Goal: Task Accomplishment & Management: Manage account settings

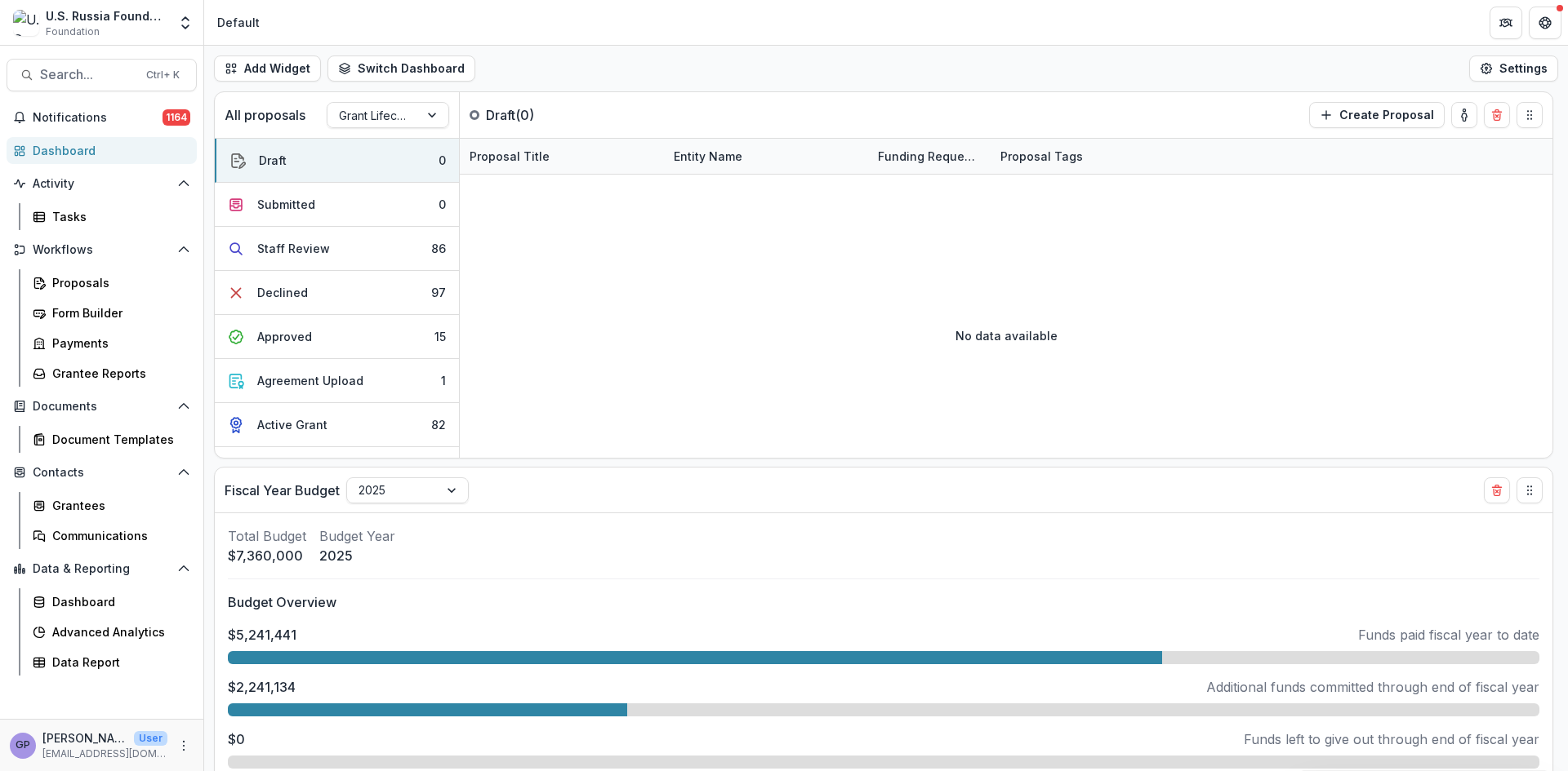
select select "******"
click at [64, 278] on div "Proposals" at bounding box center [118, 283] width 131 height 17
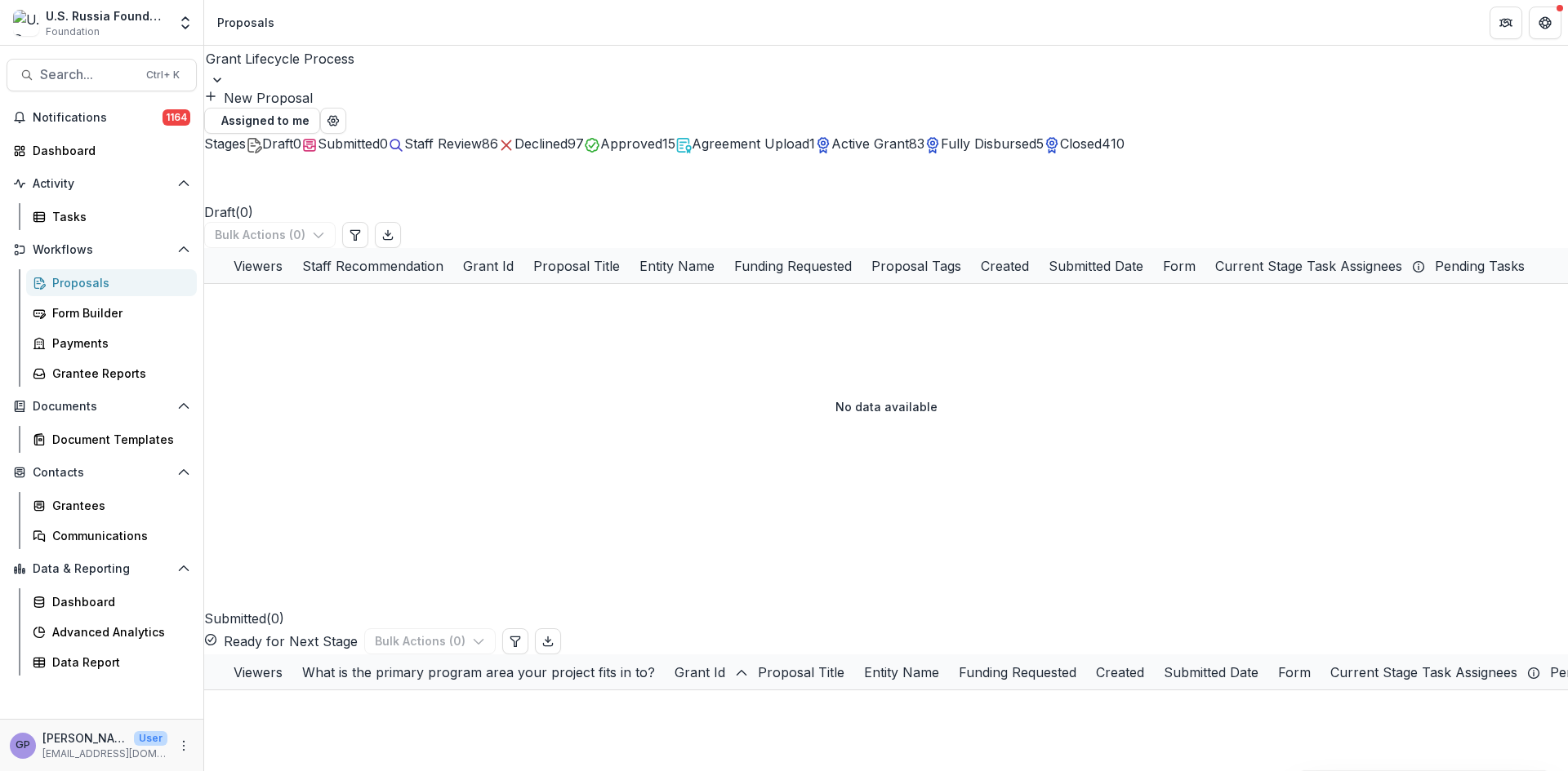
click at [909, 143] on span "Active Grant" at bounding box center [870, 143] width 78 height 16
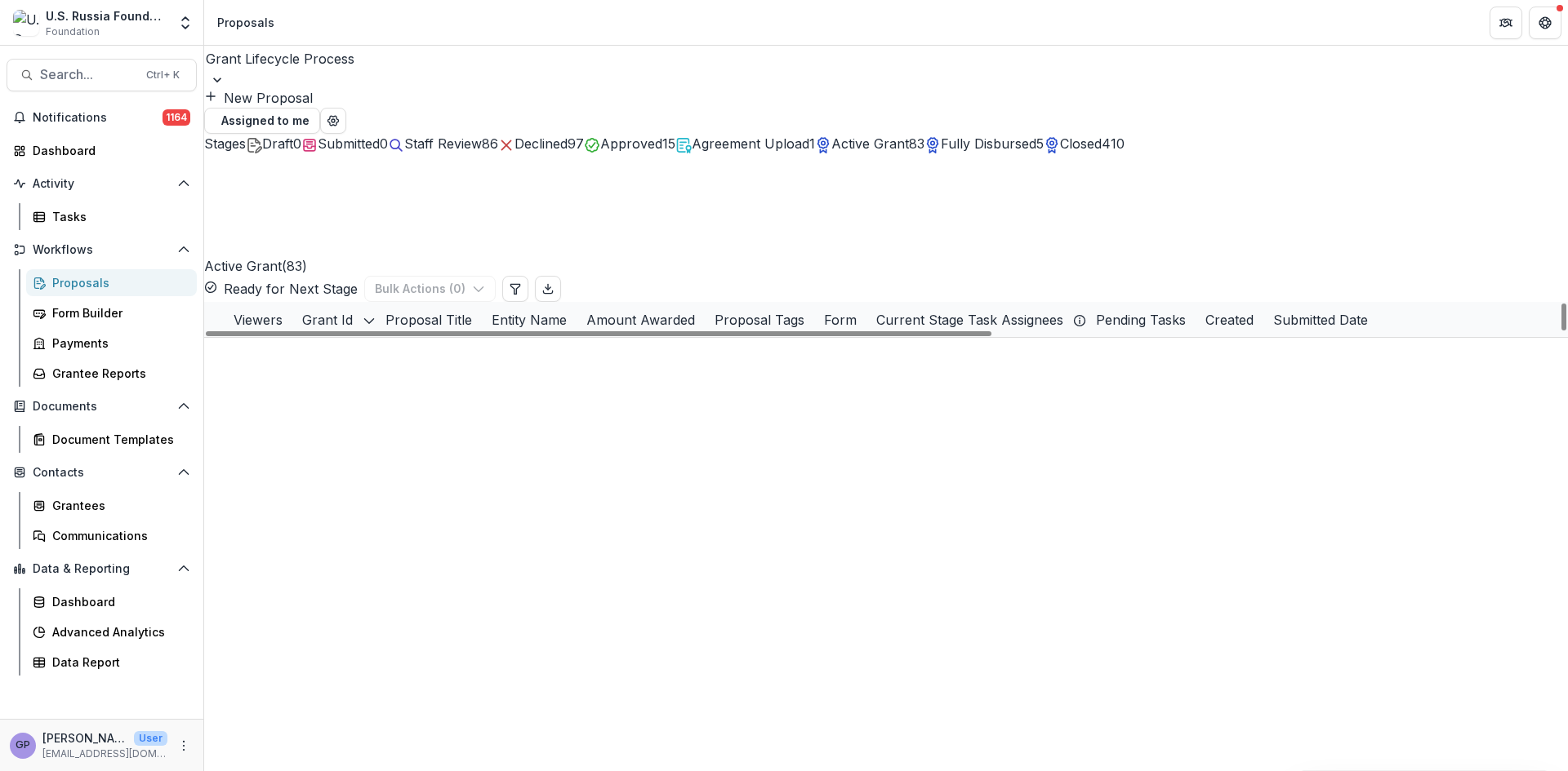
click at [797, 382] on link "25-APR-083-FLAS | Development of the Faculty of Liberal Arts and Sciences in Mo…" at bounding box center [1028, 391] width 662 height 17
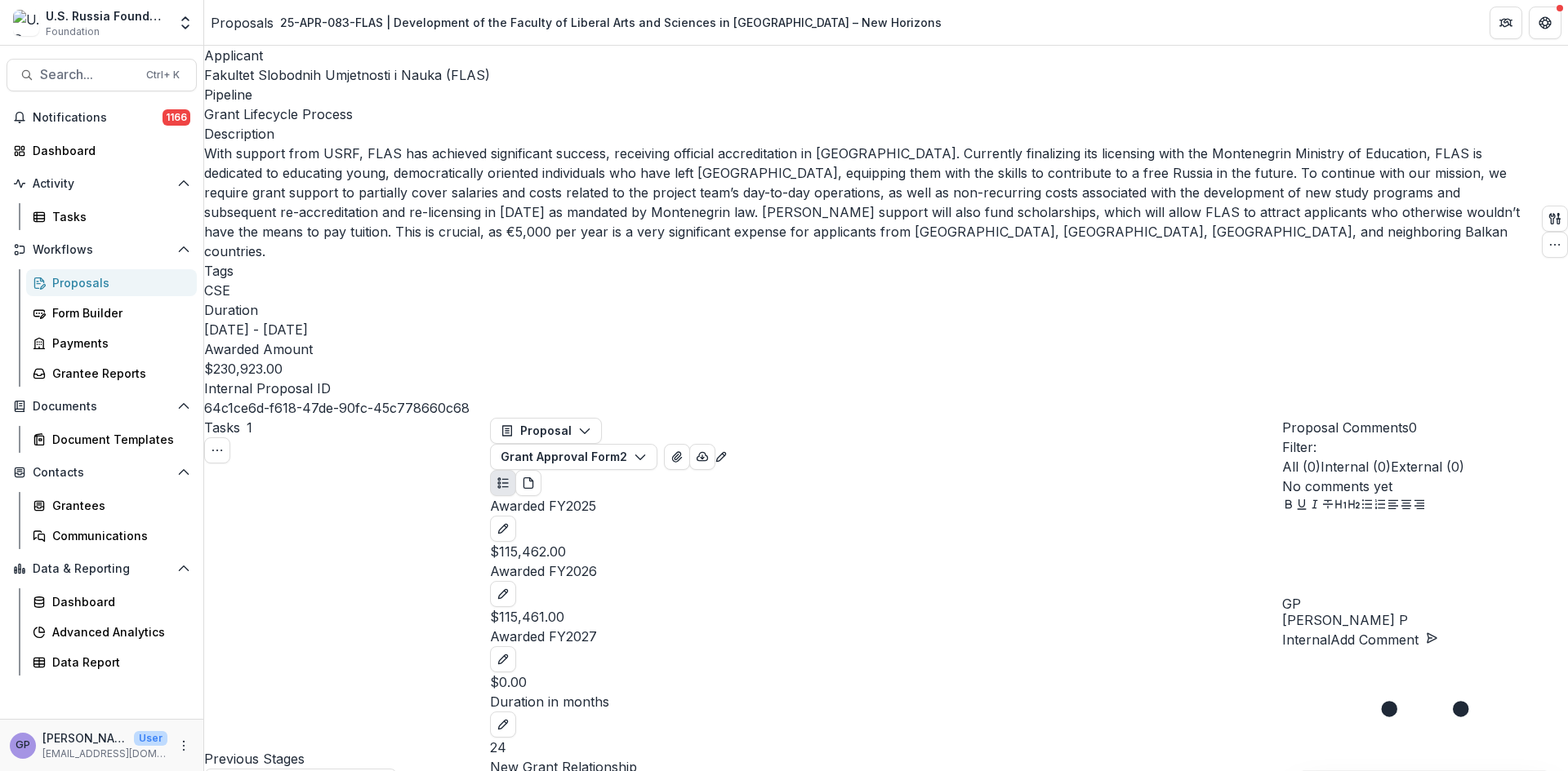
click at [249, 73] on span "Fakultet Slobodnih Umjetnosti i Nauka (FLAS)" at bounding box center [347, 74] width 286 height 16
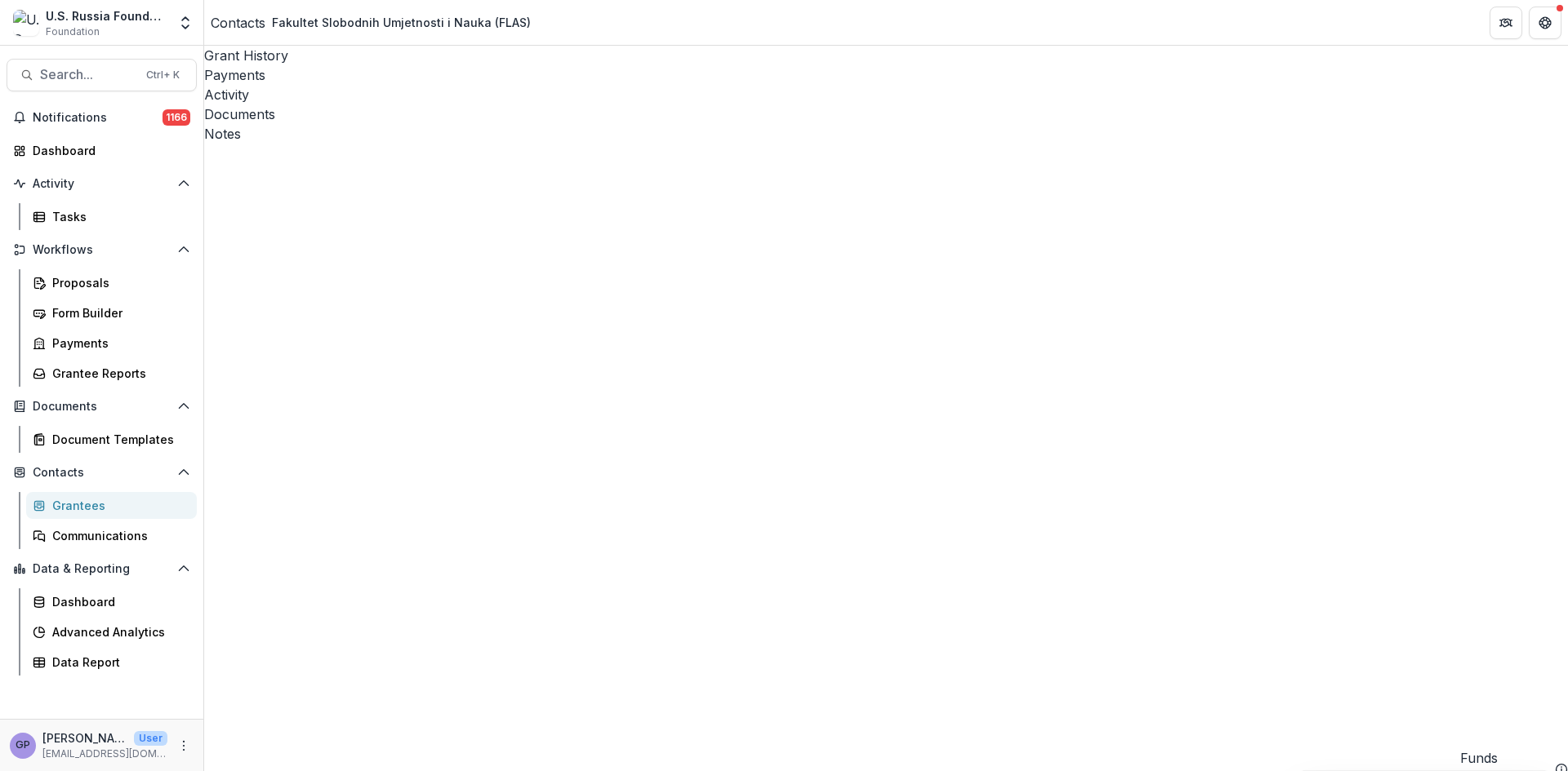
click at [483, 105] on div "Documents" at bounding box center [886, 114] width 1364 height 20
type input "**********"
drag, startPoint x: 343, startPoint y: 267, endPoint x: 486, endPoint y: 197, distance: 159.2
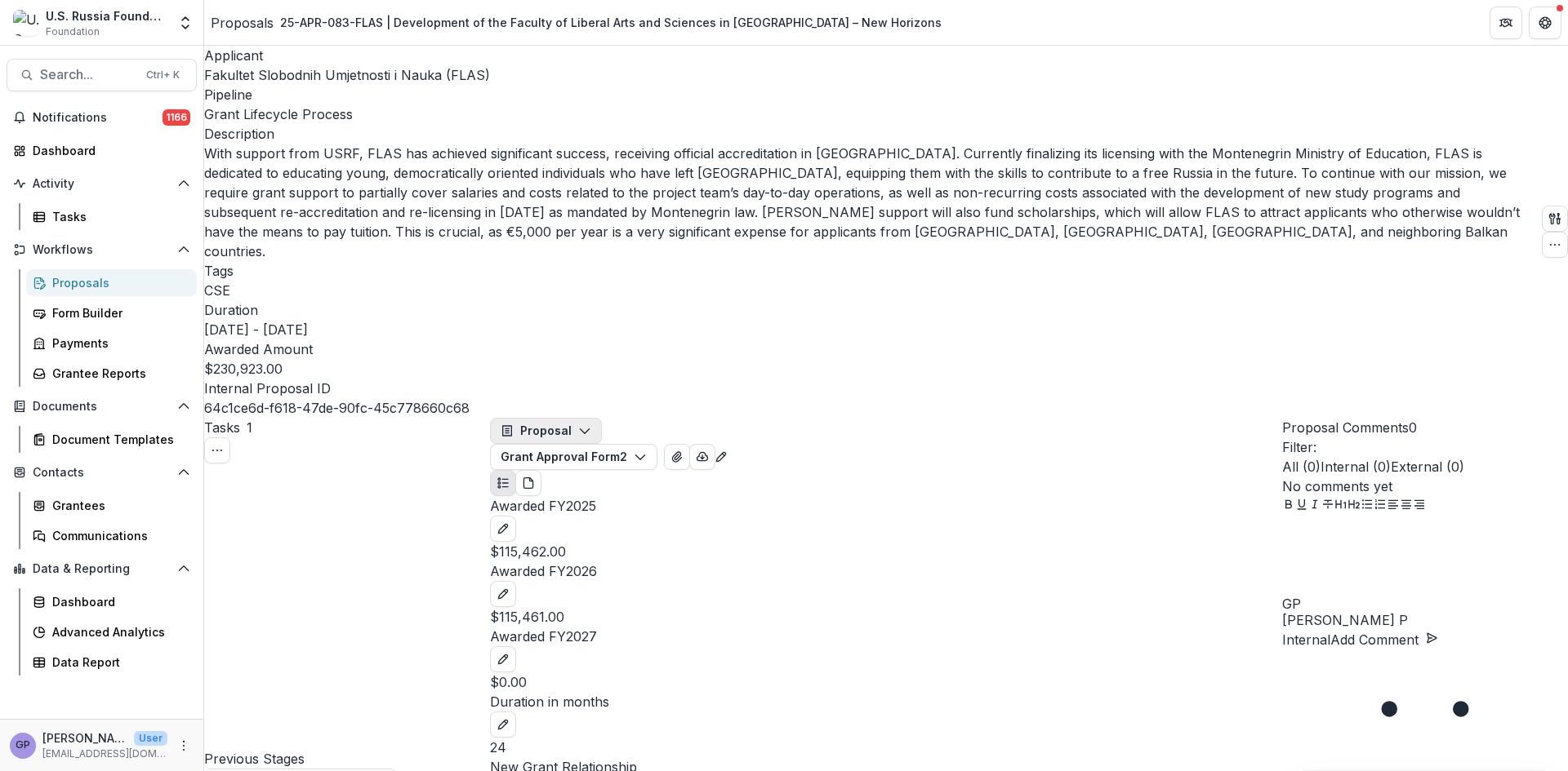
click at [592, 424] on icon "button" at bounding box center [585, 430] width 13 height 13
click at [581, 489] on div "Payments" at bounding box center [575, 498] width 115 height 17
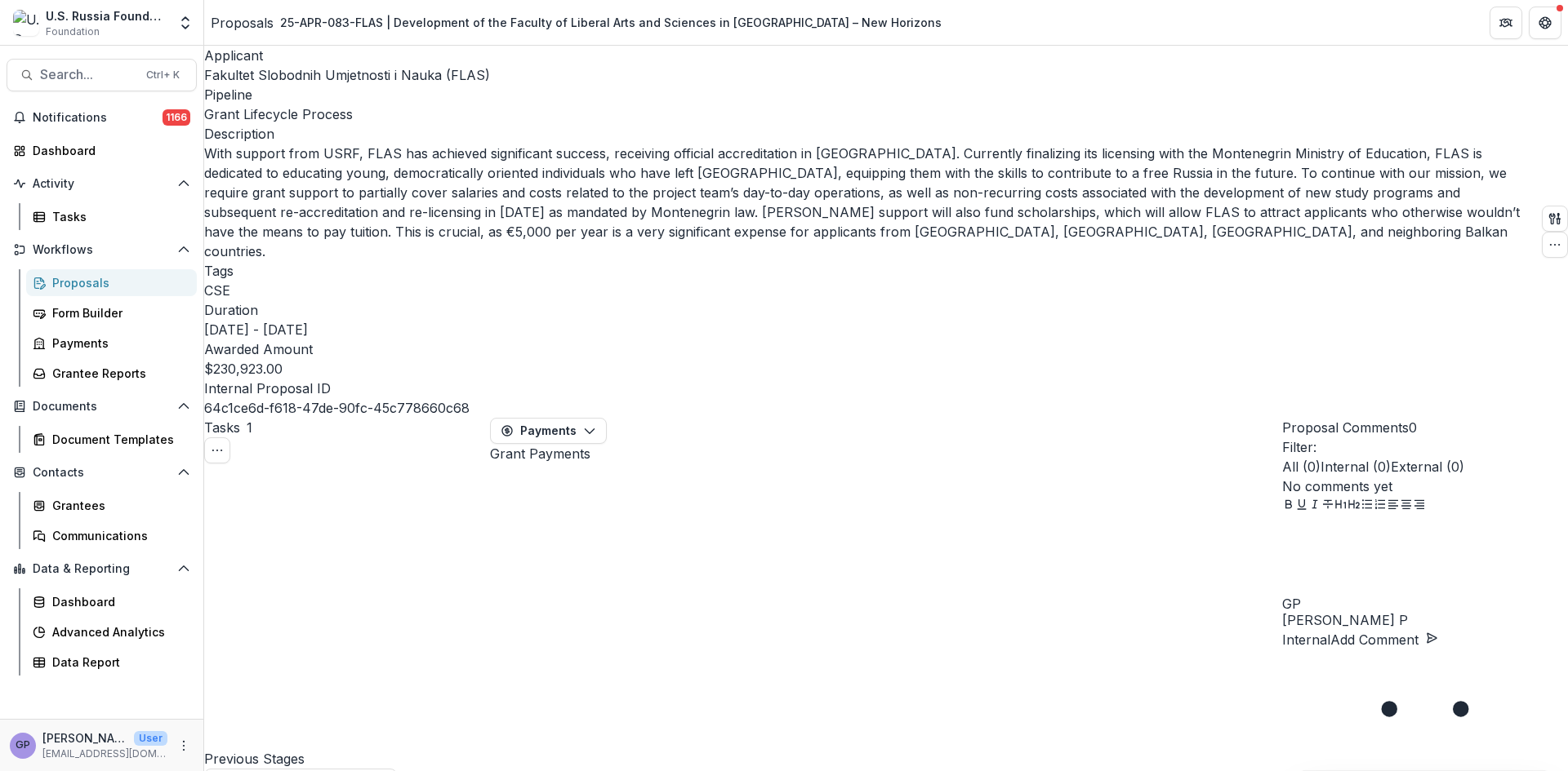
scroll to position [0, 19]
drag, startPoint x: 829, startPoint y: 755, endPoint x: 837, endPoint y: 754, distance: 8.1
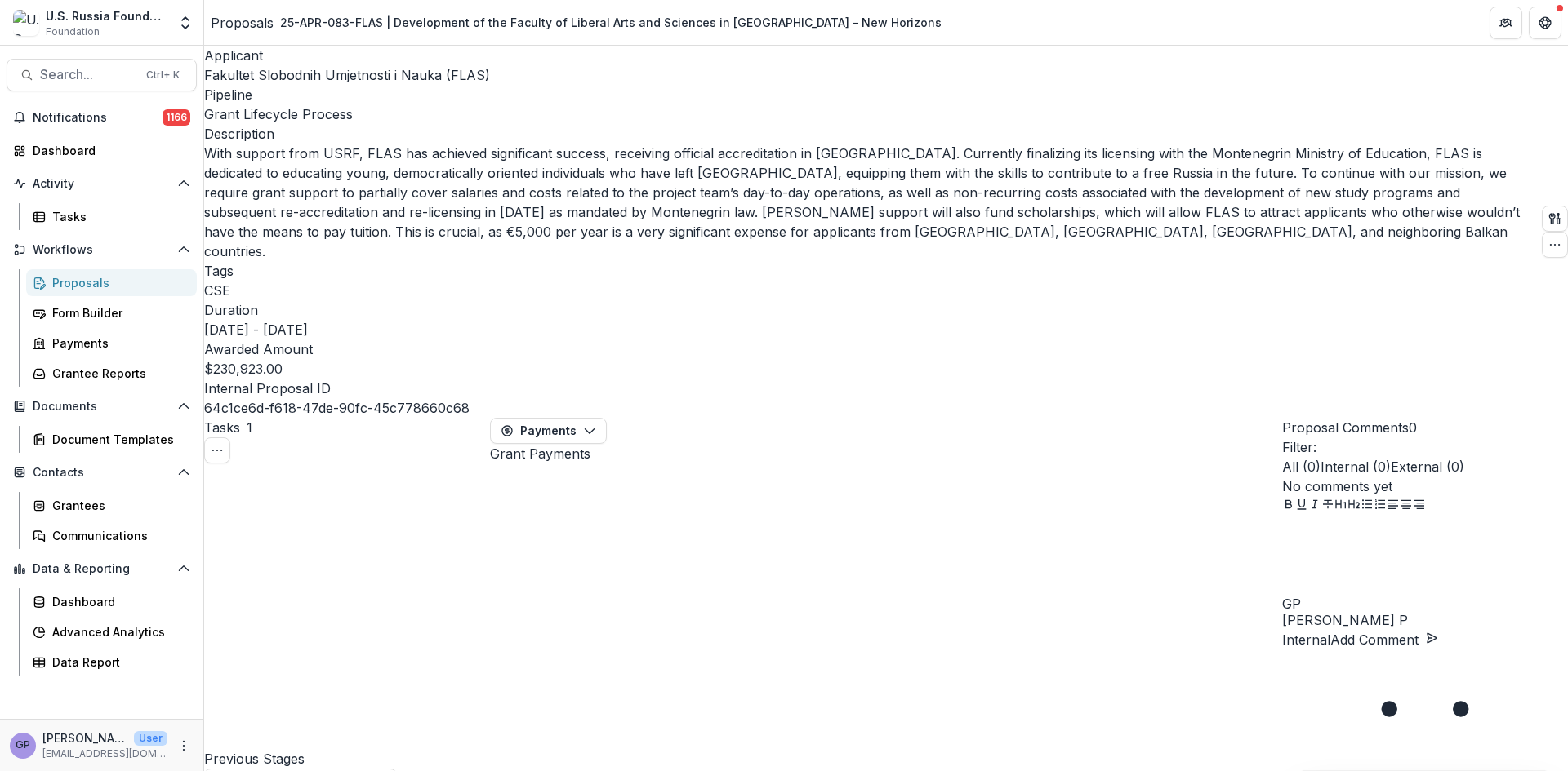
select select "**********"
select select "******"
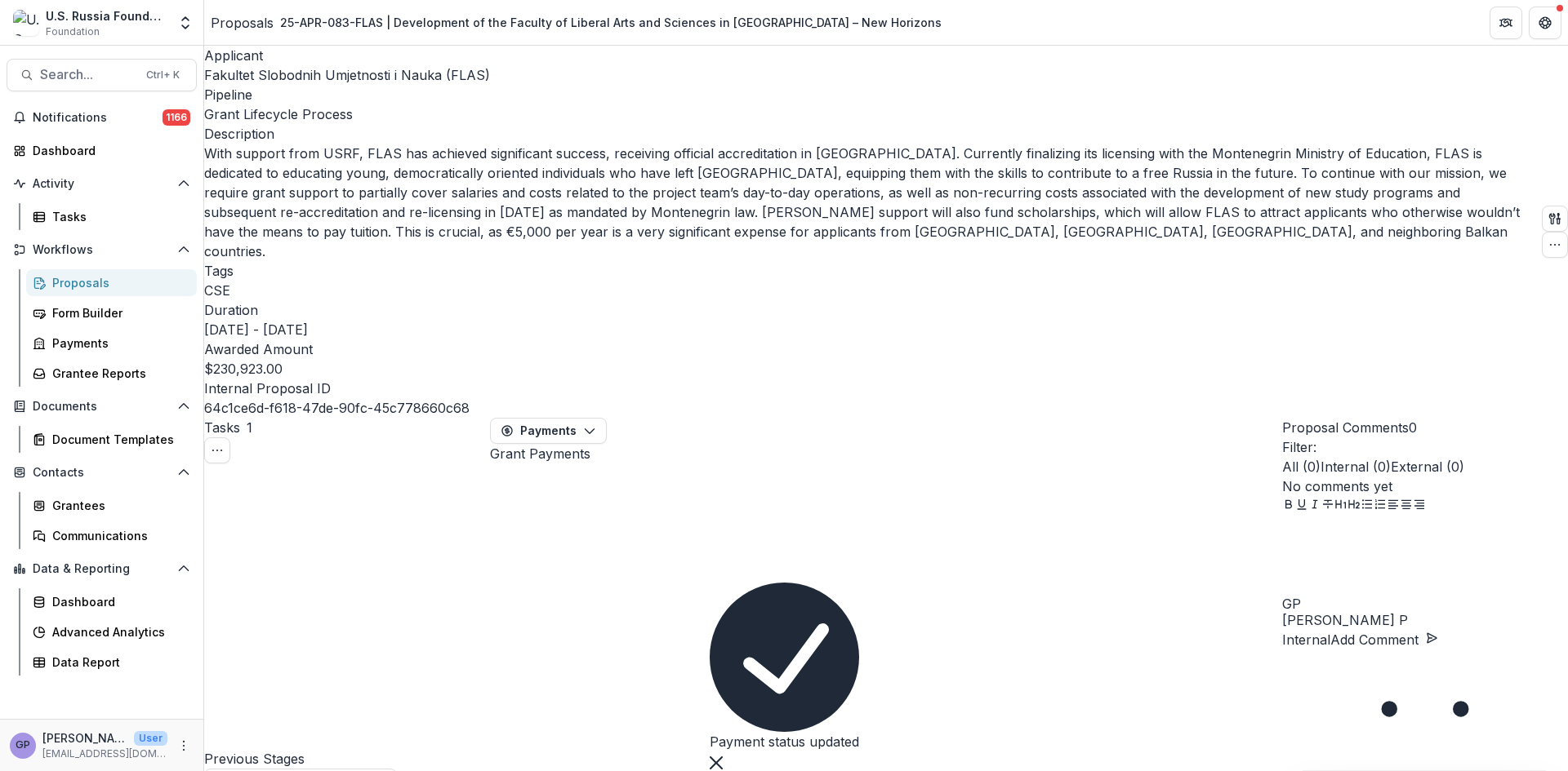
select select "******"
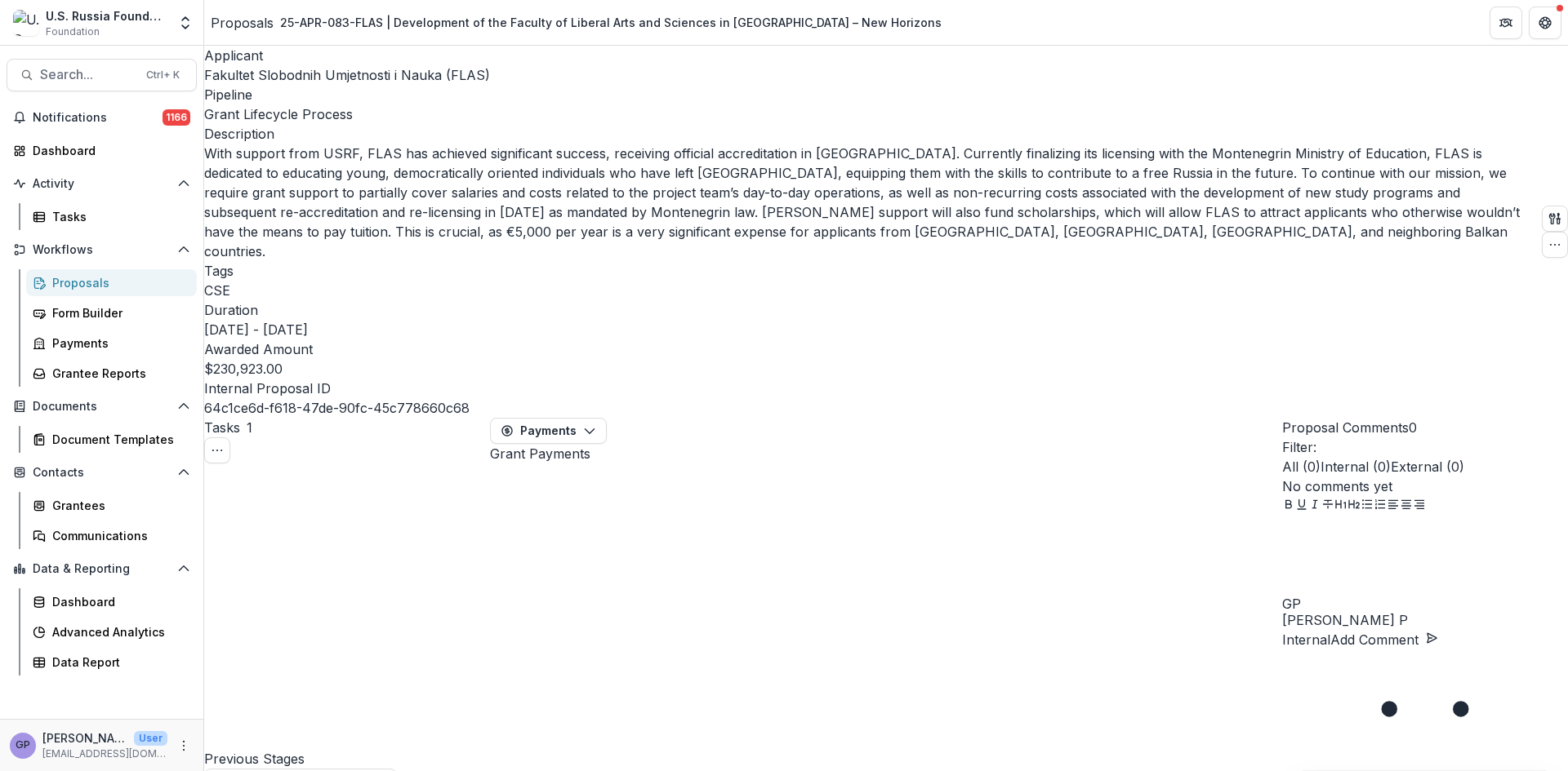
click at [67, 284] on div "Proposals" at bounding box center [118, 283] width 131 height 17
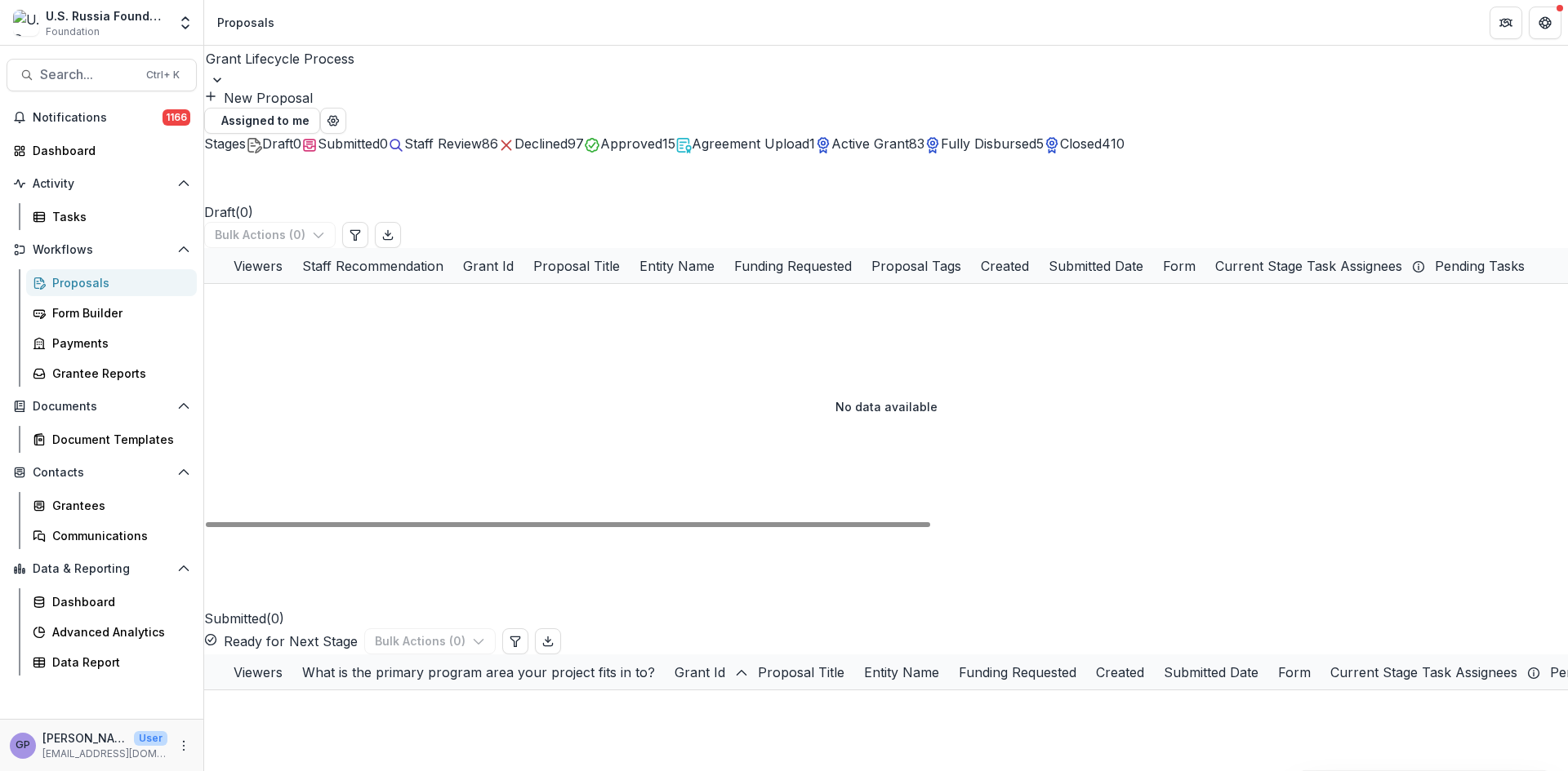
click at [909, 145] on span "Active Grant" at bounding box center [870, 143] width 78 height 16
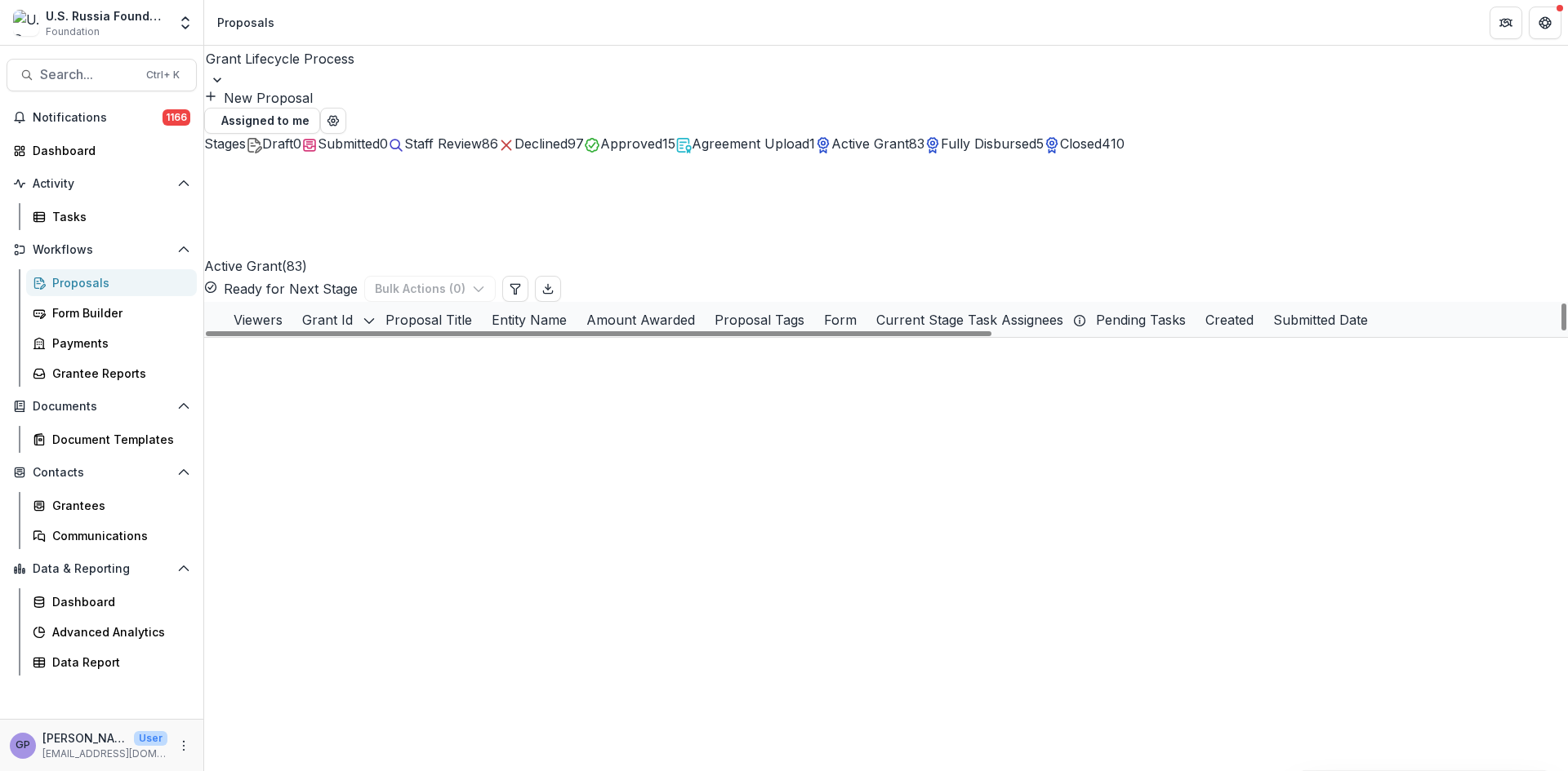
scroll to position [979, 0]
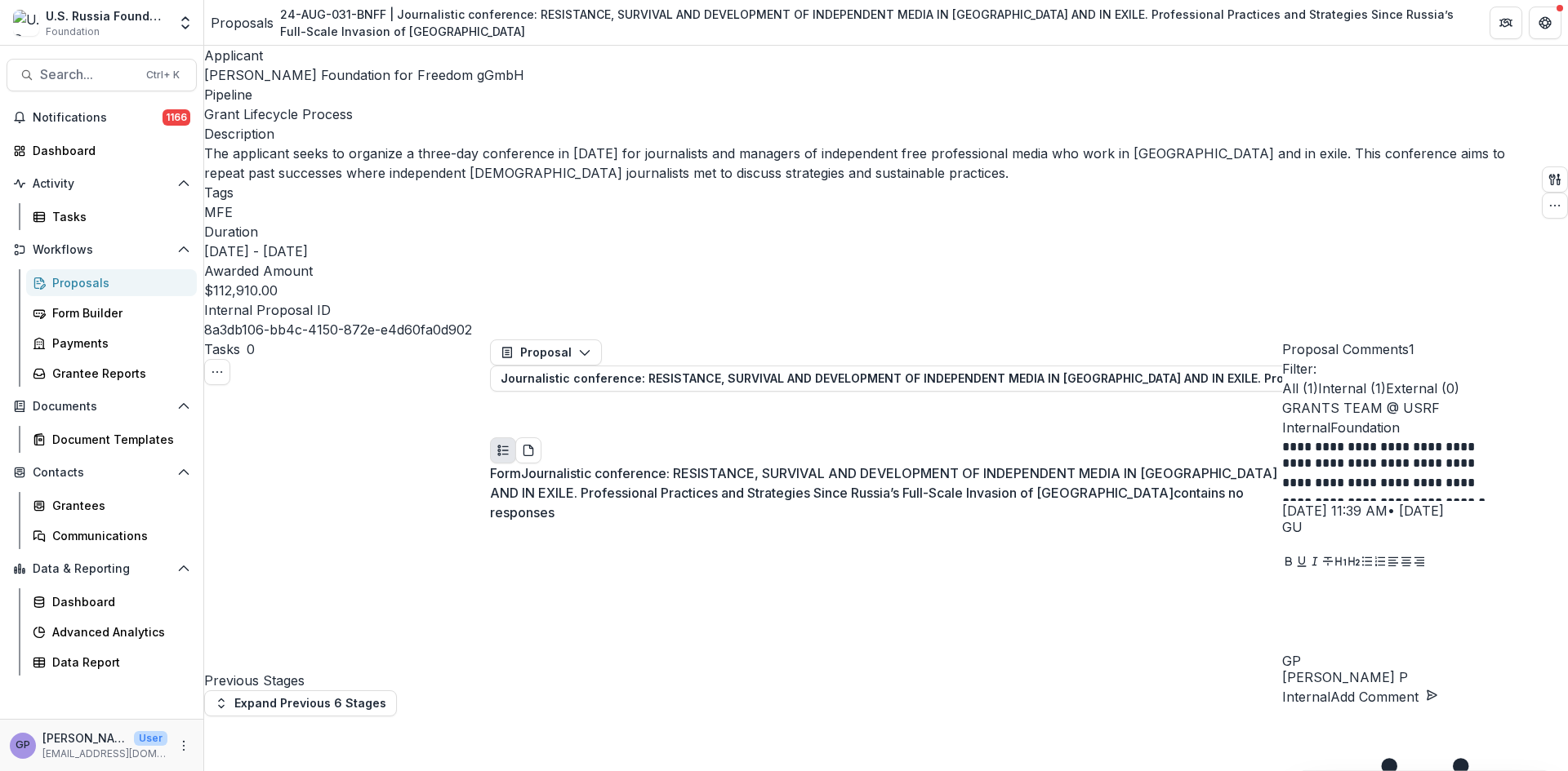
click at [262, 75] on span "[PERSON_NAME] Foundation for Freedom gGmbH" at bounding box center [364, 74] width 320 height 16
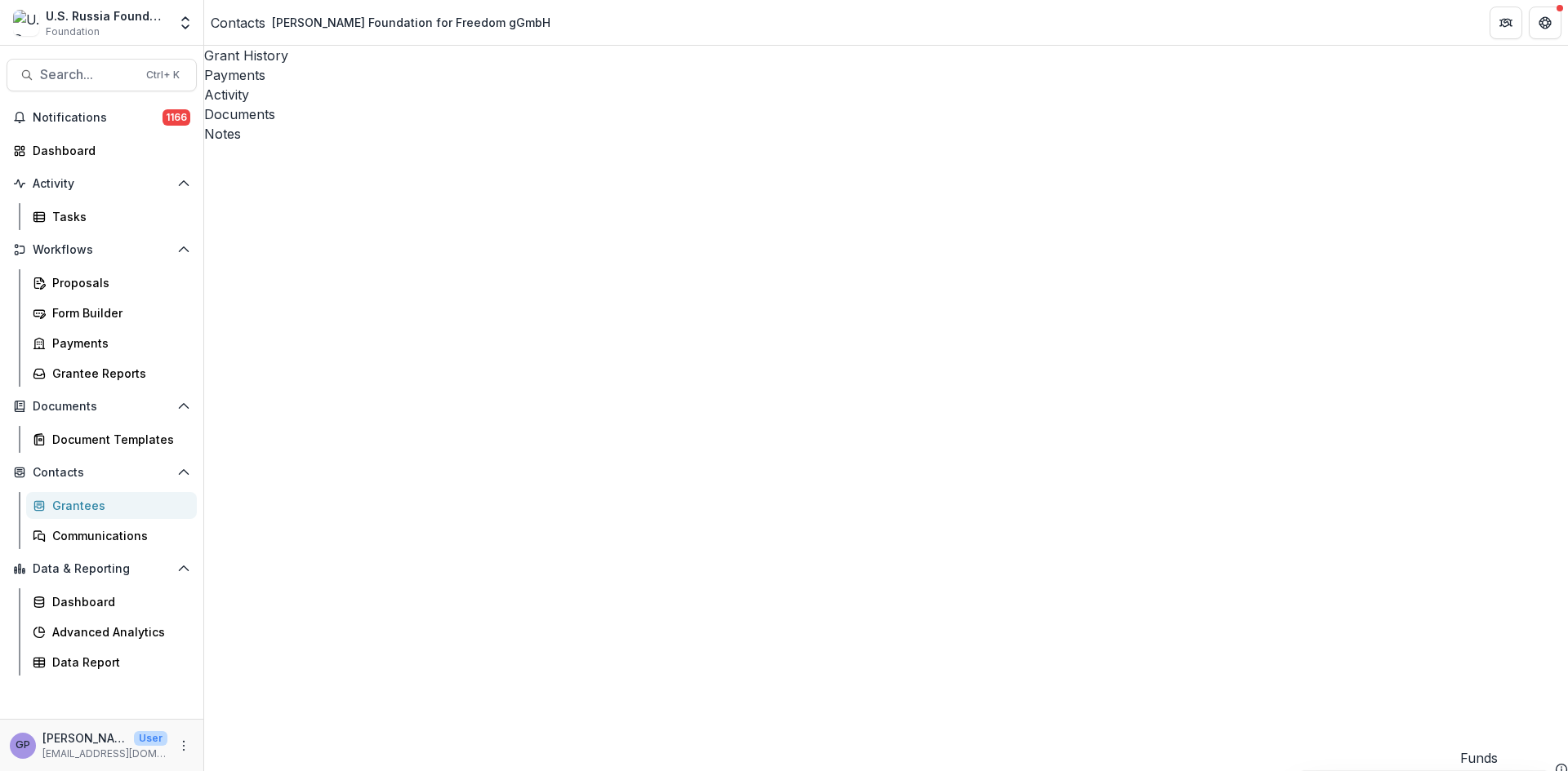
click at [490, 105] on div "Documents" at bounding box center [886, 114] width 1364 height 20
type input "**********"
drag, startPoint x: 338, startPoint y: 621, endPoint x: 613, endPoint y: 302, distance: 421.2
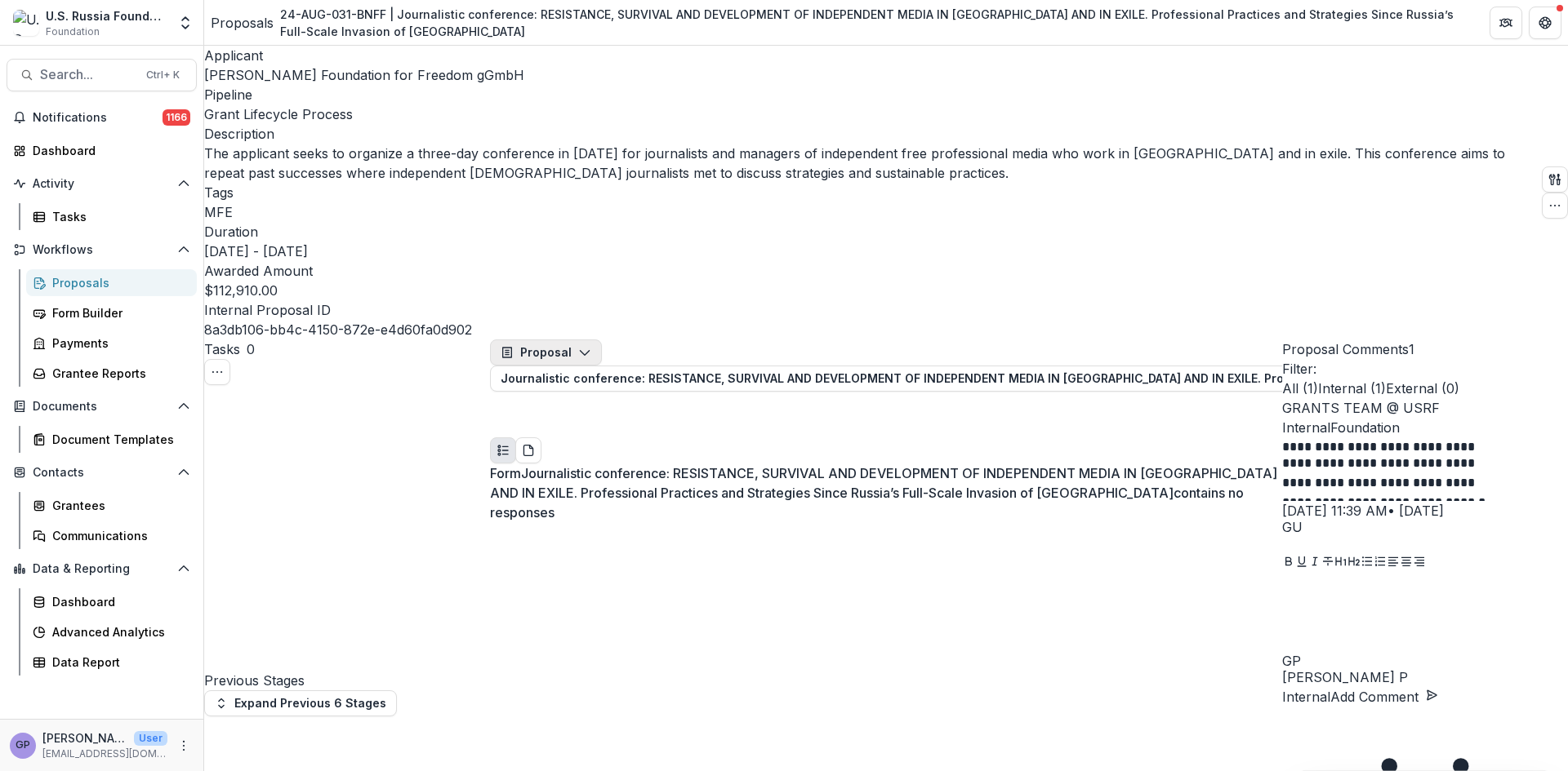
click at [584, 346] on icon "button" at bounding box center [585, 352] width 13 height 13
click at [573, 437] on div "Reports" at bounding box center [575, 446] width 115 height 17
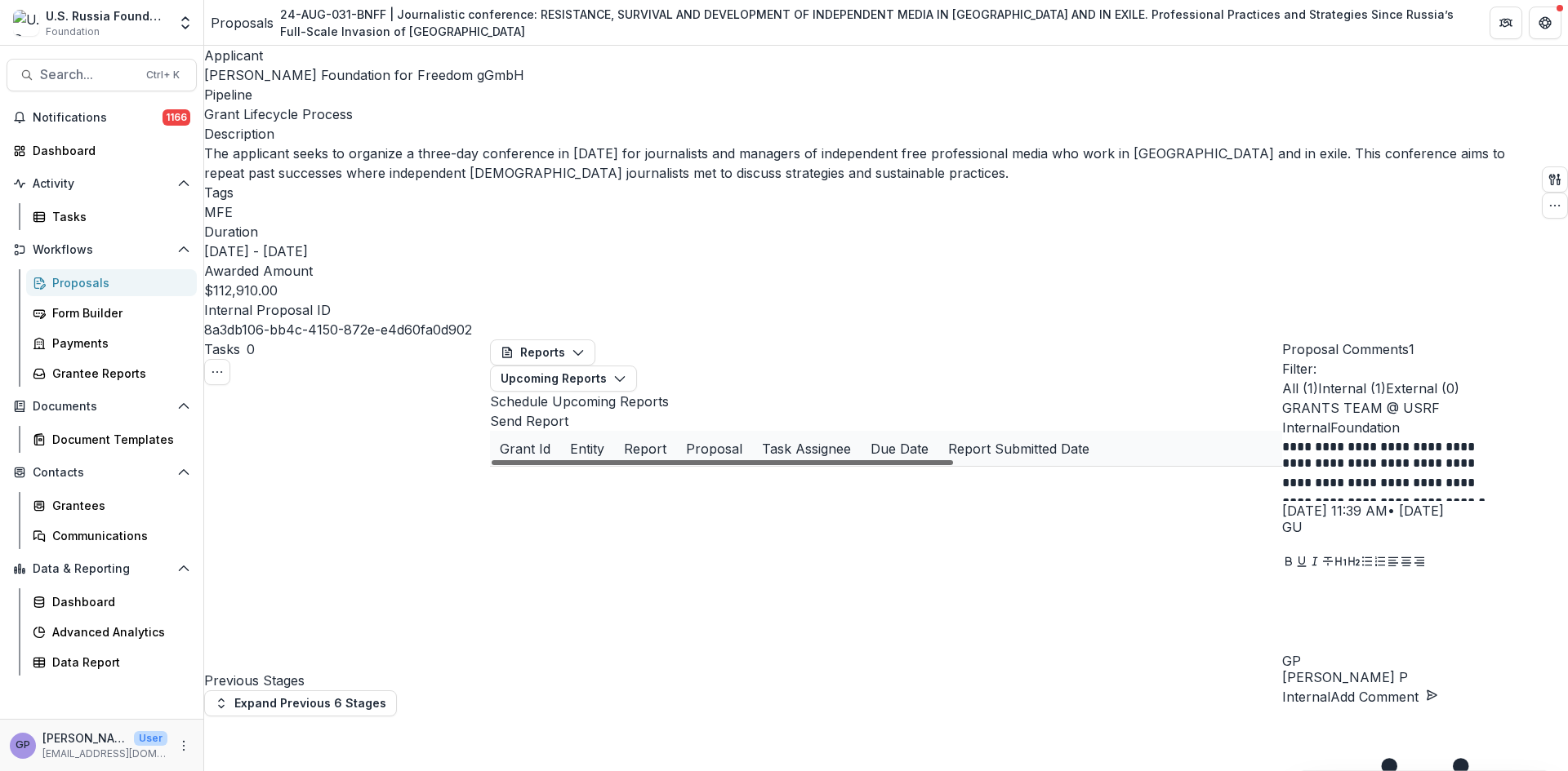
scroll to position [0, 278]
drag, startPoint x: 714, startPoint y: 755, endPoint x: 876, endPoint y: 767, distance: 162.4
click at [876, 465] on div at bounding box center [723, 463] width 462 height 5
drag, startPoint x: 707, startPoint y: 751, endPoint x: 609, endPoint y: 745, distance: 98.2
click at [609, 465] on div at bounding box center [723, 463] width 462 height 5
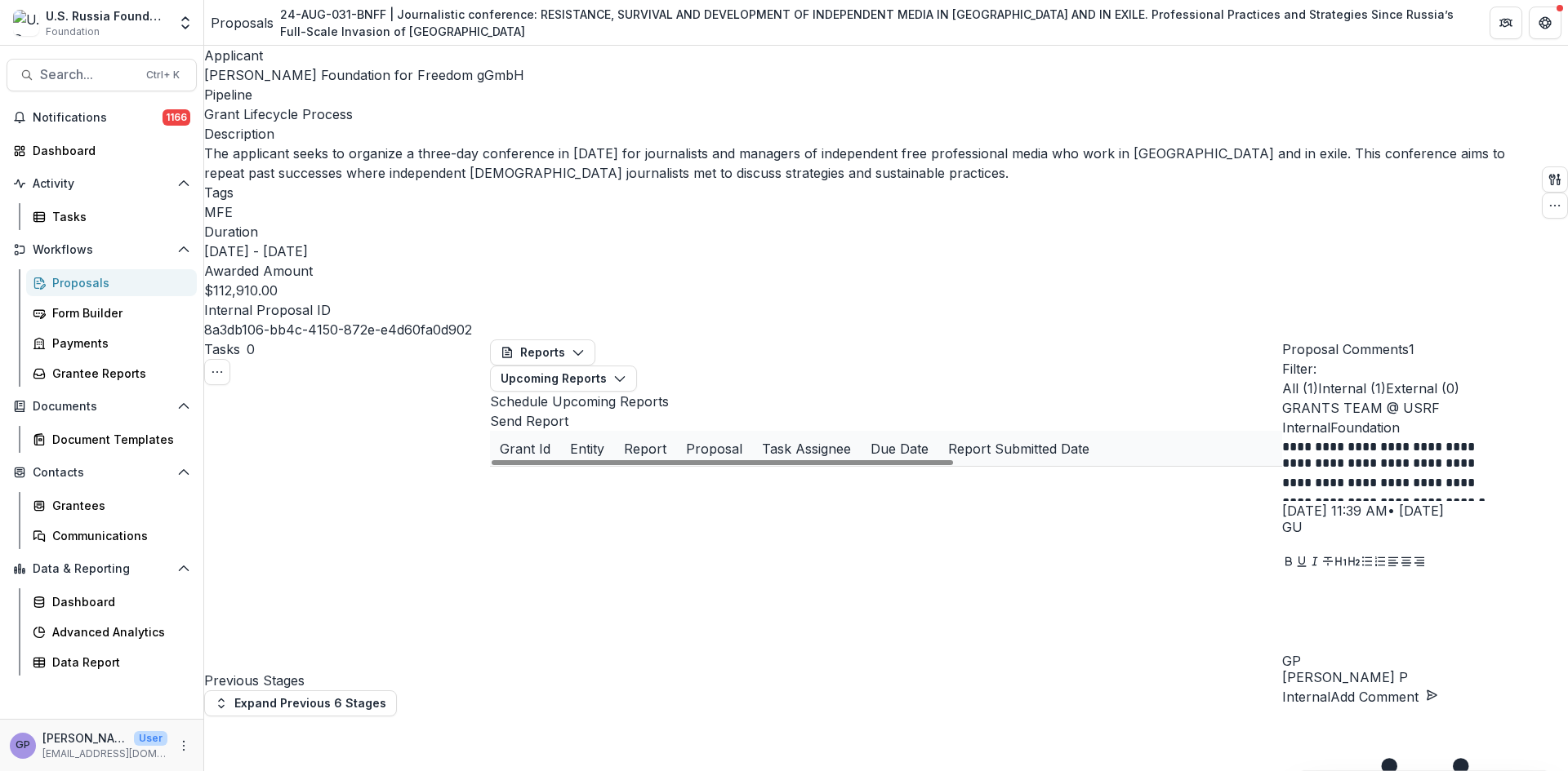
scroll to position [0, 109]
click at [626, 373] on icon "button" at bounding box center [619, 379] width 13 height 13
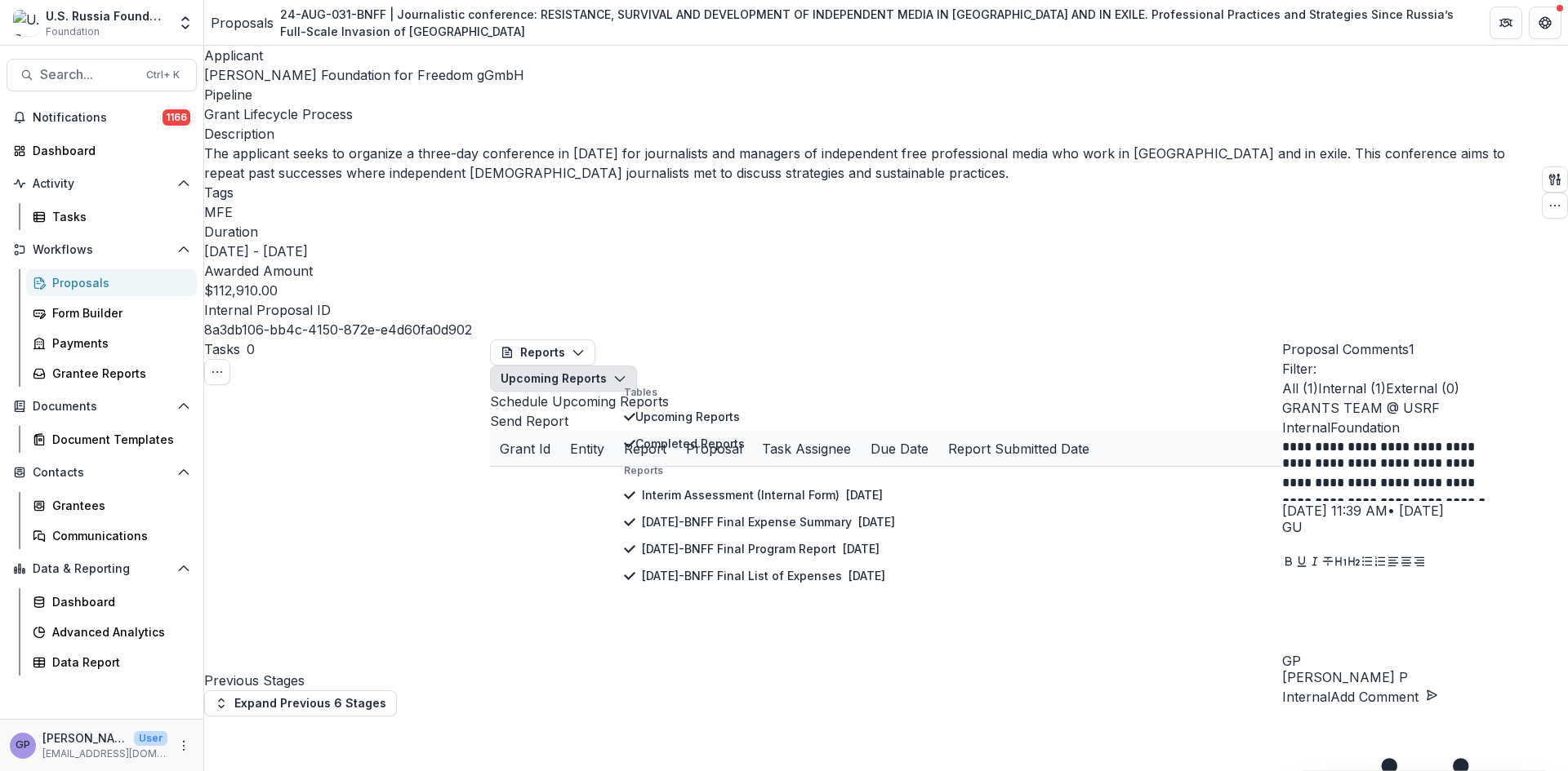
click at [624, 377] on polyline "button" at bounding box center [619, 379] width 9 height 5
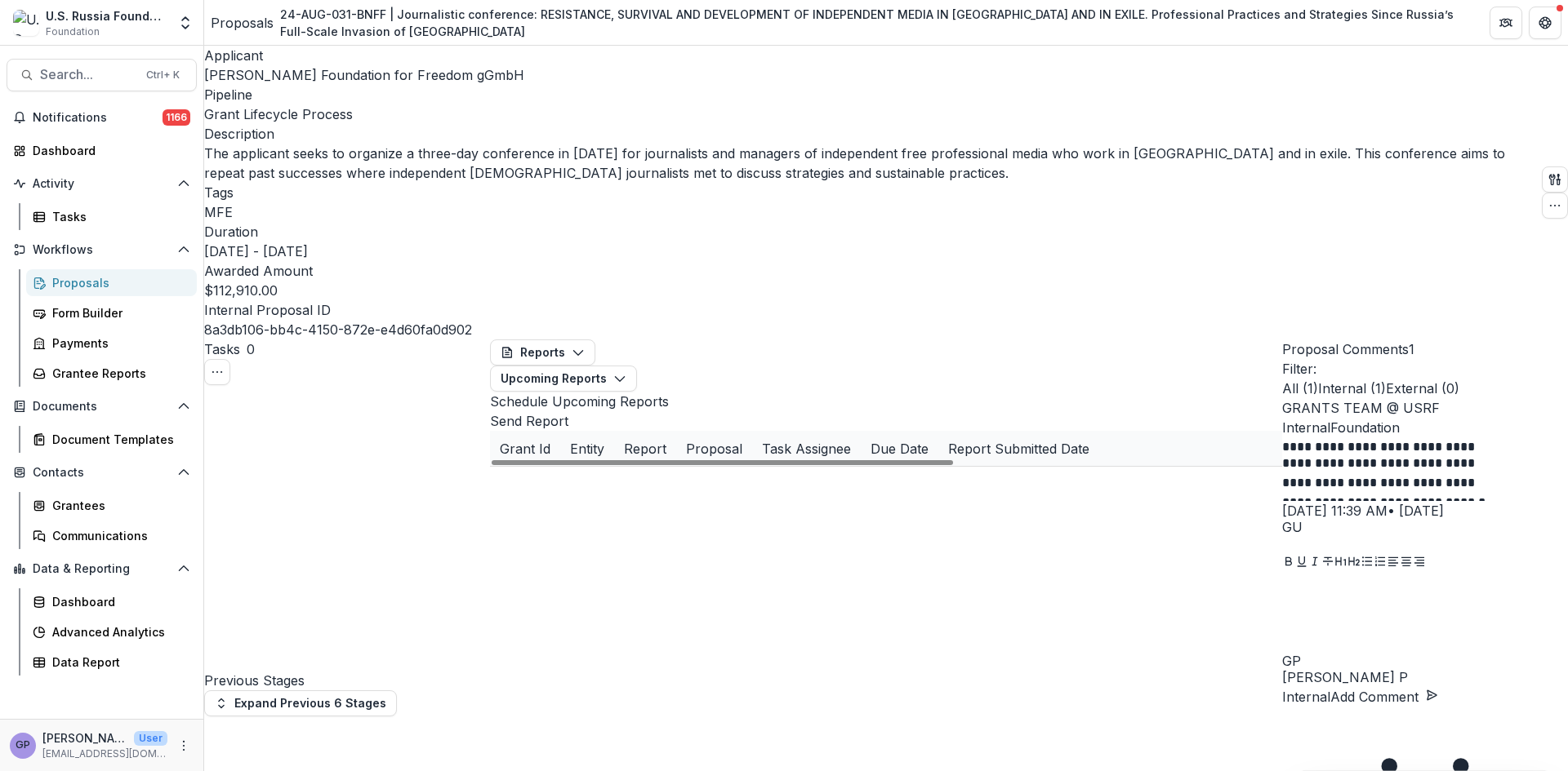
scroll to position [0, 93]
drag, startPoint x: 776, startPoint y: 749, endPoint x: 767, endPoint y: 745, distance: 9.8
click at [767, 465] on div at bounding box center [723, 463] width 462 height 5
click at [626, 373] on icon "button" at bounding box center [619, 379] width 13 height 13
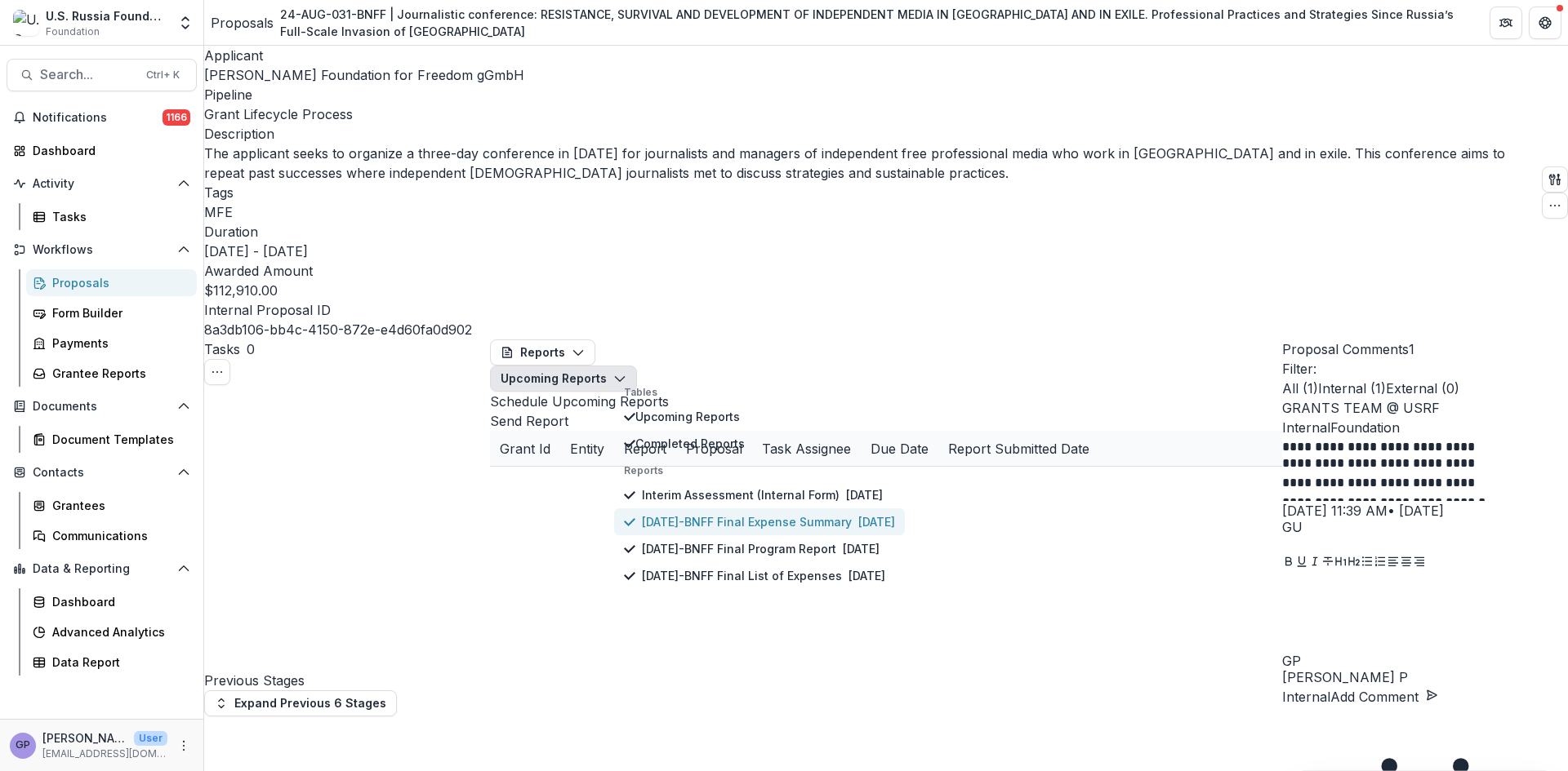
click at [829, 513] on p "24-AUG-31-BNFF Final Expense Summary" at bounding box center [746, 522] width 210 height 17
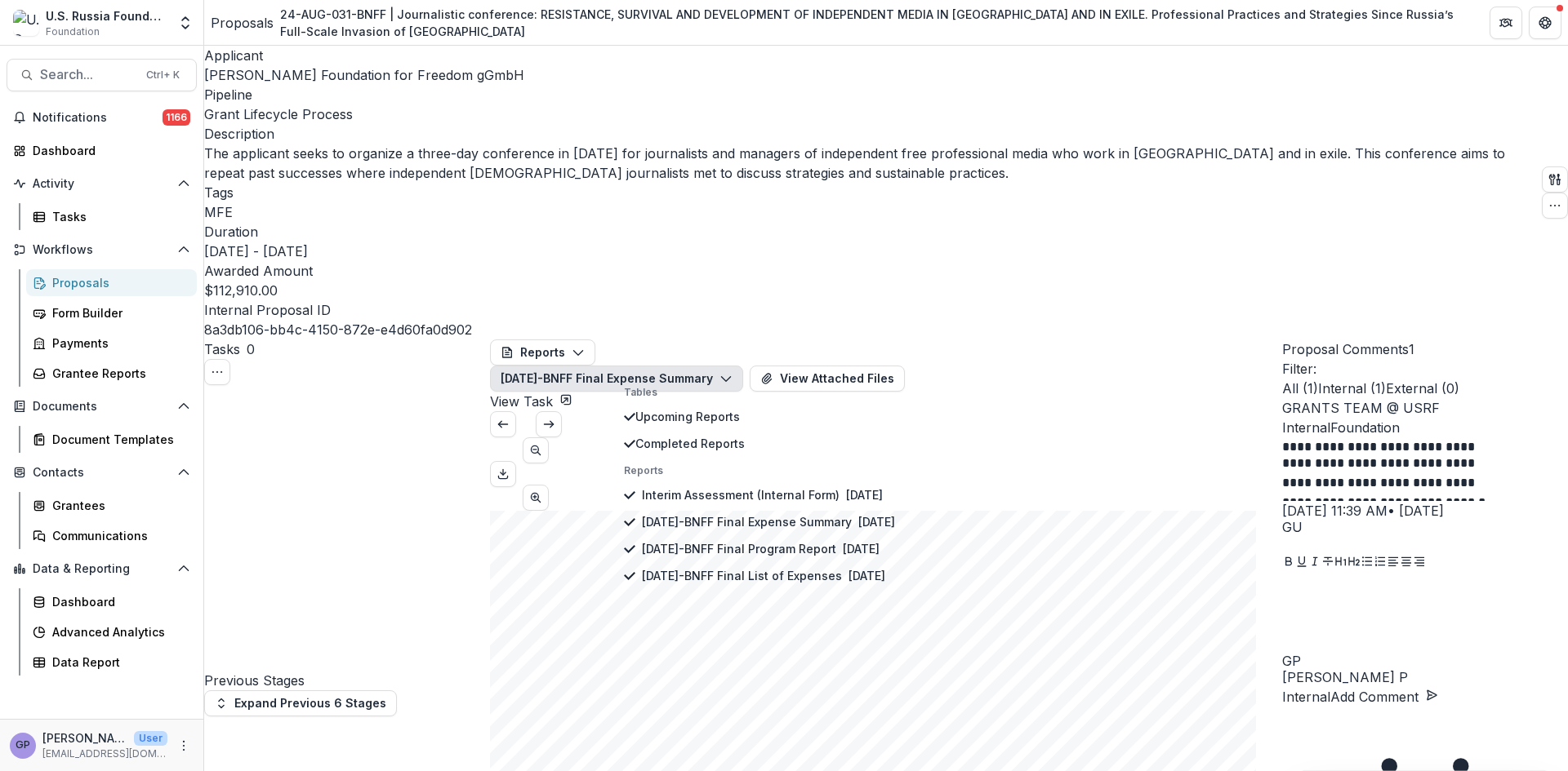
click at [573, 393] on link "View Task" at bounding box center [531, 401] width 82 height 16
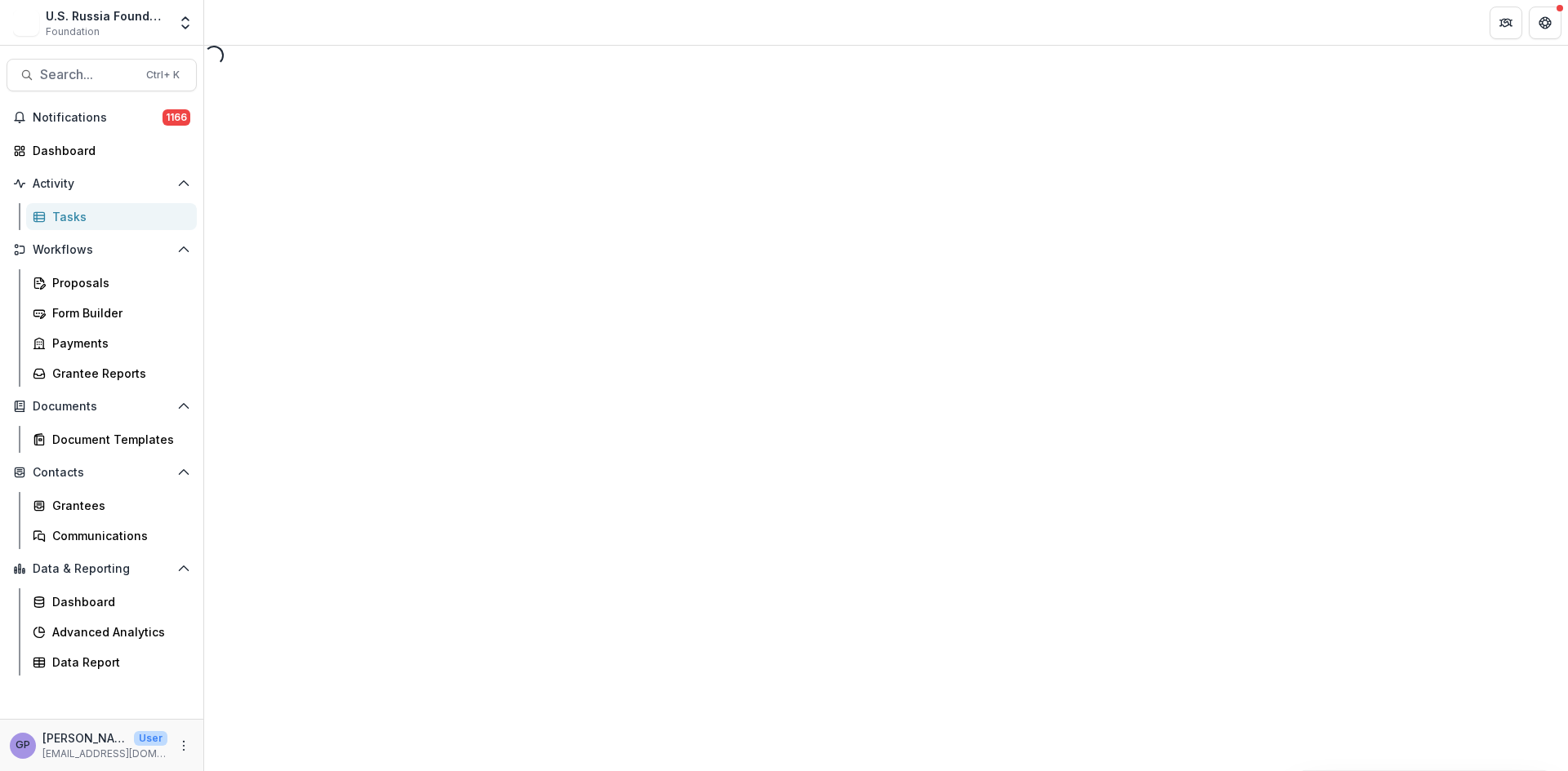
select select "********"
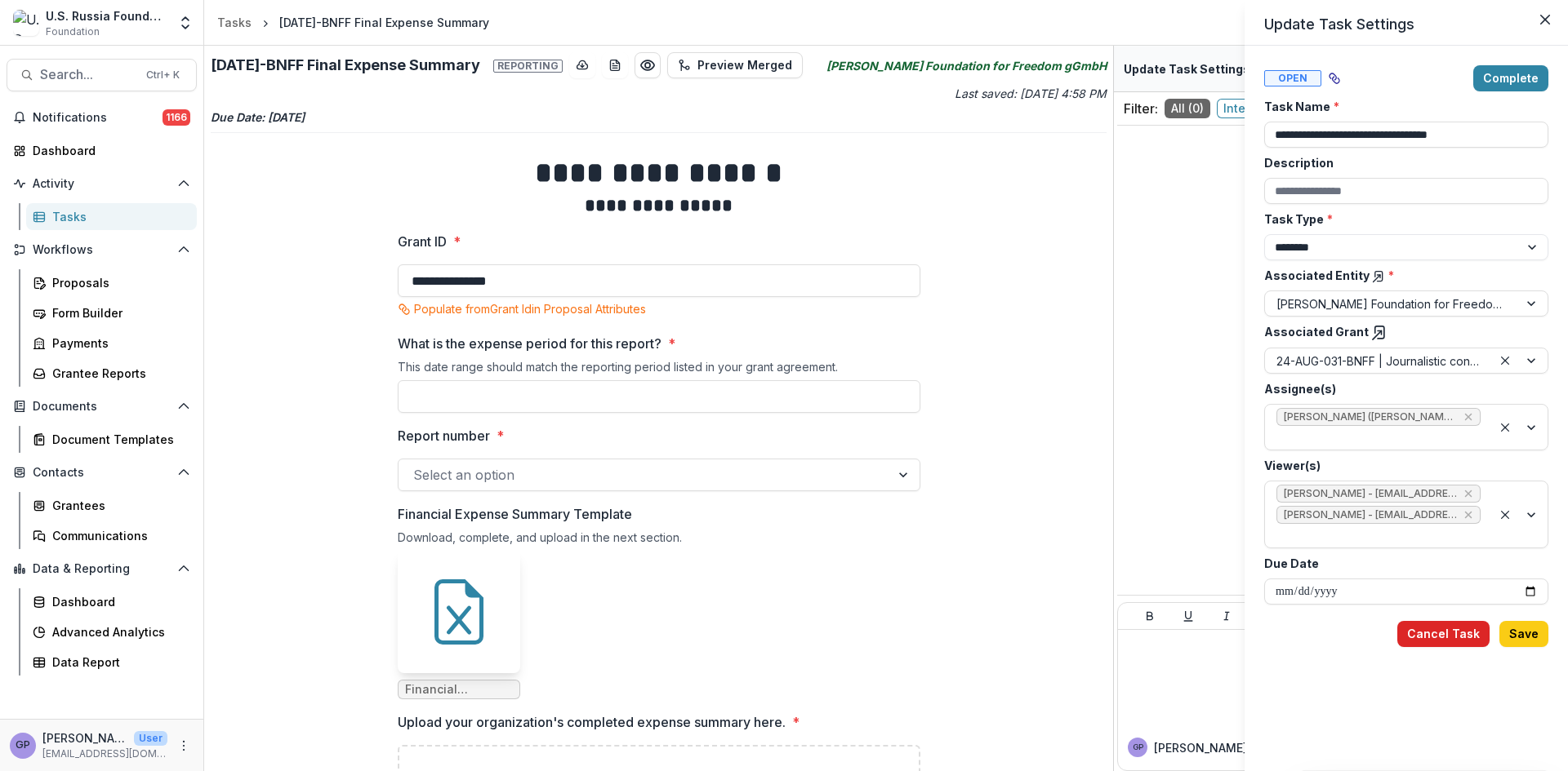
click at [1442, 621] on button "Cancel Task" at bounding box center [1443, 634] width 93 height 26
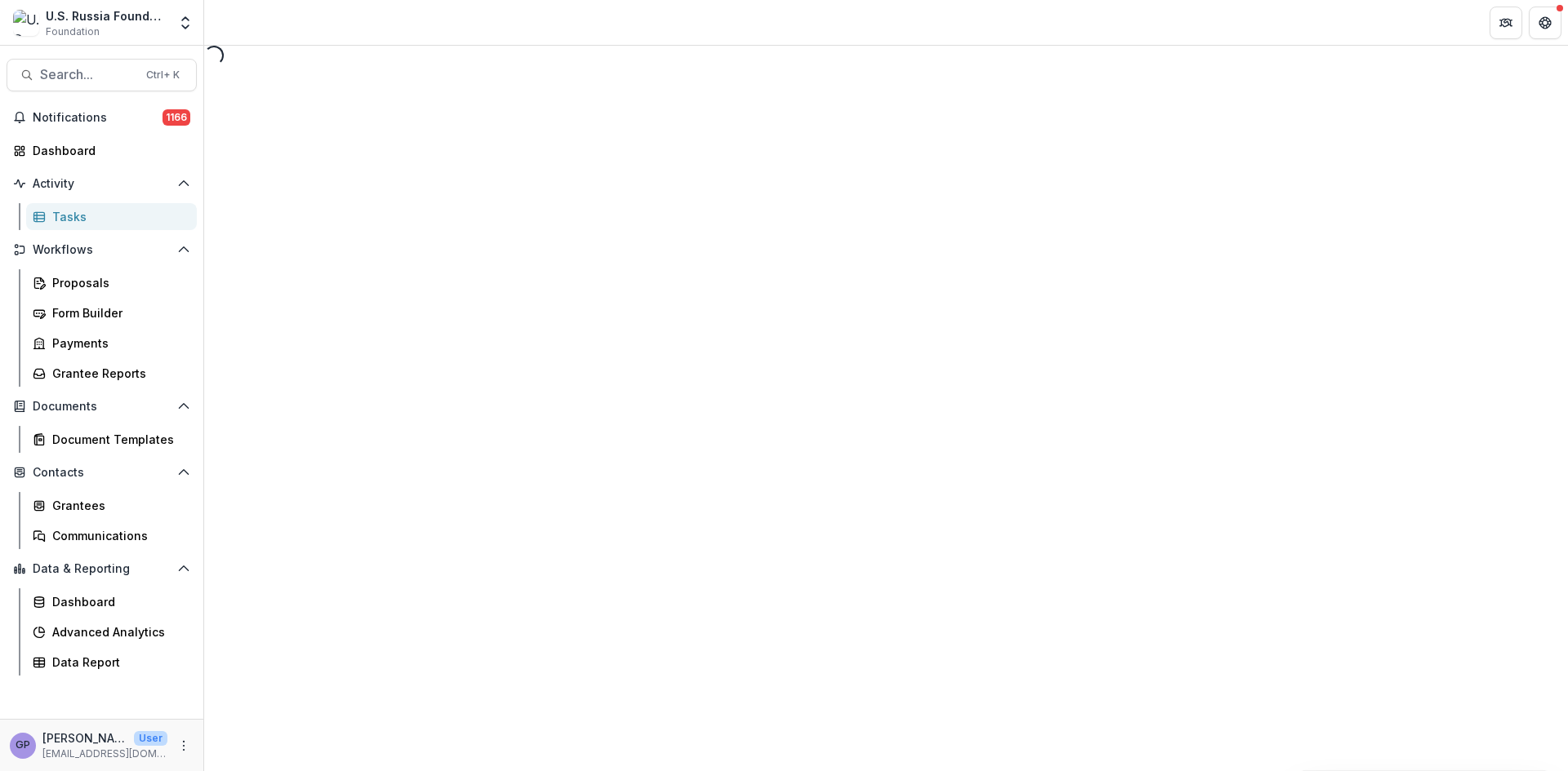
select select "********"
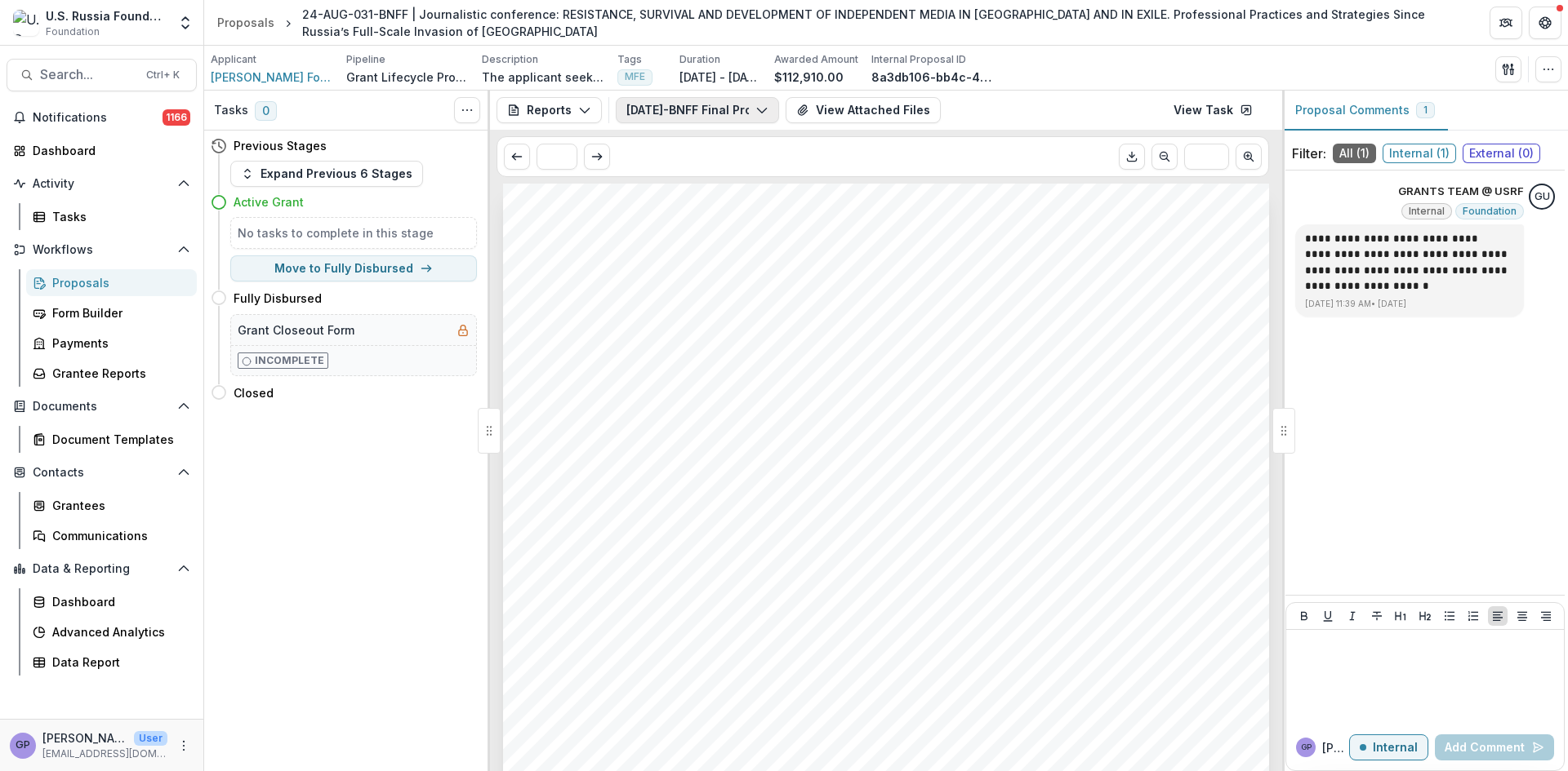
click at [756, 110] on icon "button" at bounding box center [762, 110] width 13 height 13
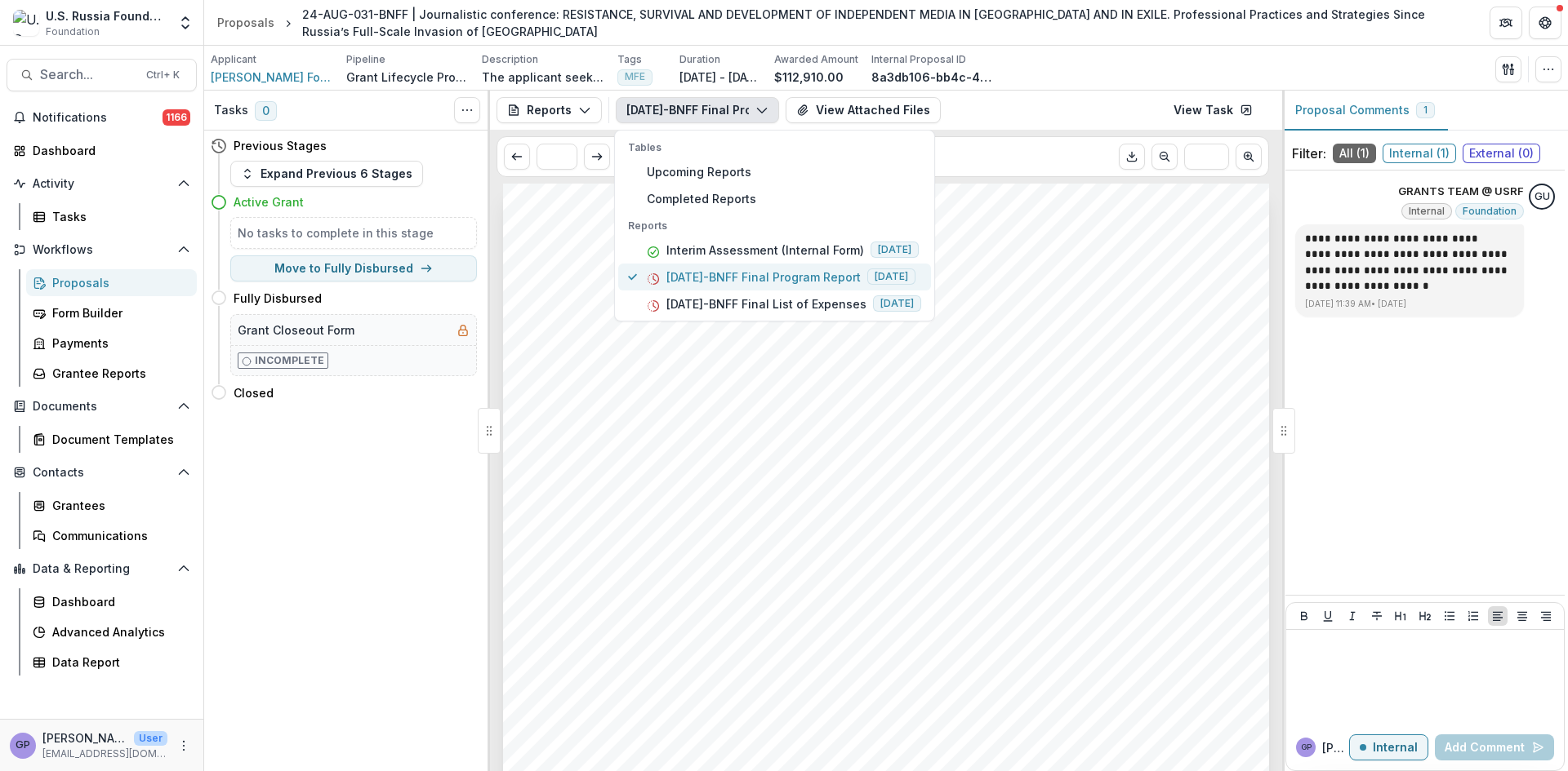
click at [759, 275] on p "24-AUG-31-BNFF Final Program Report" at bounding box center [764, 277] width 195 height 17
click at [771, 274] on p "24-AUG-31-BNFF Final Program Report" at bounding box center [764, 277] width 195 height 17
click at [1213, 107] on link "View Task" at bounding box center [1213, 110] width 99 height 26
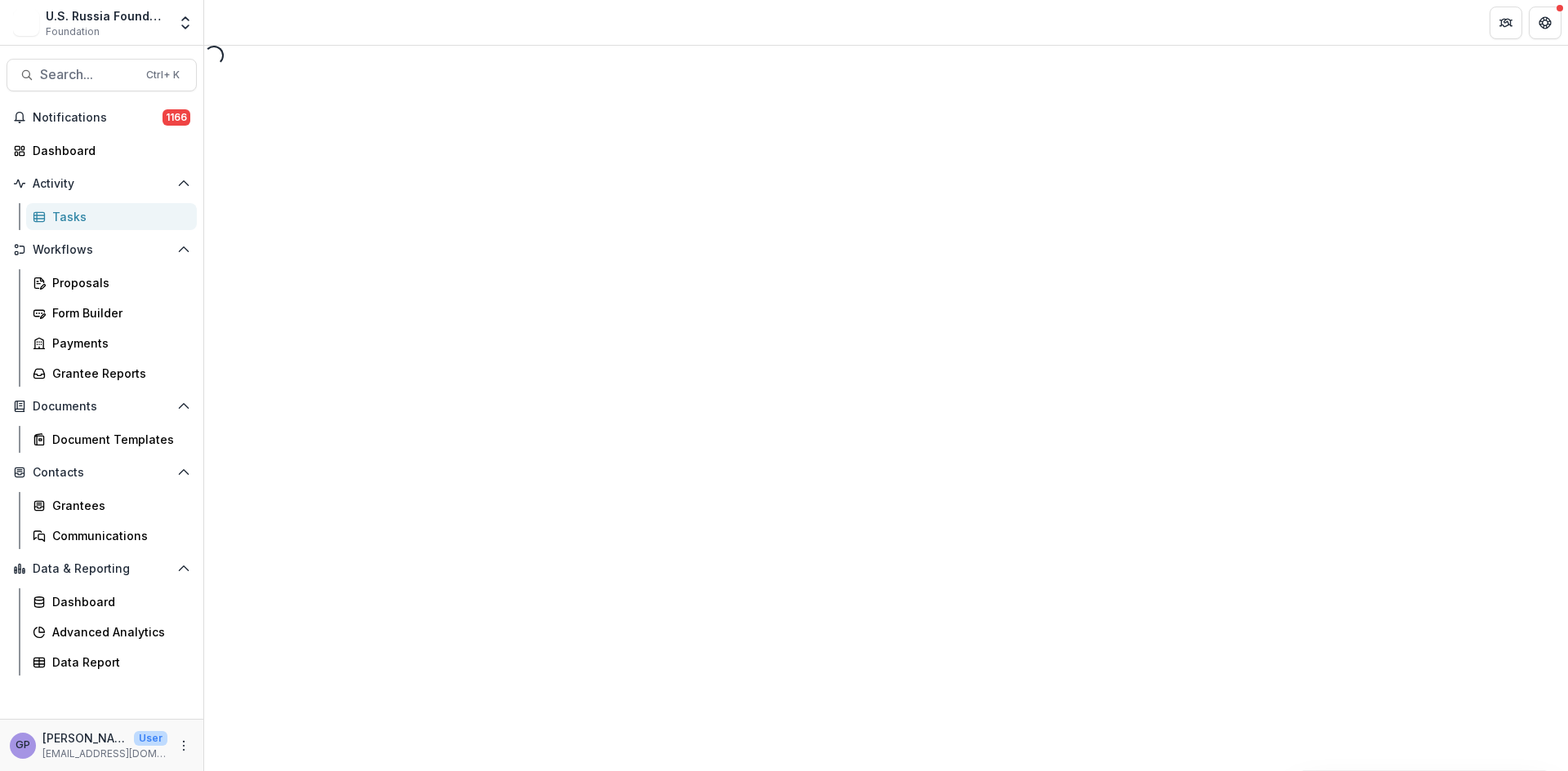
select select "********"
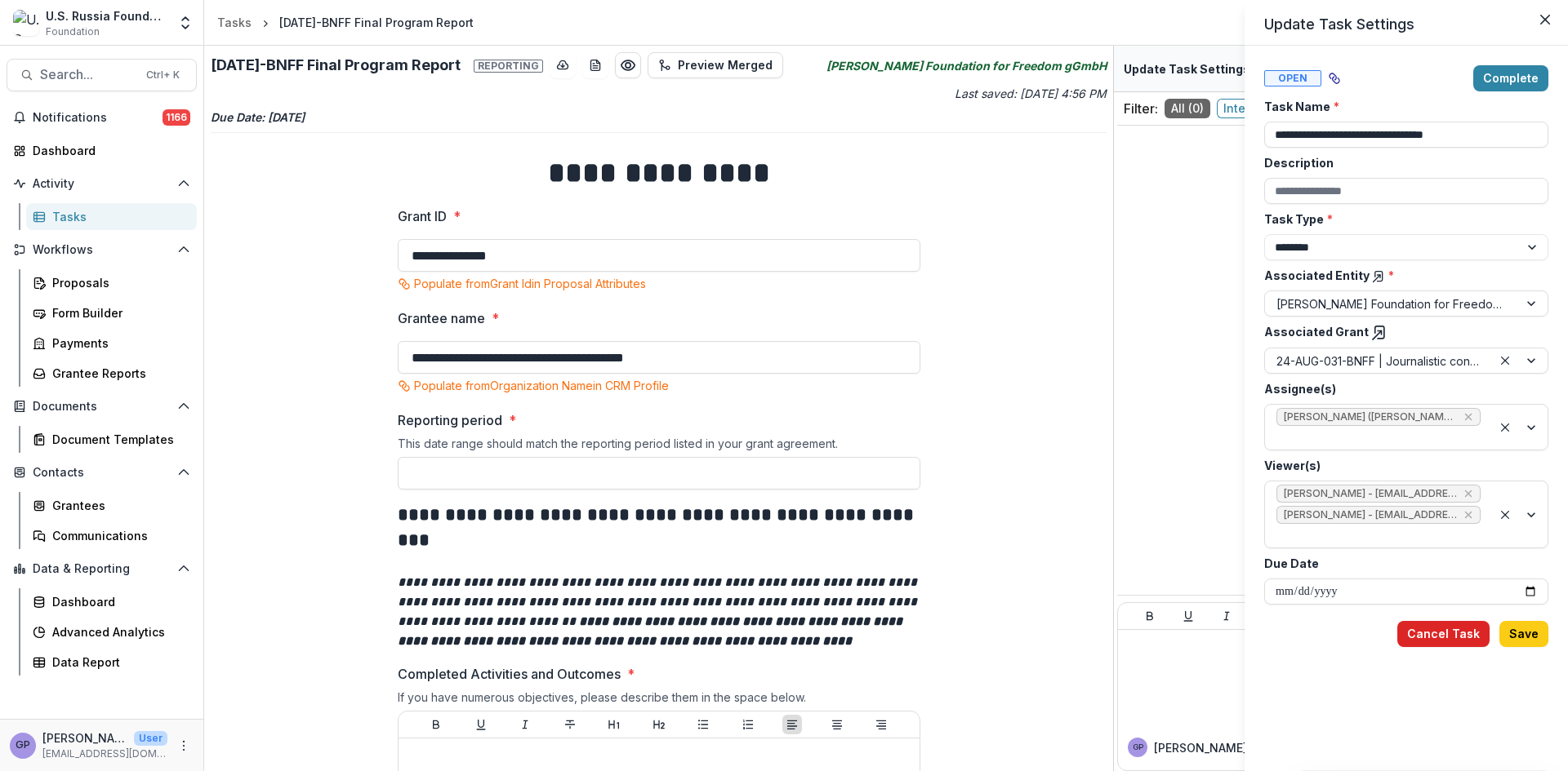
click at [1451, 621] on button "Cancel Task" at bounding box center [1443, 634] width 93 height 26
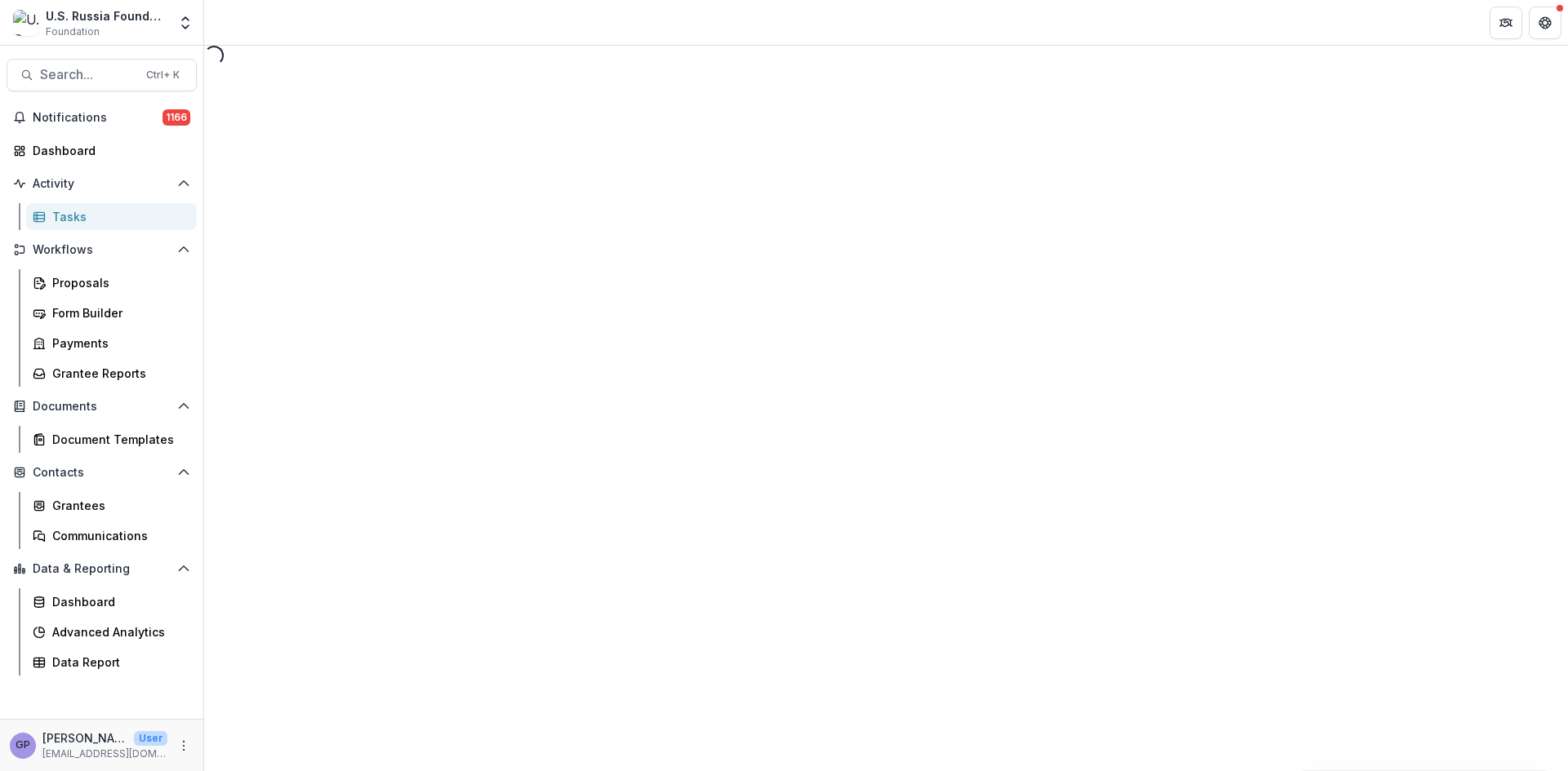
select select "********"
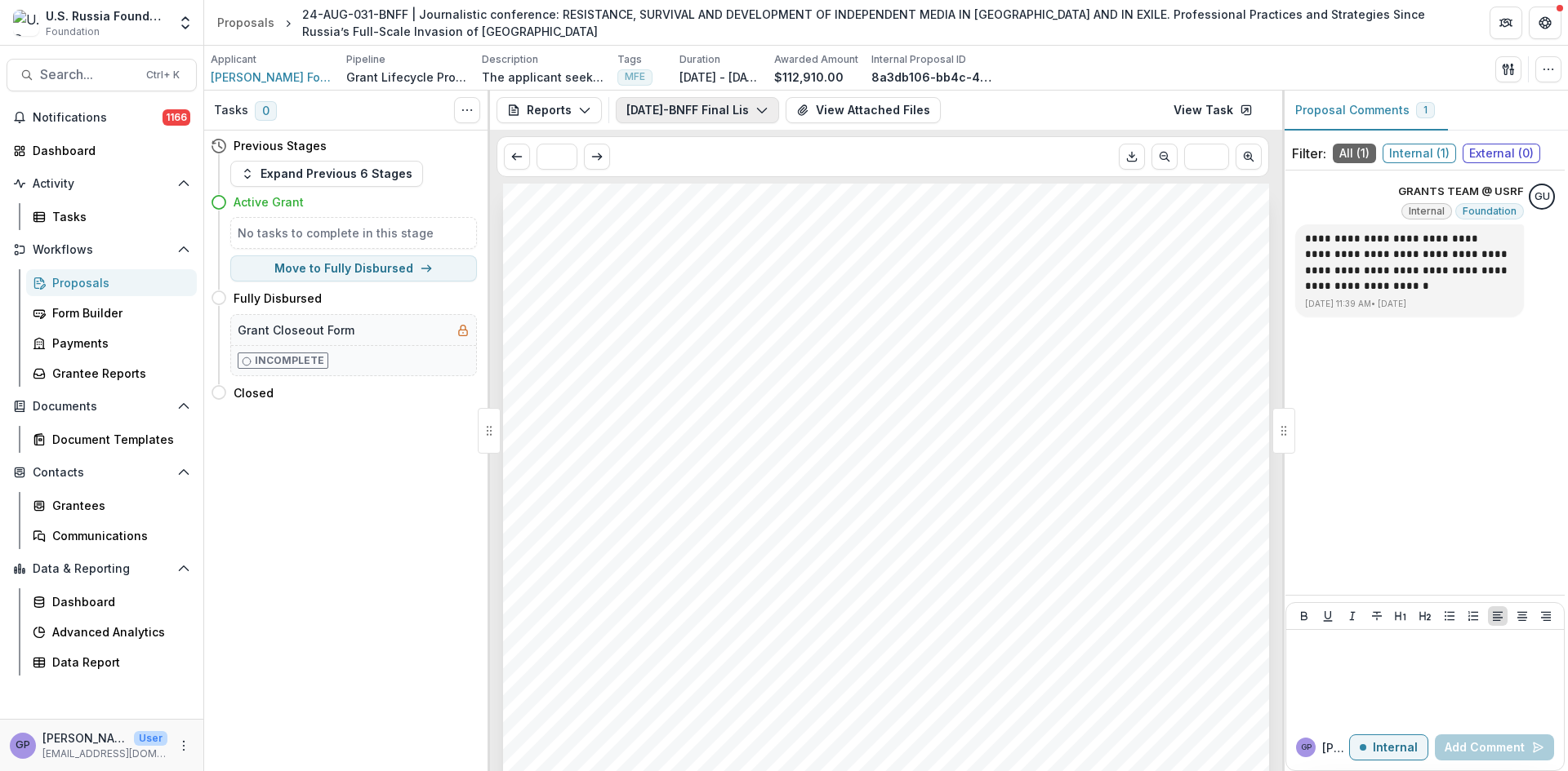
click at [758, 106] on icon "button" at bounding box center [762, 110] width 13 height 13
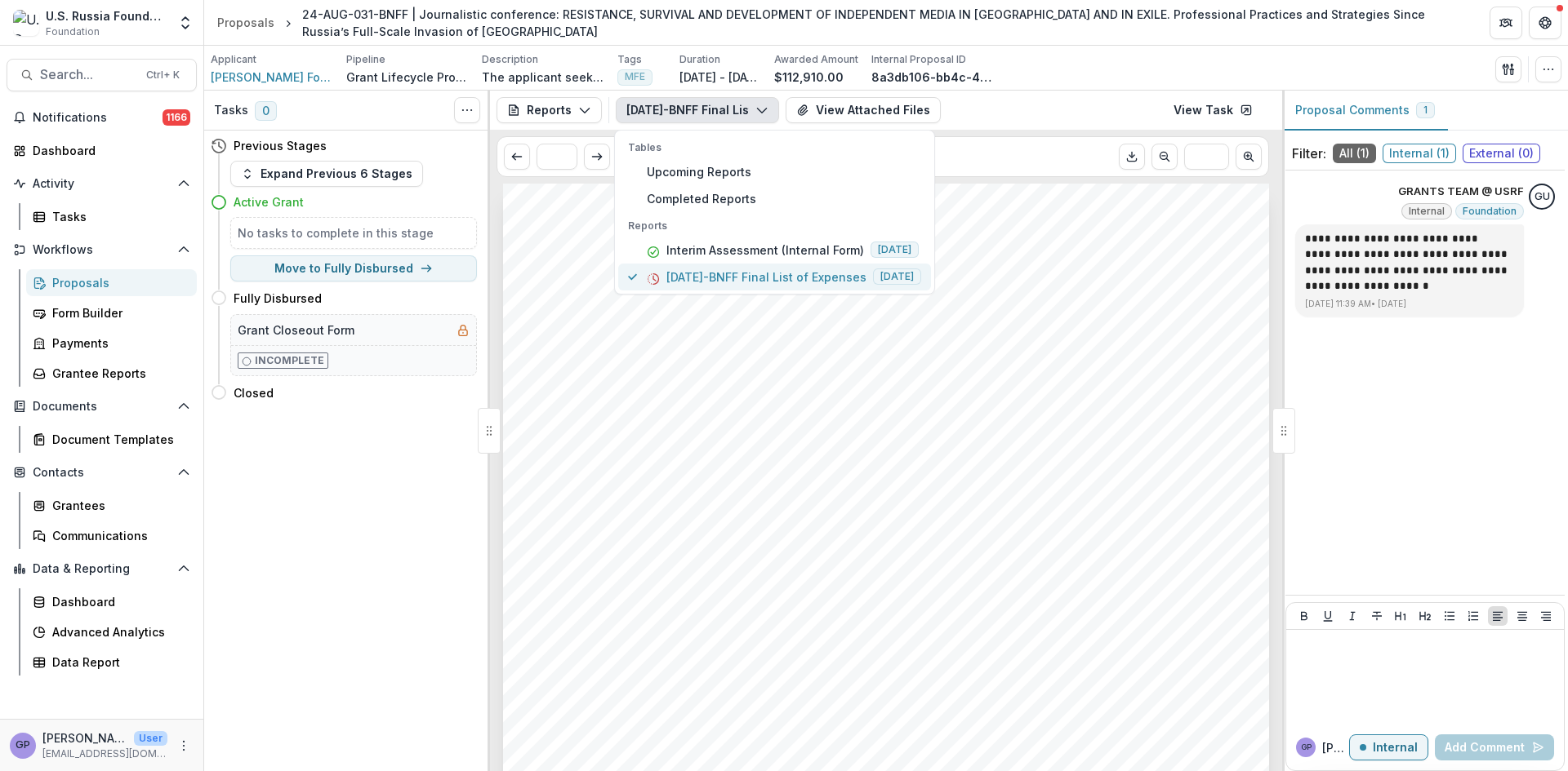
click at [772, 271] on p "[DATE]-BNFF Final List of Expenses" at bounding box center [766, 277] width 200 height 17
click at [1228, 109] on link "View Task" at bounding box center [1213, 110] width 99 height 26
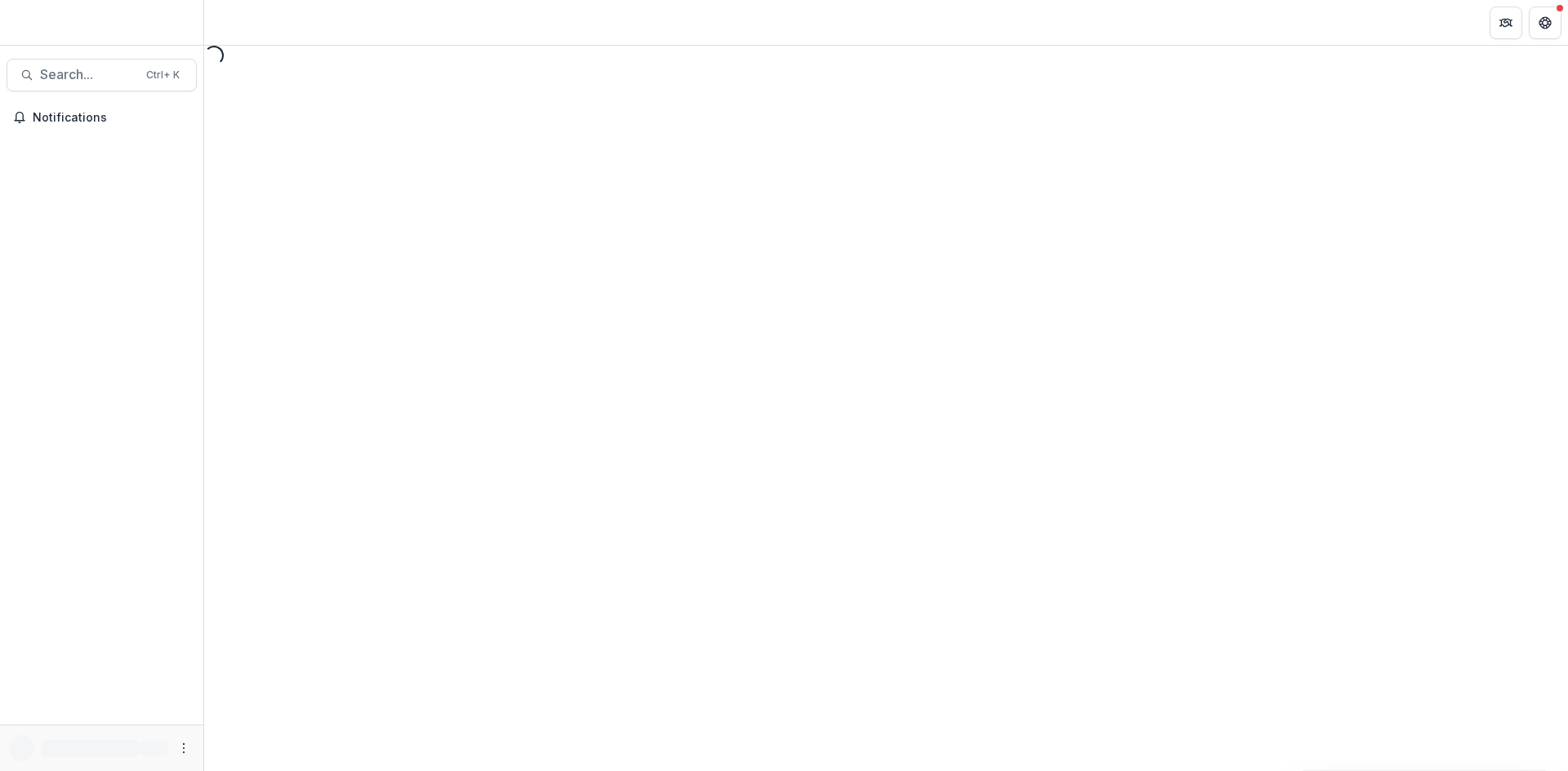
select select "********"
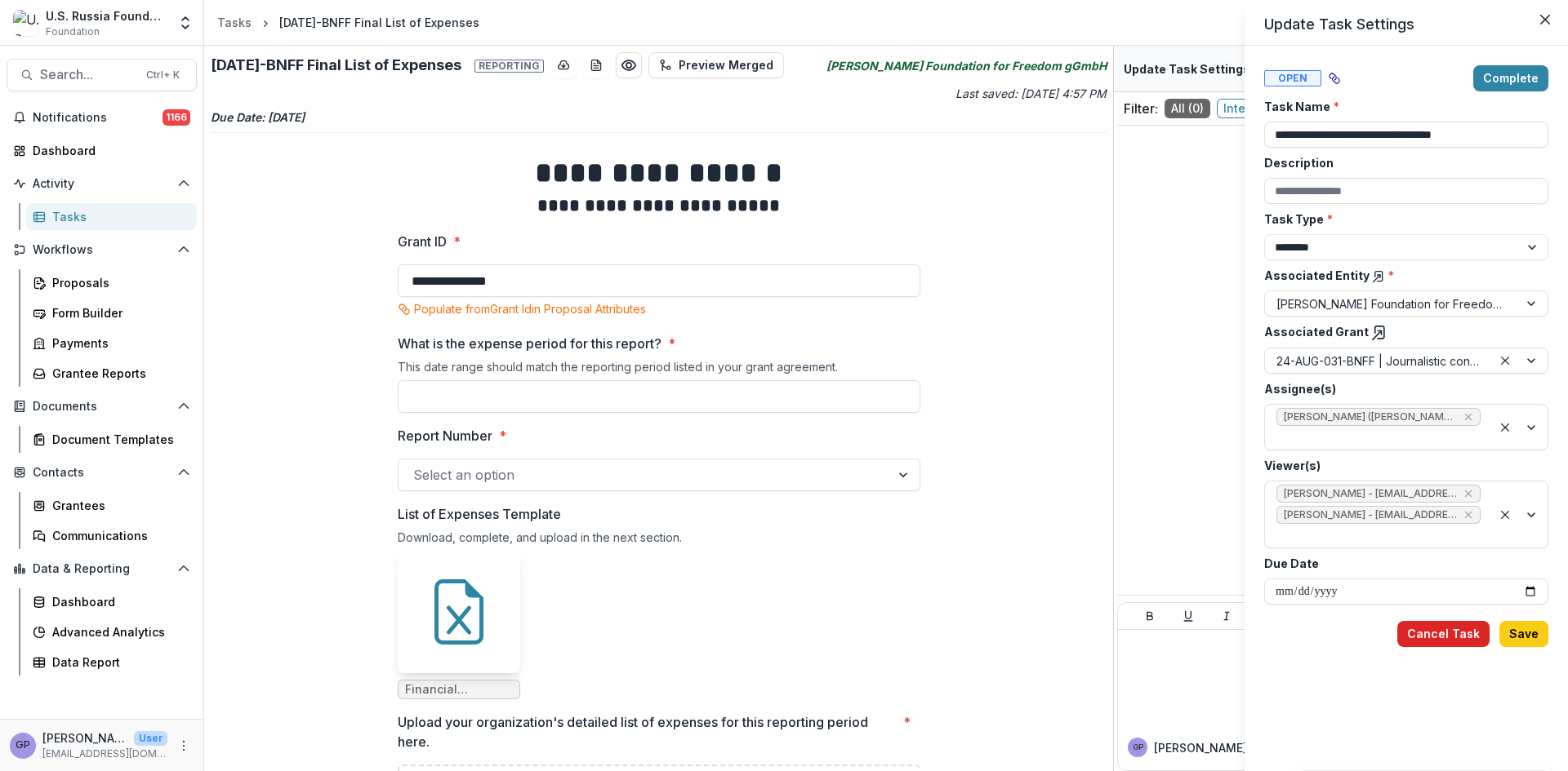
click at [1475, 621] on button "Cancel Task" at bounding box center [1443, 634] width 93 height 26
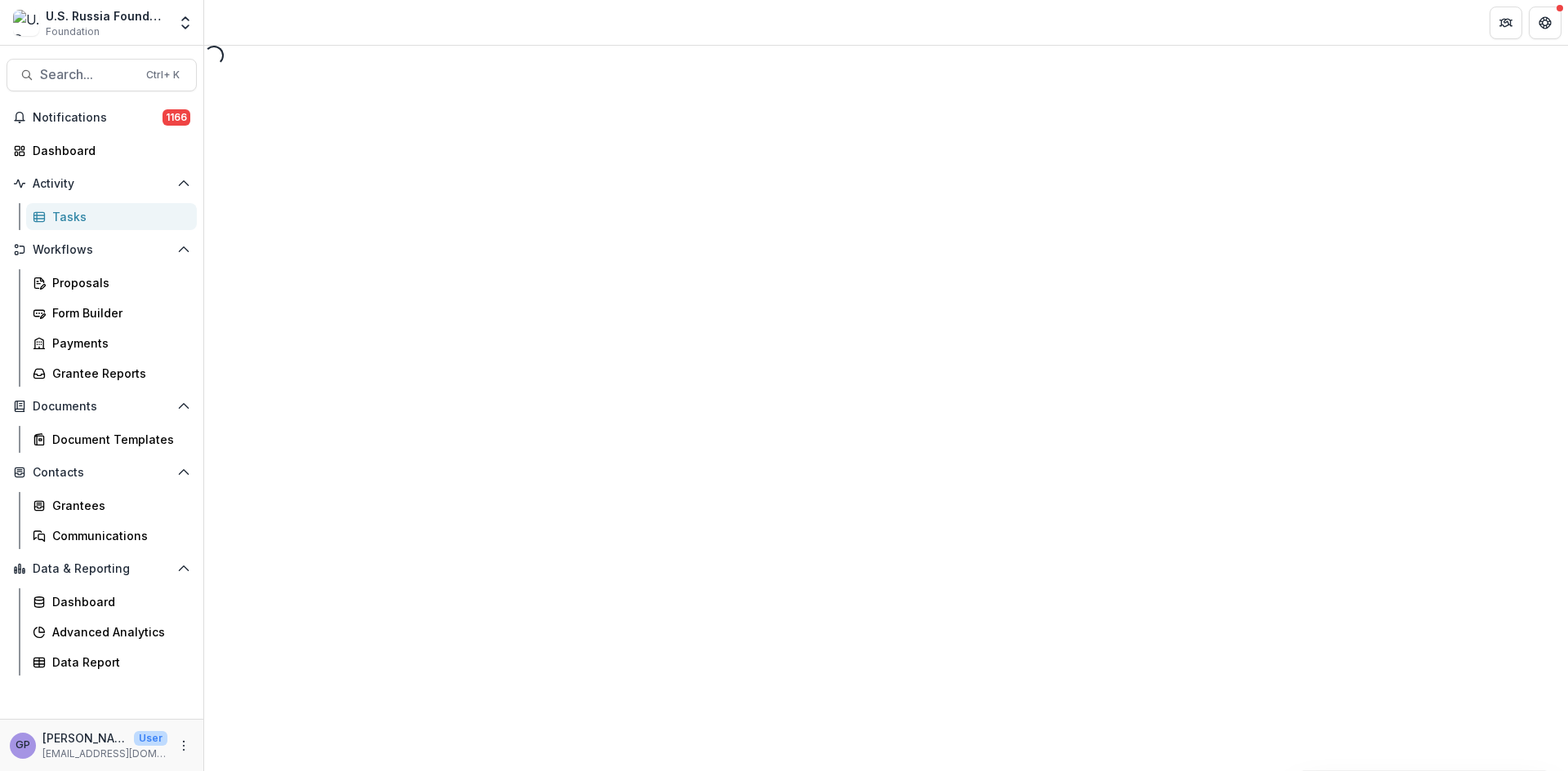
select select "********"
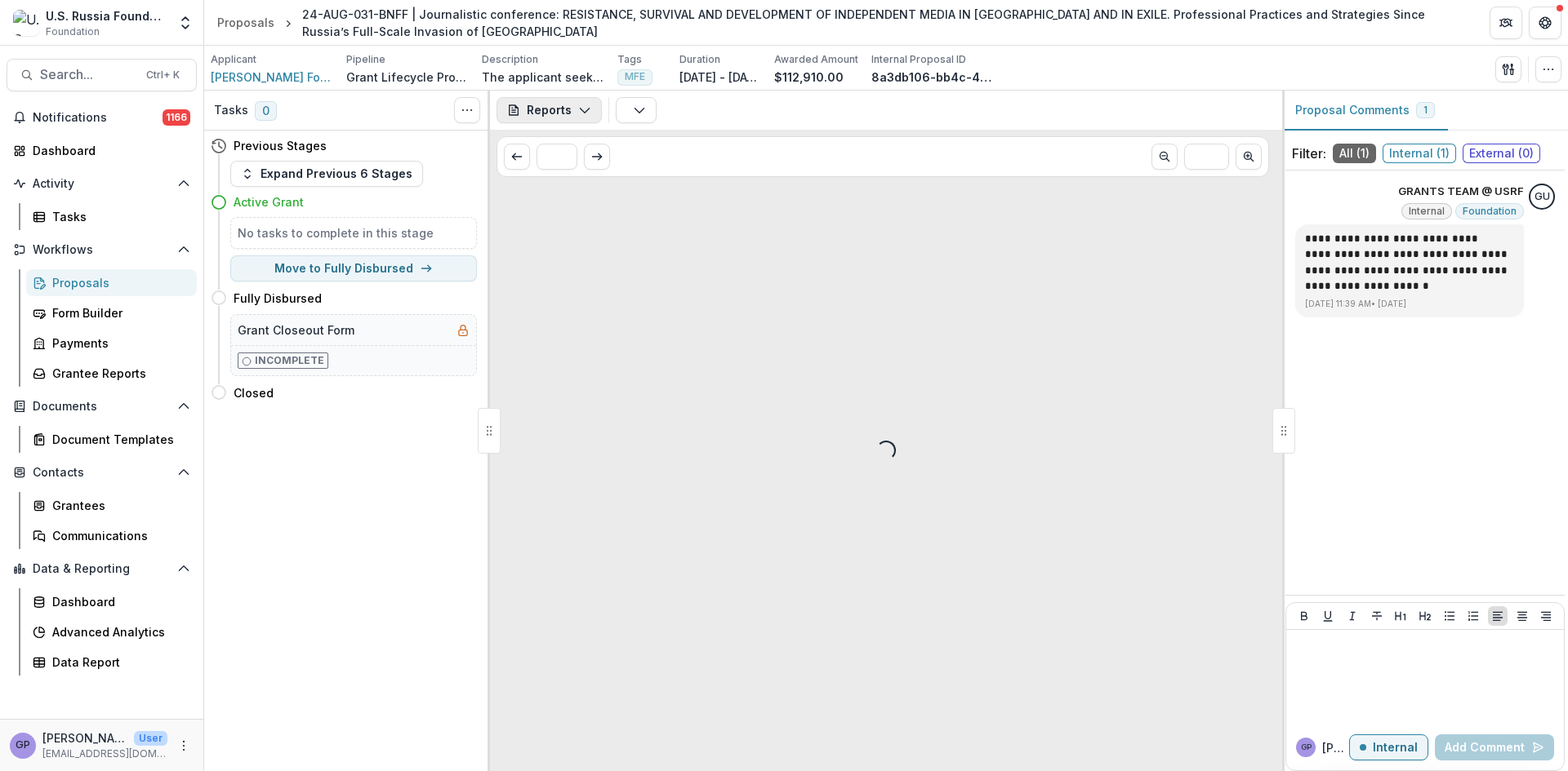
click at [584, 109] on icon "button" at bounding box center [585, 110] width 13 height 13
click at [583, 110] on icon "button" at bounding box center [585, 110] width 13 height 13
click at [554, 107] on button "Reports" at bounding box center [549, 110] width 106 height 26
click at [567, 194] on div "Reports" at bounding box center [604, 201] width 150 height 17
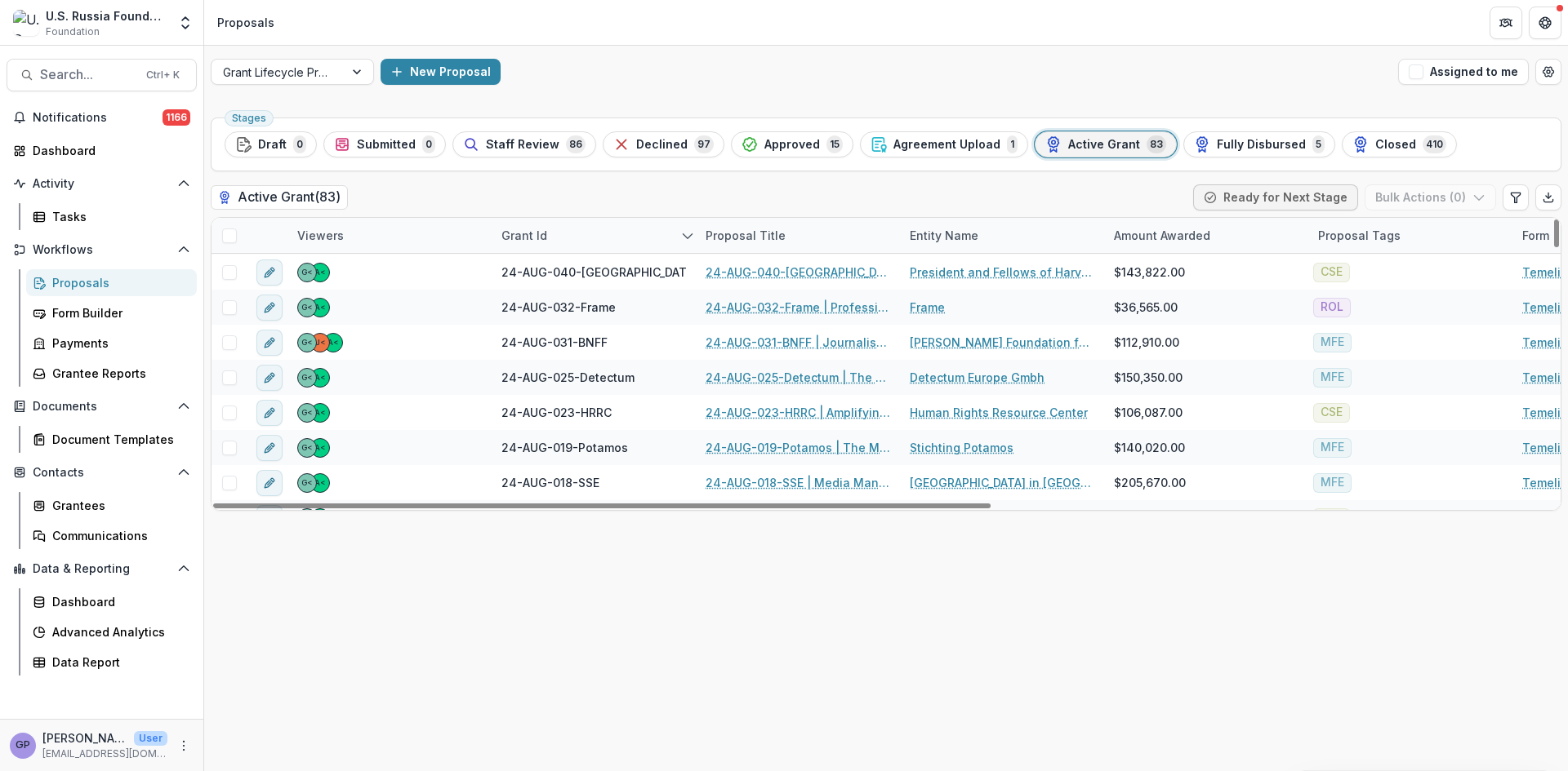
scroll to position [1035, 0]
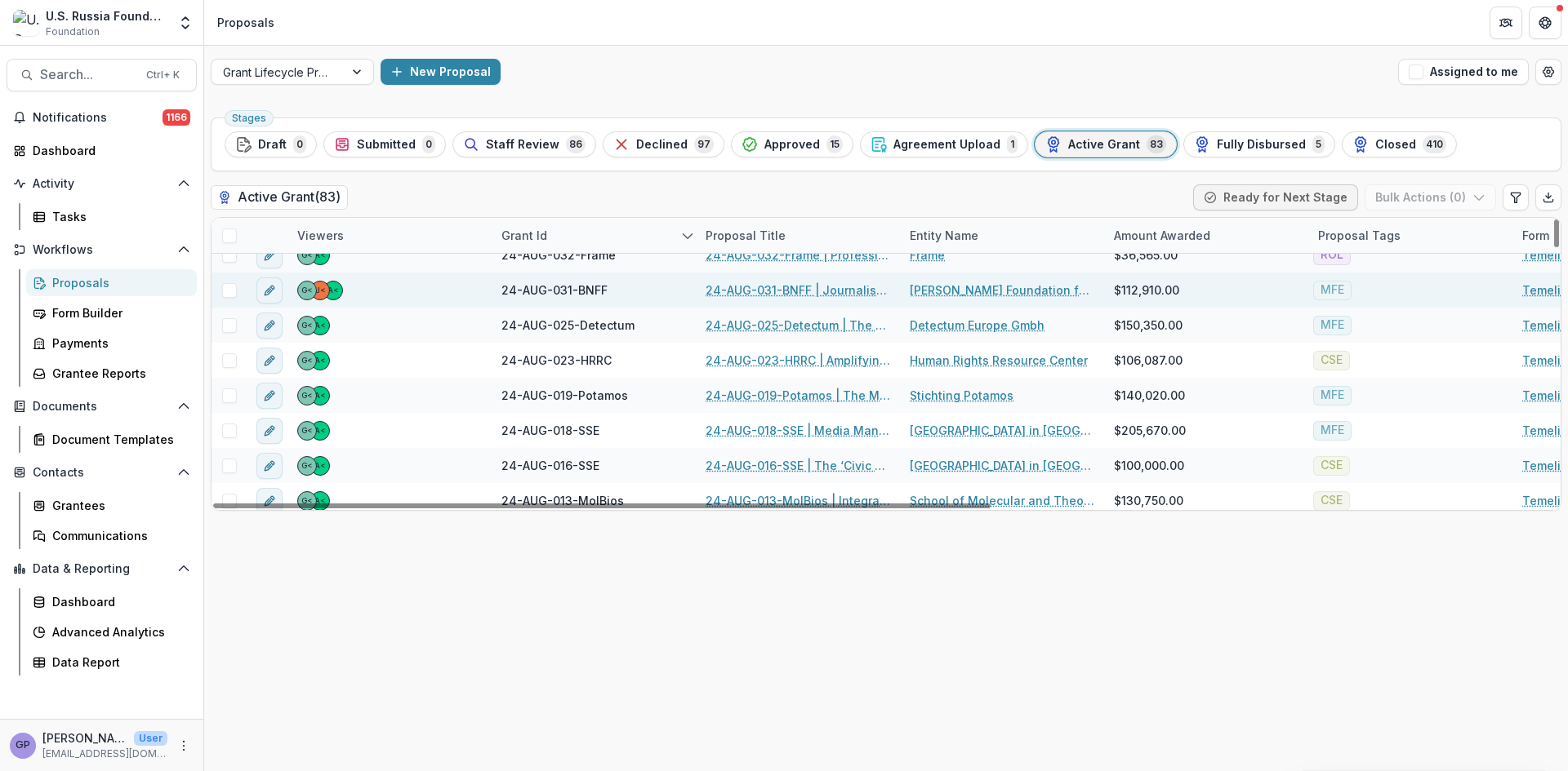
click at [790, 290] on link "24-AUG-031-BNFF | Journalistic conference: RESISTANCE, SURVIVAL AND DEVELOPMENT…" at bounding box center [797, 290] width 184 height 17
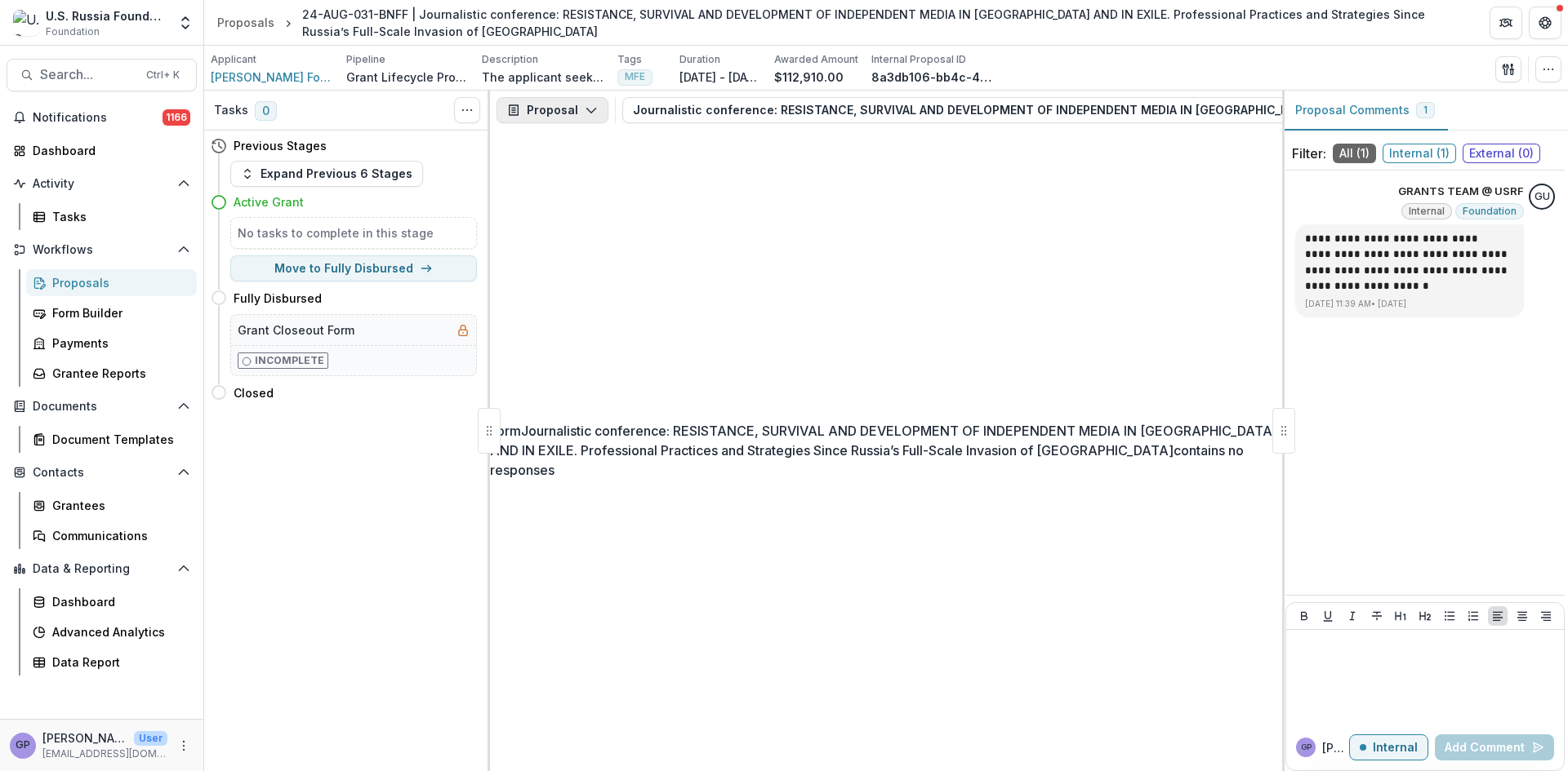
click at [587, 110] on icon "button" at bounding box center [591, 110] width 13 height 13
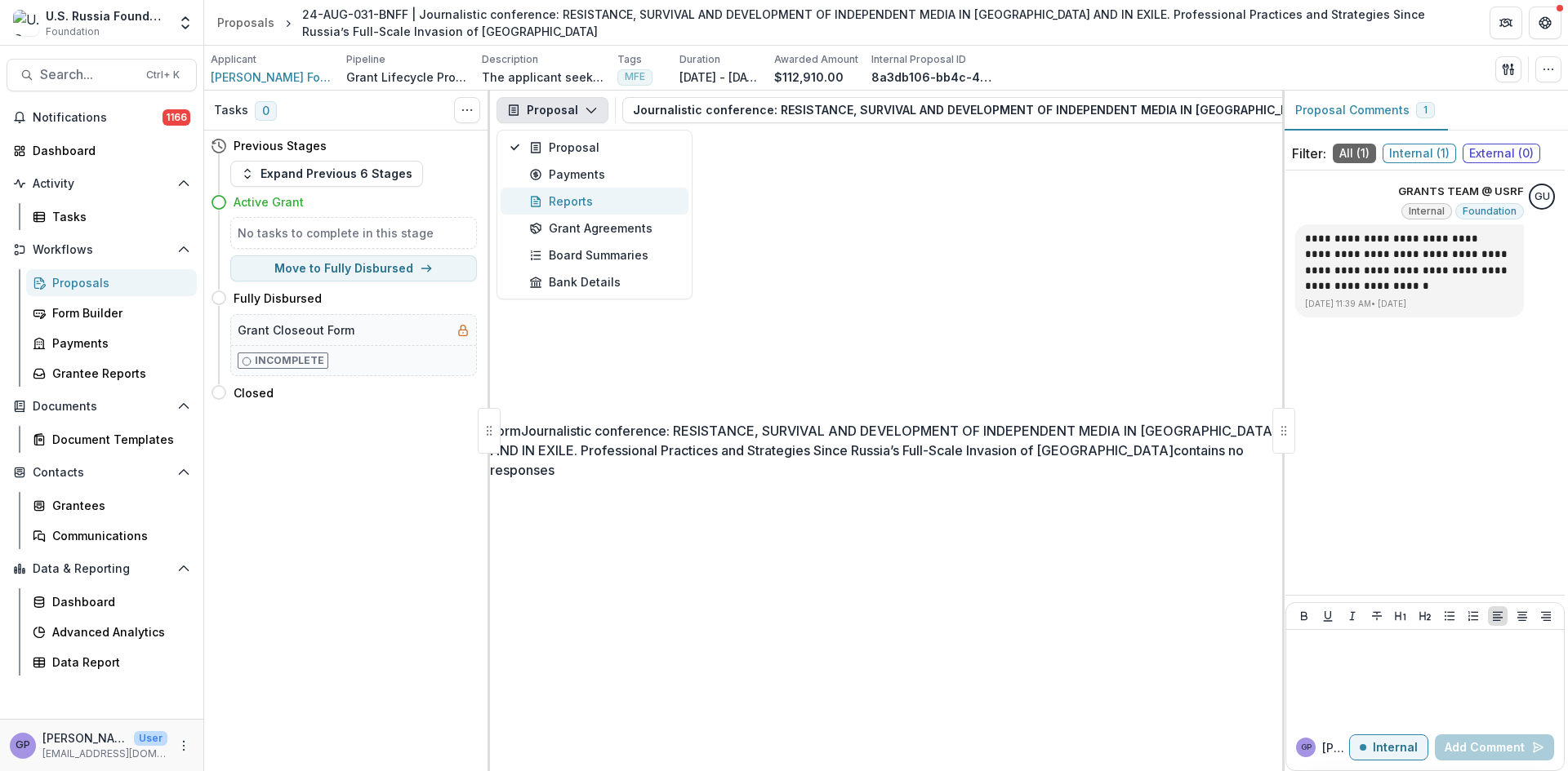
click at [566, 200] on div "Reports" at bounding box center [604, 201] width 150 height 17
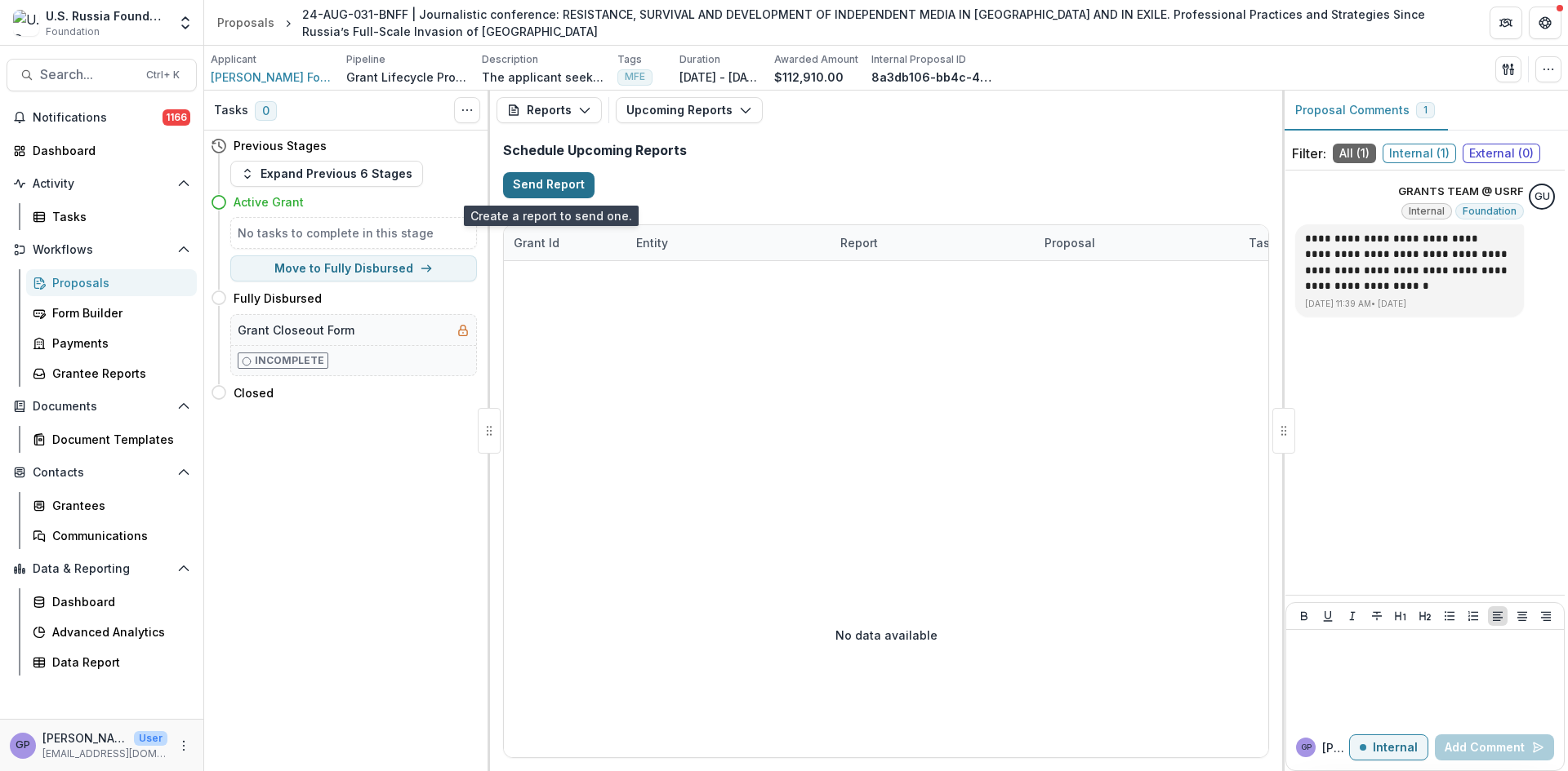
click at [572, 183] on button "Send Report" at bounding box center [549, 185] width 92 height 26
select select "********"
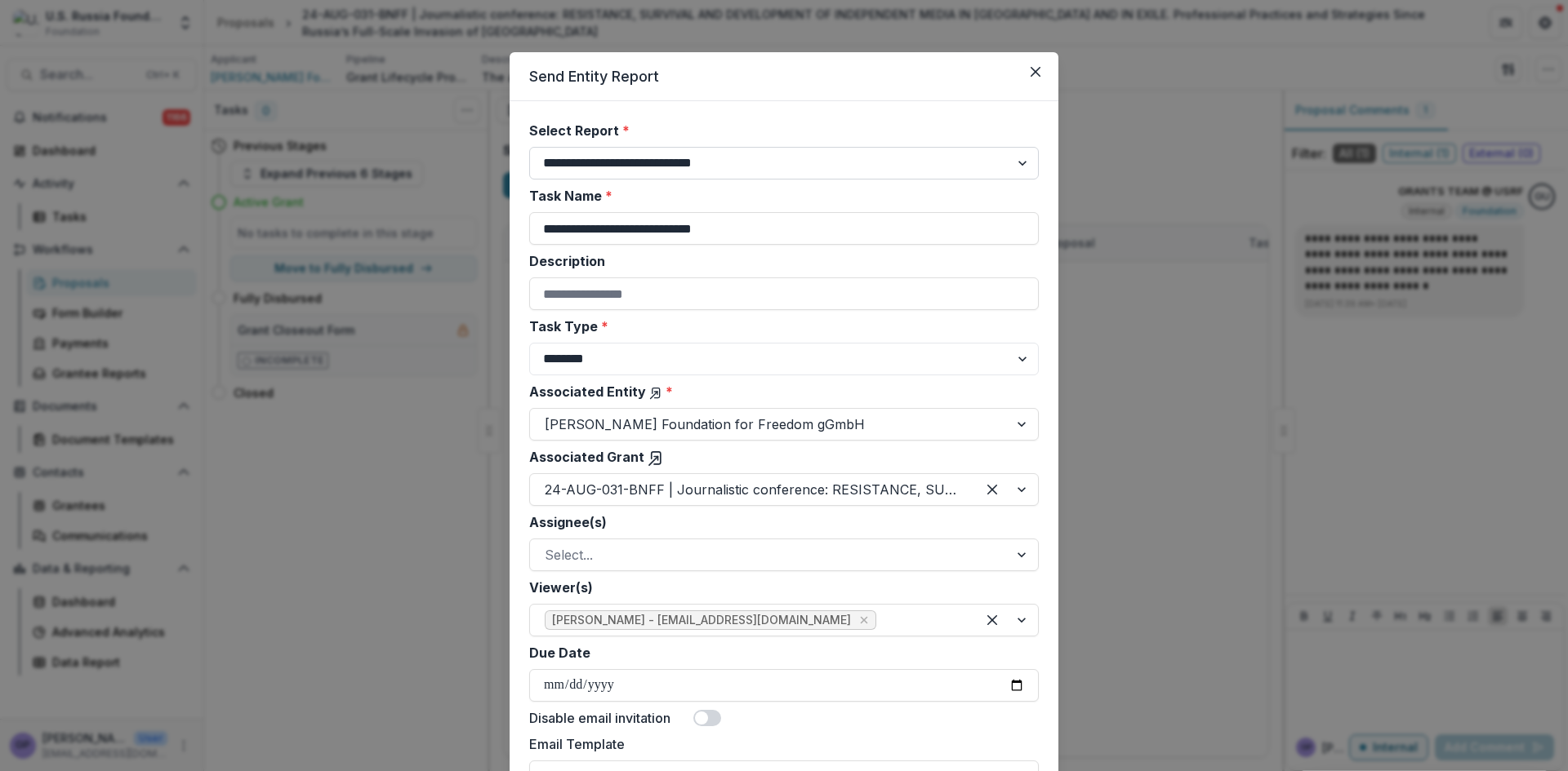
click at [1022, 163] on select "**********" at bounding box center [784, 163] width 509 height 33
select select "**********"
click at [529, 147] on select "**********" at bounding box center [784, 163] width 509 height 33
click at [543, 228] on input "**********" at bounding box center [784, 229] width 509 height 33
drag, startPoint x: 742, startPoint y: 224, endPoint x: 940, endPoint y: 218, distance: 198.1
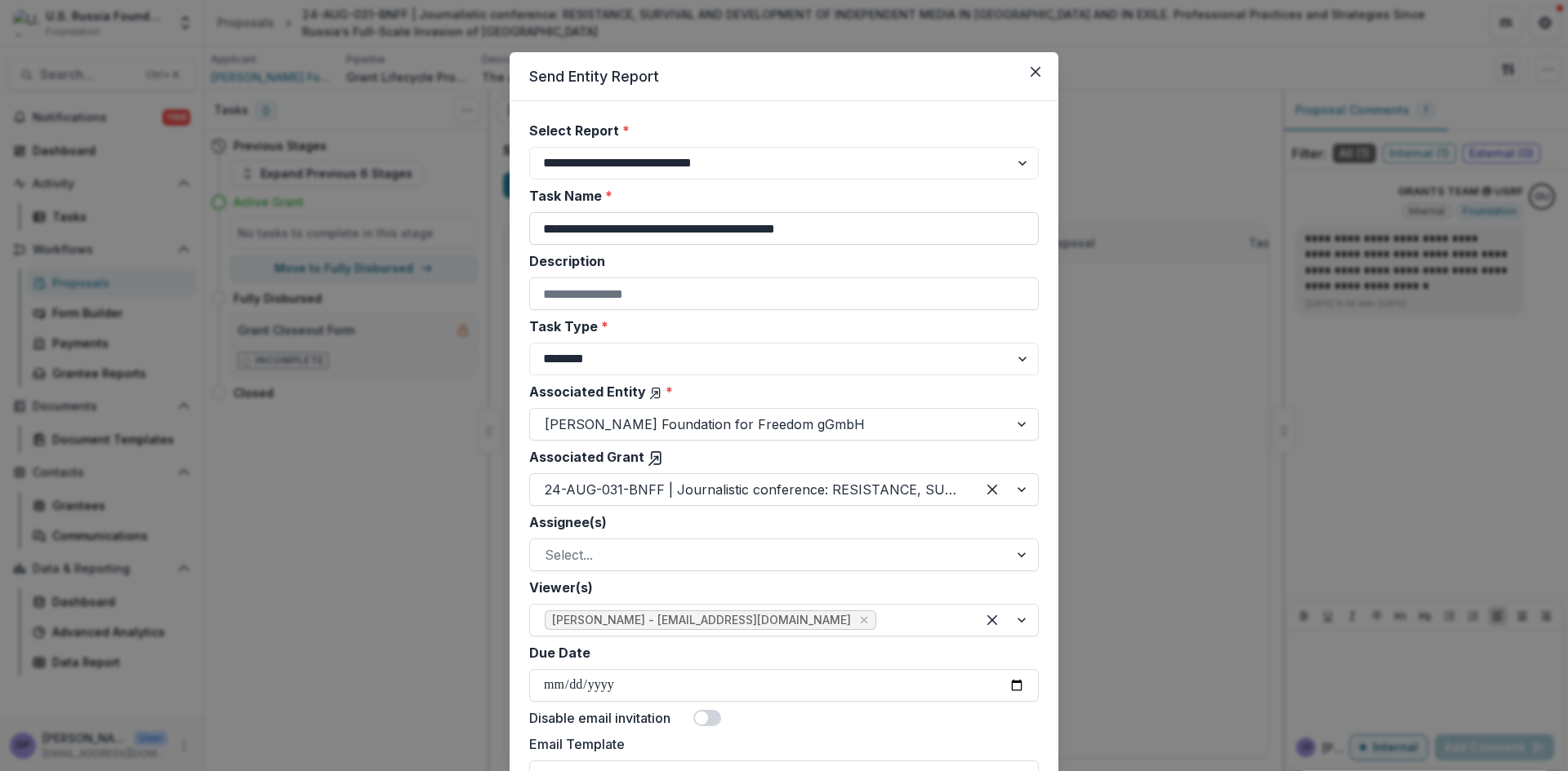
click at [940, 218] on input "**********" at bounding box center [784, 229] width 509 height 33
type input "**********"
click at [938, 322] on label "Task Type *" at bounding box center [779, 326] width 500 height 20
click at [938, 343] on select "******** ********" at bounding box center [784, 360] width 509 height 33
click at [1023, 357] on select "******** ********" at bounding box center [784, 360] width 509 height 33
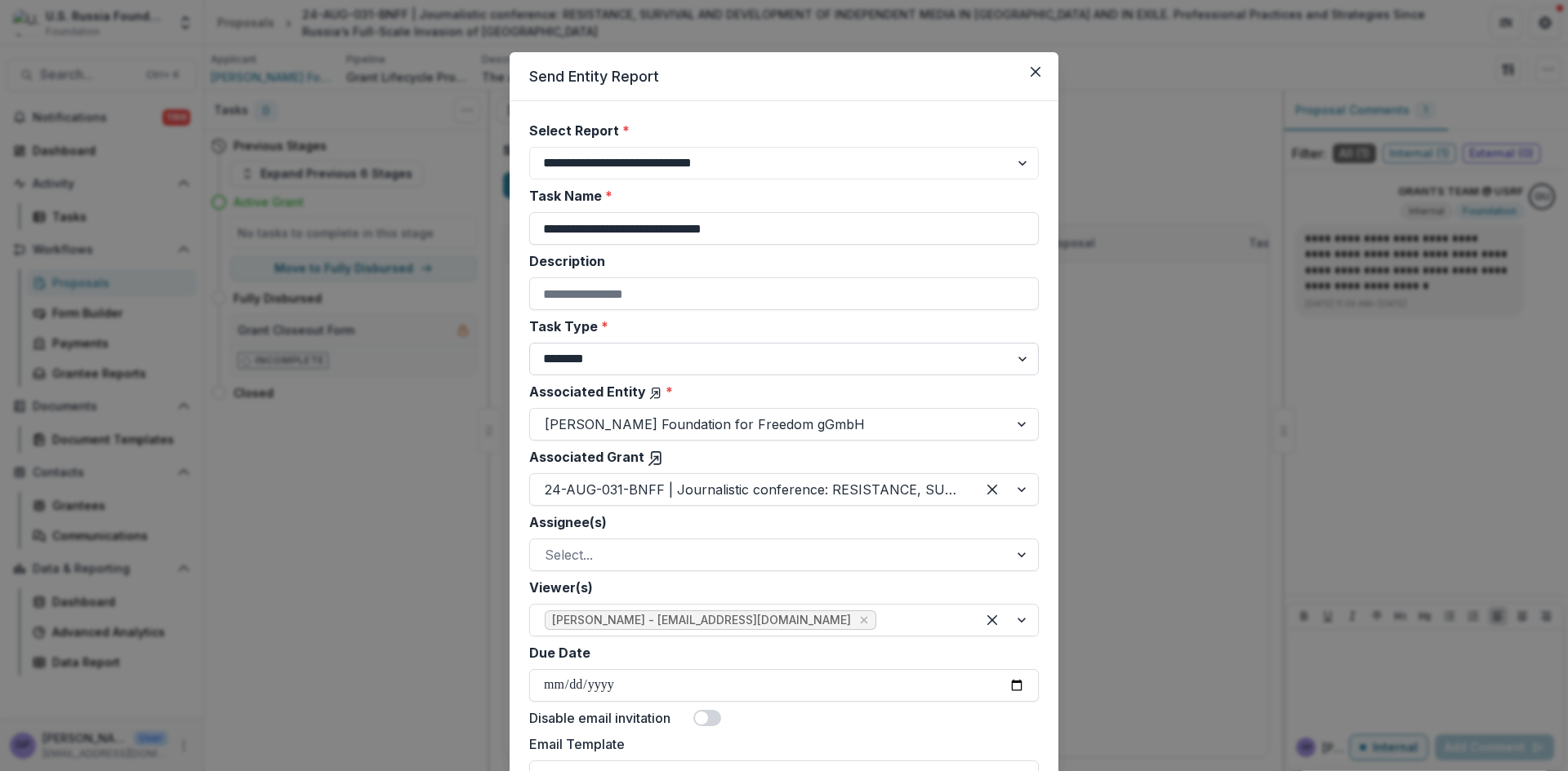
click at [1023, 357] on select "******** ********" at bounding box center [784, 360] width 509 height 33
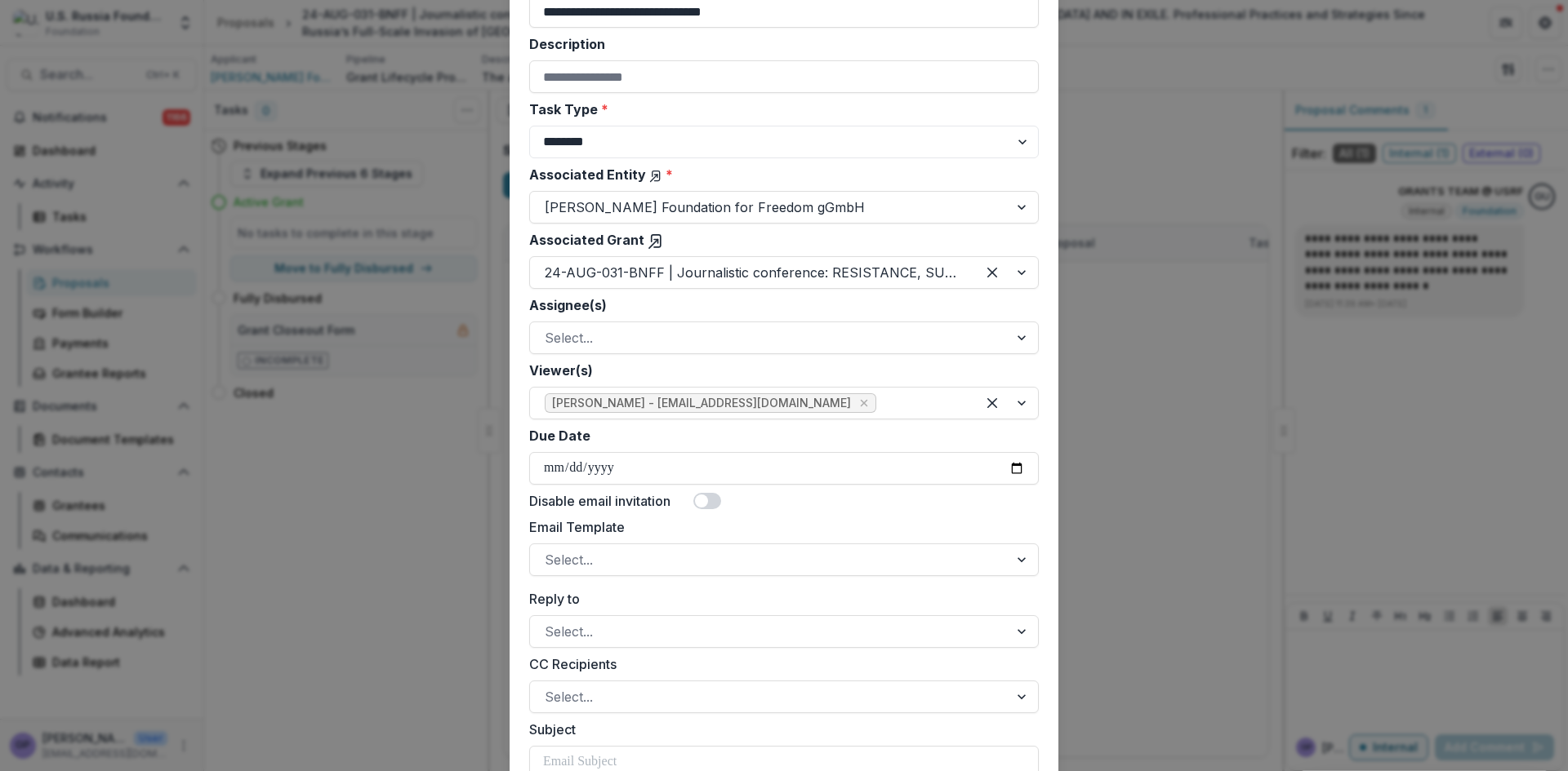
scroll to position [218, 0]
click at [1022, 335] on div at bounding box center [1023, 337] width 29 height 31
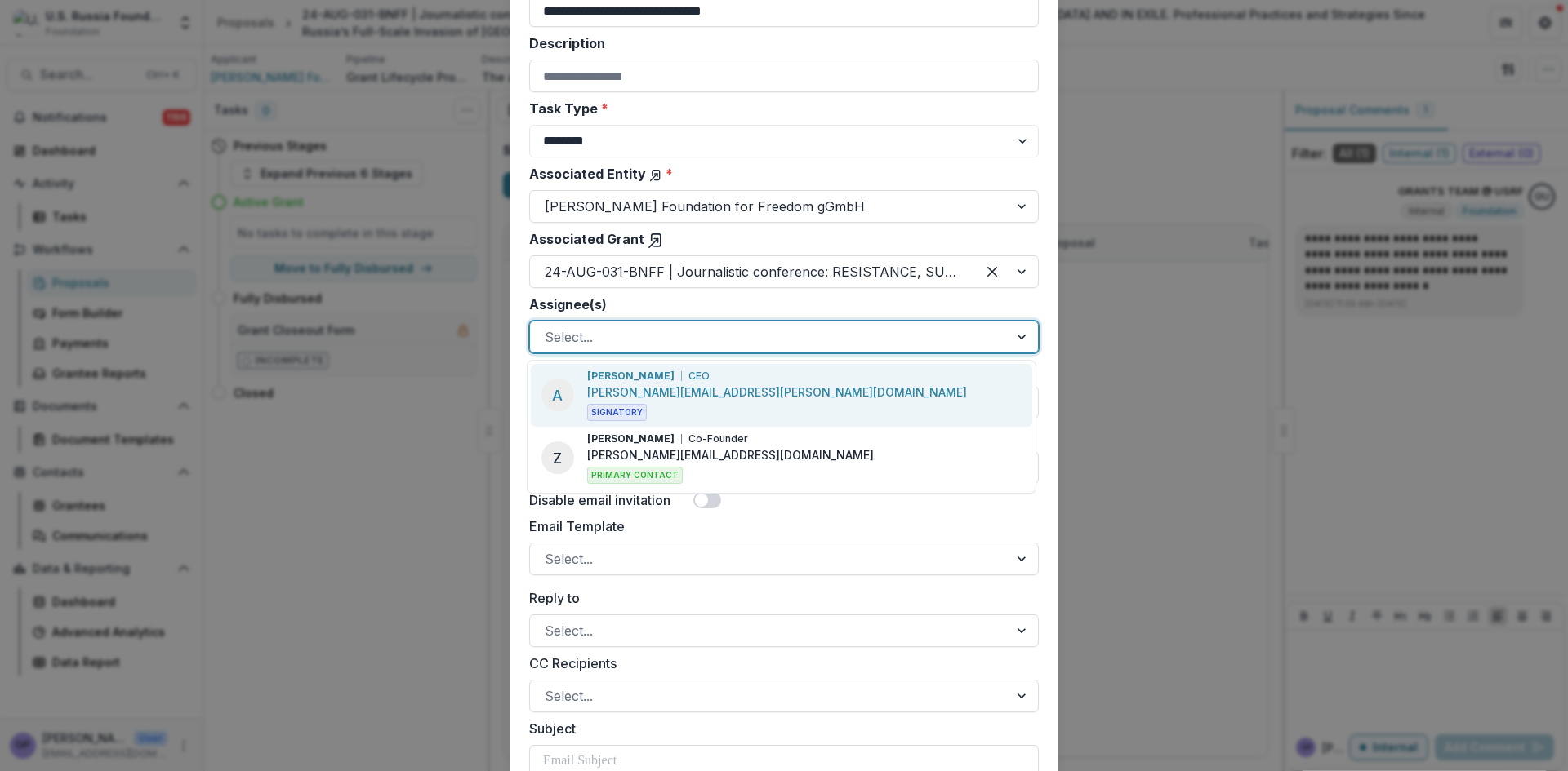
click at [729, 378] on div "[PERSON_NAME] CEO [PERSON_NAME][EMAIL_ADDRESS][PERSON_NAME][DOMAIN_NAME] Signat…" at bounding box center [777, 395] width 380 height 52
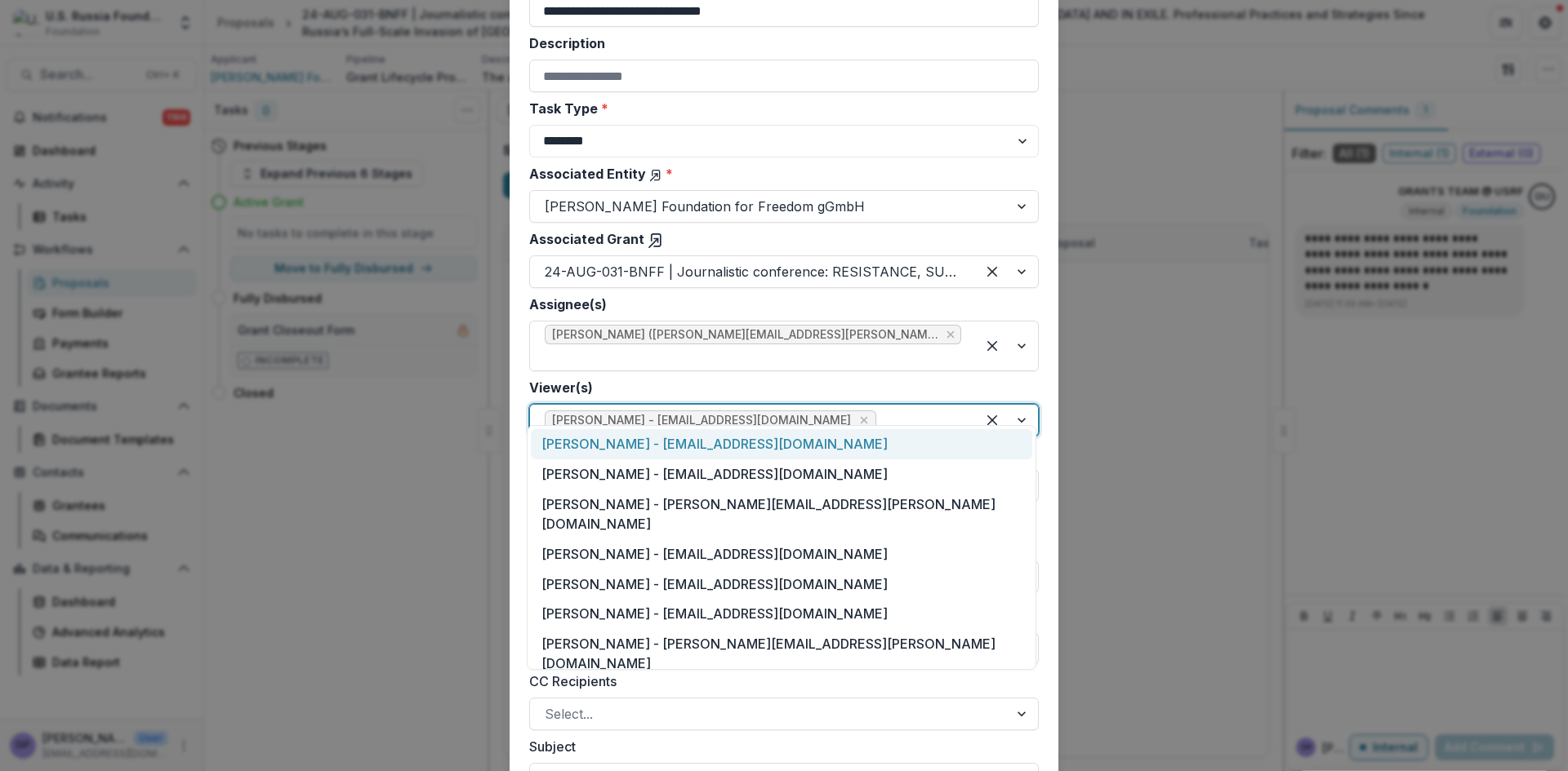
click at [1021, 405] on div at bounding box center [1008, 420] width 62 height 31
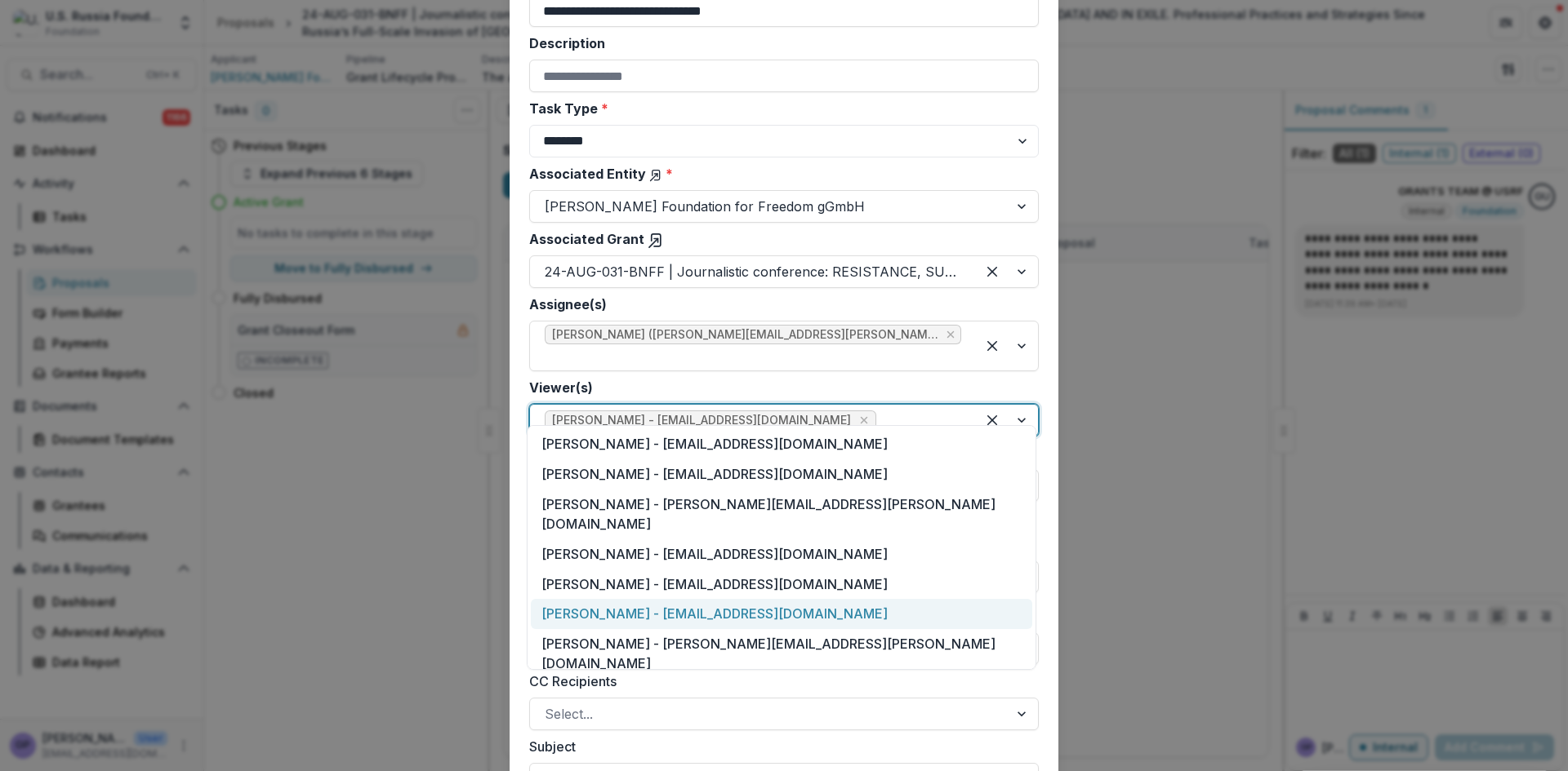
click at [685, 599] on div "[PERSON_NAME] - [EMAIL_ADDRESS][DOMAIN_NAME]" at bounding box center [782, 614] width 502 height 30
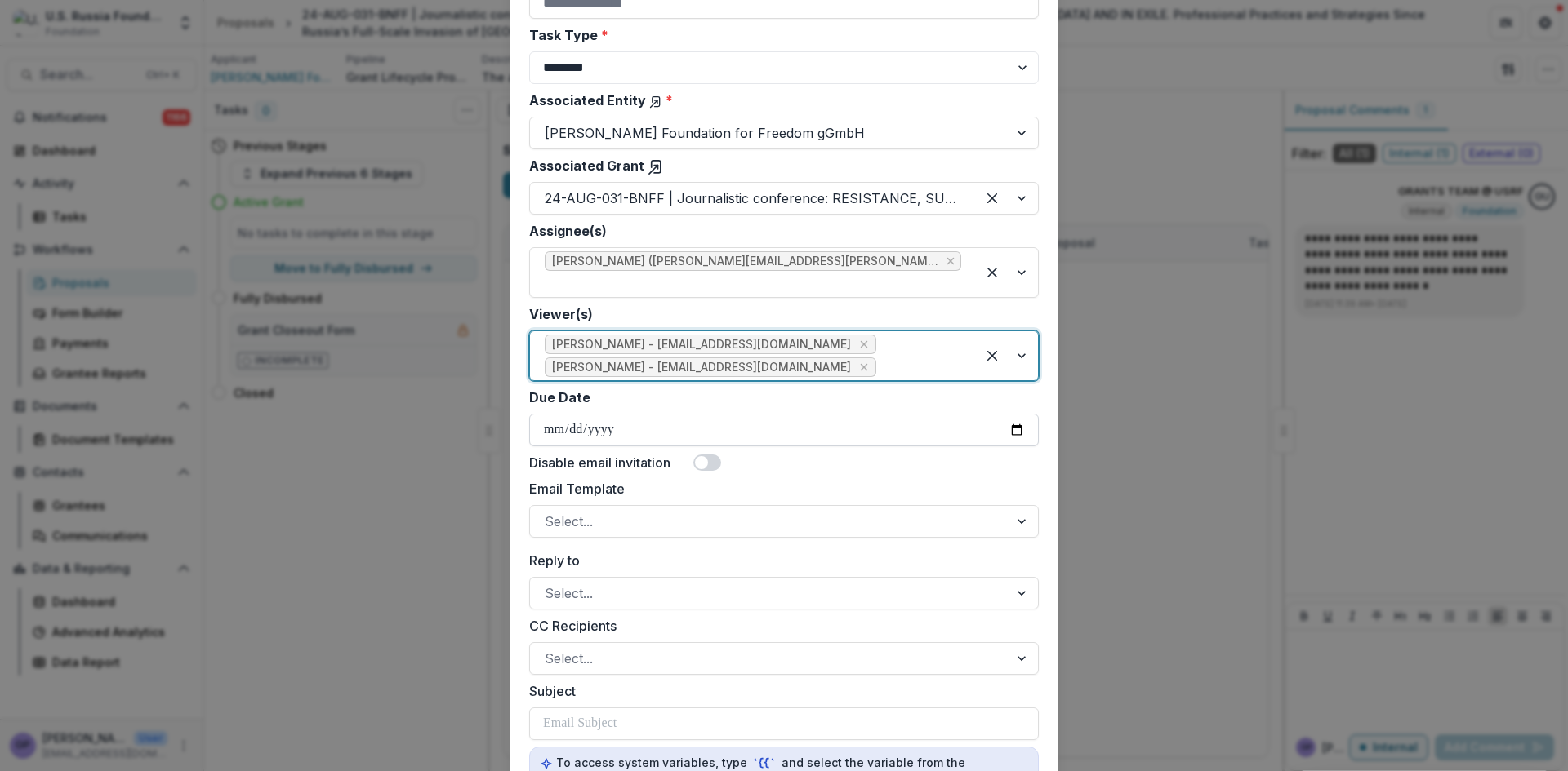
scroll to position [300, 0]
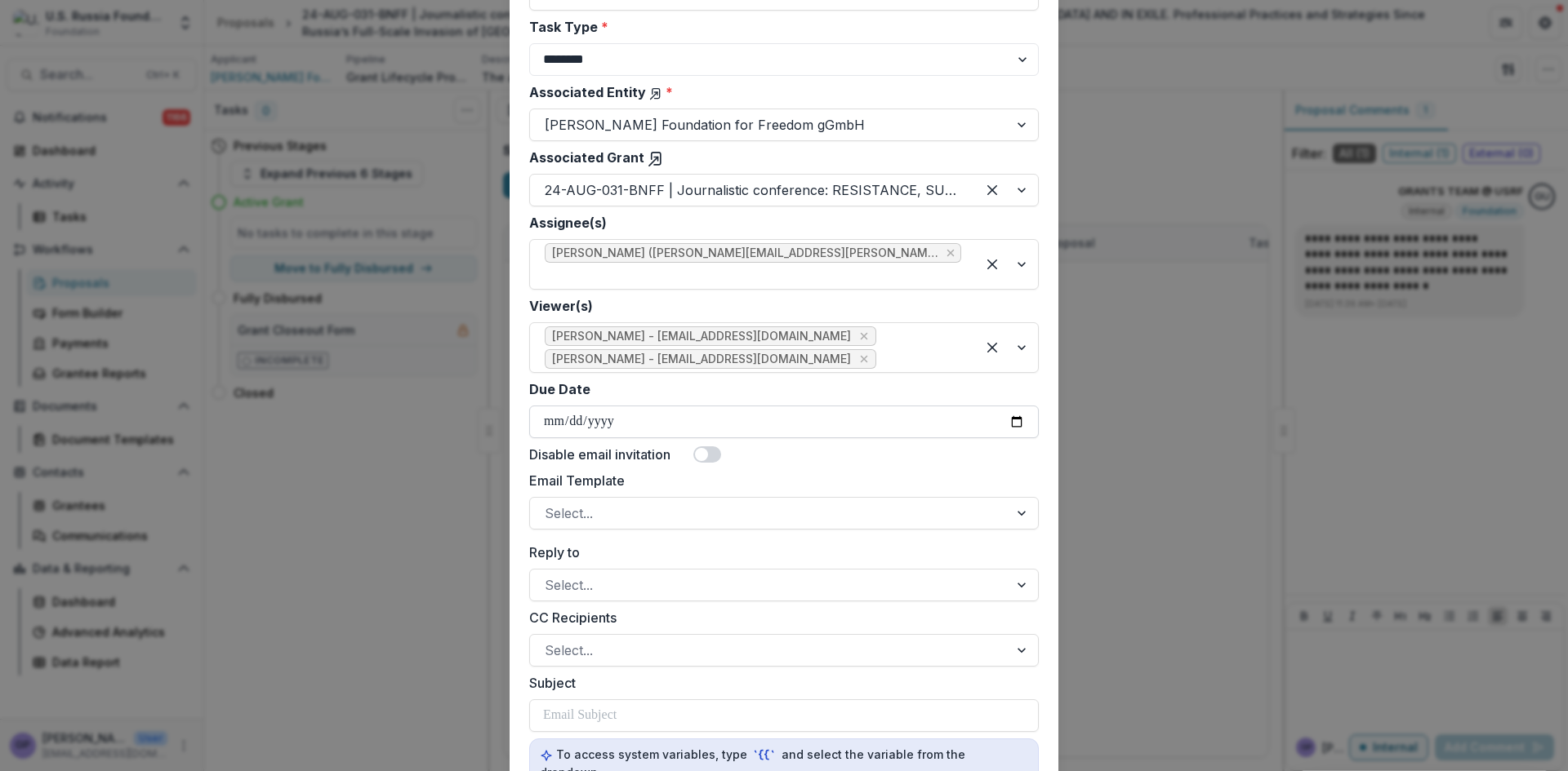
click at [1011, 406] on input "Due Date" at bounding box center [784, 422] width 509 height 33
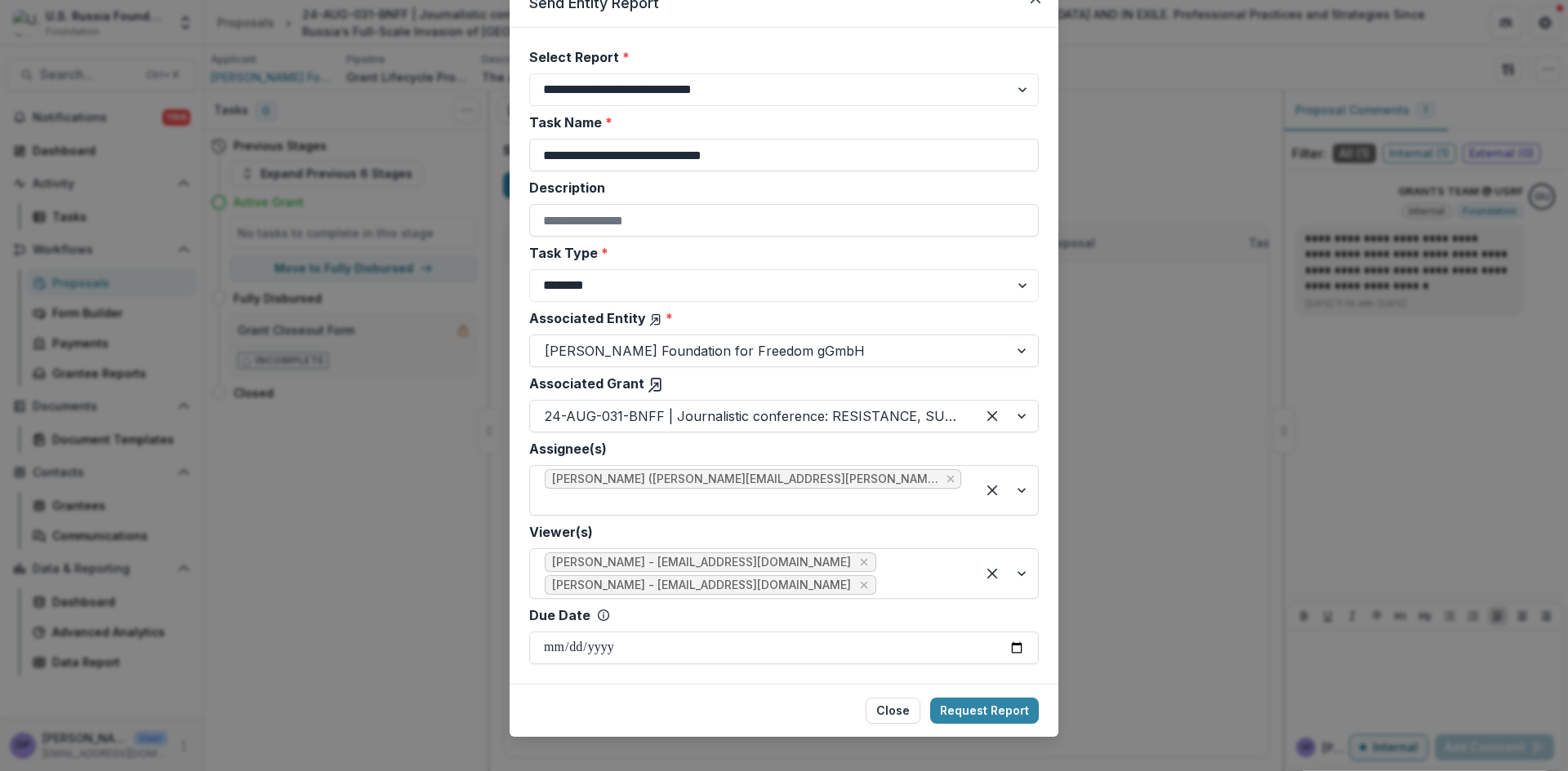
type input "**********"
click at [988, 698] on button "Request Report" at bounding box center [985, 710] width 109 height 26
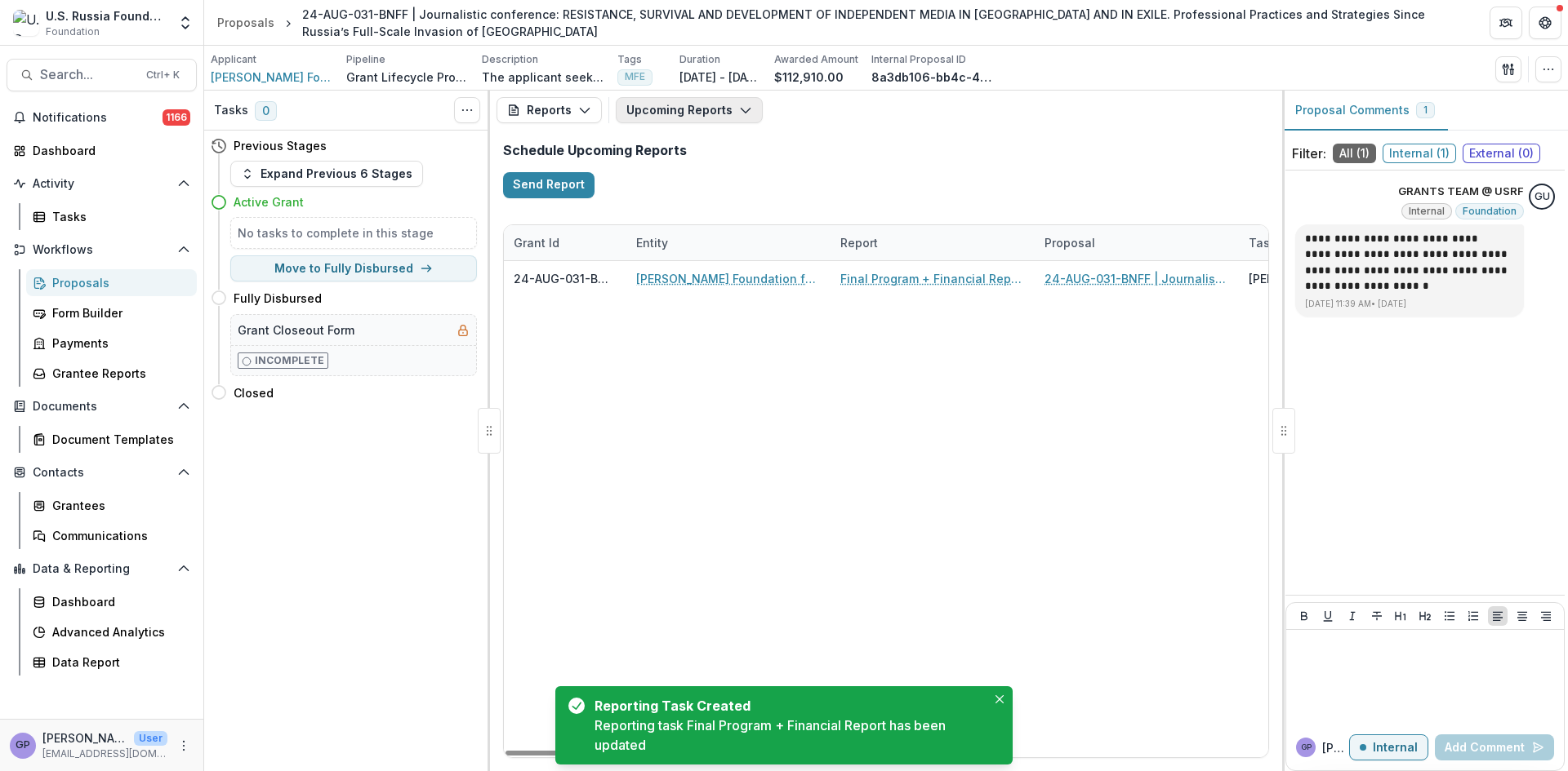
click at [741, 105] on icon "button" at bounding box center [746, 110] width 13 height 13
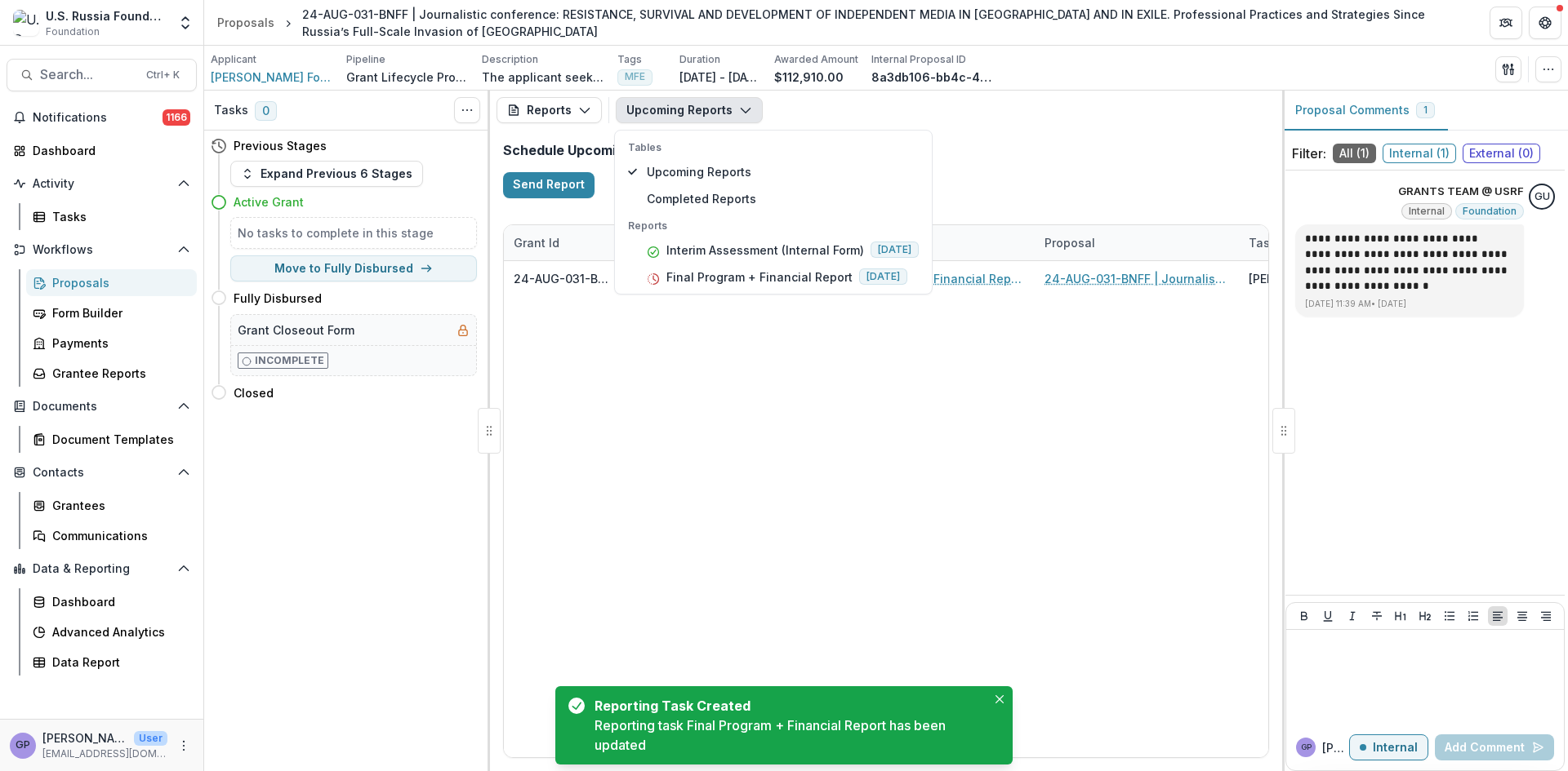
click at [740, 105] on icon "button" at bounding box center [746, 110] width 13 height 13
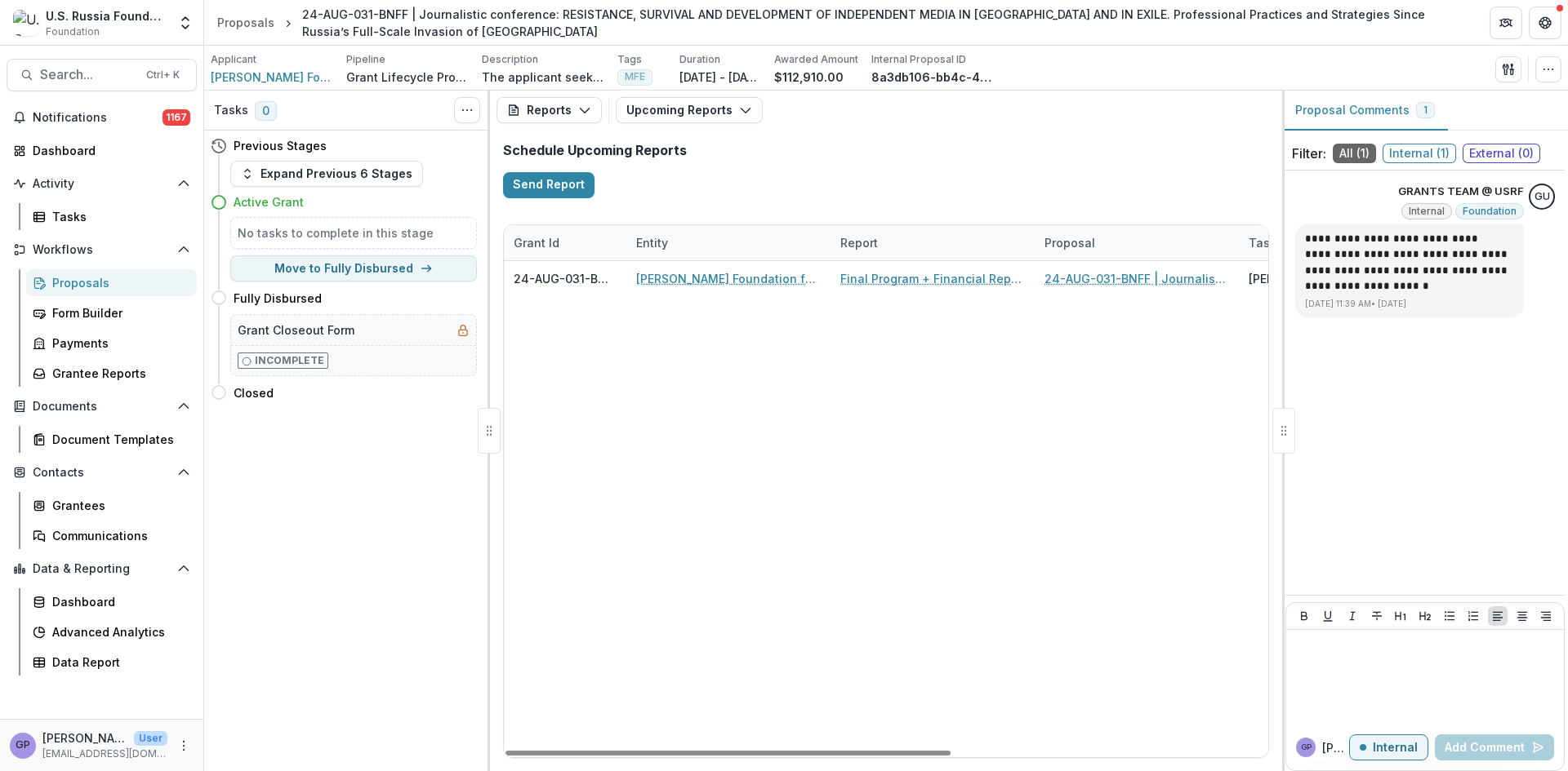
click at [86, 281] on div "Proposals" at bounding box center [118, 283] width 131 height 17
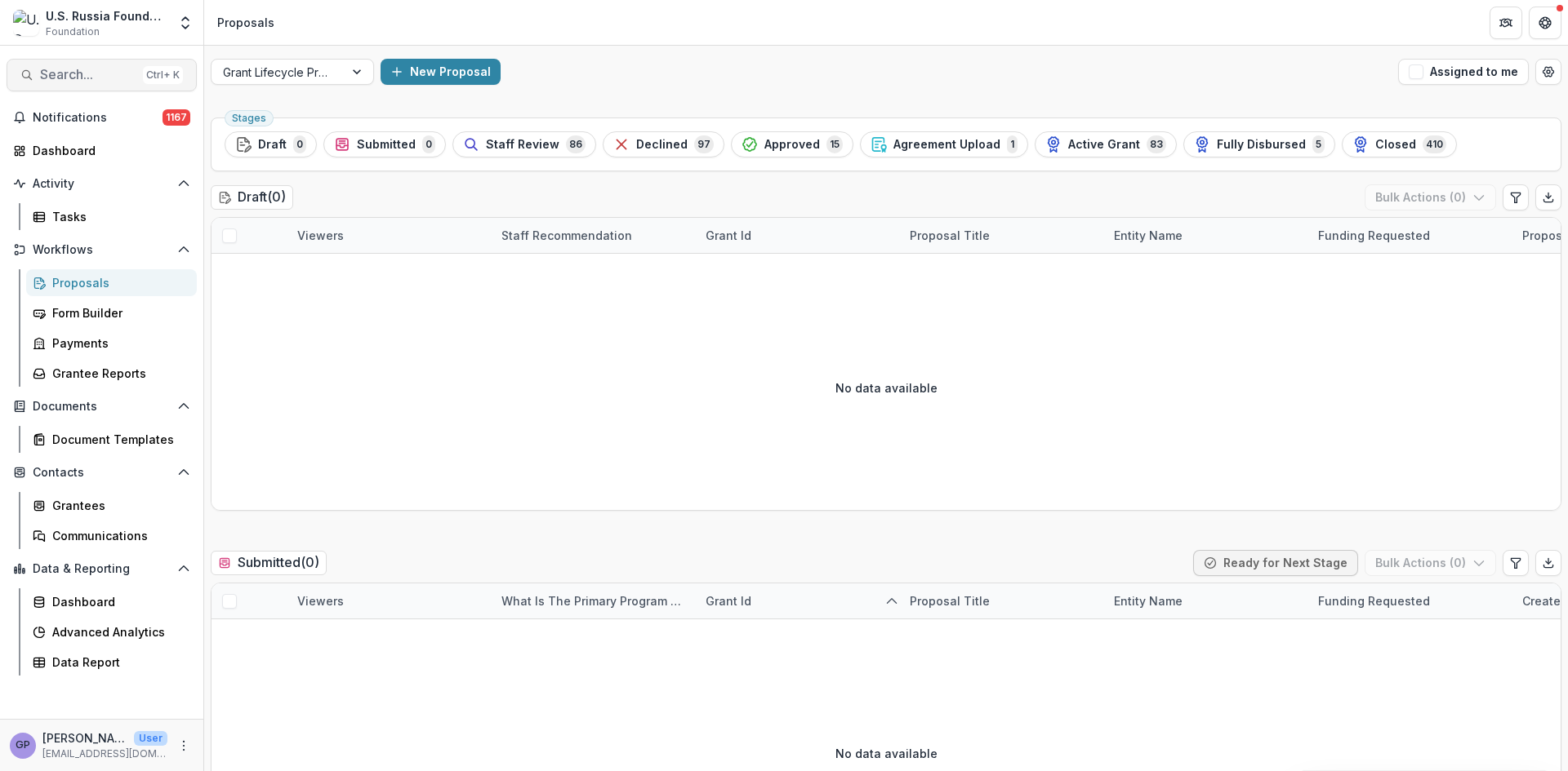
click at [96, 75] on span "Search..." at bounding box center [87, 74] width 96 height 16
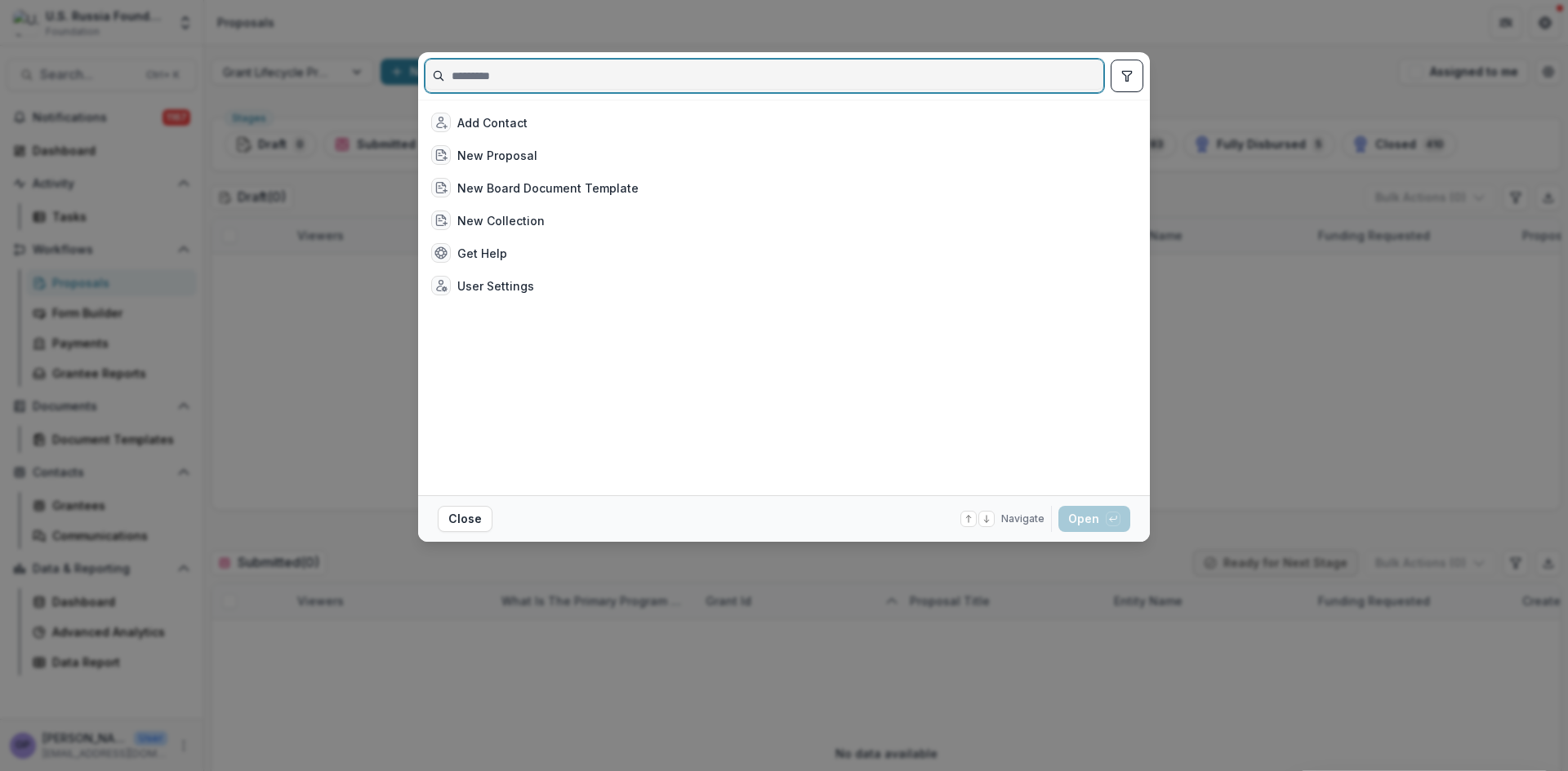
click at [592, 82] on input at bounding box center [765, 76] width 678 height 26
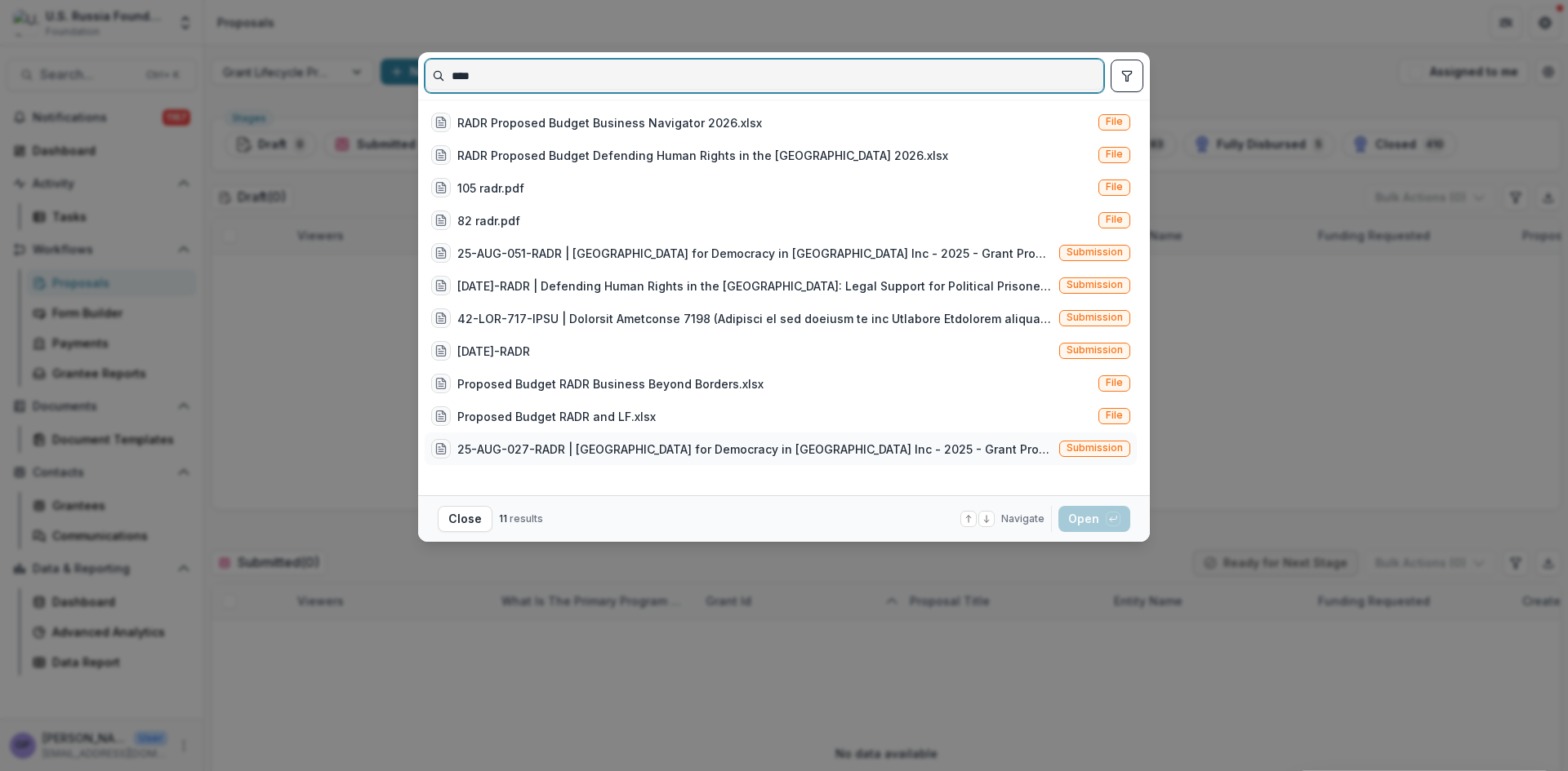
type input "****"
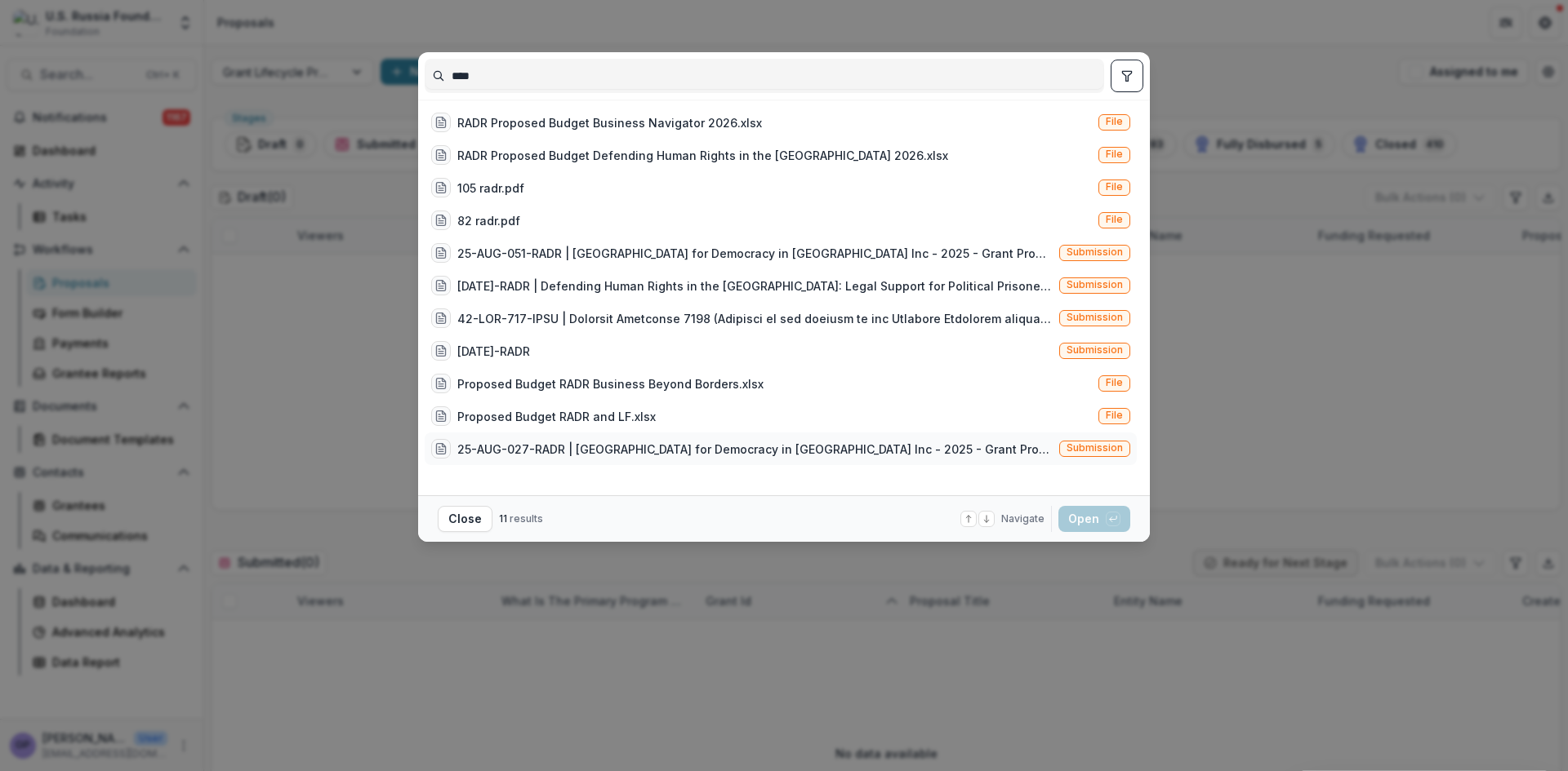
click at [825, 444] on div "25-AUG-027-RADR | [GEOGRAPHIC_DATA] for Democracy in [GEOGRAPHIC_DATA] Inc - 20…" at bounding box center [755, 449] width 595 height 17
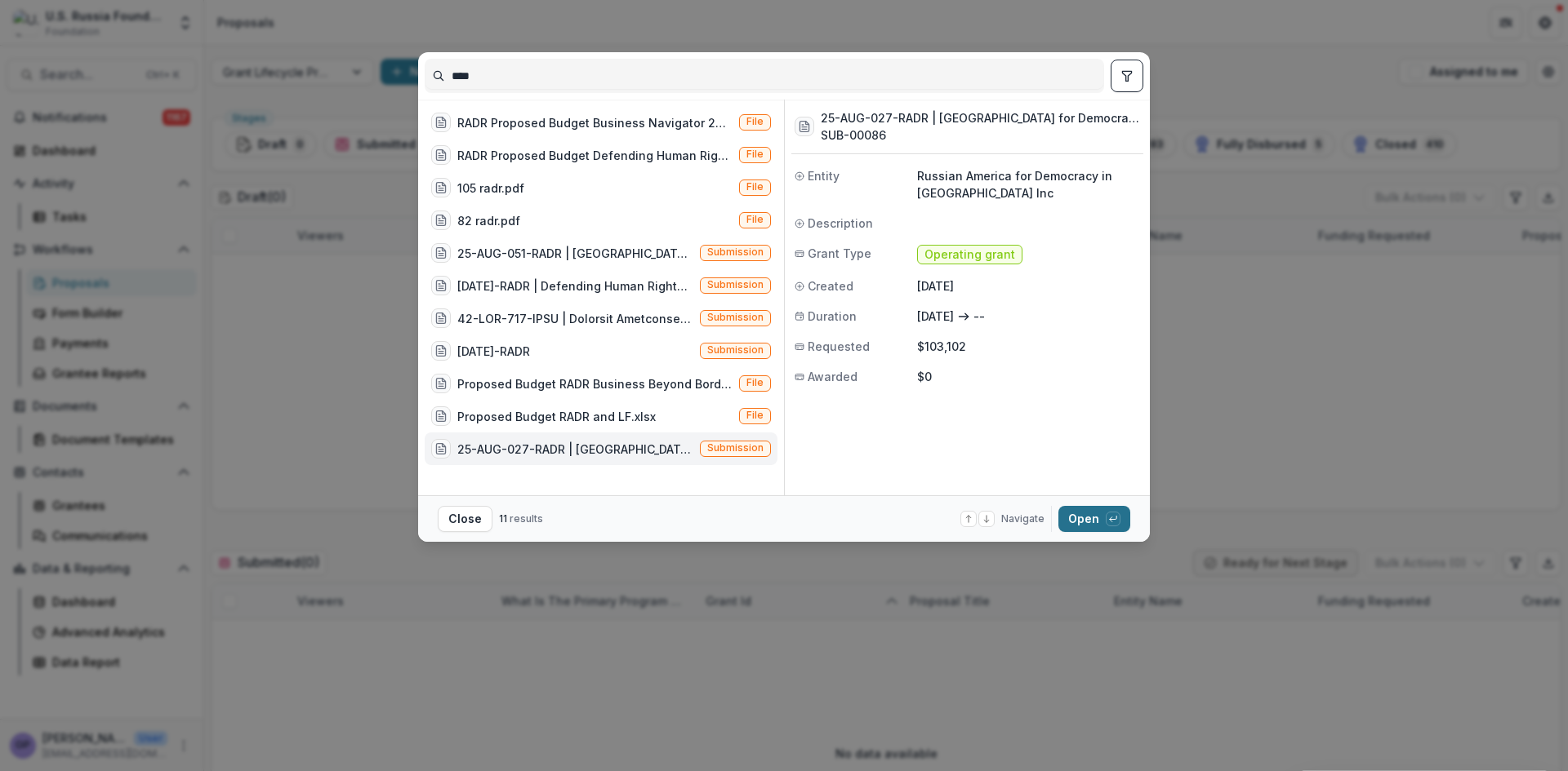
click at [1085, 513] on button "Open with enter key" at bounding box center [1094, 519] width 72 height 26
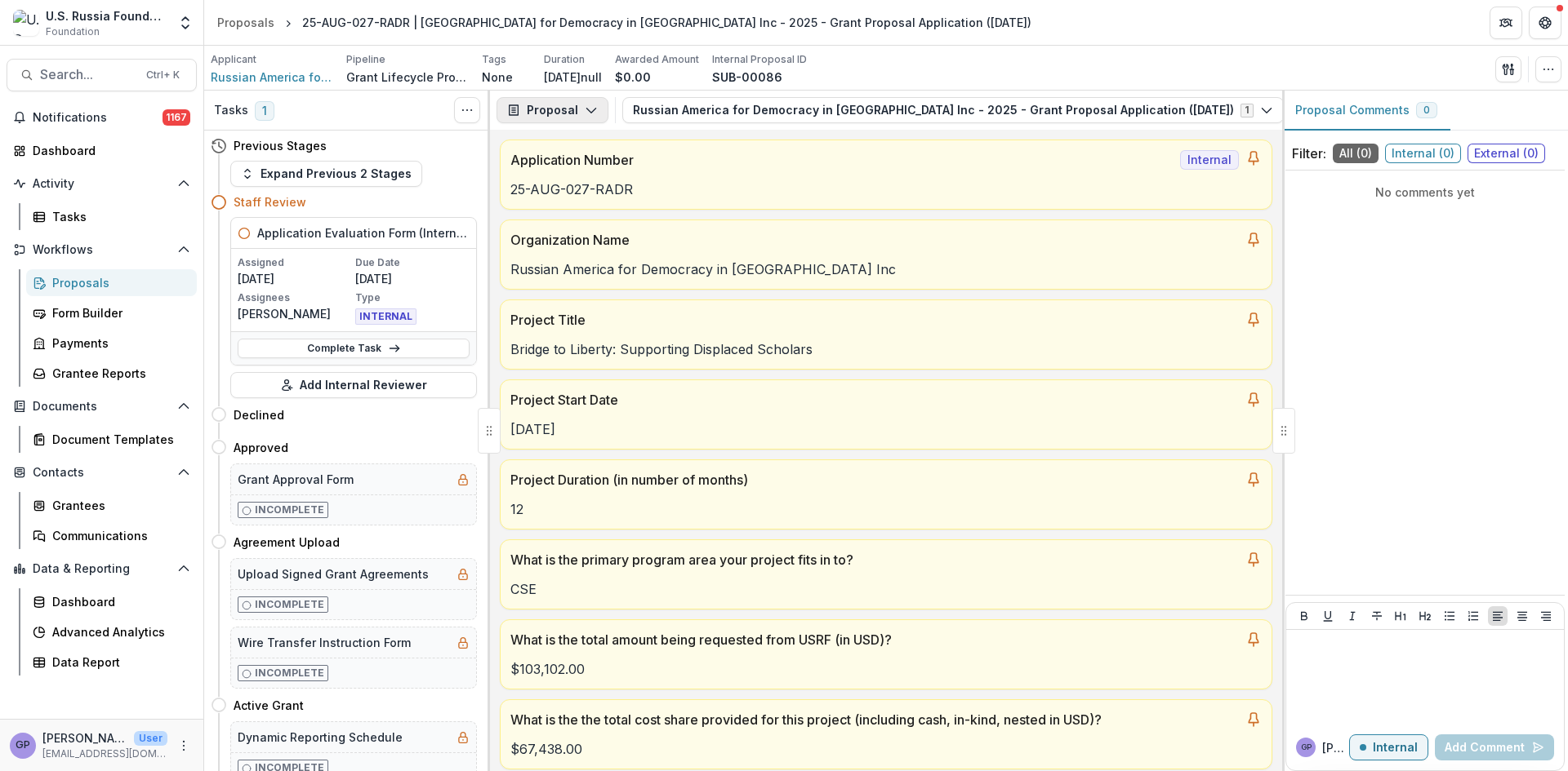
click at [591, 110] on icon "button" at bounding box center [591, 110] width 13 height 13
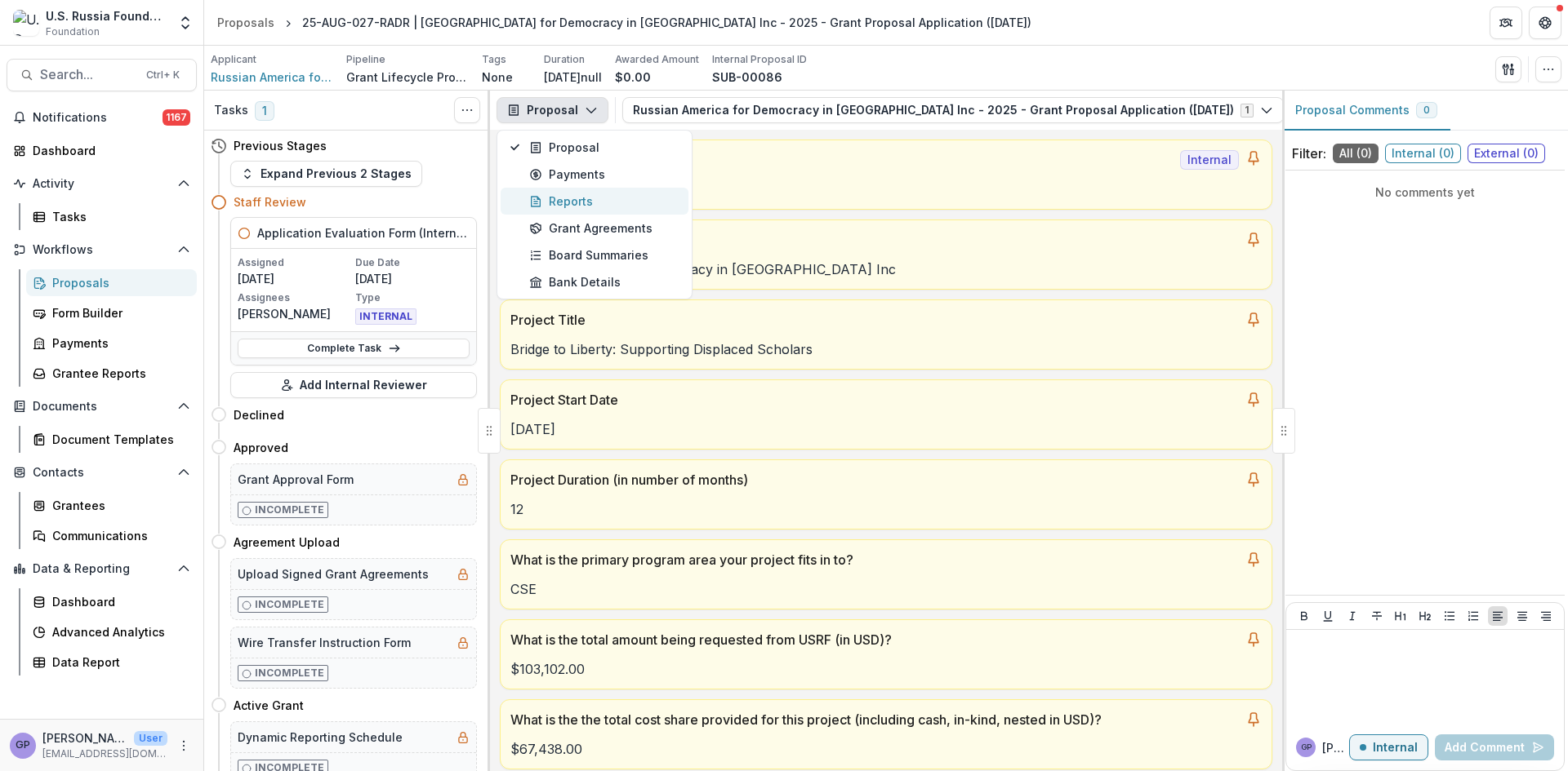
click at [583, 201] on div "Reports" at bounding box center [604, 201] width 150 height 17
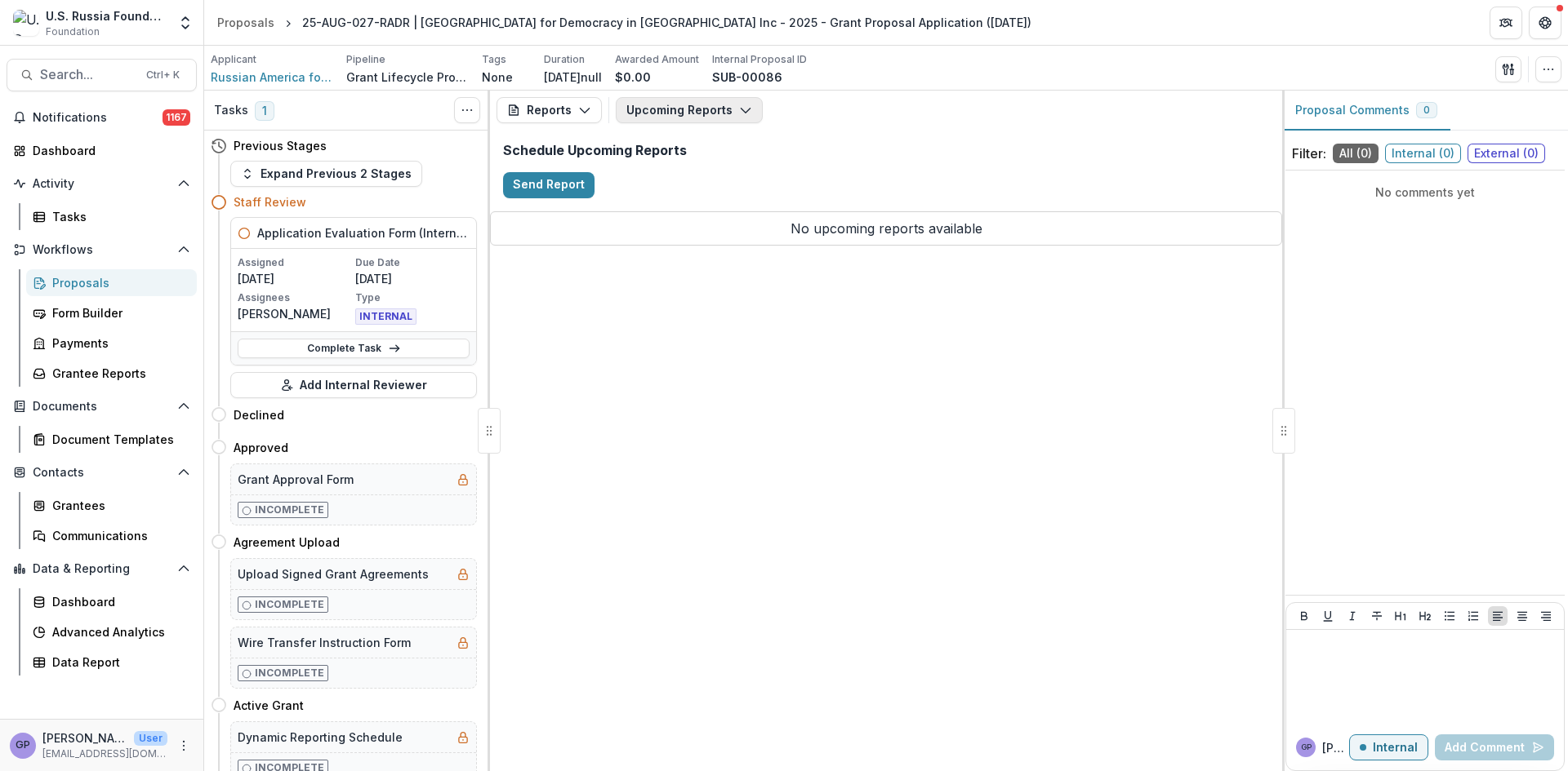
click at [742, 106] on icon "button" at bounding box center [746, 110] width 13 height 13
click at [741, 106] on icon "button" at bounding box center [746, 110] width 13 height 13
click at [74, 282] on div "Proposals" at bounding box center [118, 283] width 131 height 17
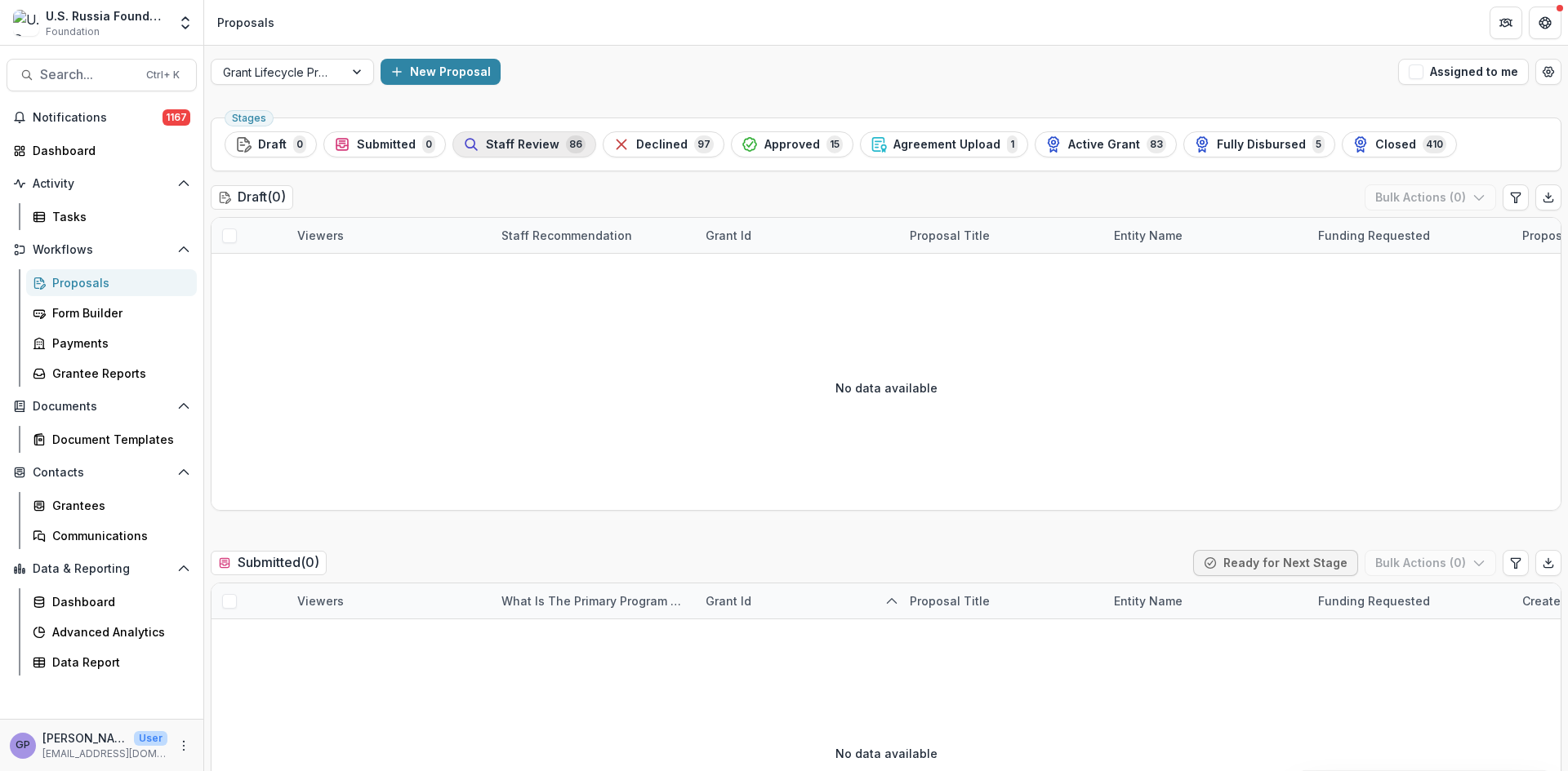
click at [505, 141] on span "Staff Review" at bounding box center [522, 145] width 74 height 14
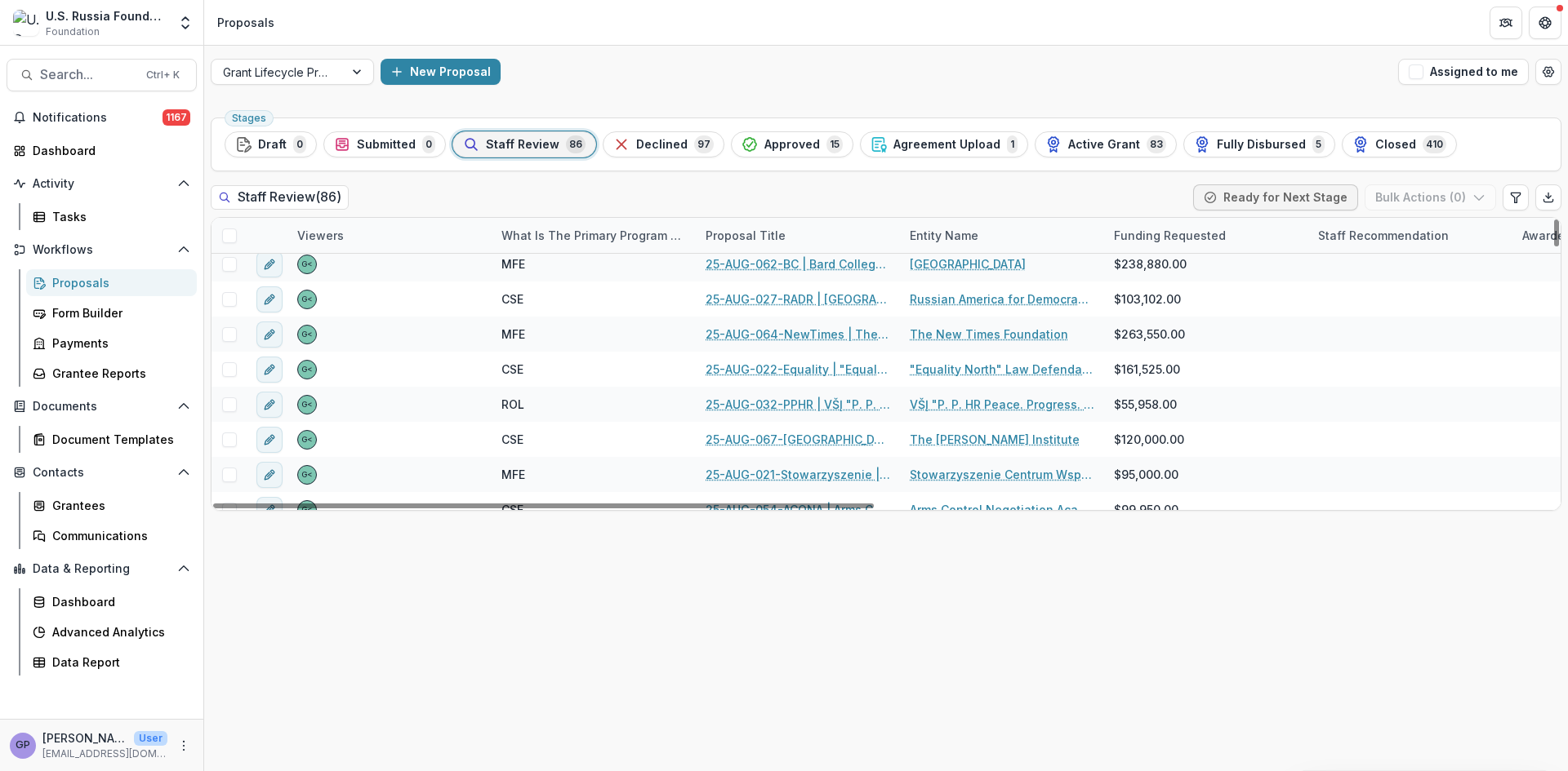
scroll to position [816, 0]
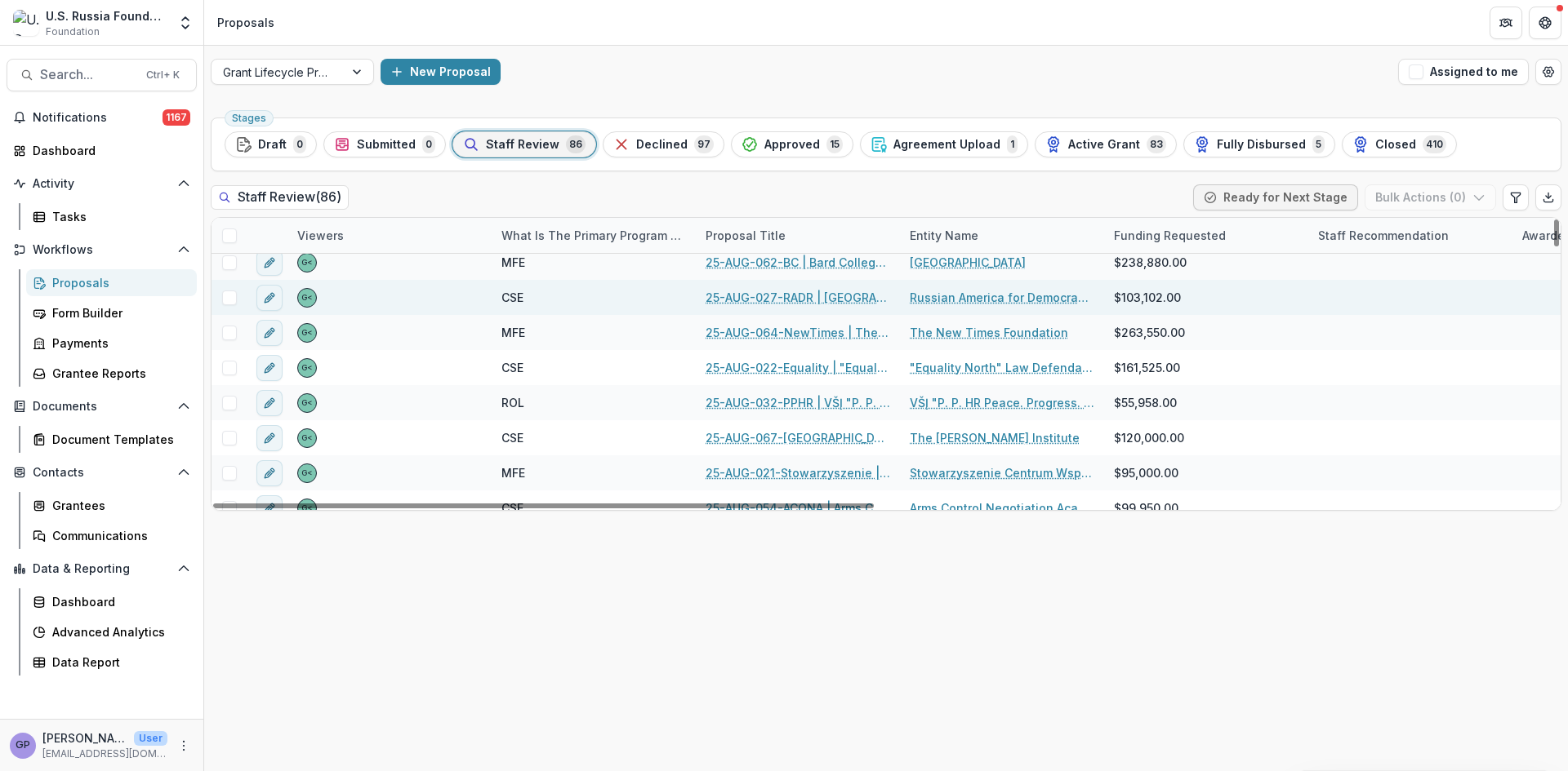
click at [756, 296] on link "25-AUG-027-RADR | [GEOGRAPHIC_DATA] for Democracy in [GEOGRAPHIC_DATA] Inc - 20…" at bounding box center [797, 297] width 184 height 17
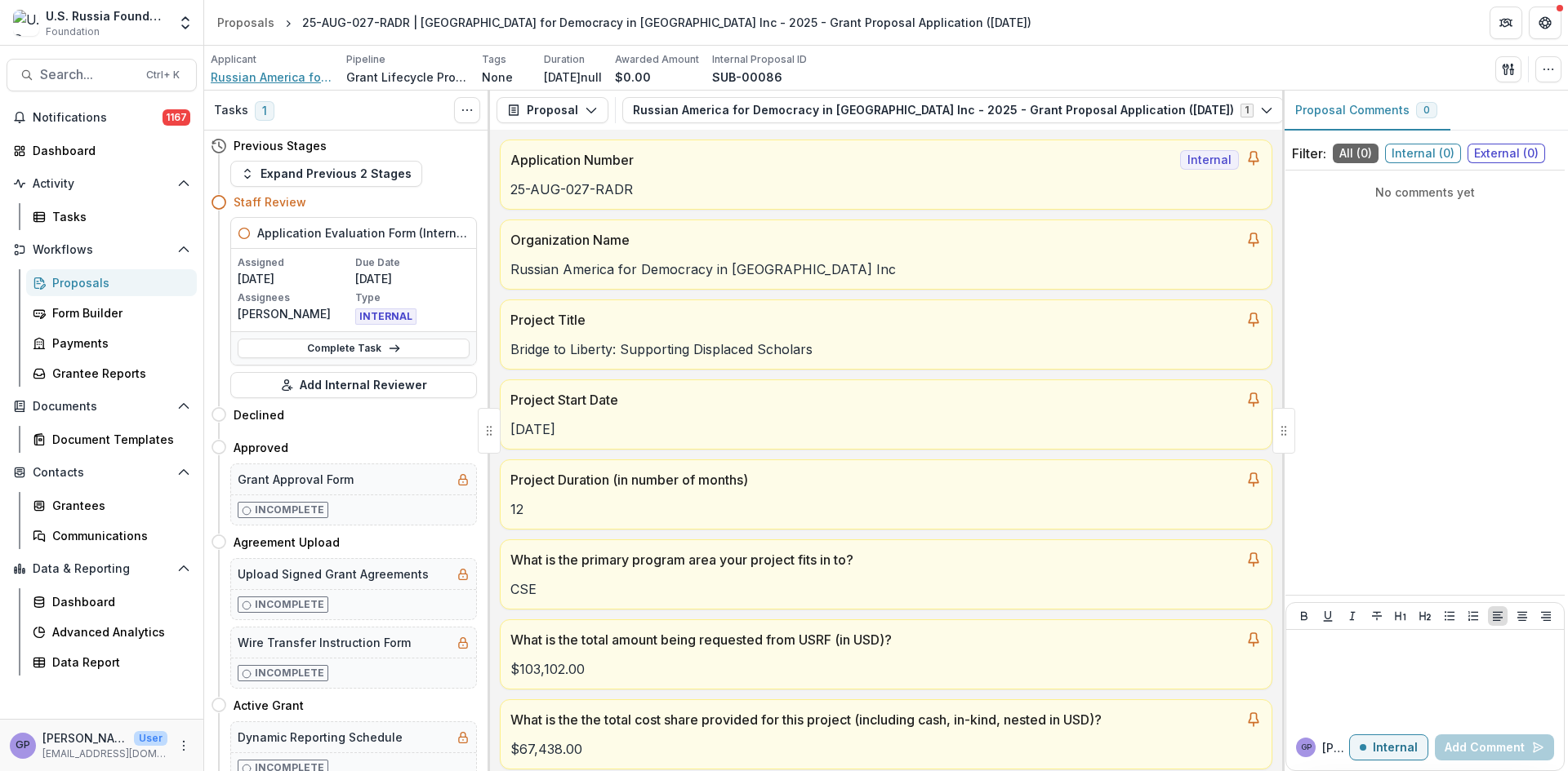
click at [293, 77] on span "Russian America for Democracy in [GEOGRAPHIC_DATA] Inc" at bounding box center [272, 77] width 123 height 17
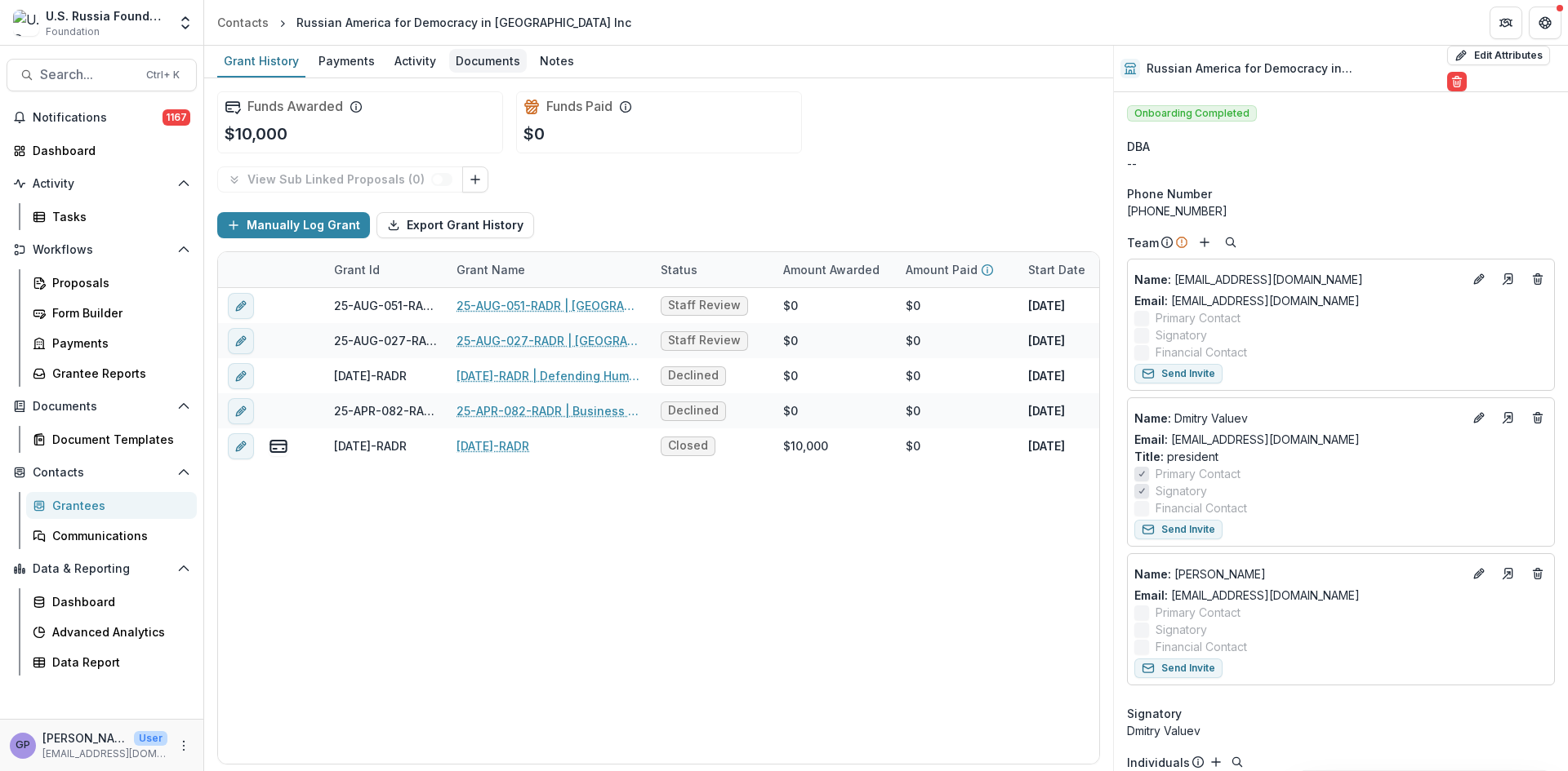
click at [481, 62] on div "Documents" at bounding box center [488, 61] width 78 height 23
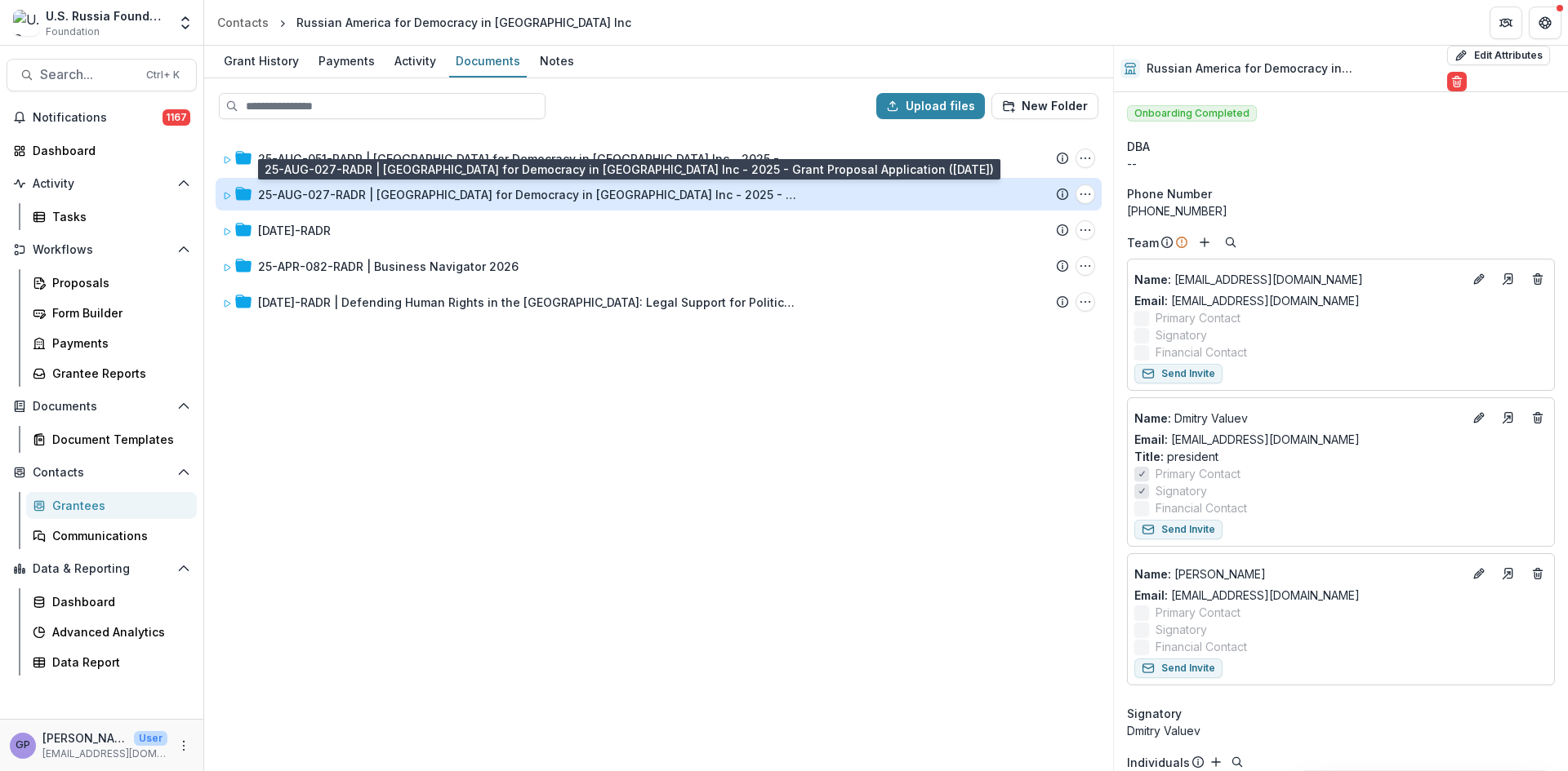
click at [462, 197] on div "25-AUG-027-RADR | [GEOGRAPHIC_DATA] for Democracy in [GEOGRAPHIC_DATA] Inc - 20…" at bounding box center [527, 194] width 539 height 17
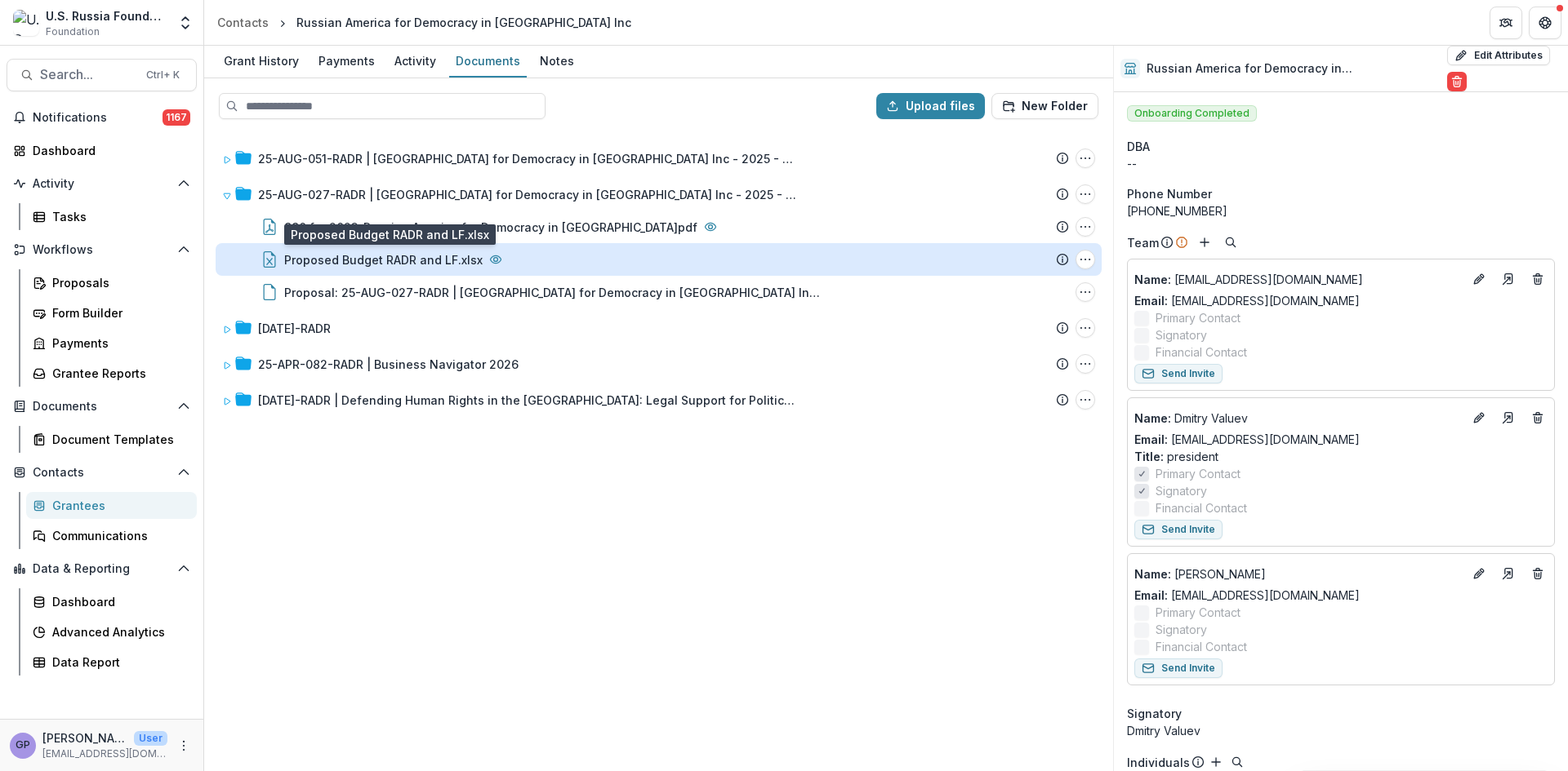
click at [419, 255] on div "Proposed Budget RADR and LF.xlsx" at bounding box center [383, 260] width 198 height 17
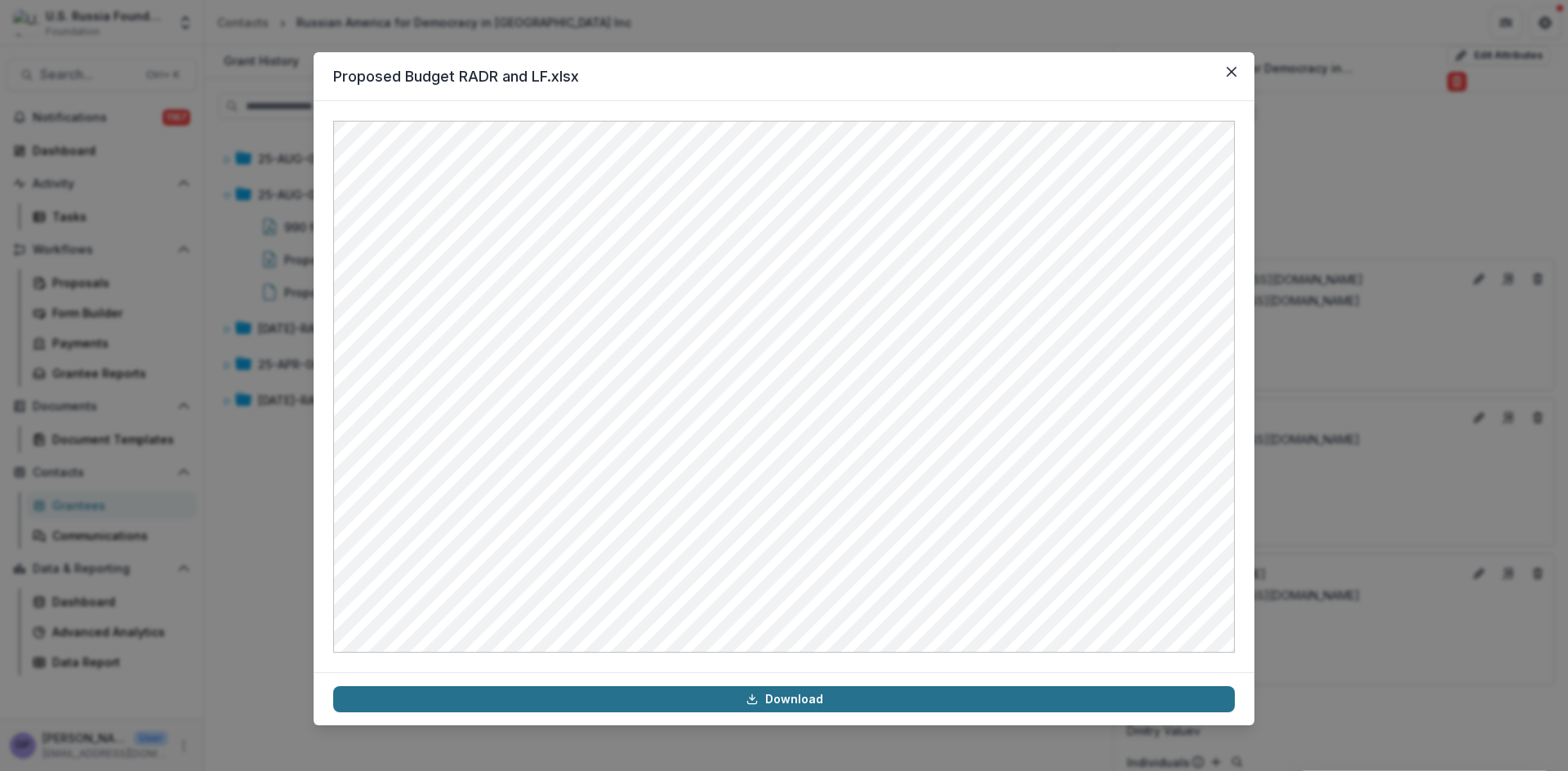
click at [810, 698] on link "Download" at bounding box center [784, 699] width 902 height 26
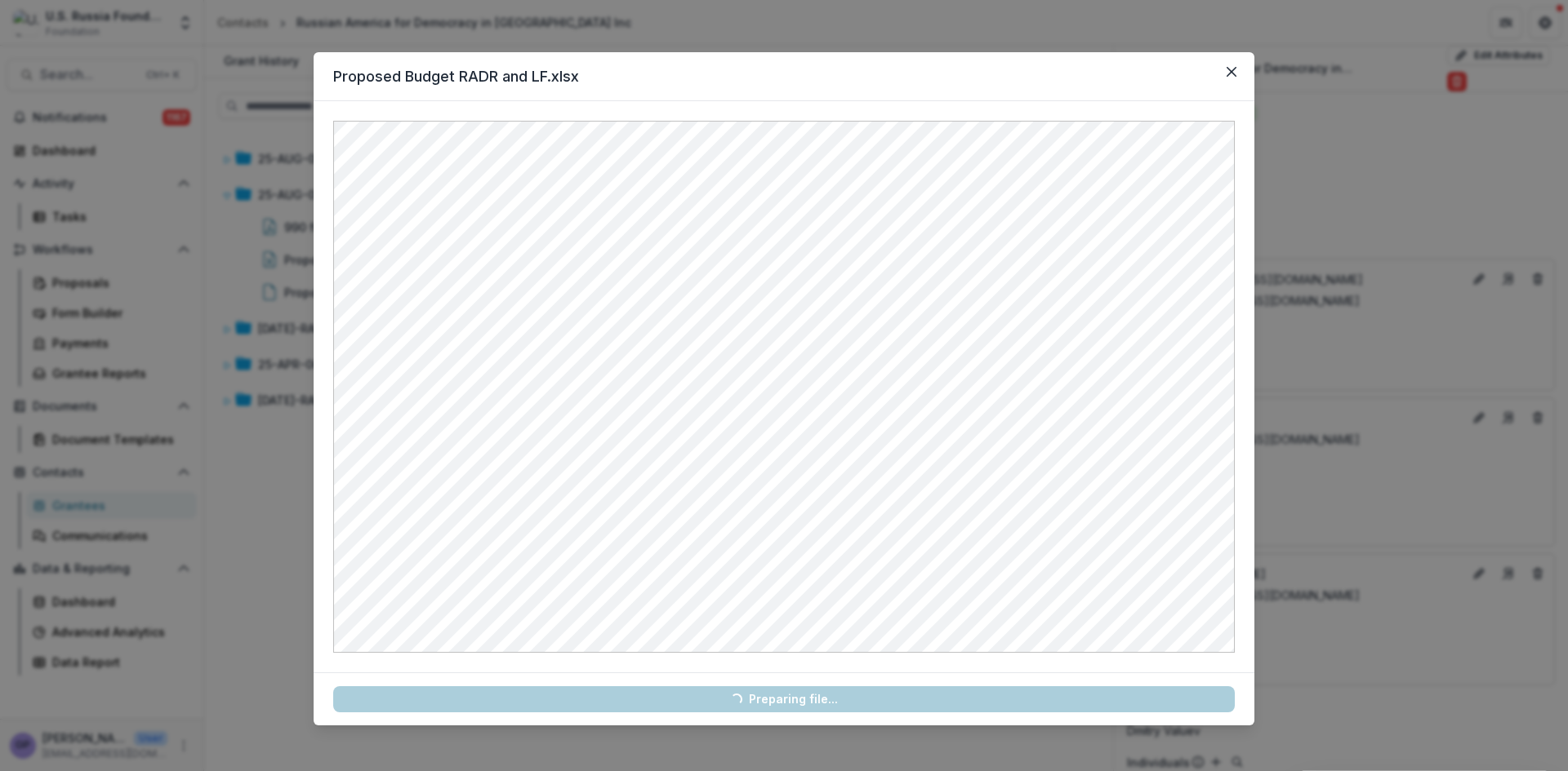
click at [810, 698] on link "Loading... Preparing file..." at bounding box center [784, 699] width 902 height 26
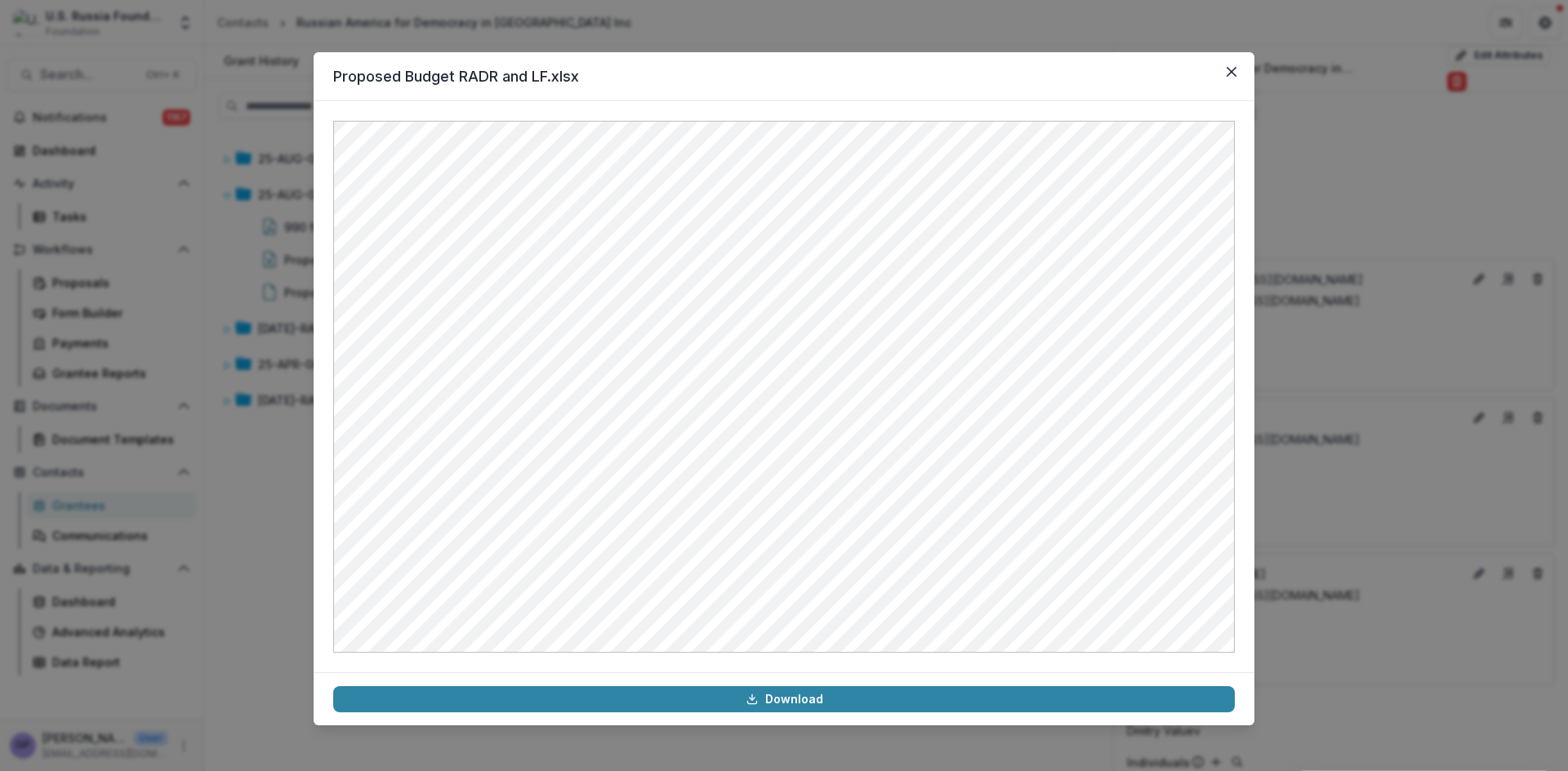
drag, startPoint x: 1226, startPoint y: 71, endPoint x: 1001, endPoint y: 45, distance: 226.5
click at [1226, 71] on button "Close" at bounding box center [1232, 72] width 26 height 26
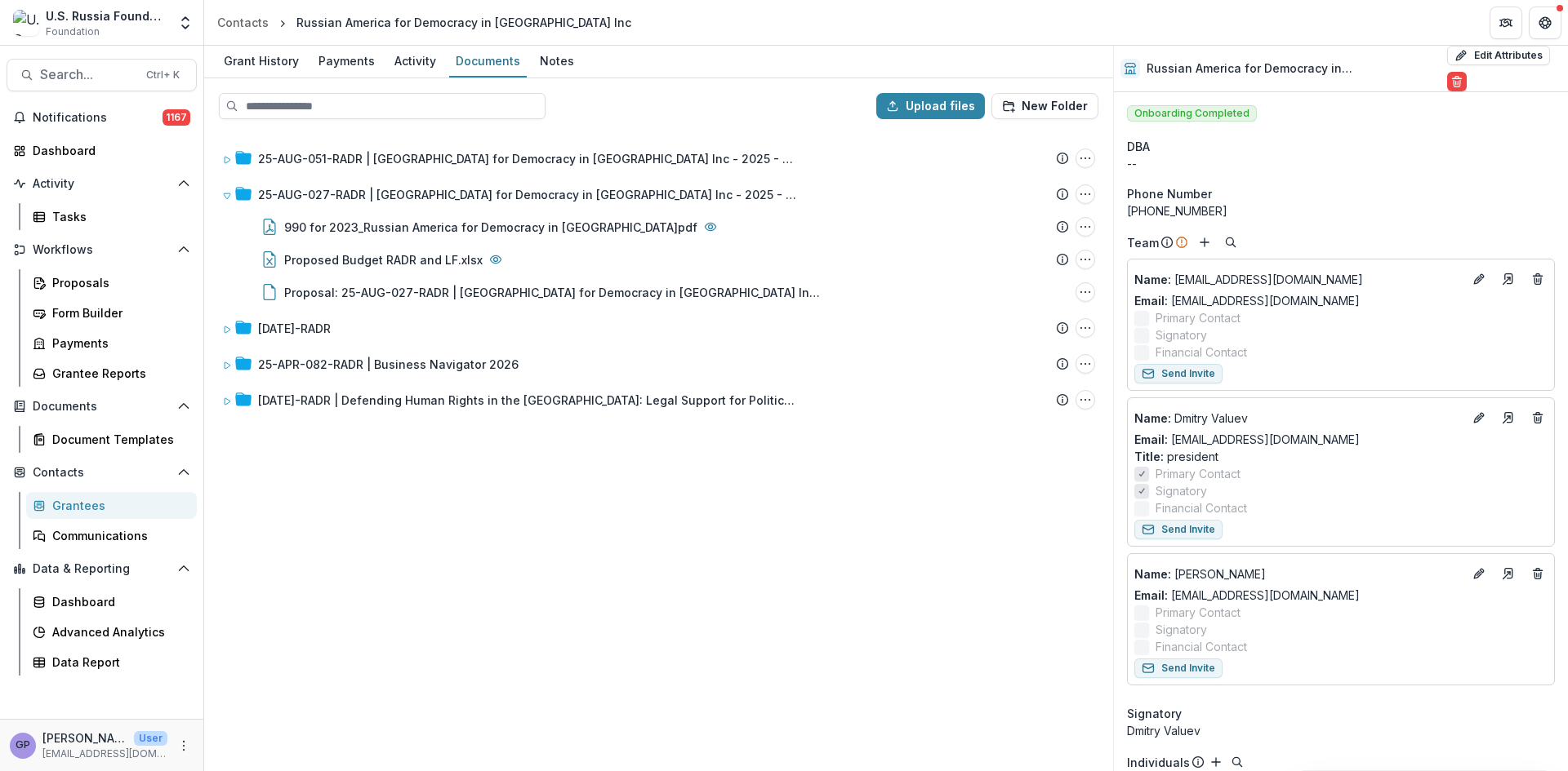
click at [950, 503] on div "25-AUG-051-RADR | [GEOGRAPHIC_DATA] for Democracy in [GEOGRAPHIC_DATA] Inc - 20…" at bounding box center [658, 451] width 906 height 638
drag, startPoint x: 723, startPoint y: 623, endPoint x: 682, endPoint y: 546, distance: 87.2
click at [723, 623] on div "25-AUG-051-RADR | [GEOGRAPHIC_DATA] for Democracy in [GEOGRAPHIC_DATA] Inc - 20…" at bounding box center [658, 451] width 906 height 638
click at [66, 279] on div "Proposals" at bounding box center [118, 283] width 131 height 17
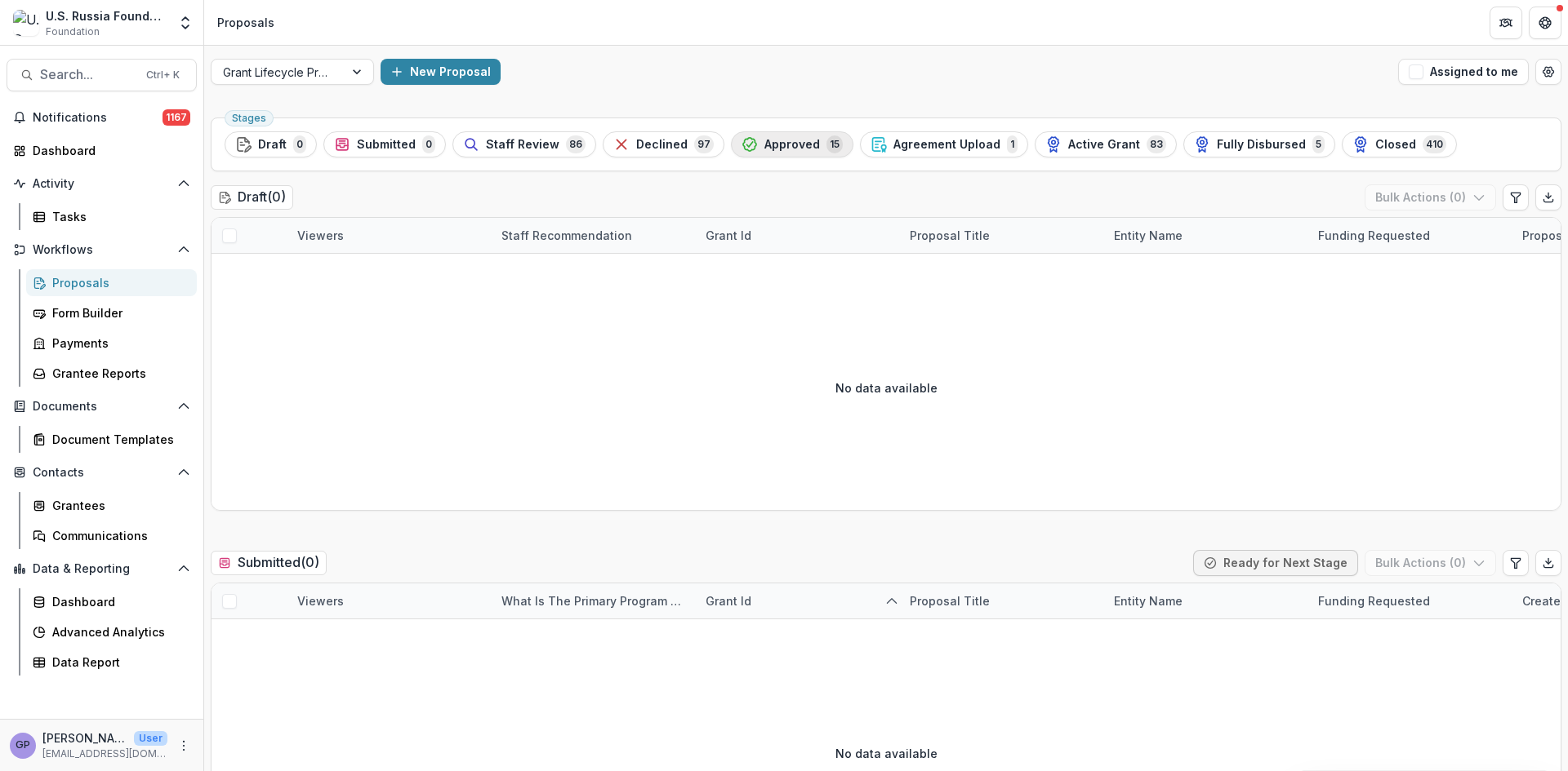
click at [794, 143] on span "Approved" at bounding box center [792, 145] width 55 height 14
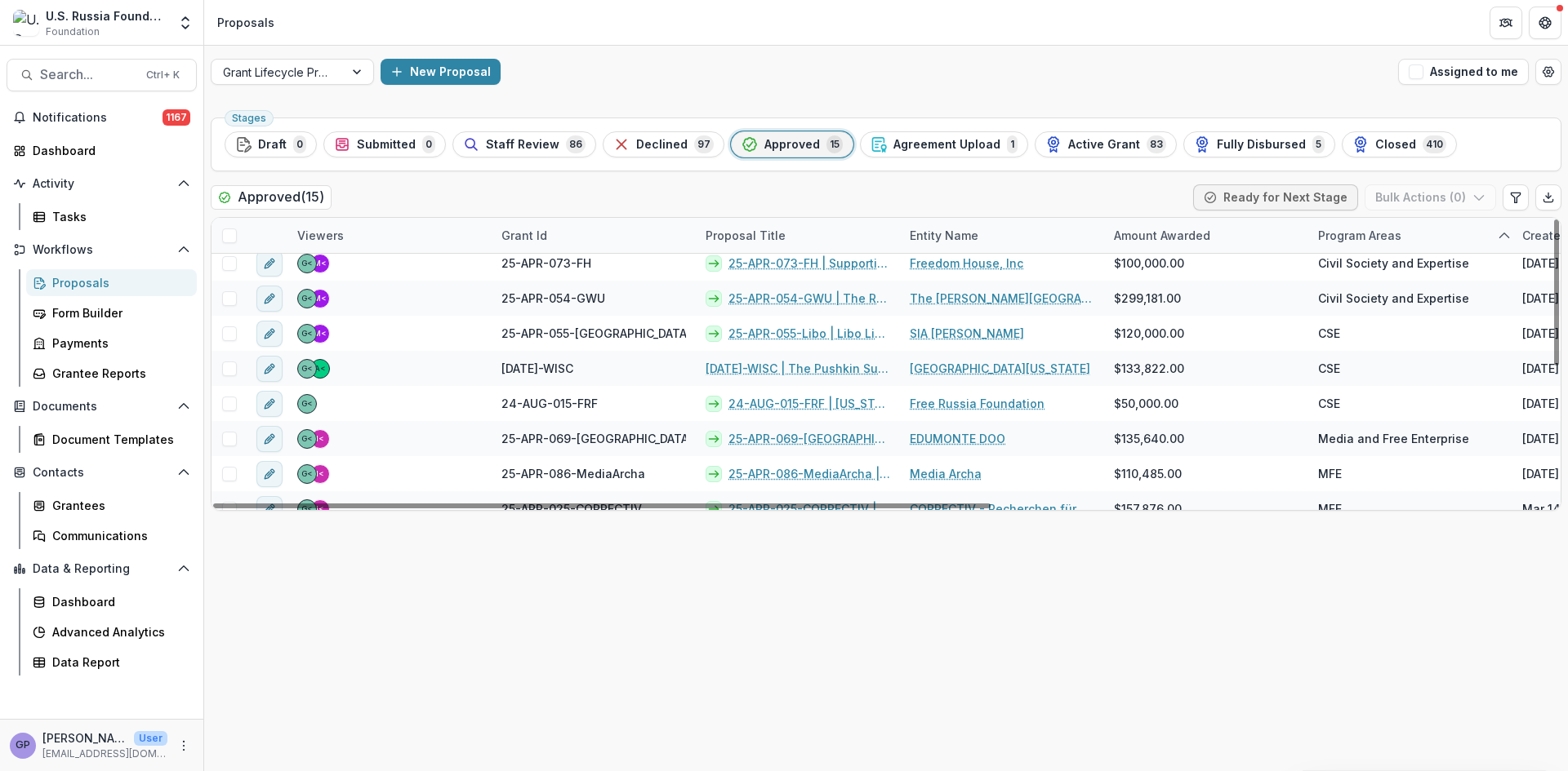
scroll to position [81, 0]
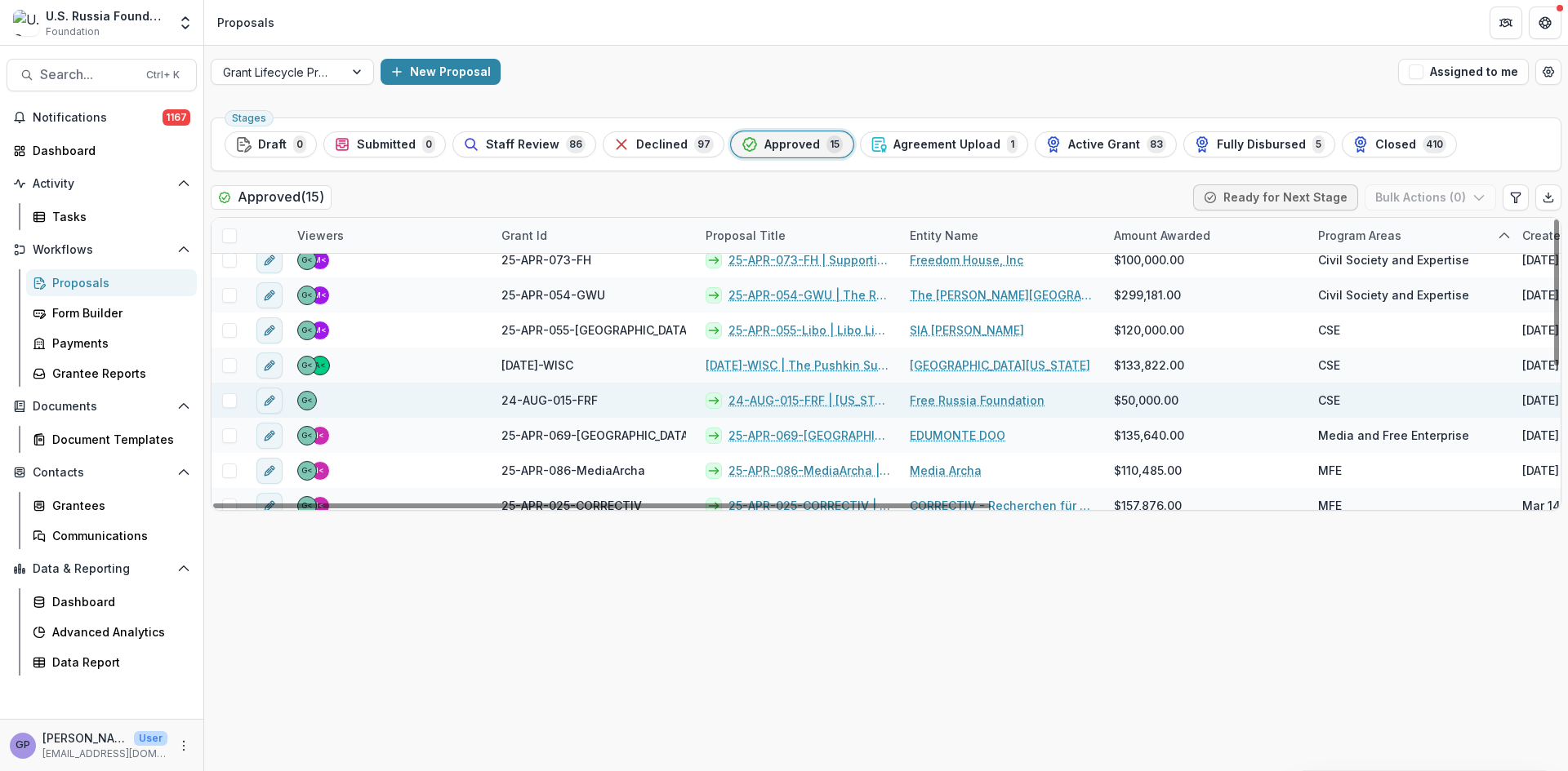
click at [784, 395] on link "24-AUG-015-FRF | [US_STATE] Dialogue 2025" at bounding box center [809, 400] width 162 height 17
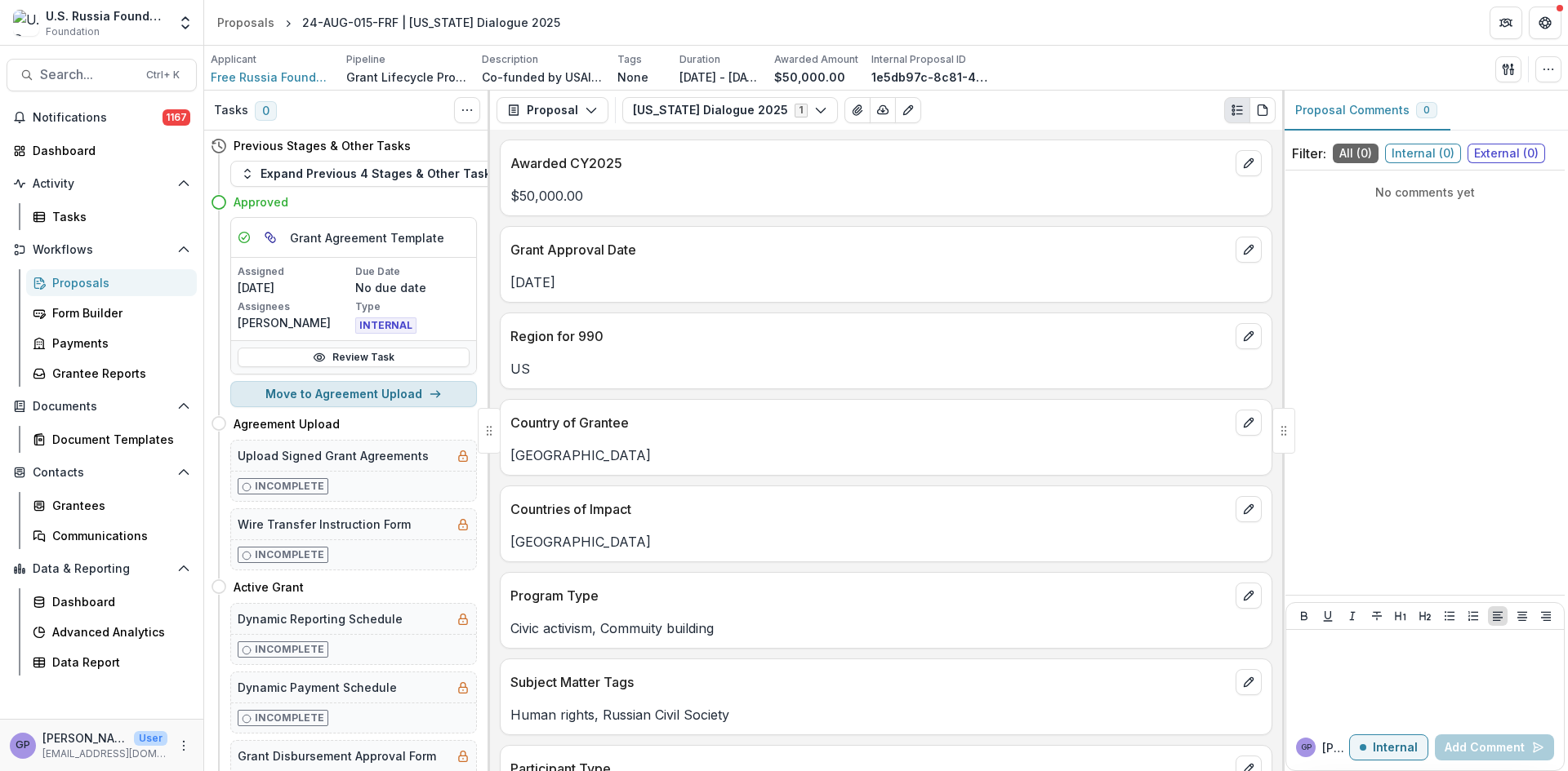
click at [407, 387] on button "Move to Agreement Upload" at bounding box center [353, 394] width 246 height 26
select select "**********"
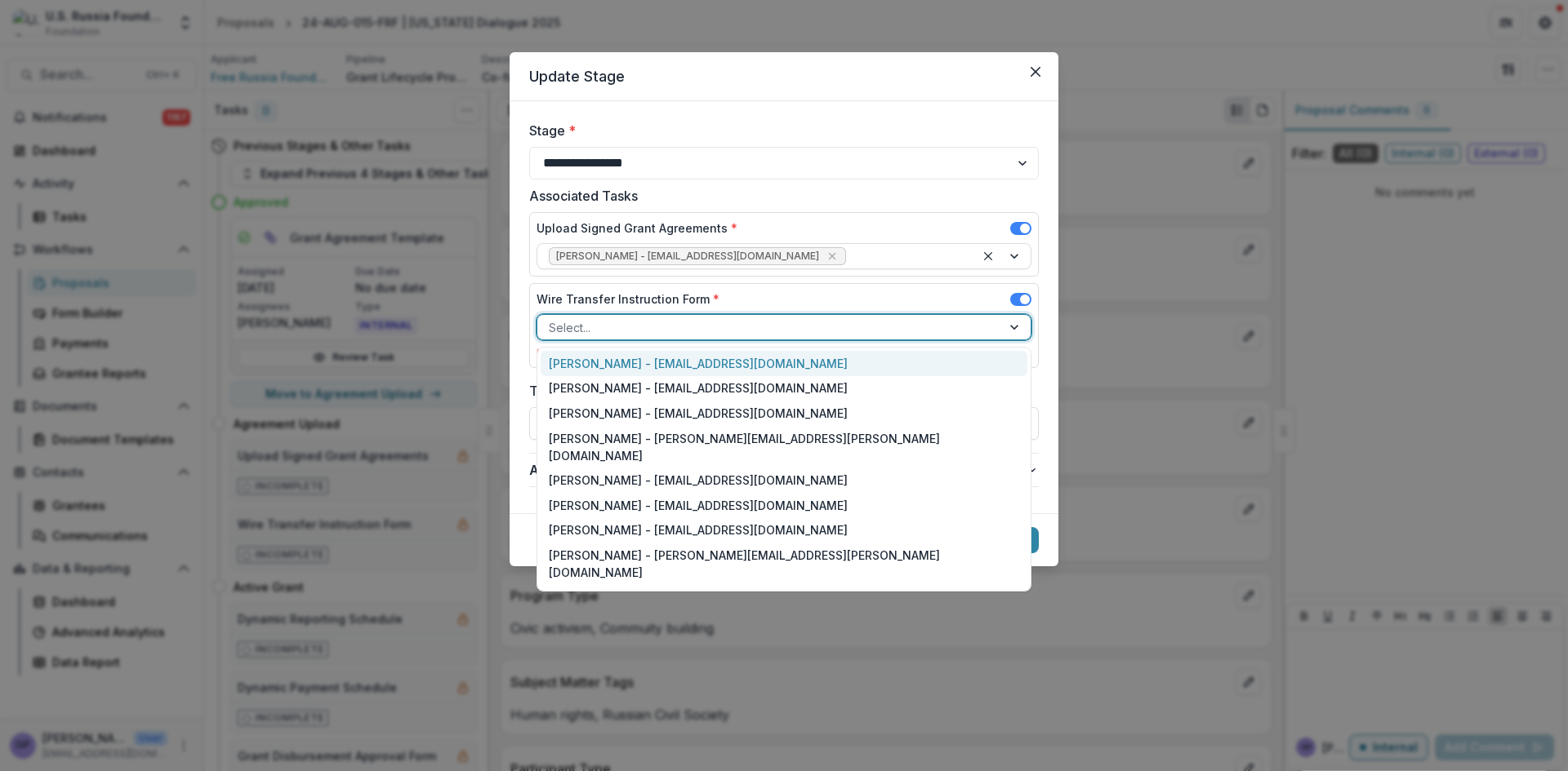
click at [1017, 323] on div at bounding box center [1016, 328] width 29 height 24
click at [695, 360] on div "[PERSON_NAME] - [EMAIL_ADDRESS][DOMAIN_NAME]" at bounding box center [784, 363] width 487 height 25
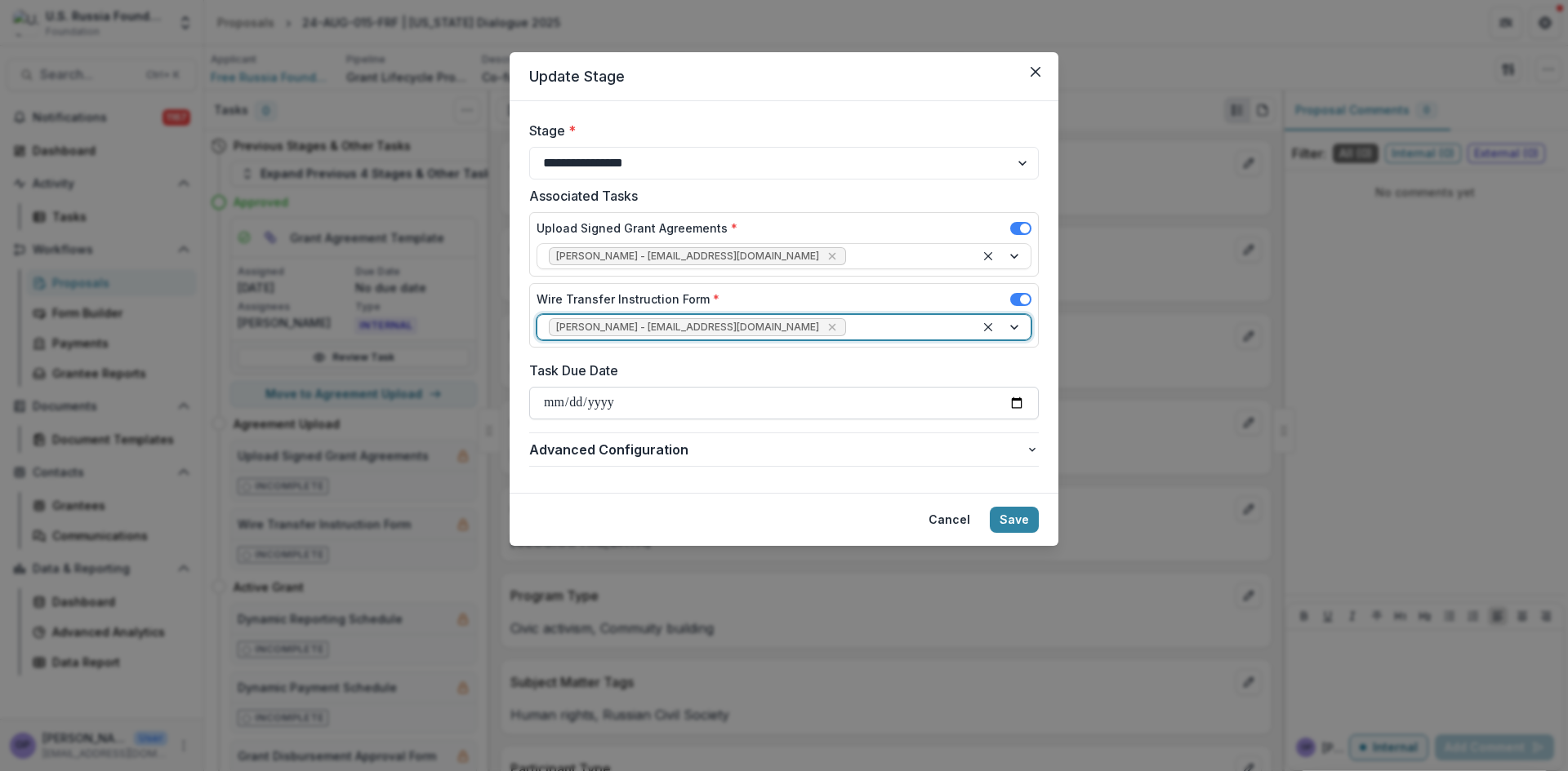
click at [1020, 400] on input "Task Due Date" at bounding box center [784, 404] width 509 height 33
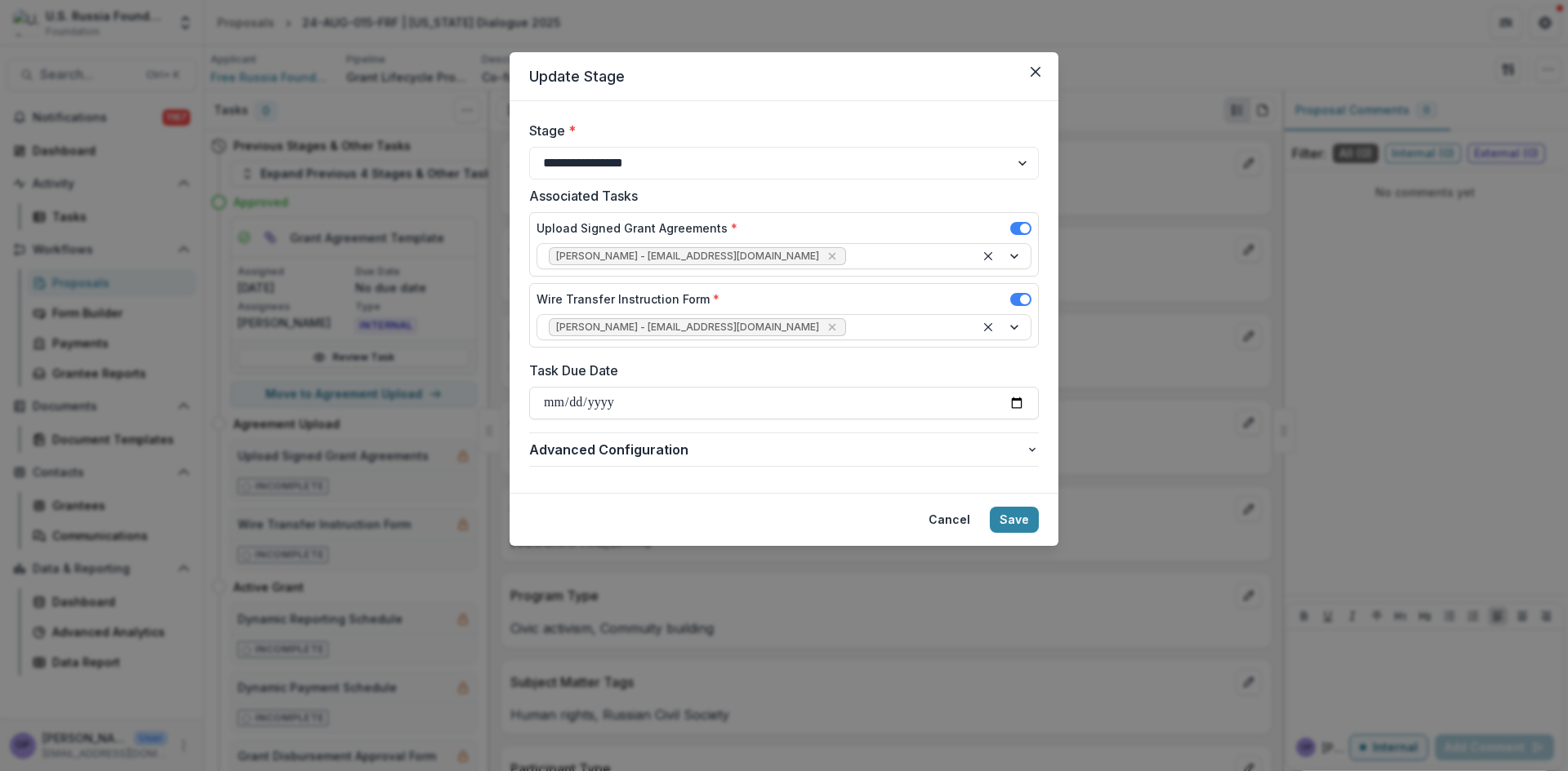
type input "**********"
click at [1024, 519] on button "Save" at bounding box center [1014, 519] width 49 height 26
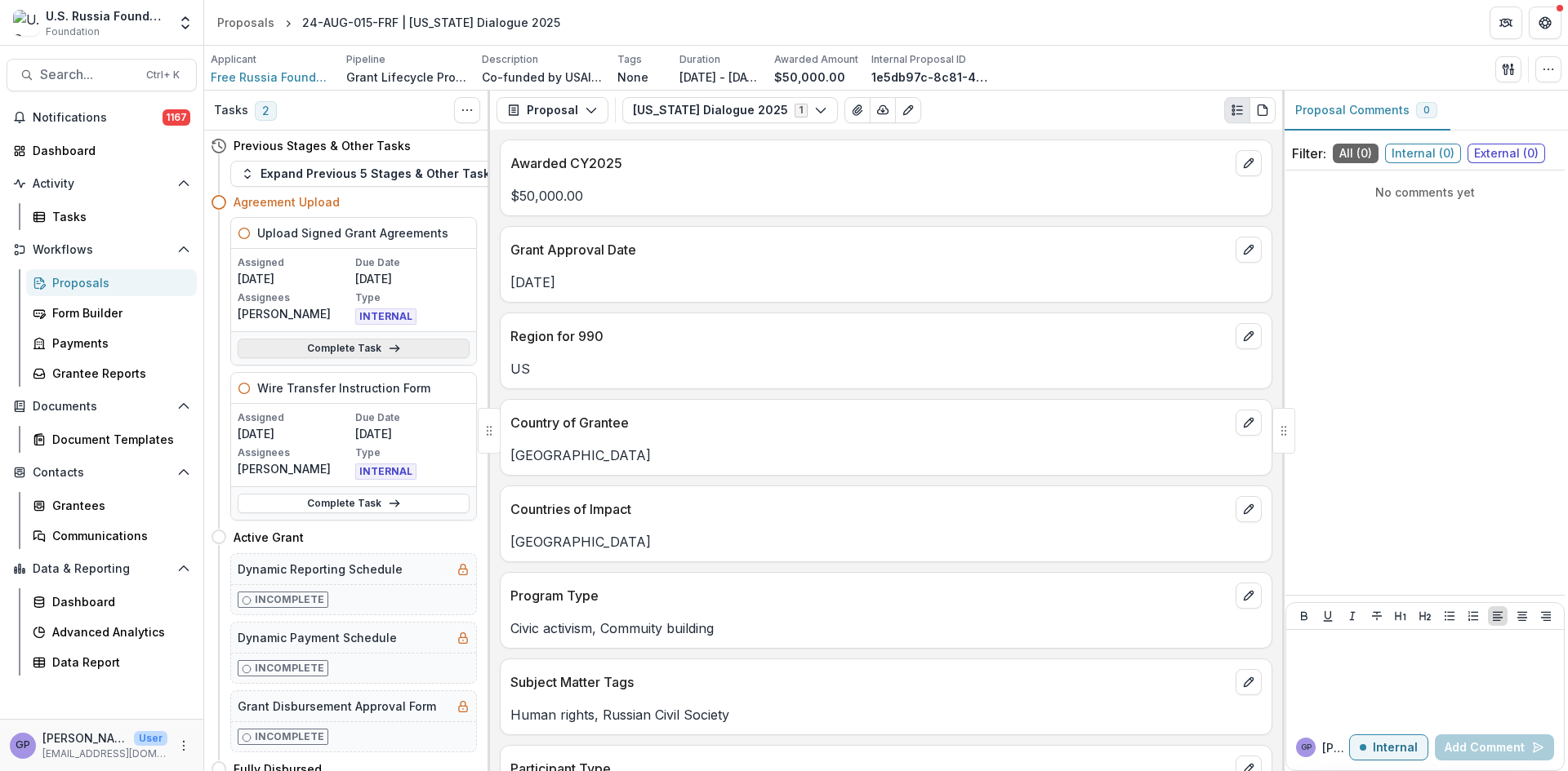
click at [374, 342] on link "Complete Task" at bounding box center [354, 348] width 232 height 20
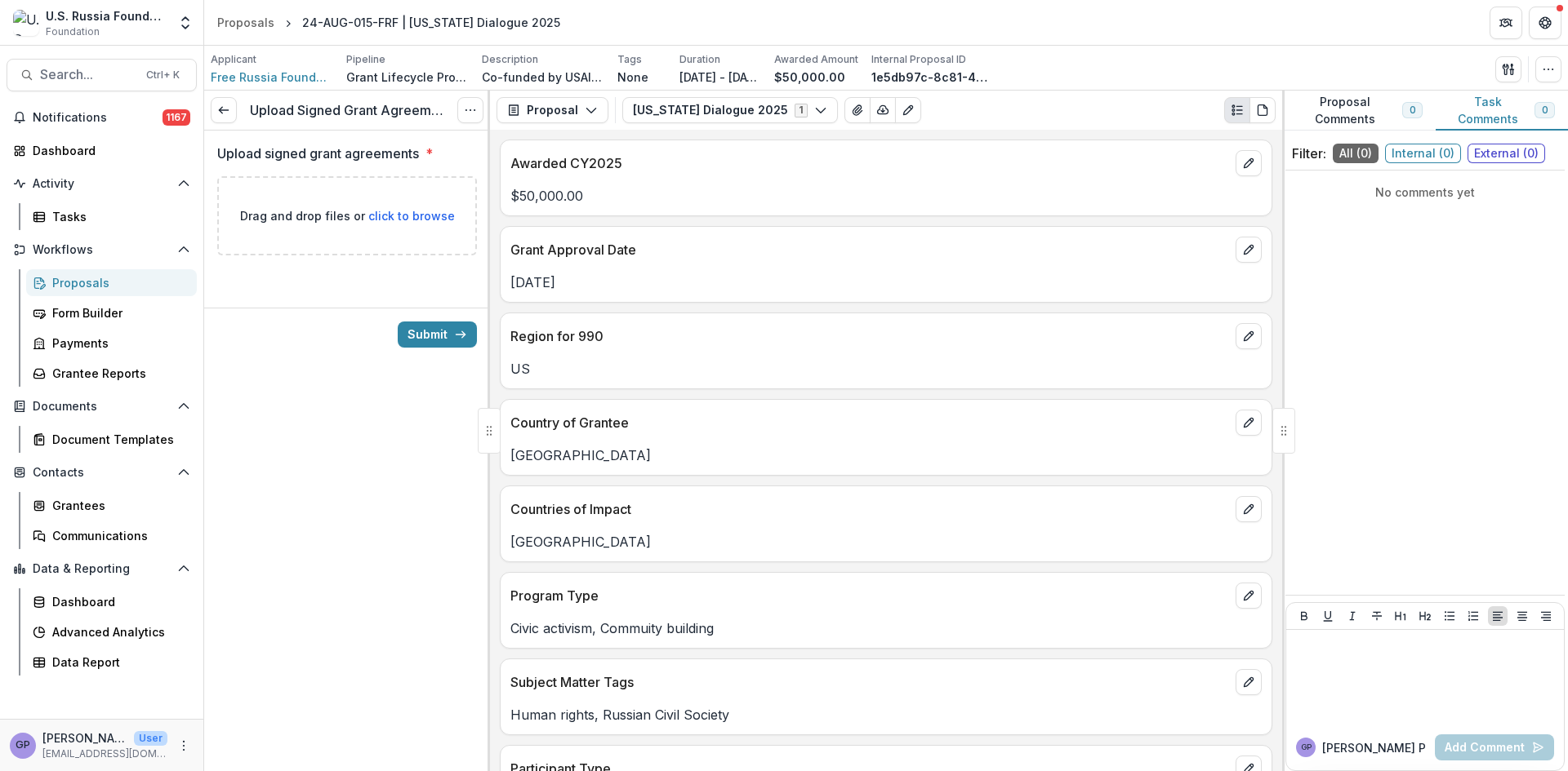
click at [437, 217] on span "click to browse" at bounding box center [412, 216] width 86 height 14
type input "**********"
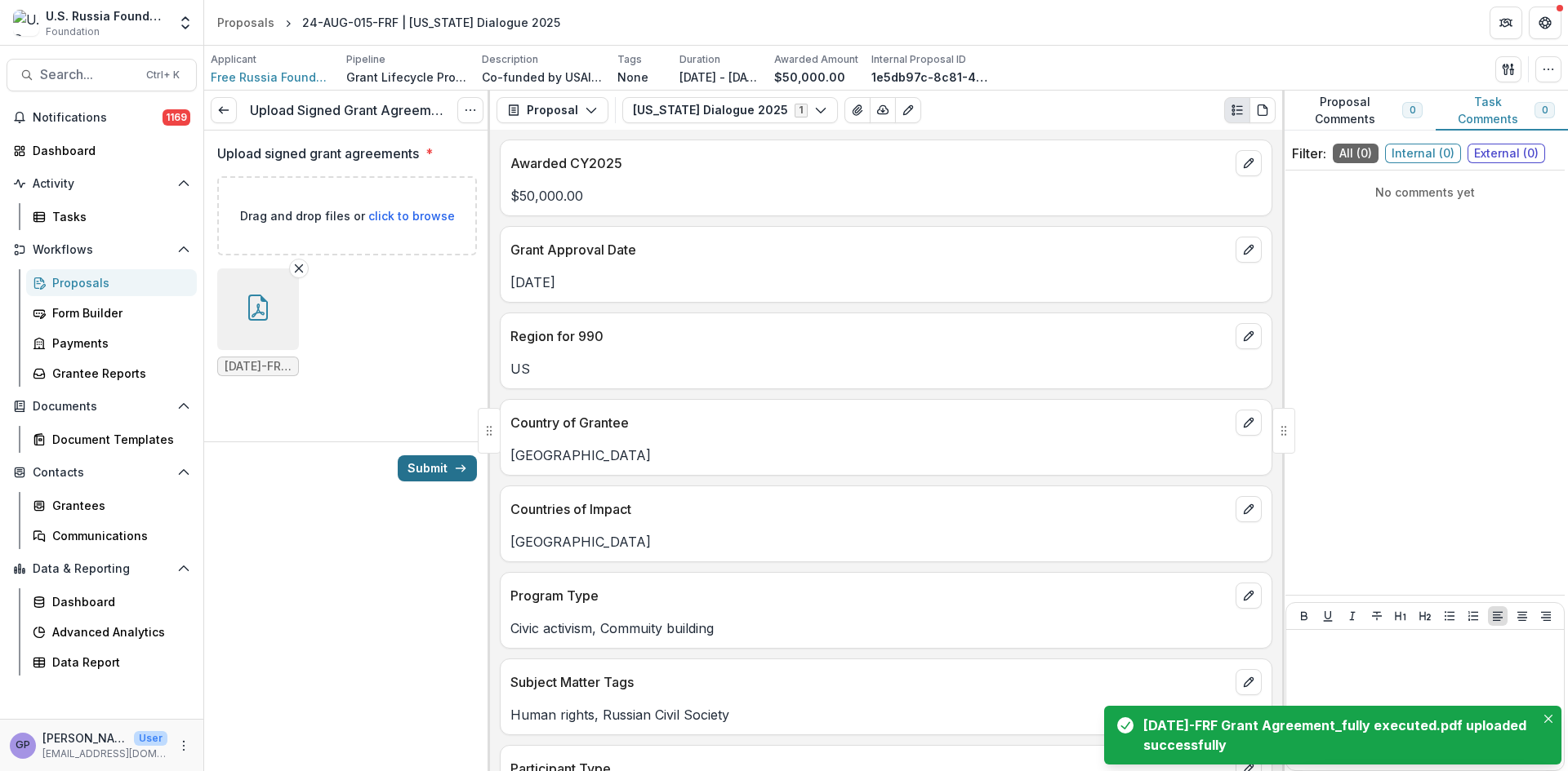
click at [432, 466] on button "Submit" at bounding box center [438, 468] width 80 height 26
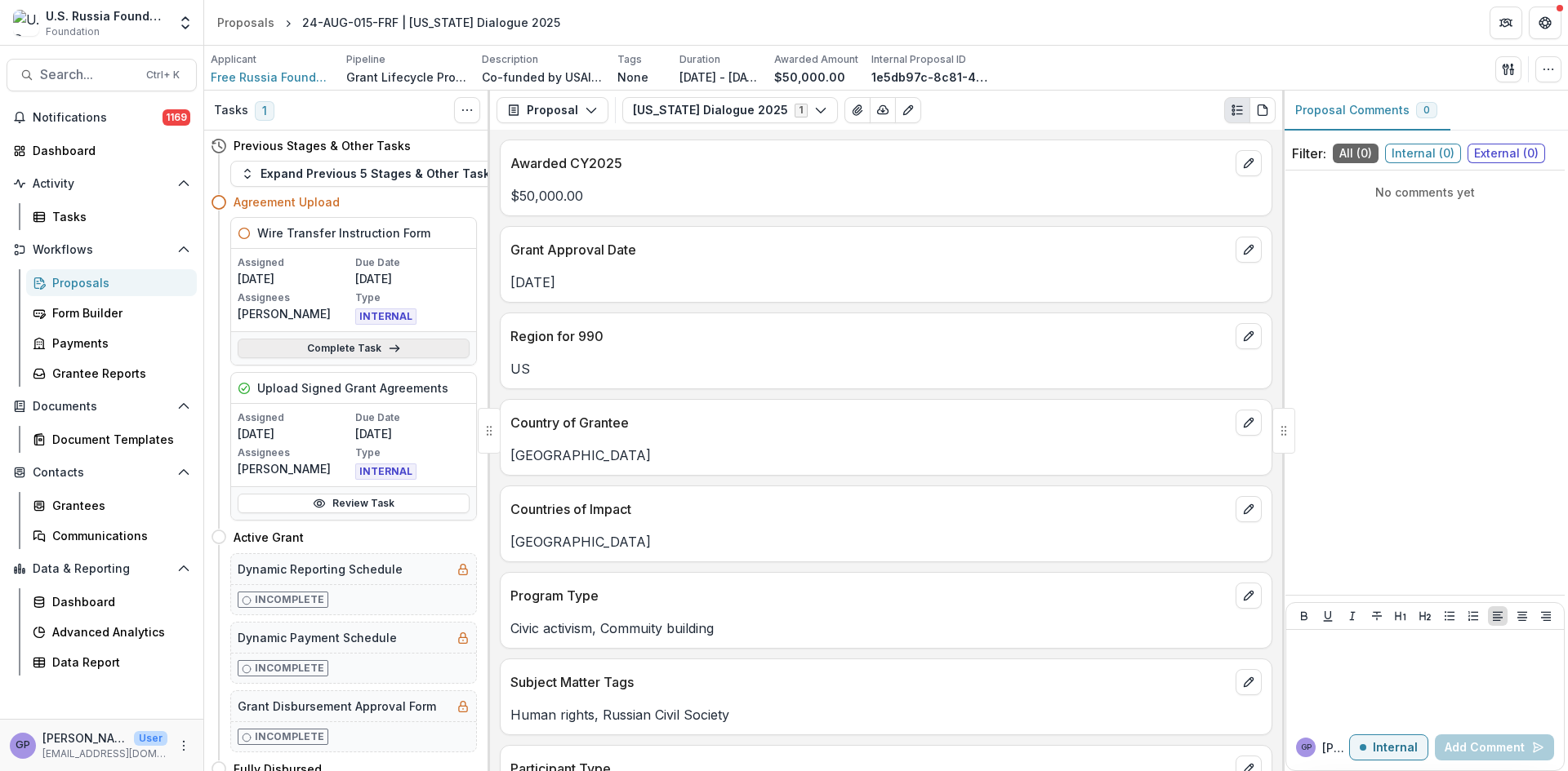
click at [363, 347] on link "Complete Task" at bounding box center [354, 348] width 232 height 20
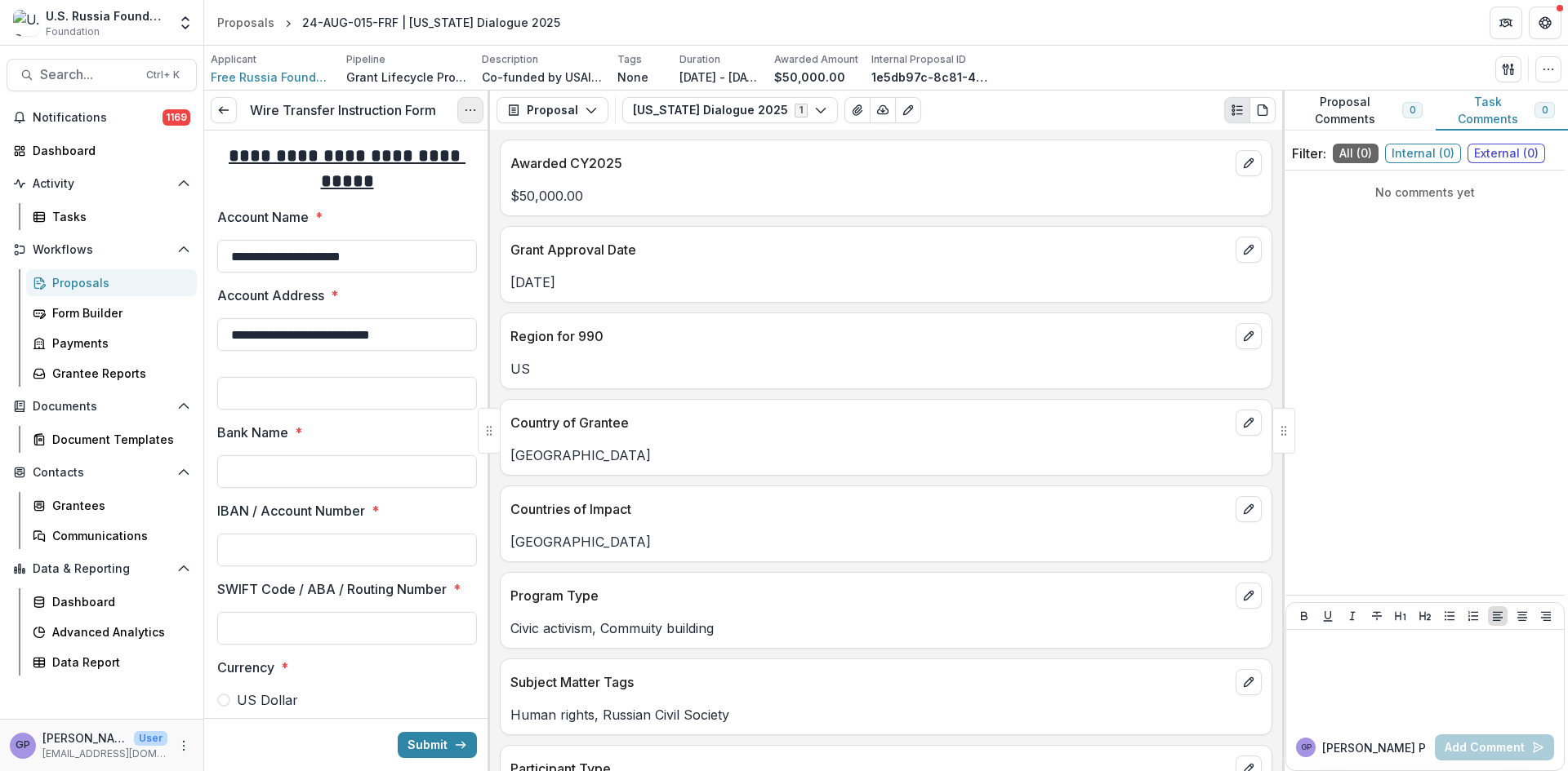
click at [470, 107] on icon "Options" at bounding box center [470, 110] width 13 height 13
click at [374, 181] on button "Cancel Task" at bounding box center [392, 182] width 175 height 27
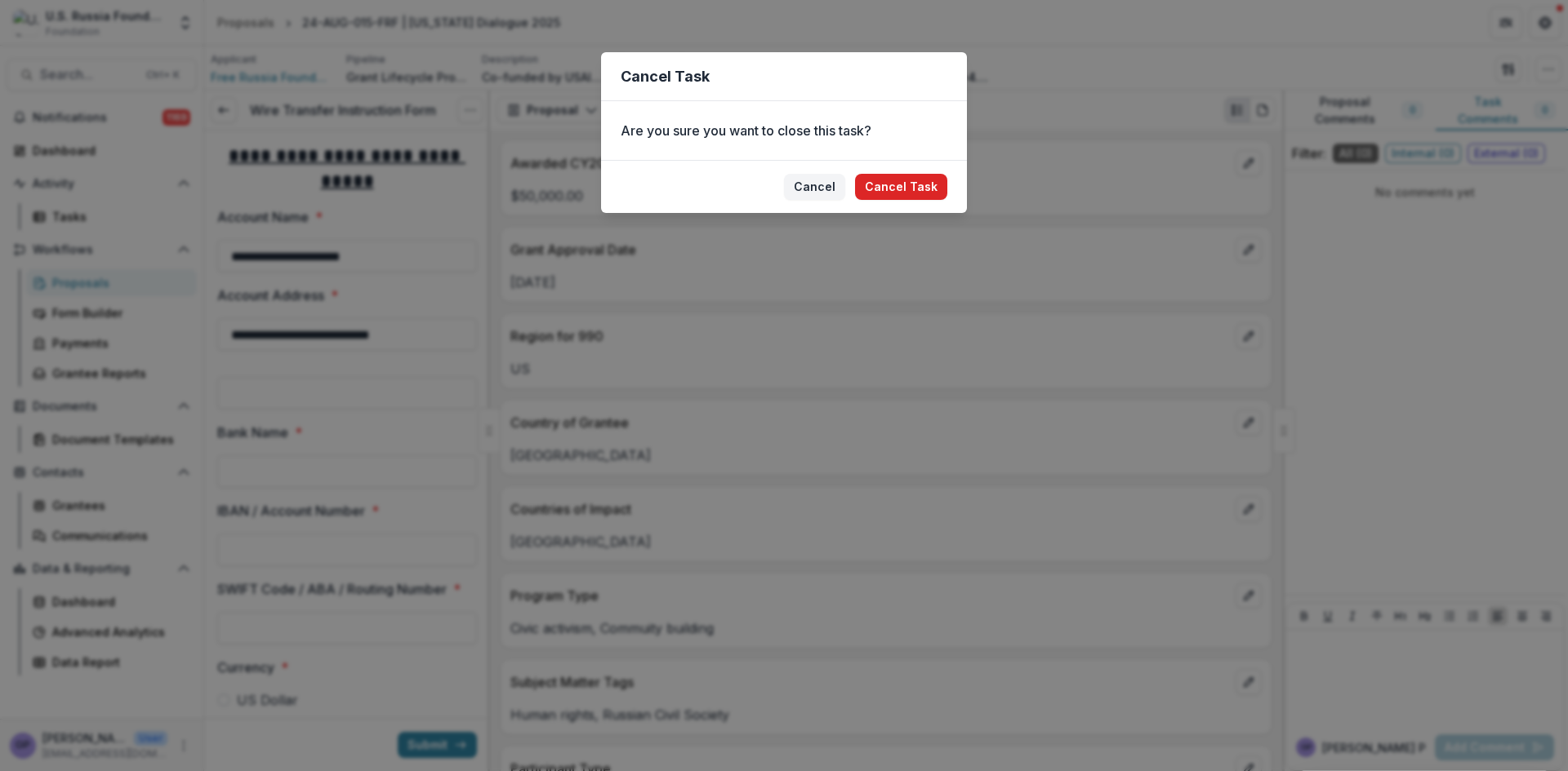
click at [893, 189] on button "Cancel Task" at bounding box center [901, 187] width 93 height 26
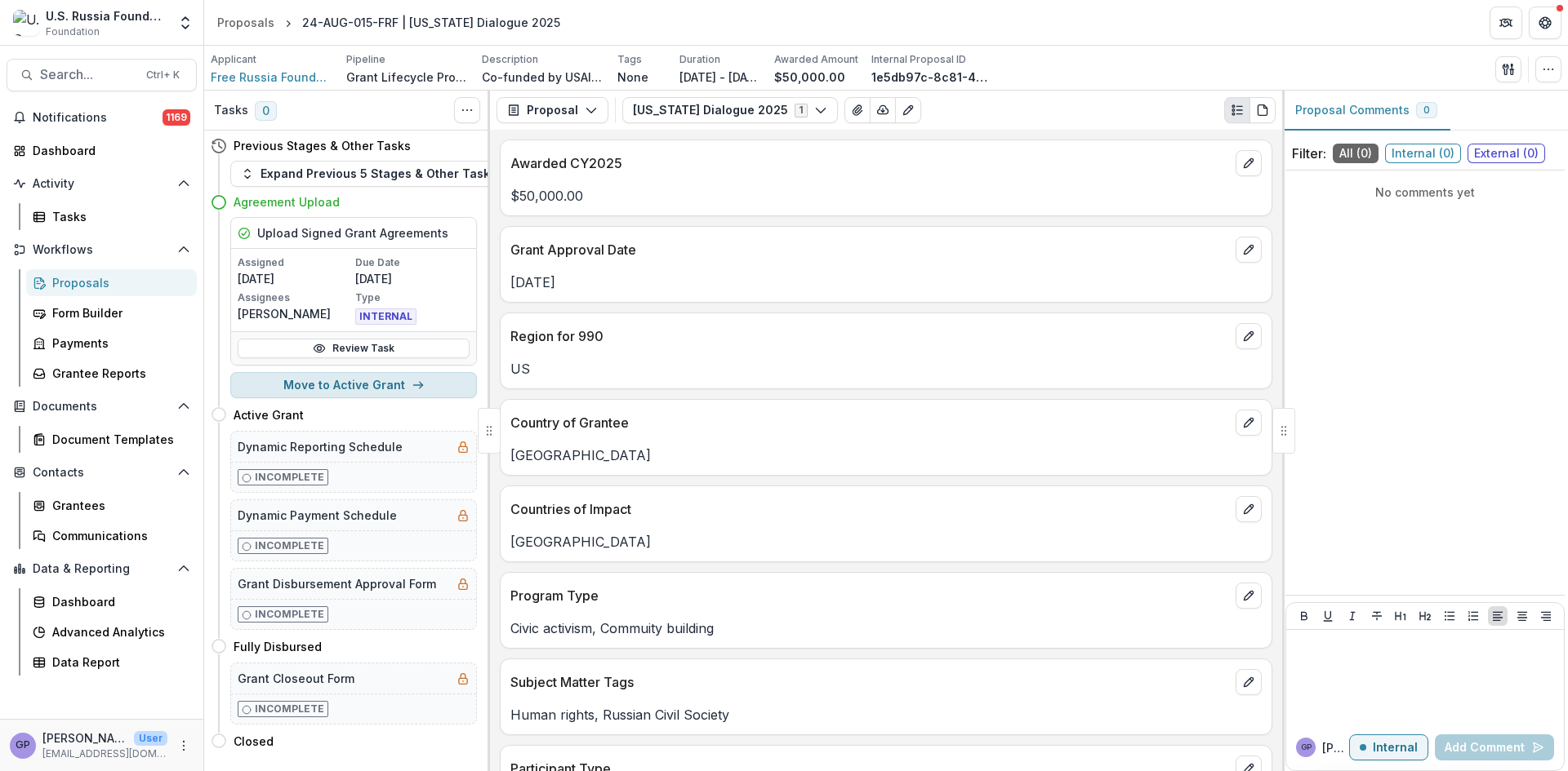
click at [399, 382] on button "Move to Active Grant" at bounding box center [353, 386] width 246 height 26
select select "**********"
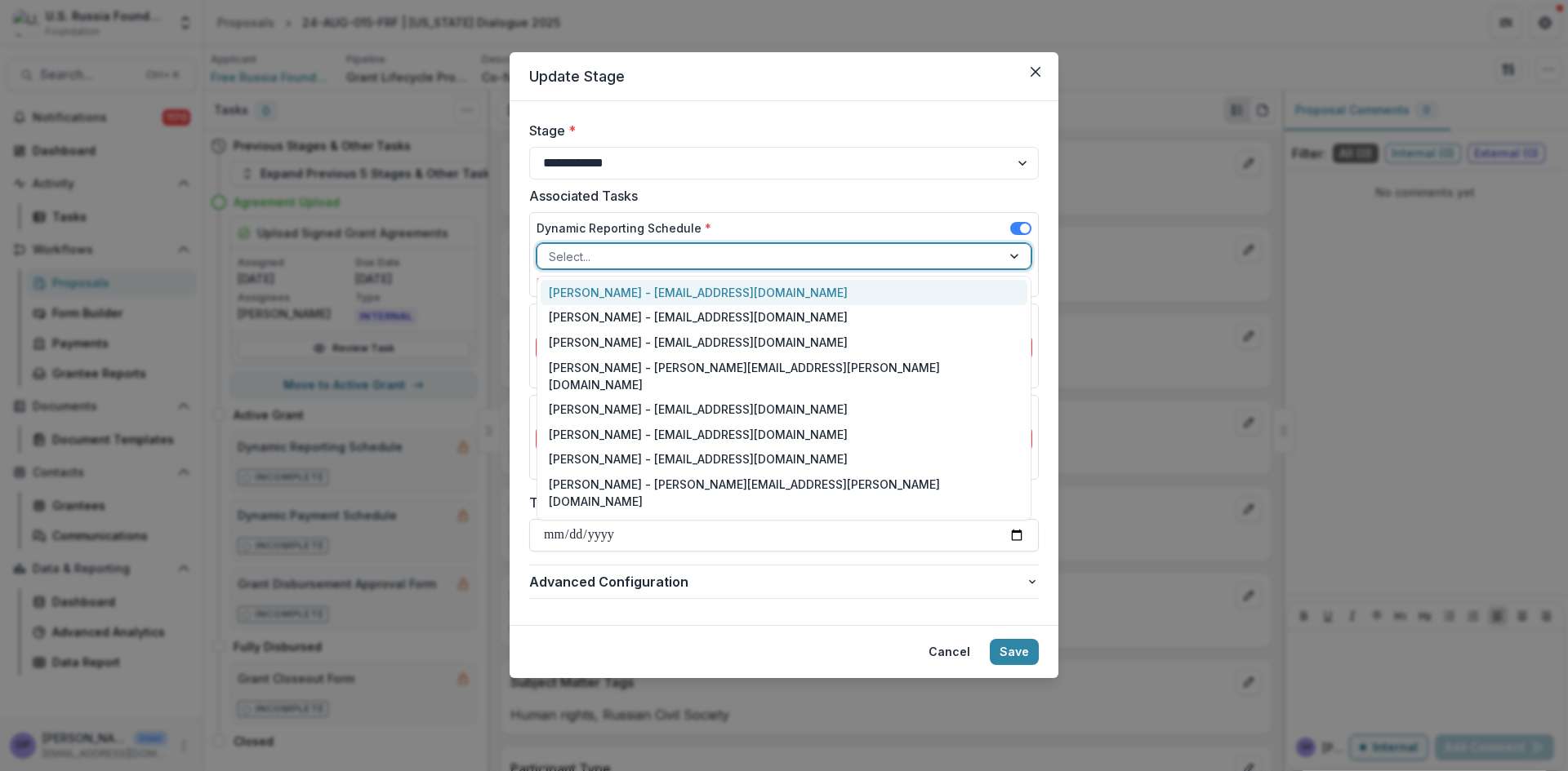
click at [1009, 253] on div at bounding box center [1016, 256] width 29 height 24
click at [713, 286] on div "[PERSON_NAME] - [EMAIL_ADDRESS][DOMAIN_NAME]" at bounding box center [784, 292] width 487 height 25
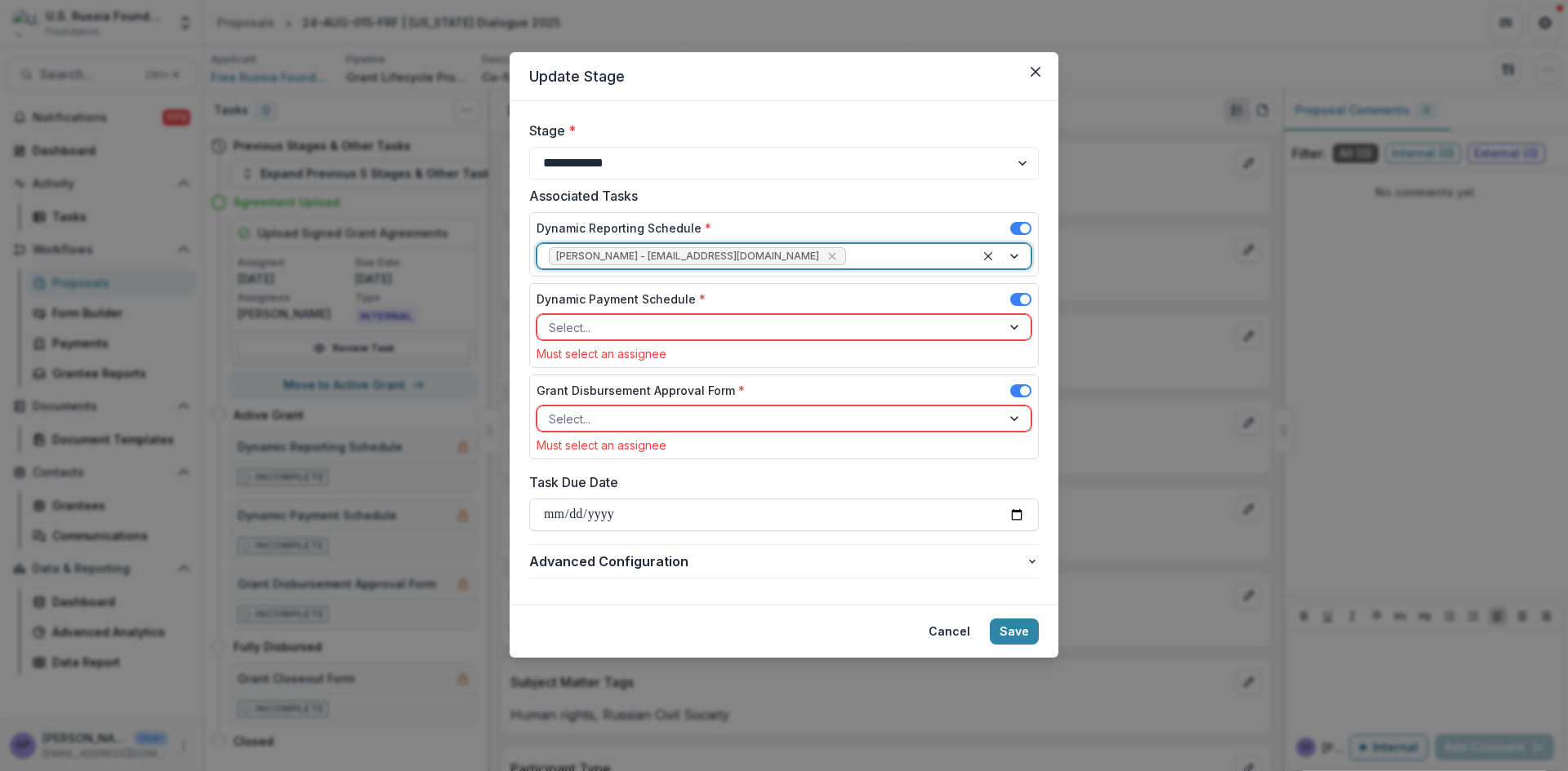
click at [1019, 326] on div at bounding box center [1016, 328] width 29 height 24
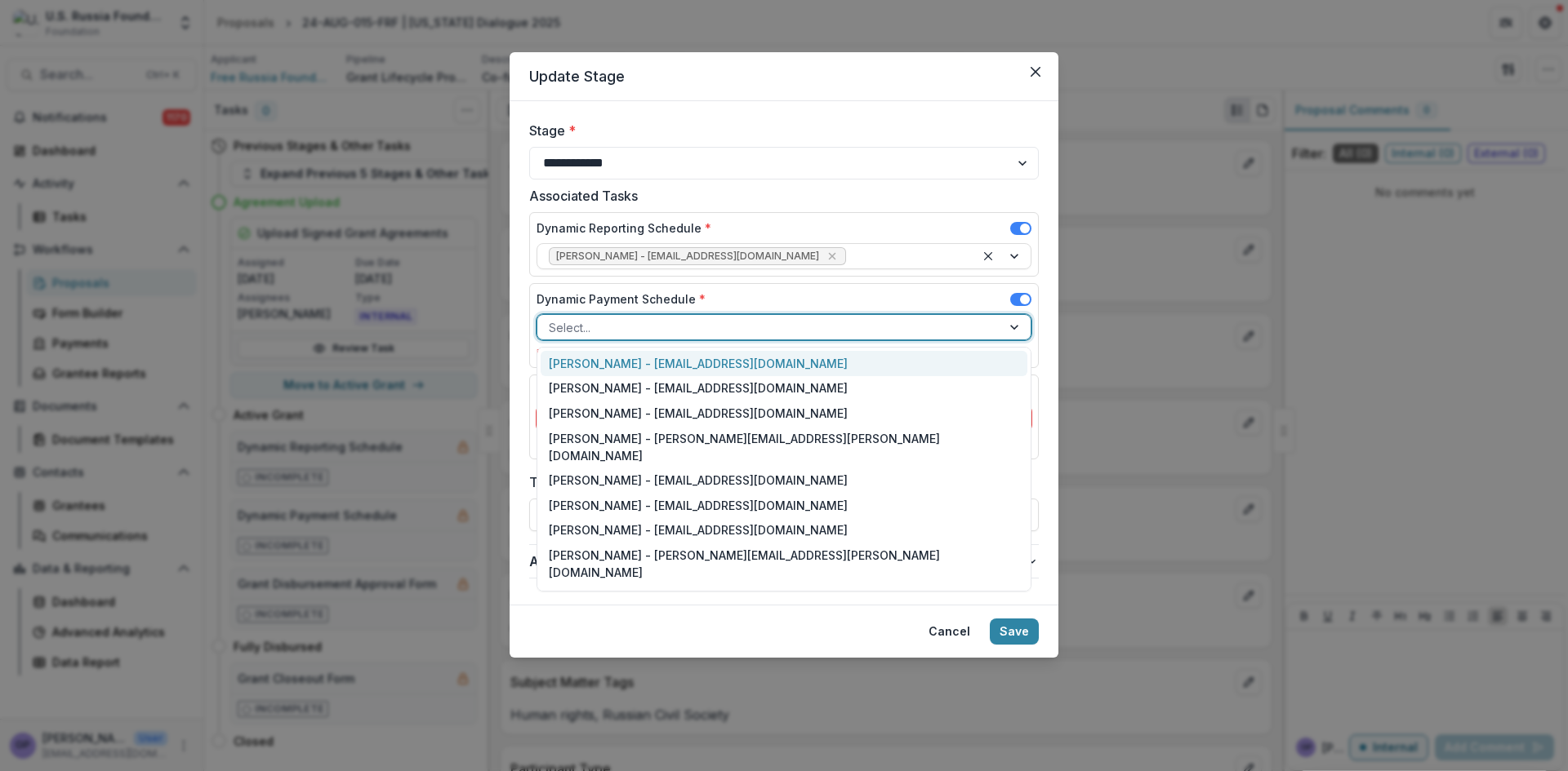
click at [696, 360] on div "[PERSON_NAME] - [EMAIL_ADDRESS][DOMAIN_NAME]" at bounding box center [784, 363] width 487 height 25
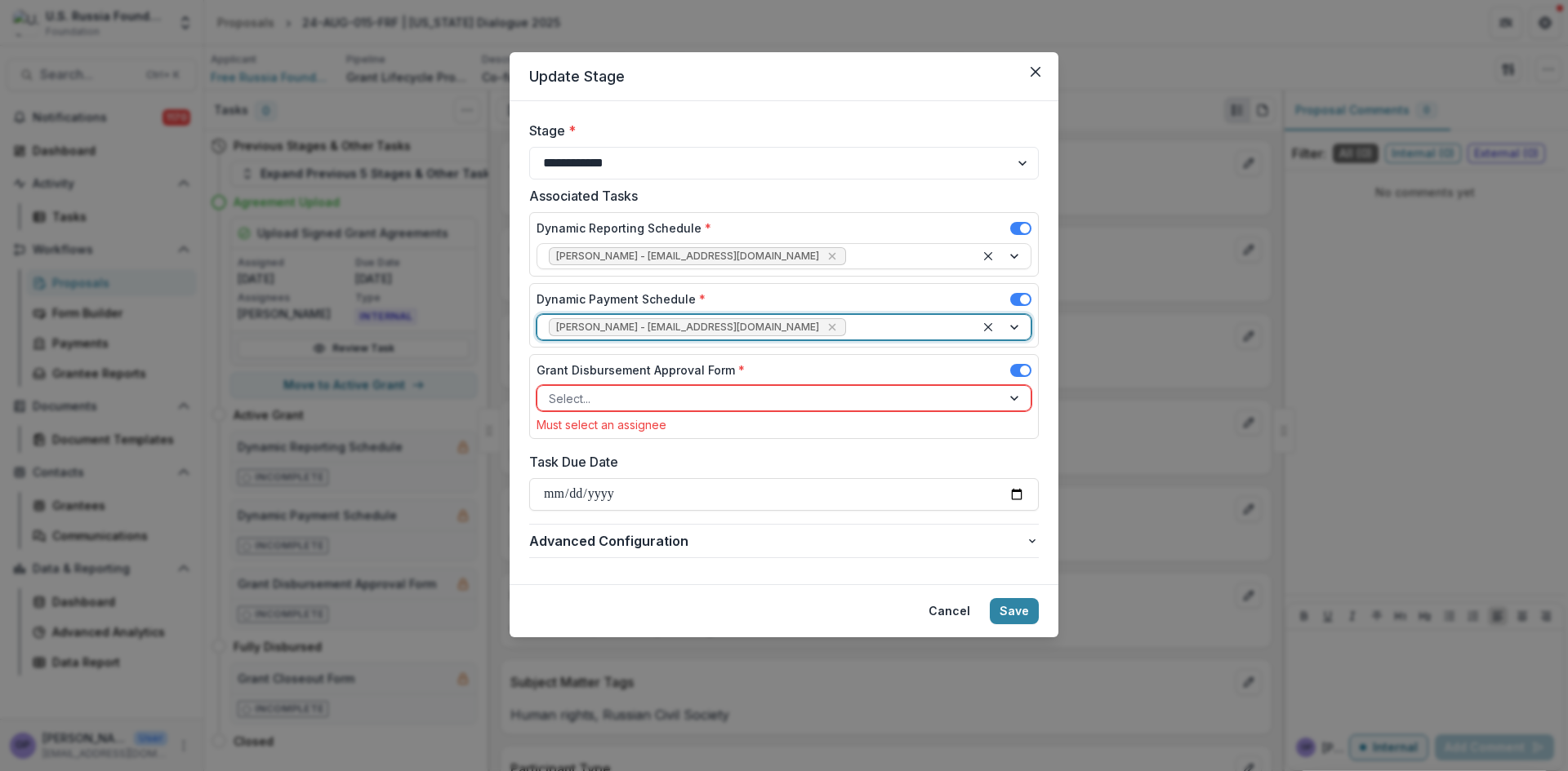
click at [1009, 400] on div at bounding box center [1016, 398] width 29 height 24
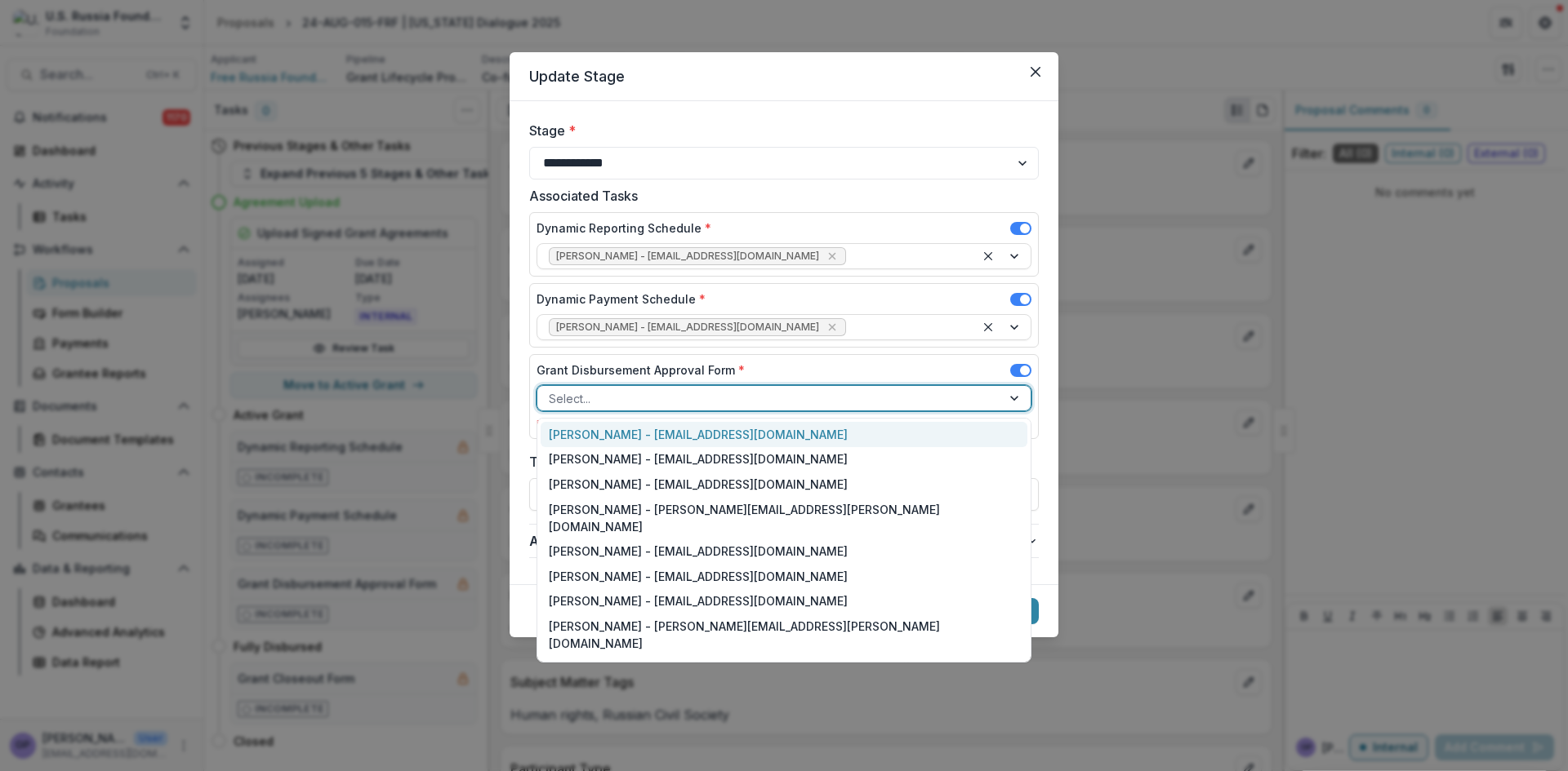
click at [659, 430] on div "[PERSON_NAME] - [EMAIL_ADDRESS][DOMAIN_NAME]" at bounding box center [784, 434] width 487 height 25
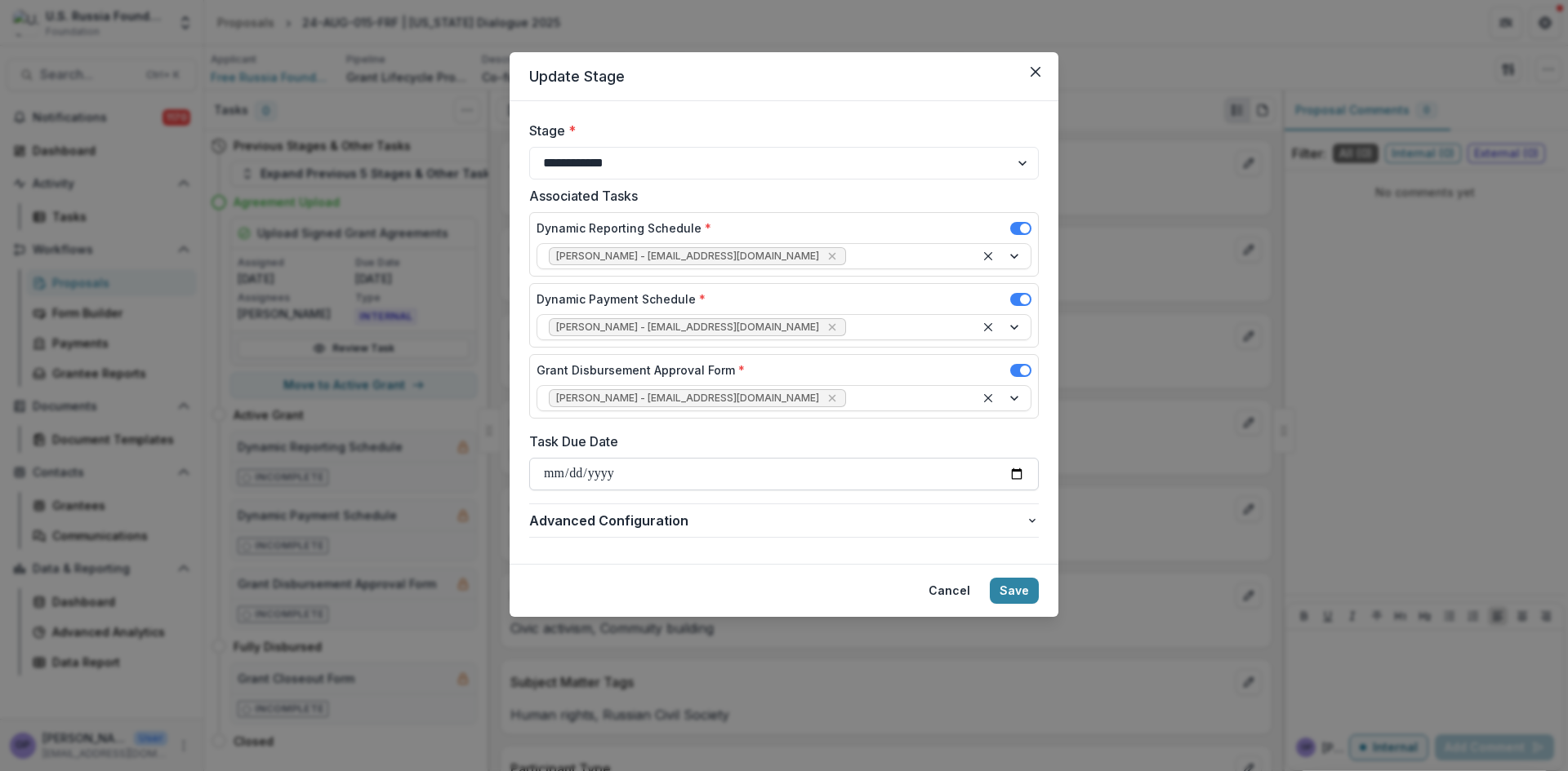
click at [1017, 477] on input "Task Due Date" at bounding box center [784, 475] width 509 height 33
type input "**********"
click at [1016, 589] on button "Save" at bounding box center [1014, 591] width 49 height 26
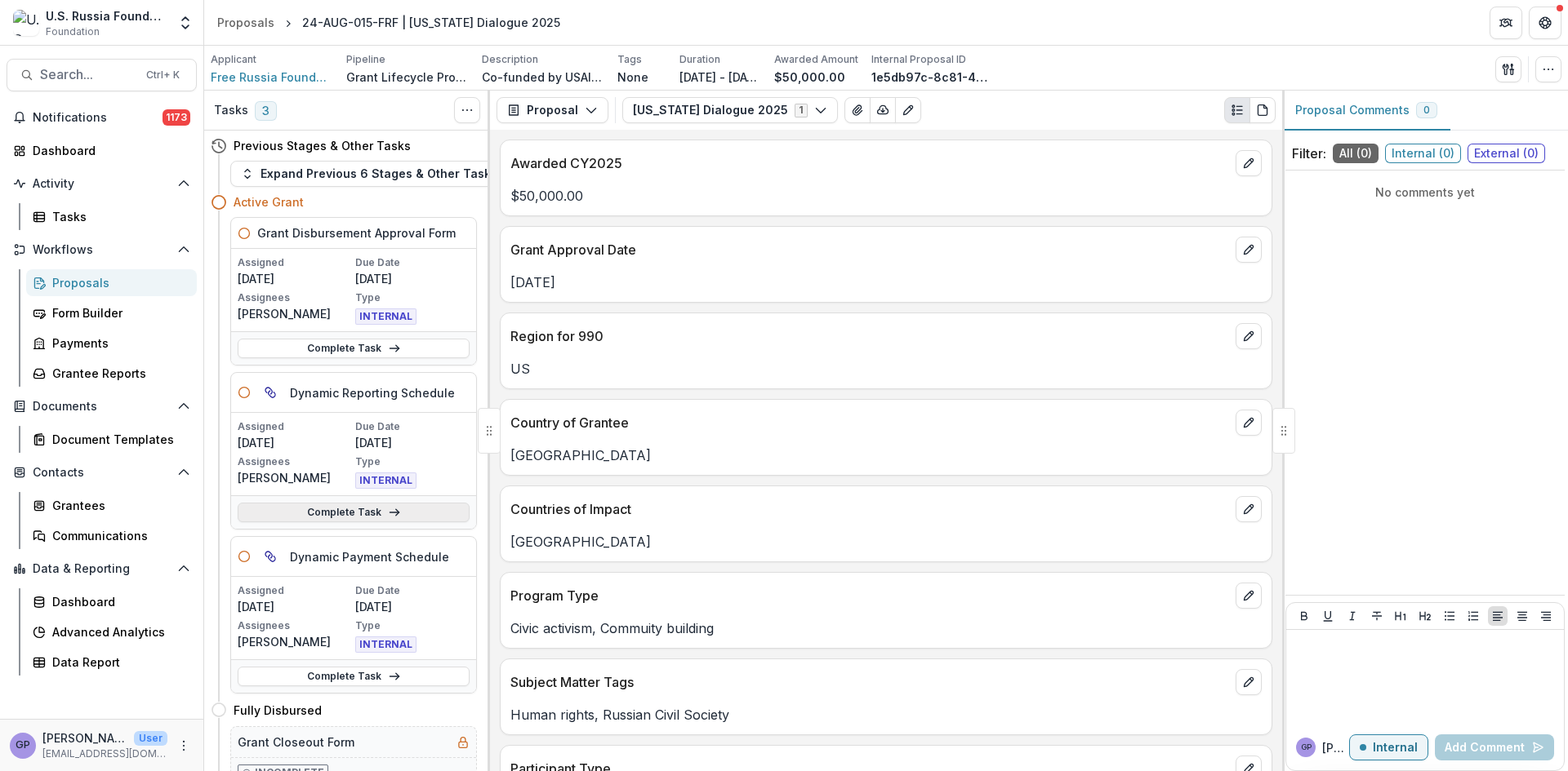
click at [370, 509] on link "Complete Task" at bounding box center [354, 513] width 232 height 20
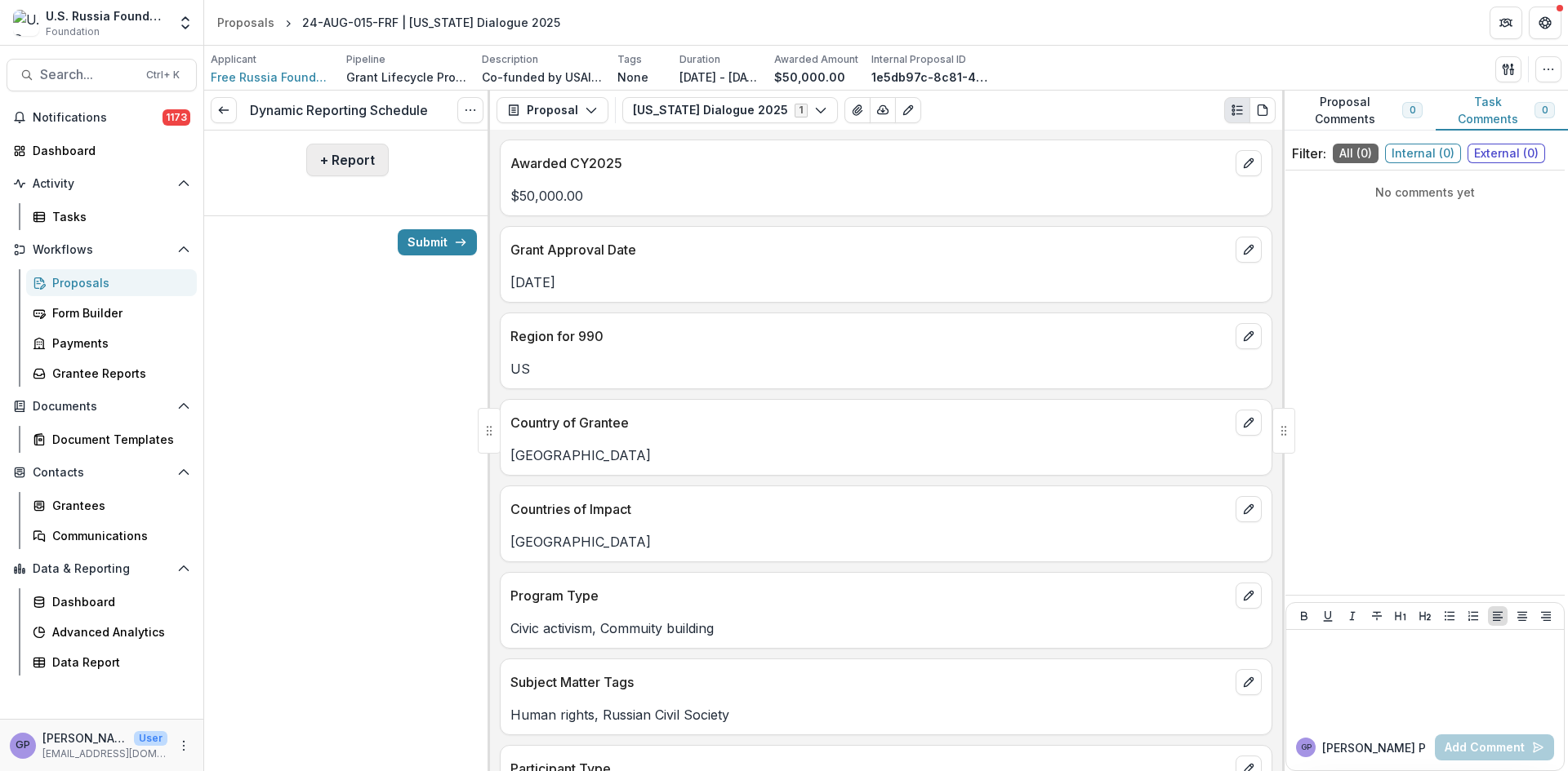
click at [323, 156] on button "+ Report" at bounding box center [347, 160] width 82 height 33
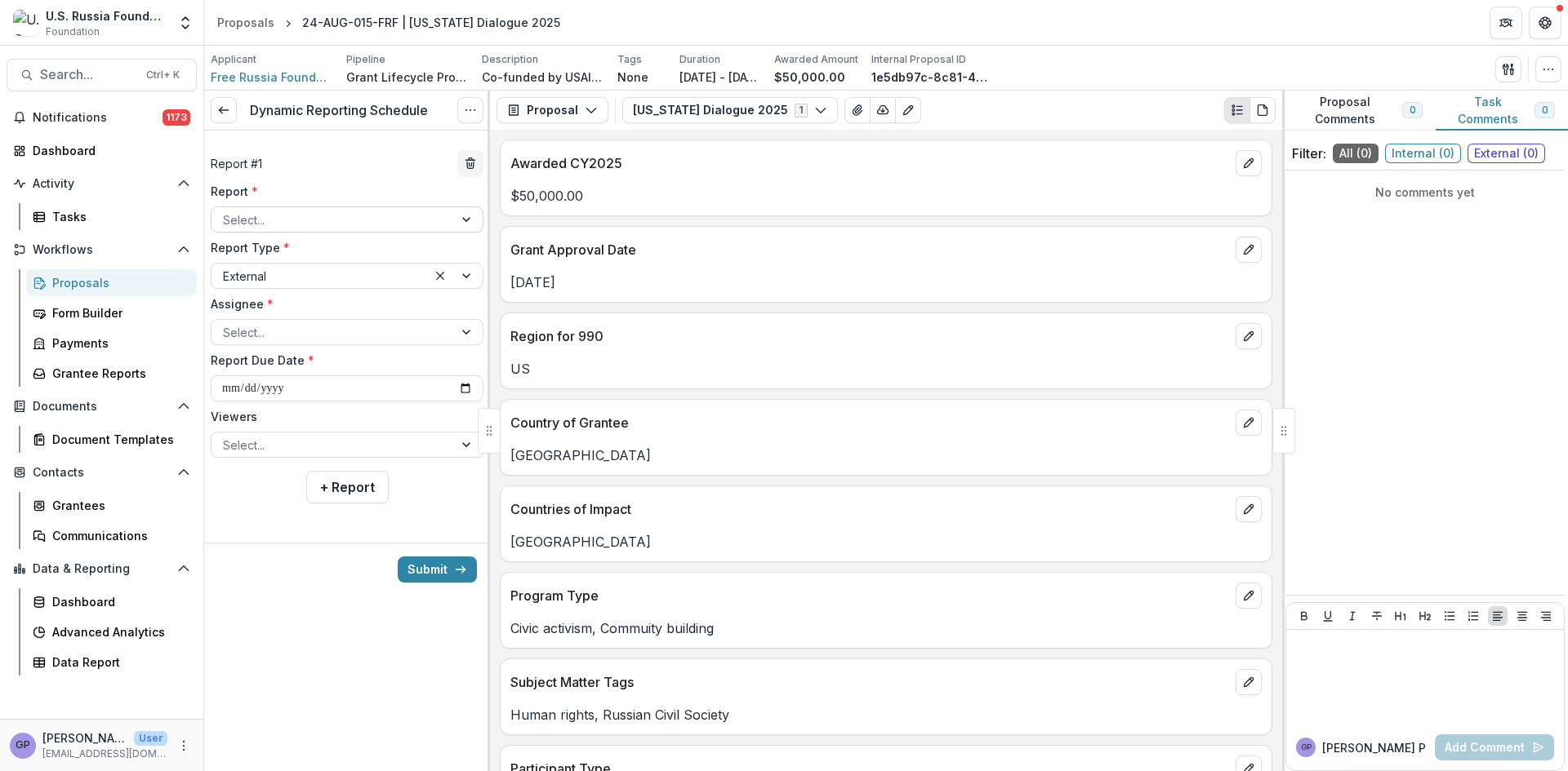
click at [464, 221] on div at bounding box center [468, 220] width 29 height 24
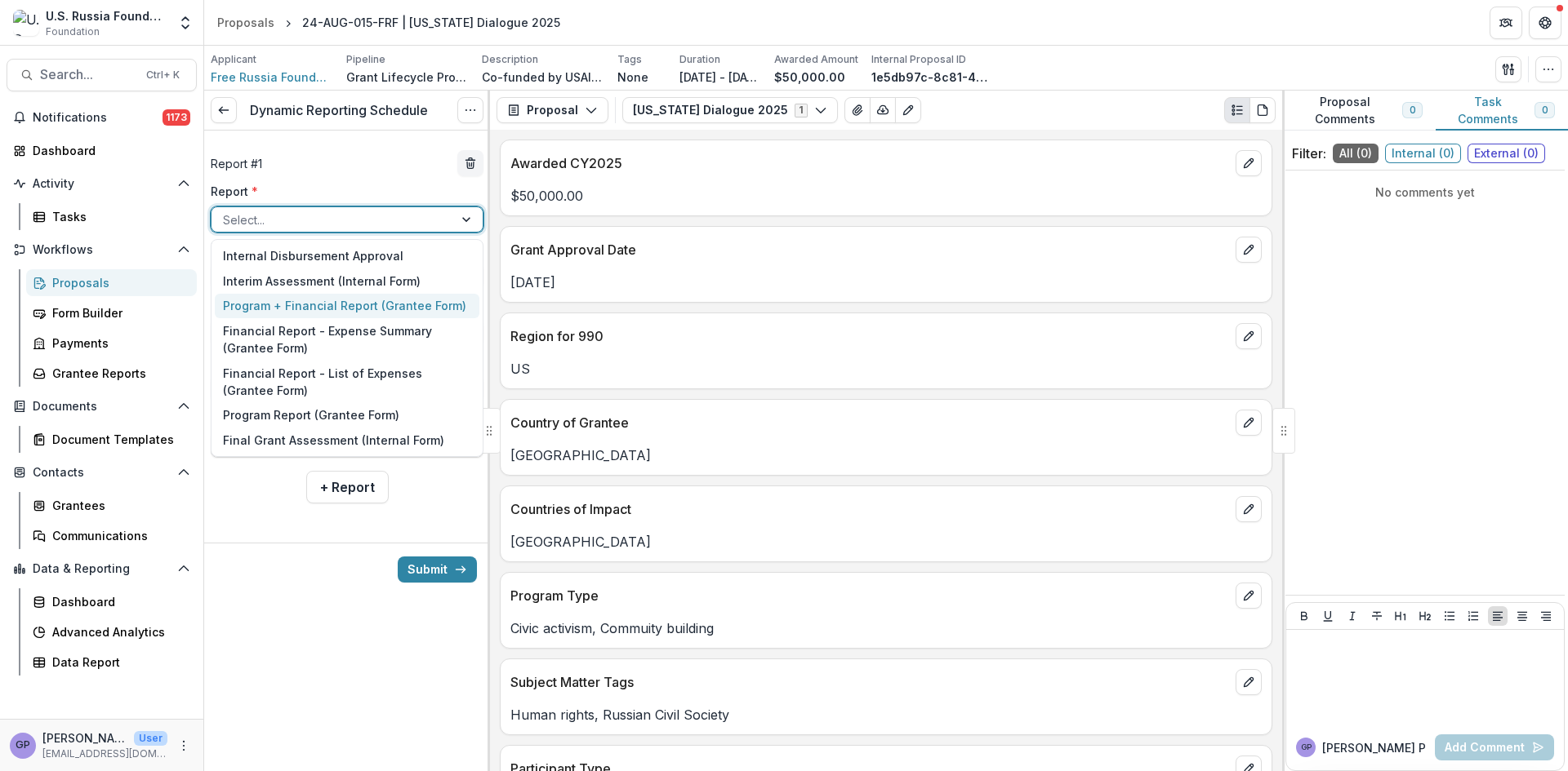
click at [345, 301] on div "Program + Financial Report (Grantee Form)" at bounding box center [347, 306] width 265 height 25
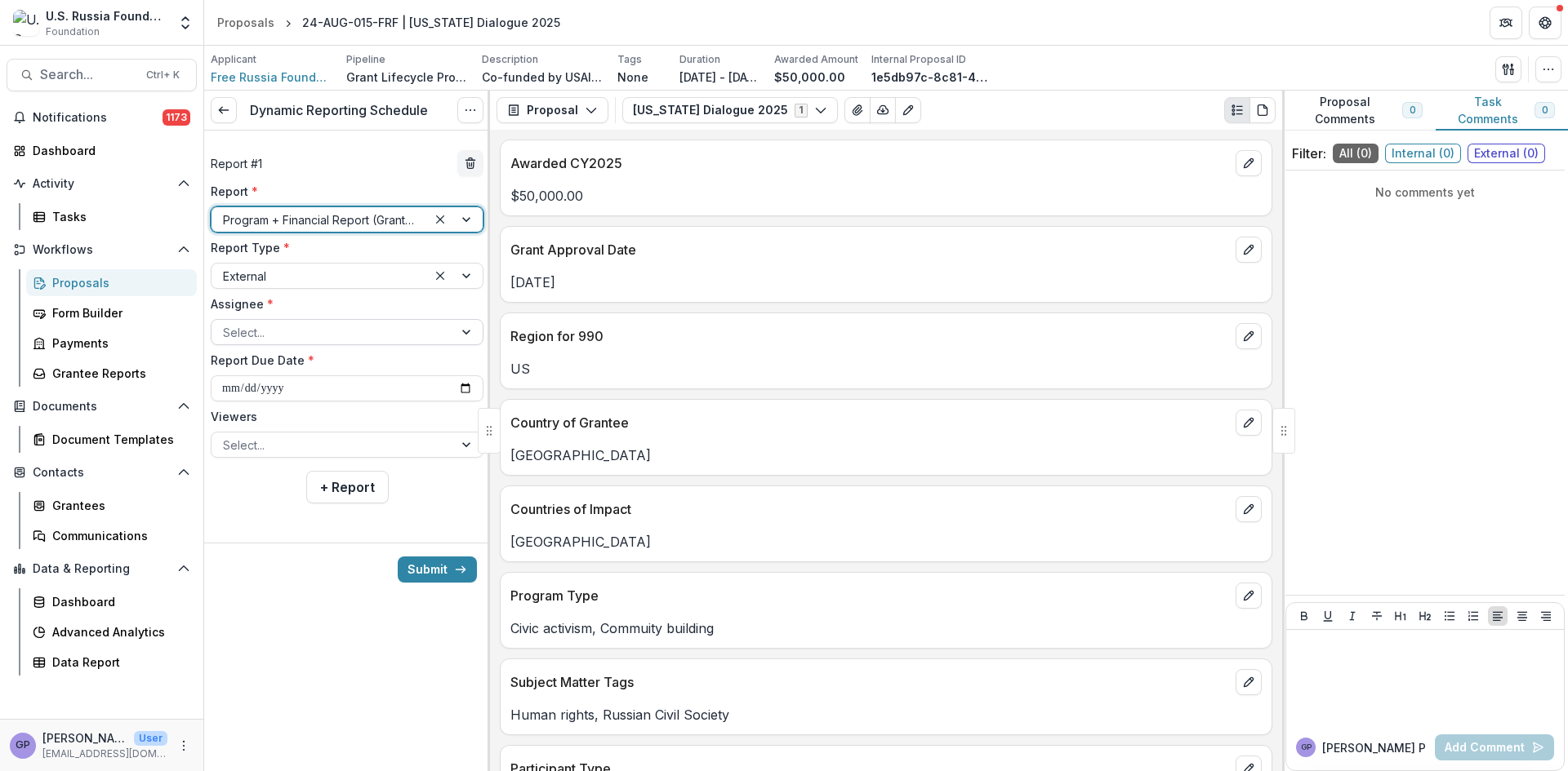
click at [465, 332] on div at bounding box center [468, 332] width 29 height 24
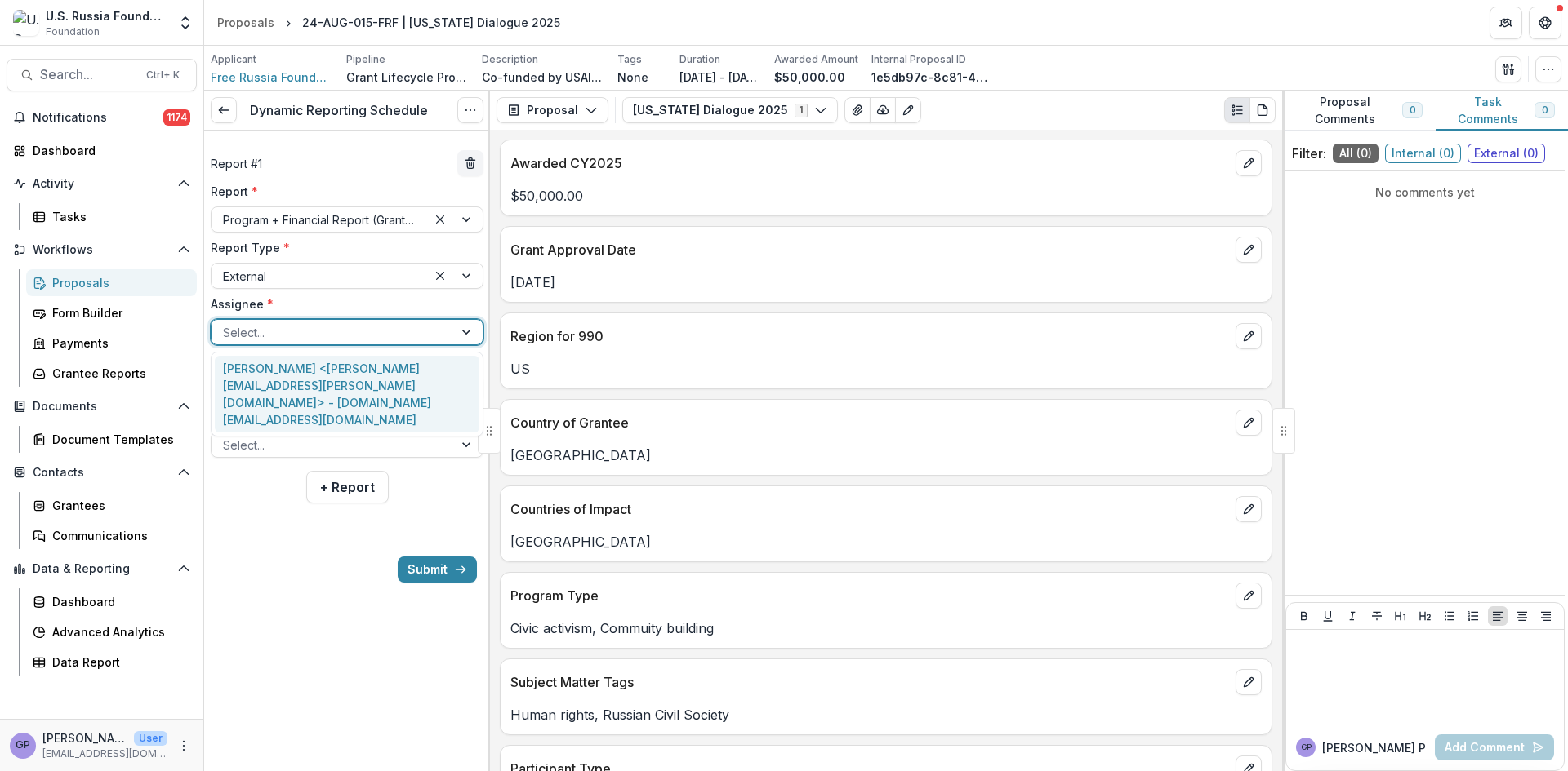
click at [397, 377] on div "[PERSON_NAME] <[PERSON_NAME][EMAIL_ADDRESS][PERSON_NAME][DOMAIN_NAME]> - [DOMAI…" at bounding box center [347, 394] width 265 height 77
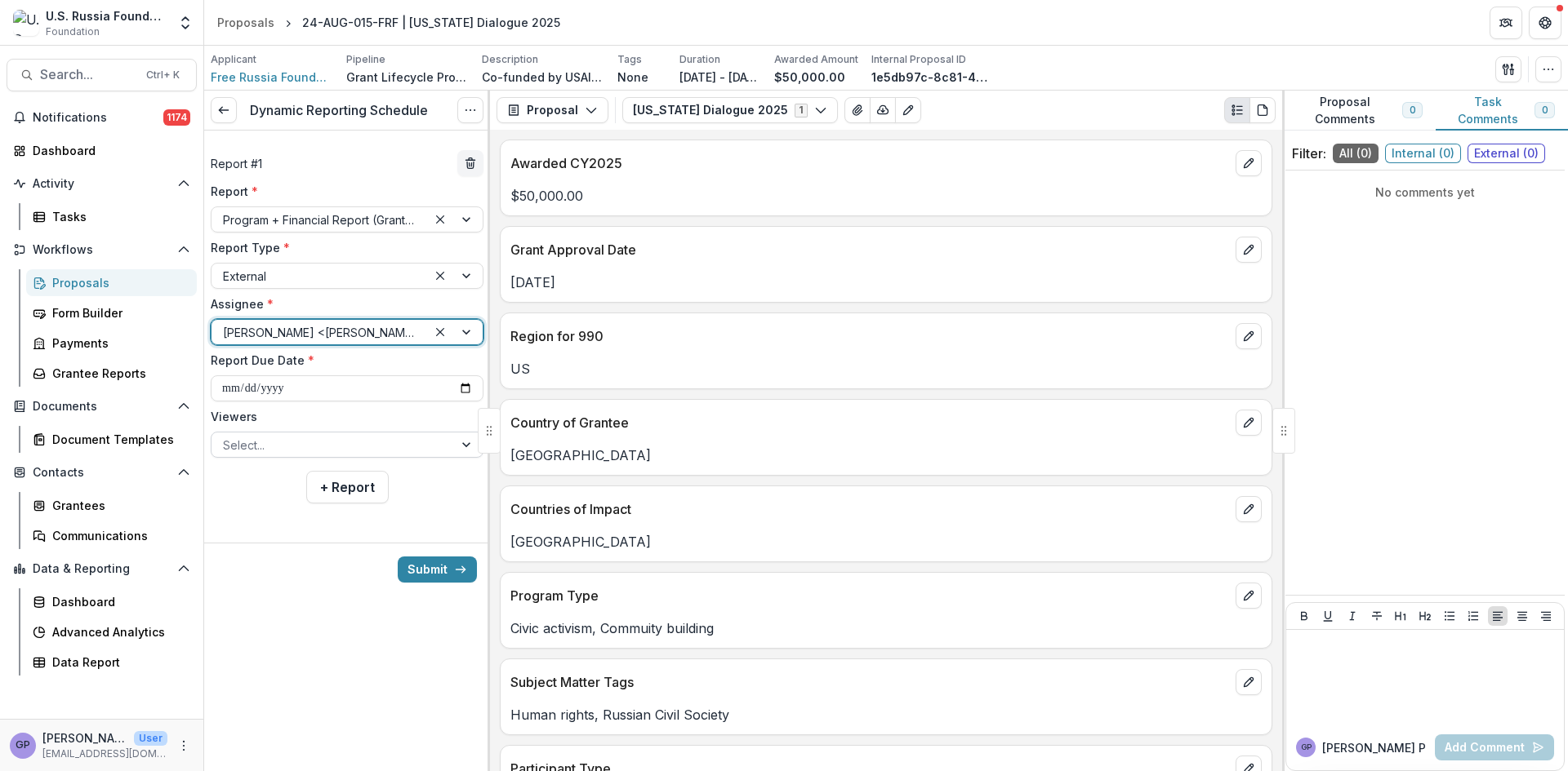
click at [467, 443] on div at bounding box center [468, 445] width 29 height 24
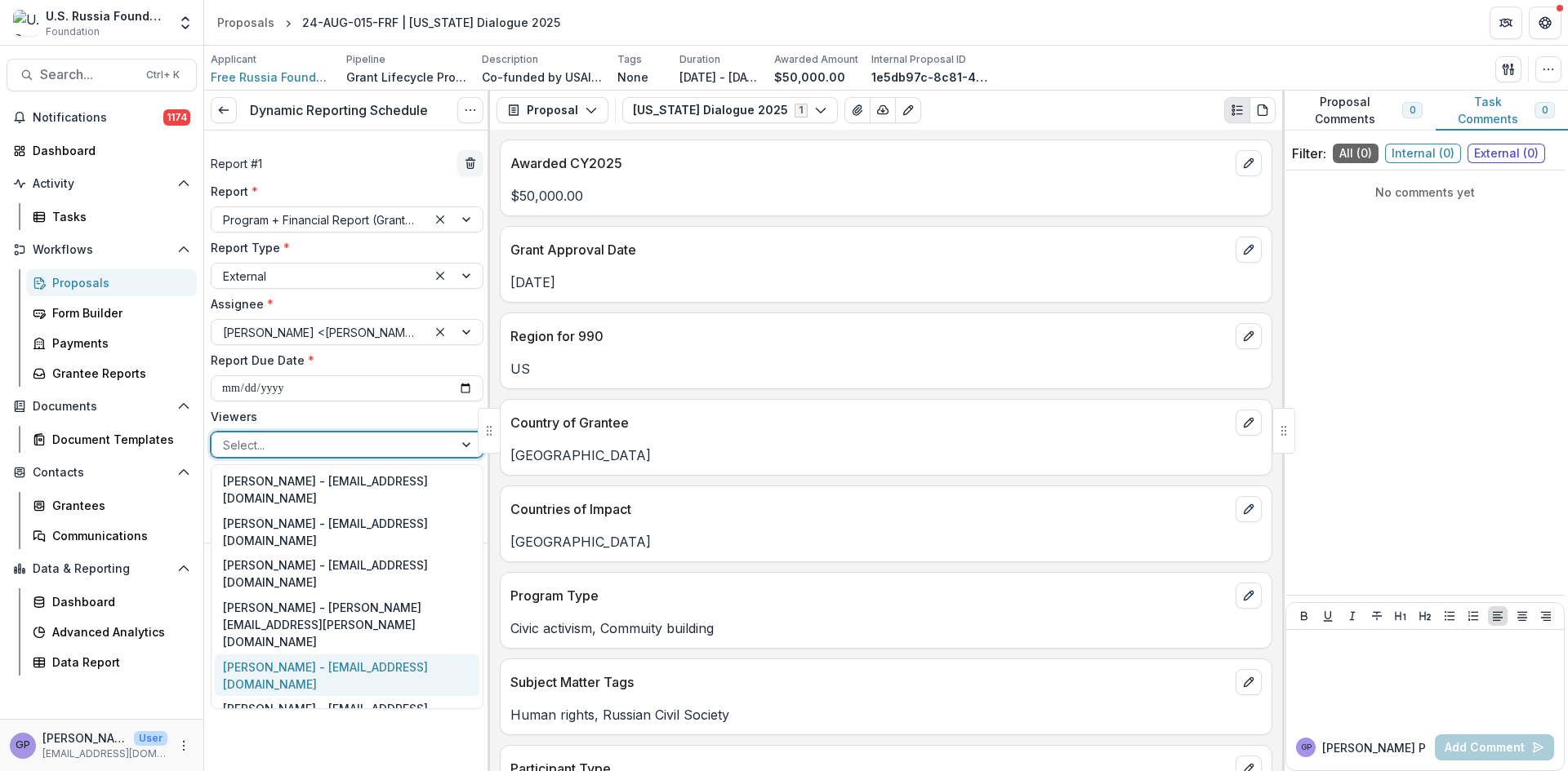
click at [280, 654] on div "[PERSON_NAME] - [EMAIL_ADDRESS][DOMAIN_NAME]" at bounding box center [347, 675] width 265 height 42
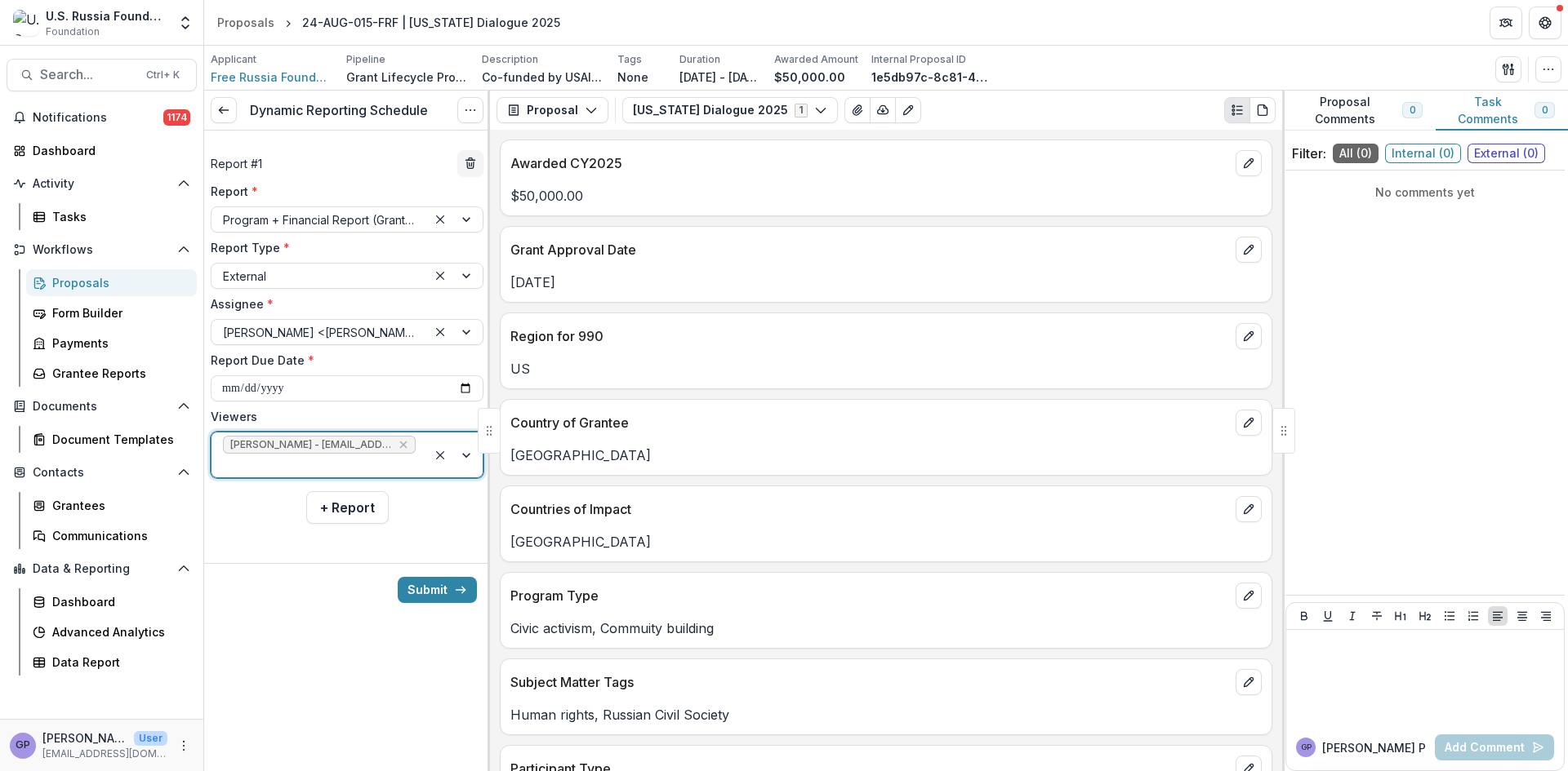
click at [464, 442] on div at bounding box center [455, 456] width 55 height 45
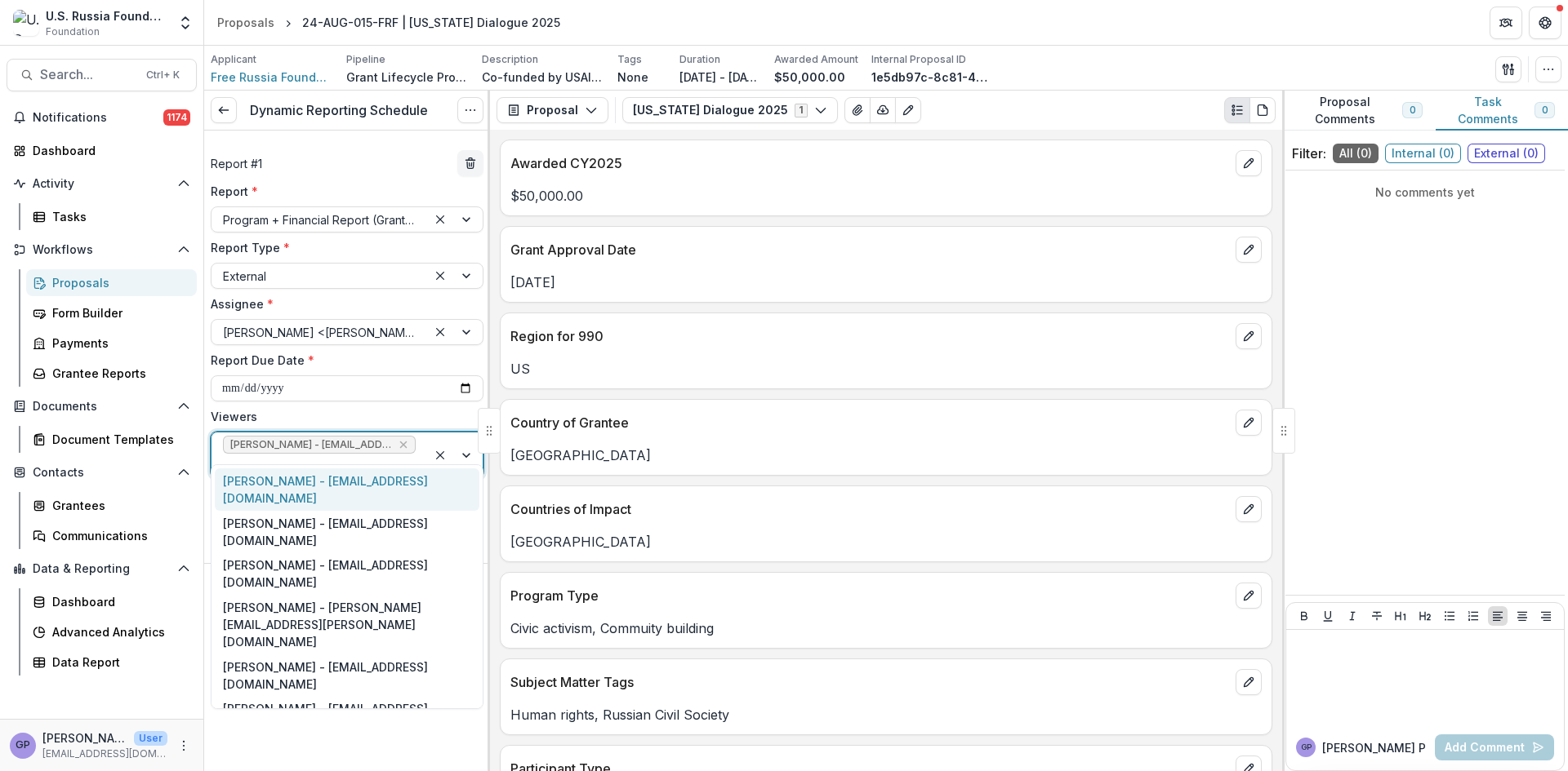
click at [318, 483] on div "[PERSON_NAME] - [EMAIL_ADDRESS][DOMAIN_NAME]" at bounding box center [347, 489] width 265 height 42
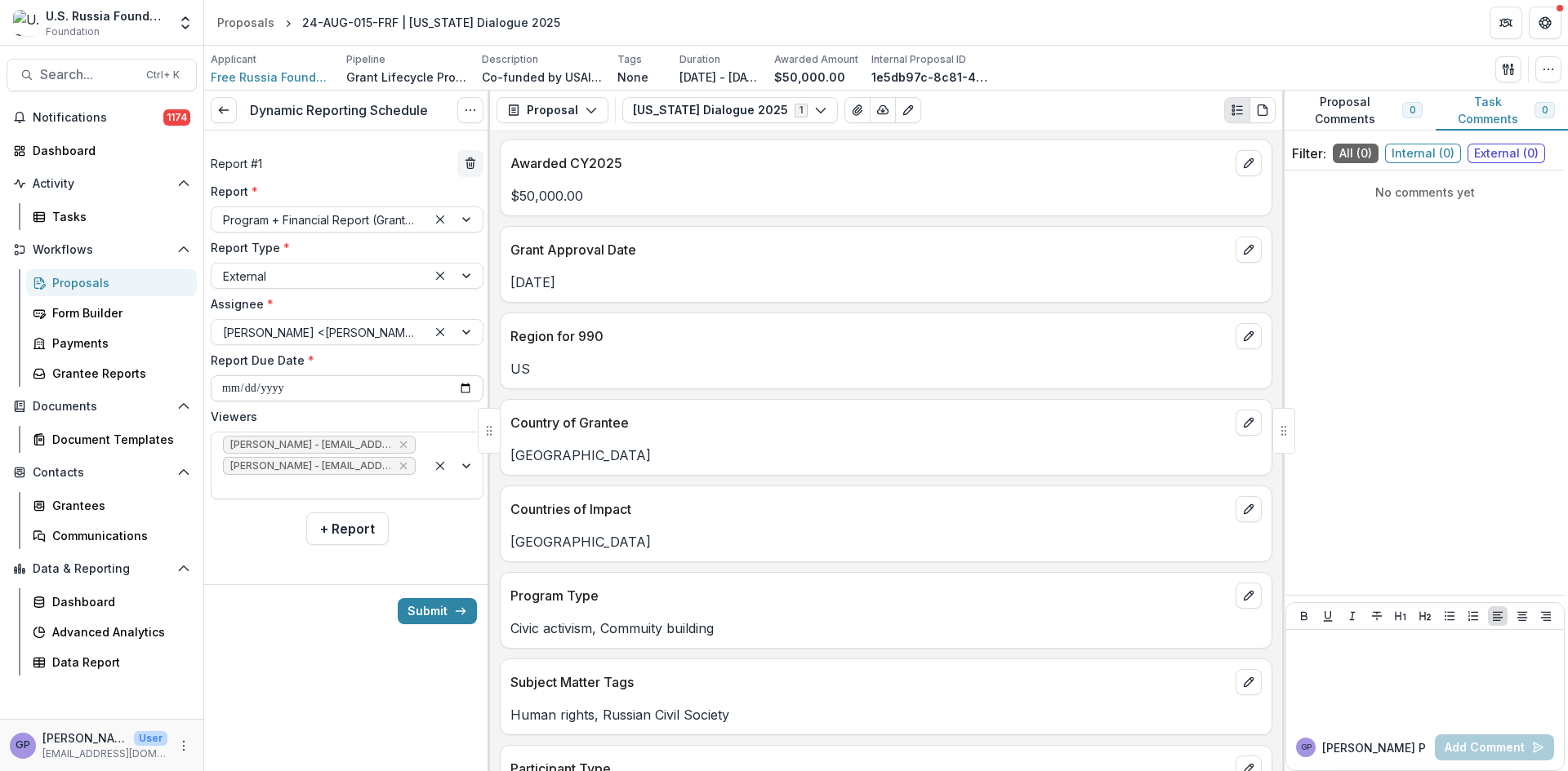
click at [462, 390] on input "**********" at bounding box center [347, 388] width 272 height 26
type input "**********"
click at [446, 598] on button "Submit" at bounding box center [438, 611] width 80 height 26
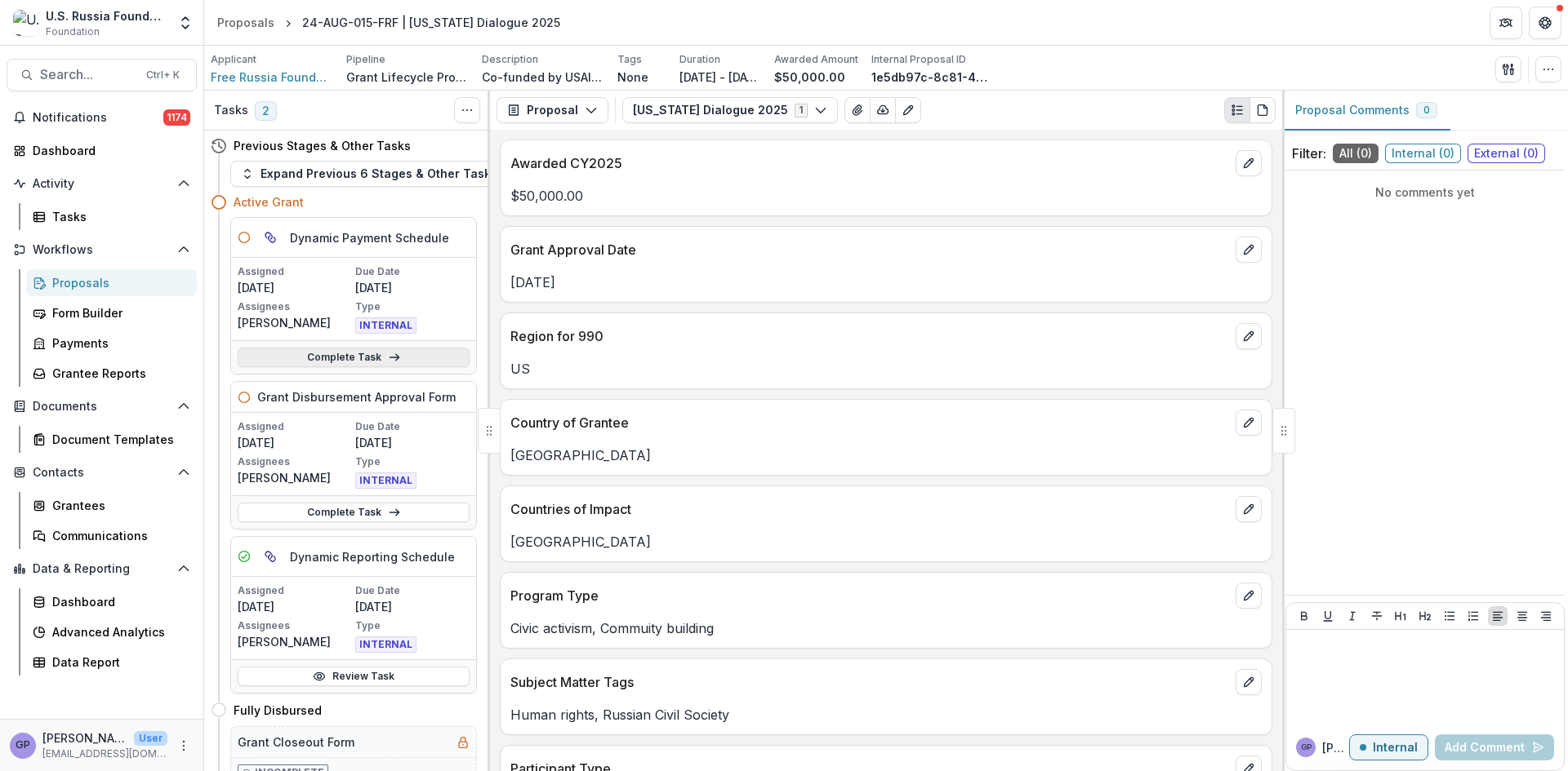
click at [374, 353] on link "Complete Task" at bounding box center [354, 357] width 232 height 20
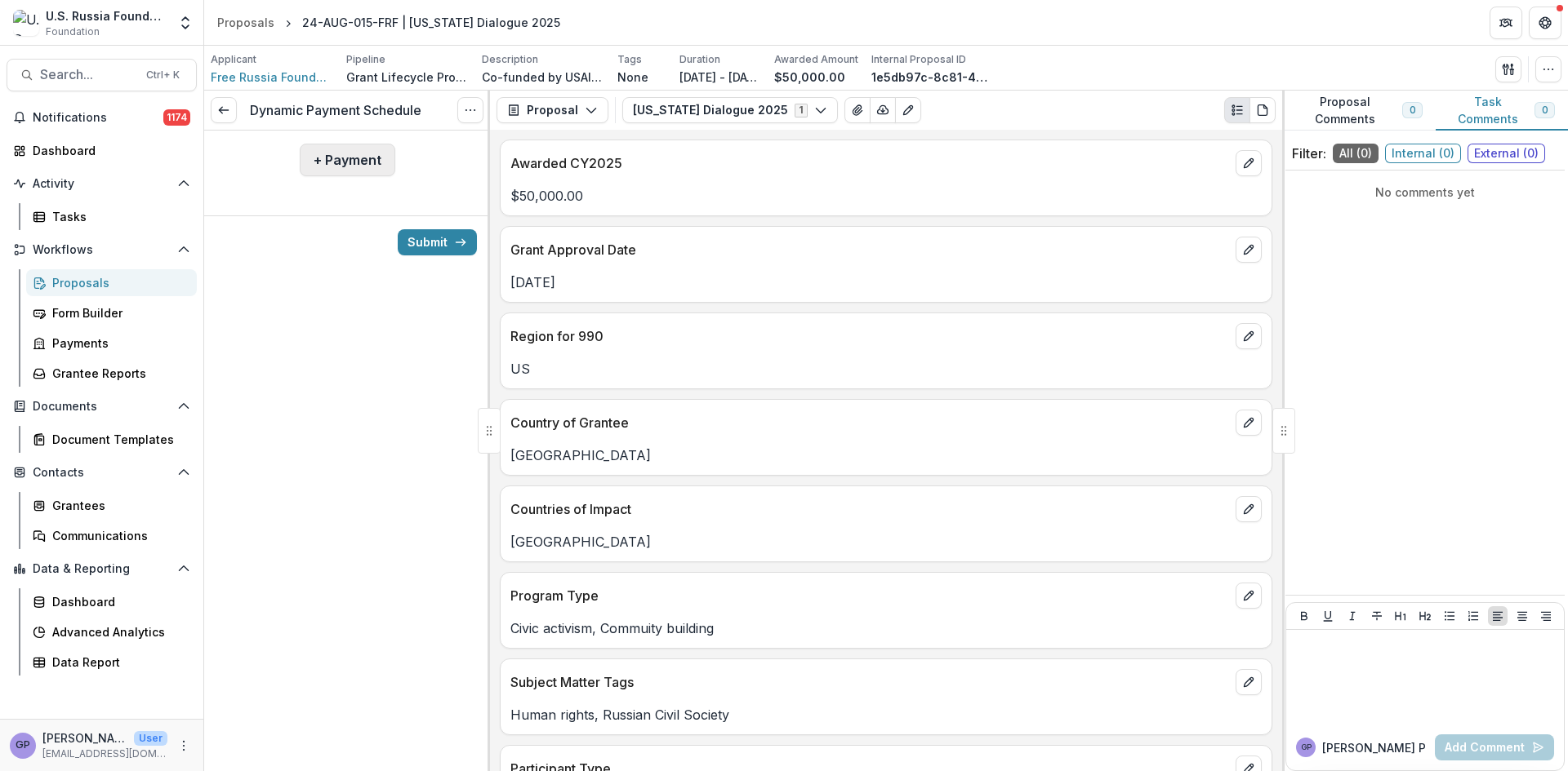
click at [360, 156] on button "+ Payment" at bounding box center [348, 160] width 95 height 33
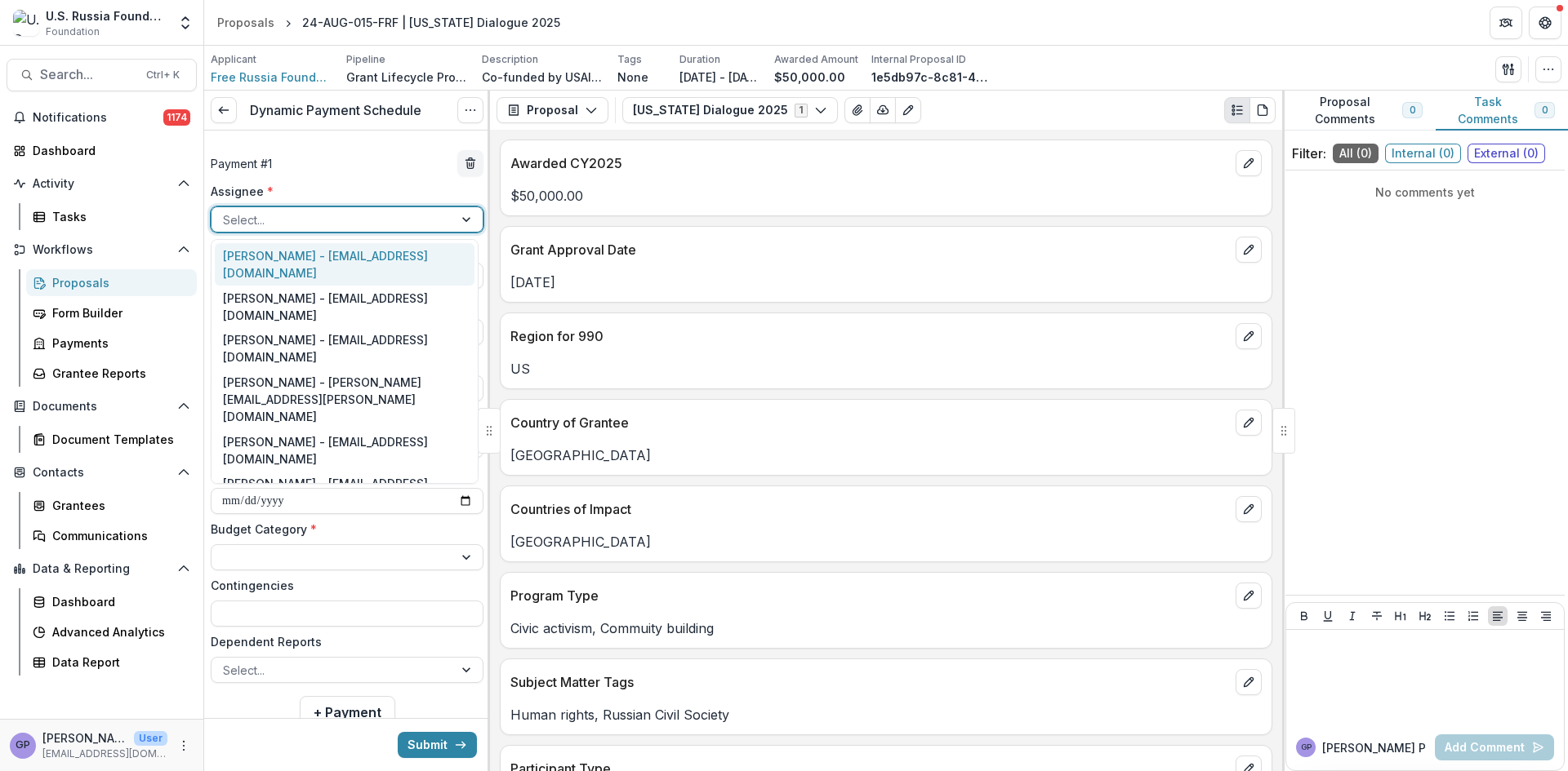
click at [464, 216] on div at bounding box center [468, 220] width 29 height 24
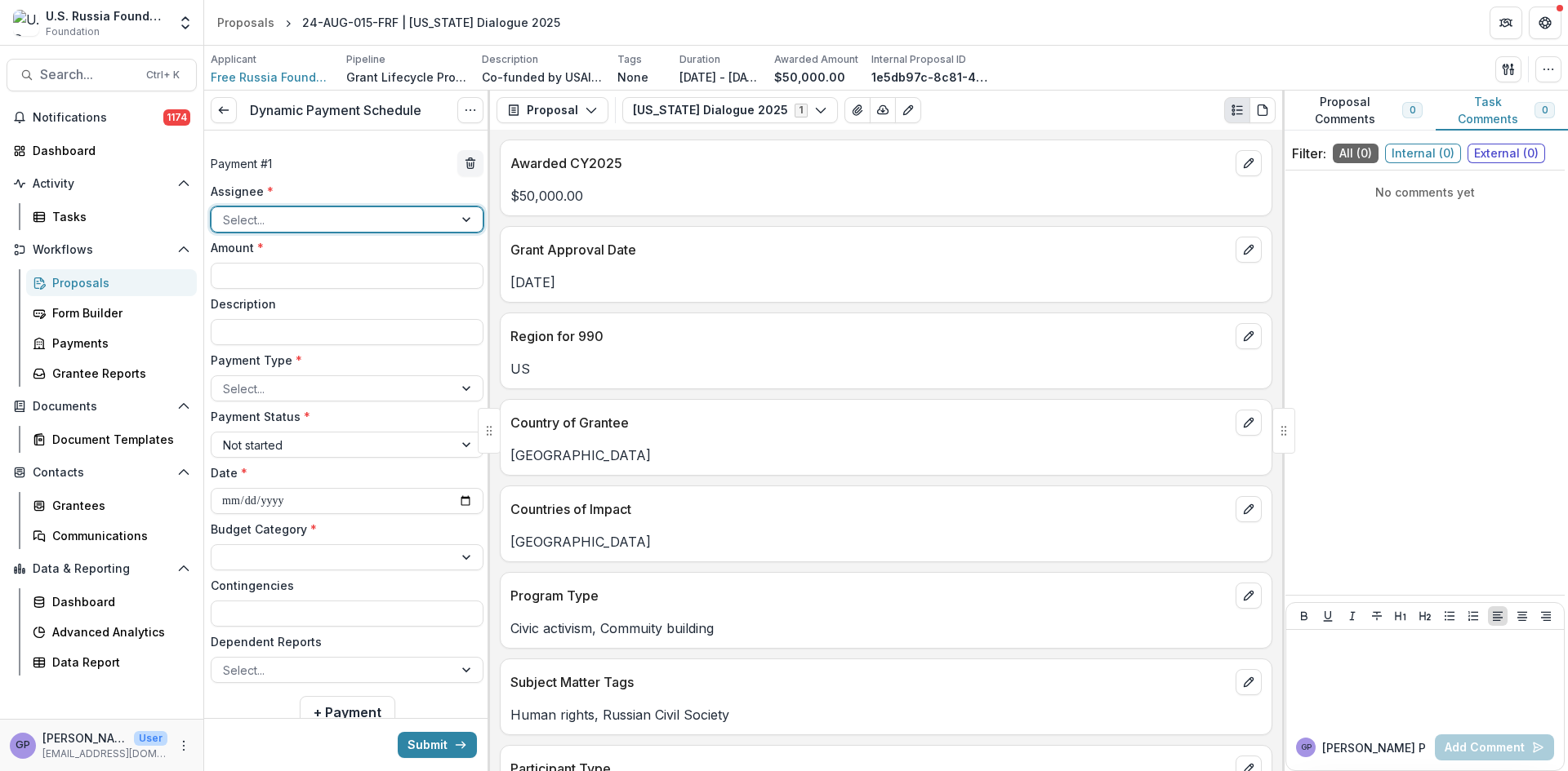
click at [463, 217] on div at bounding box center [468, 220] width 29 height 24
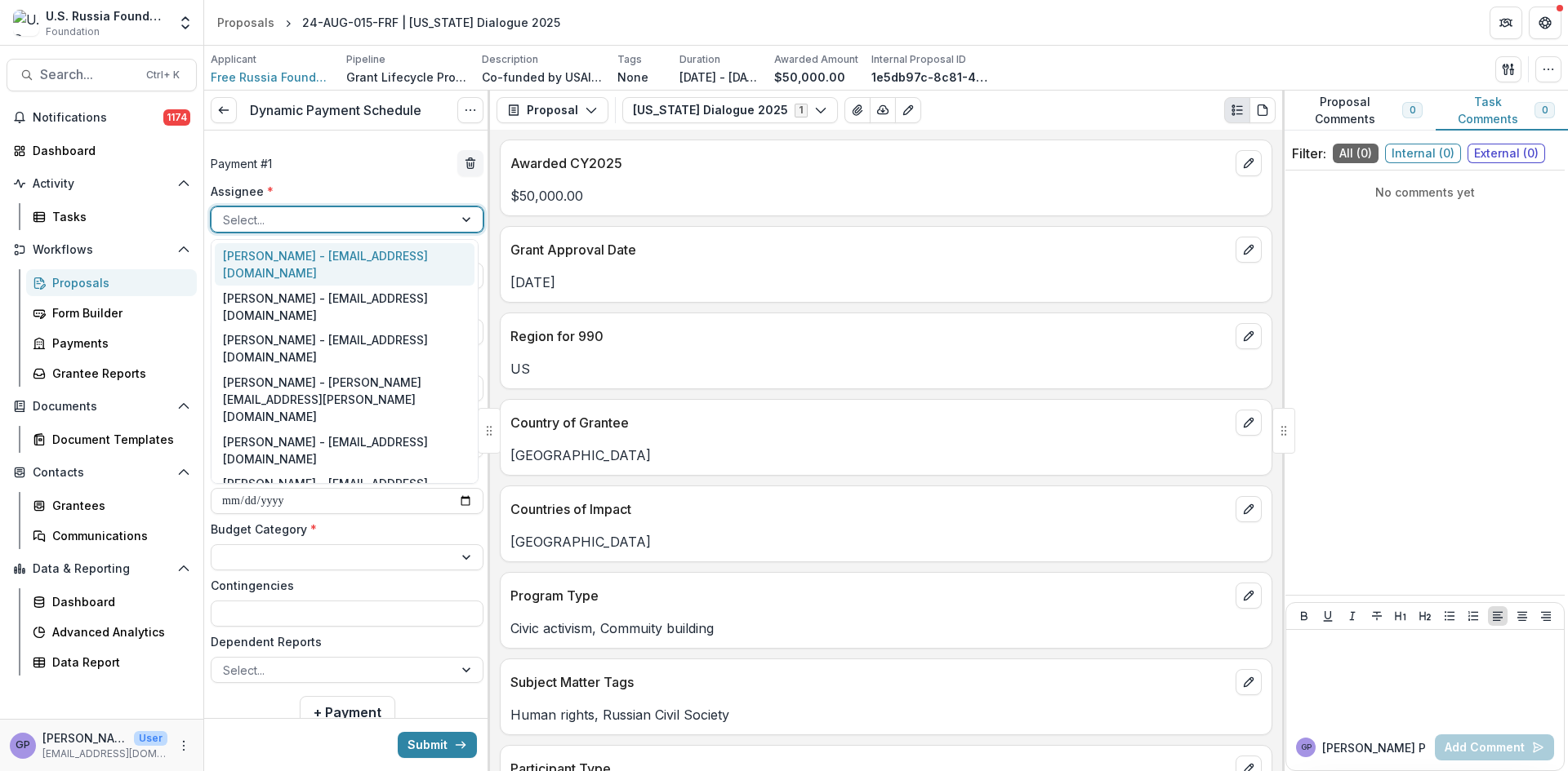
click at [460, 217] on div at bounding box center [468, 220] width 29 height 24
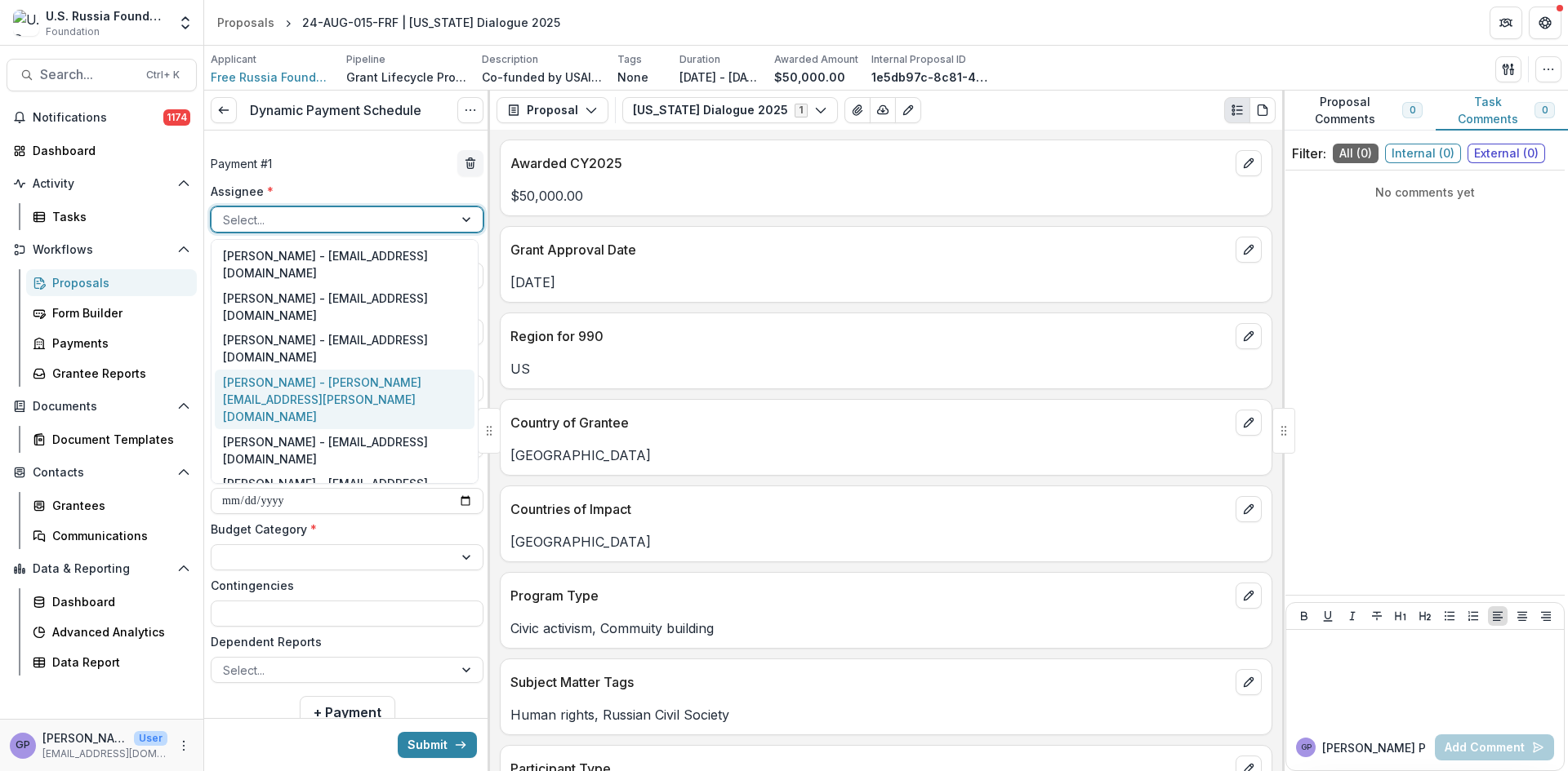
click at [278, 370] on div "[PERSON_NAME] - [PERSON_NAME][EMAIL_ADDRESS][PERSON_NAME][DOMAIN_NAME]" at bounding box center [344, 399] width 259 height 60
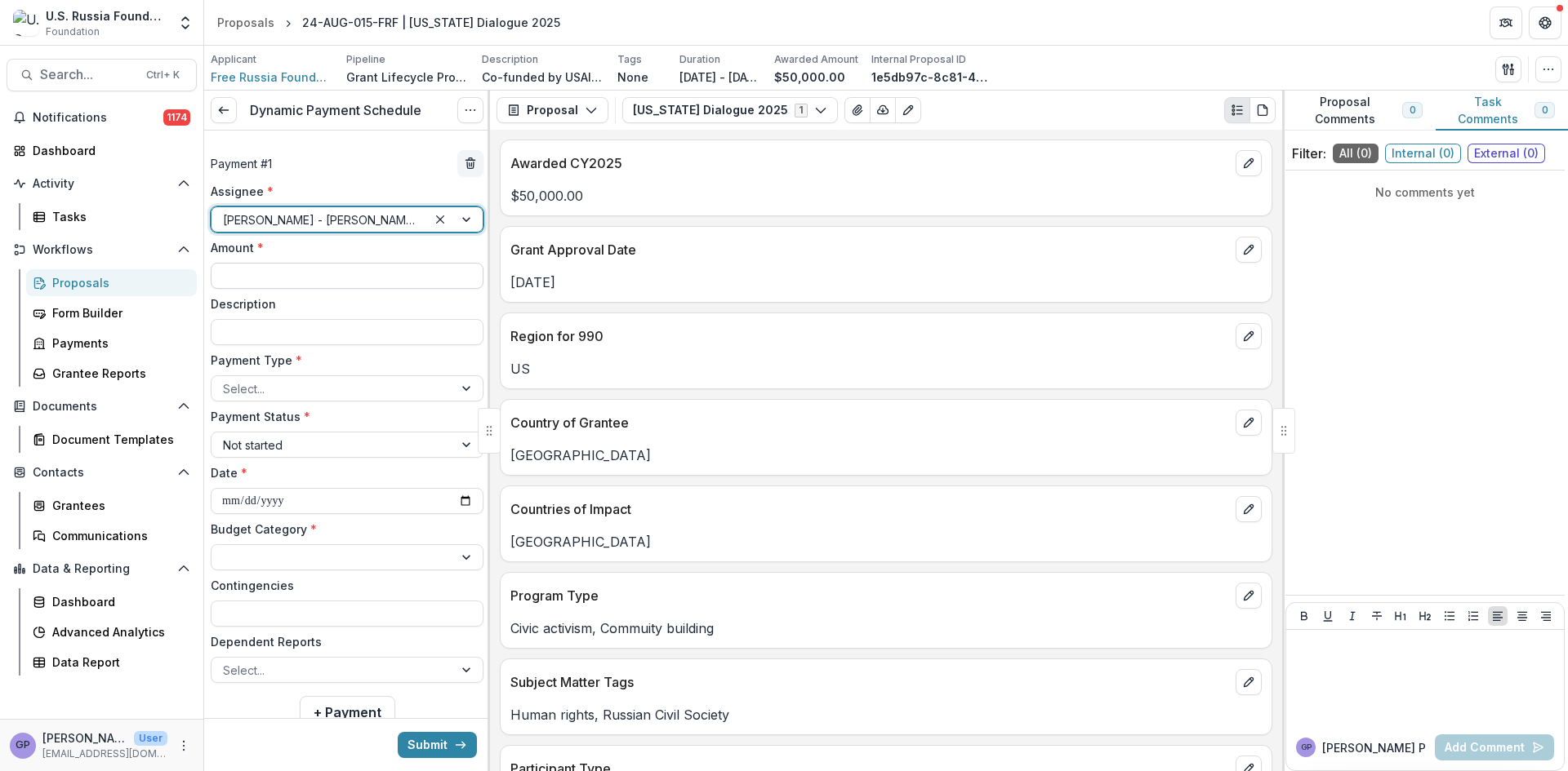
click at [360, 277] on input "Amount *" at bounding box center [347, 276] width 272 height 26
type input "*******"
click at [294, 328] on input "Description" at bounding box center [347, 332] width 272 height 26
type input "******"
click at [457, 388] on div at bounding box center [468, 388] width 29 height 24
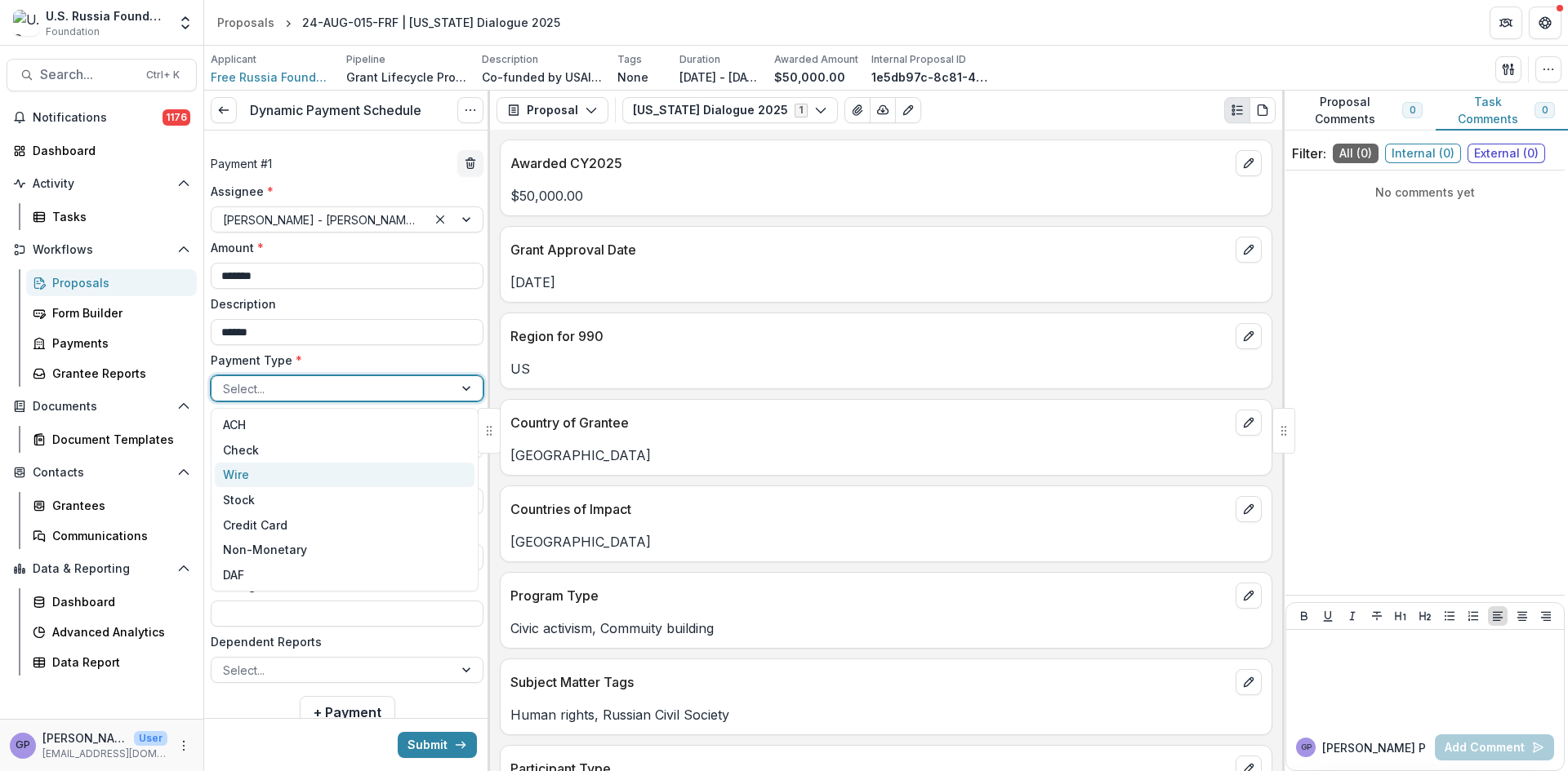
click at [256, 470] on div "Wire" at bounding box center [344, 475] width 259 height 25
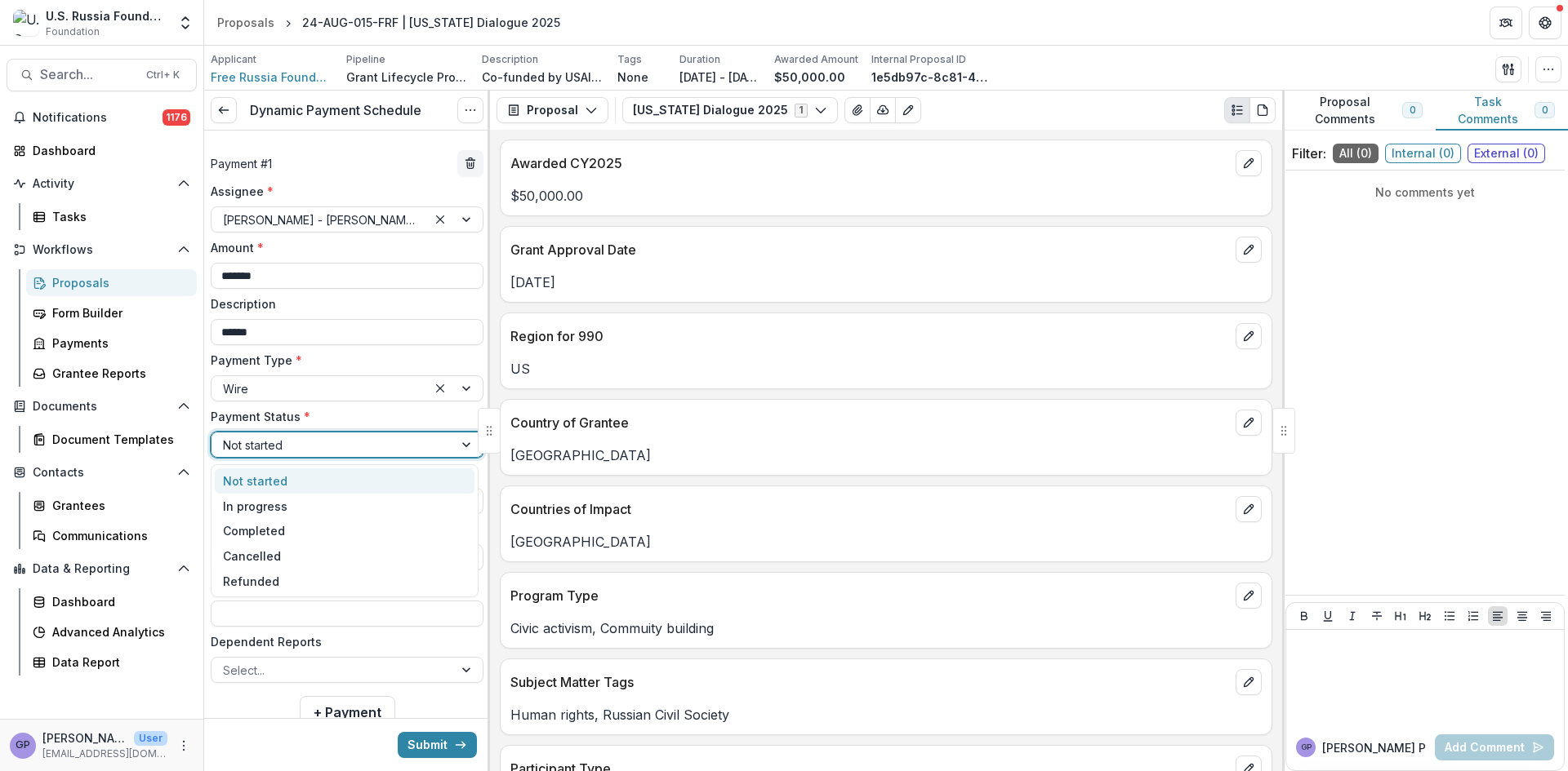
click at [466, 446] on div at bounding box center [468, 445] width 29 height 24
click at [278, 477] on div "Not started" at bounding box center [344, 481] width 259 height 25
click at [462, 498] on input "**********" at bounding box center [347, 501] width 272 height 26
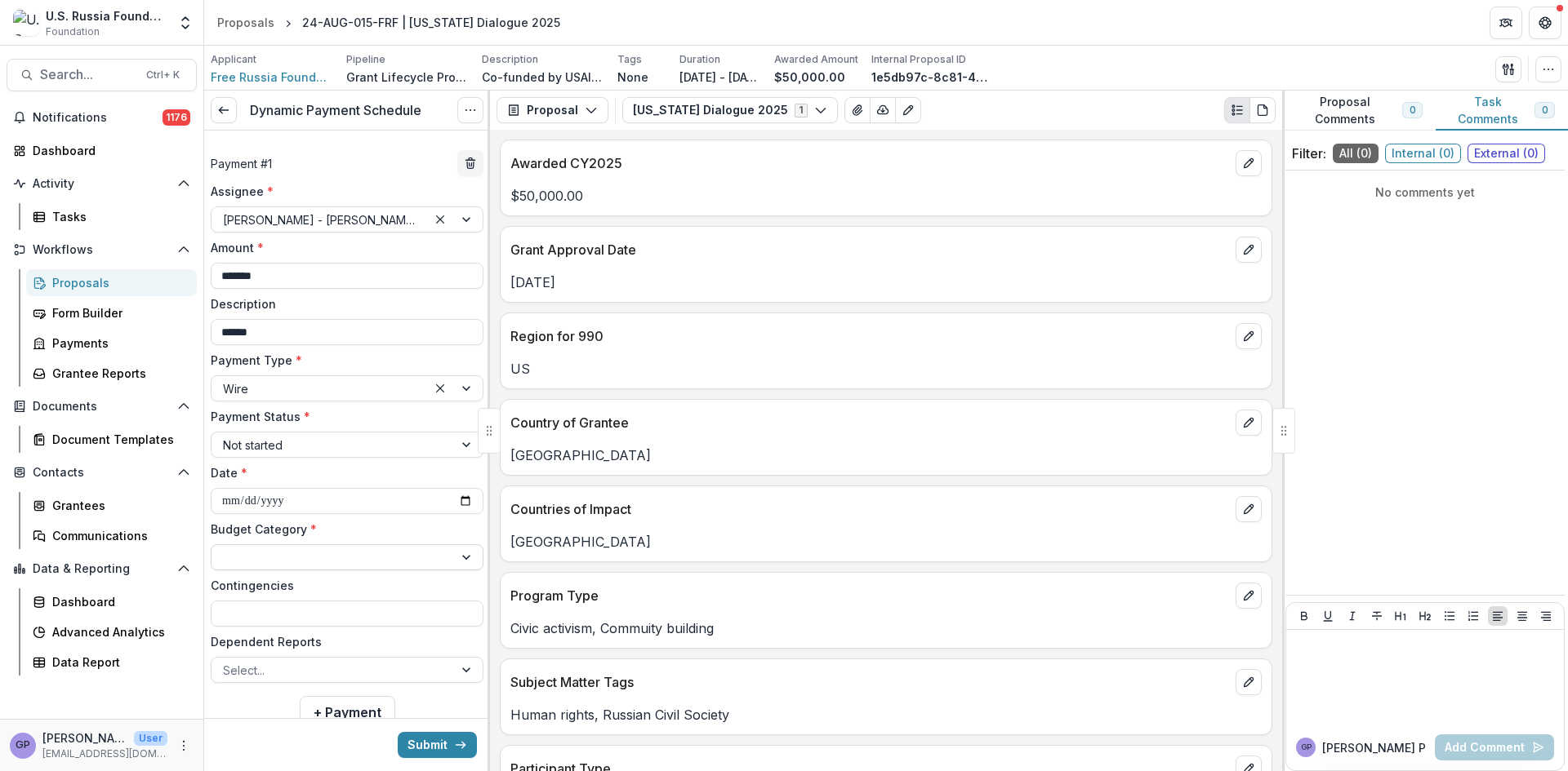
type input "**********"
click at [459, 558] on div at bounding box center [468, 558] width 29 height 24
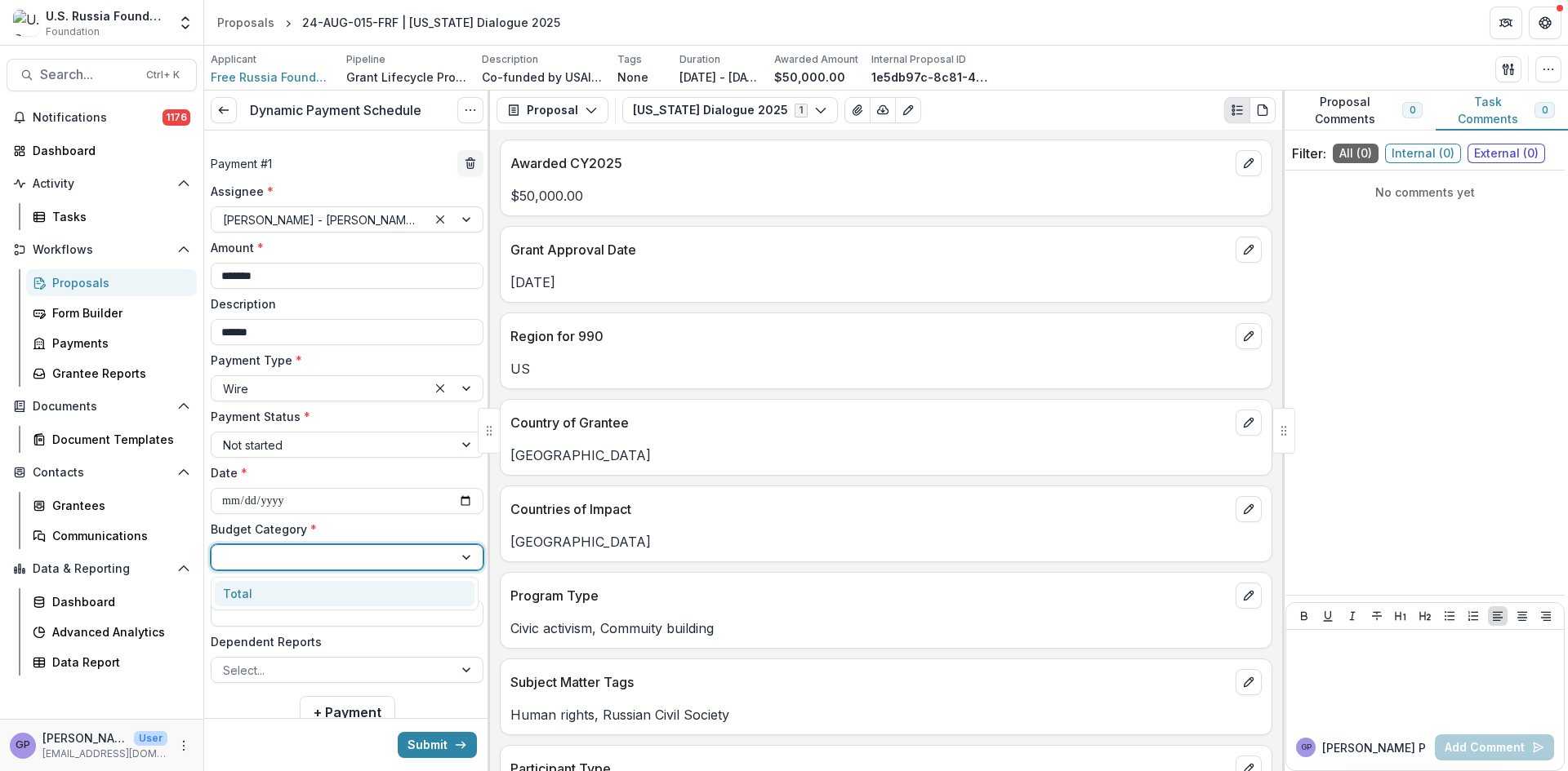
click at [272, 593] on div "Total" at bounding box center [344, 593] width 259 height 25
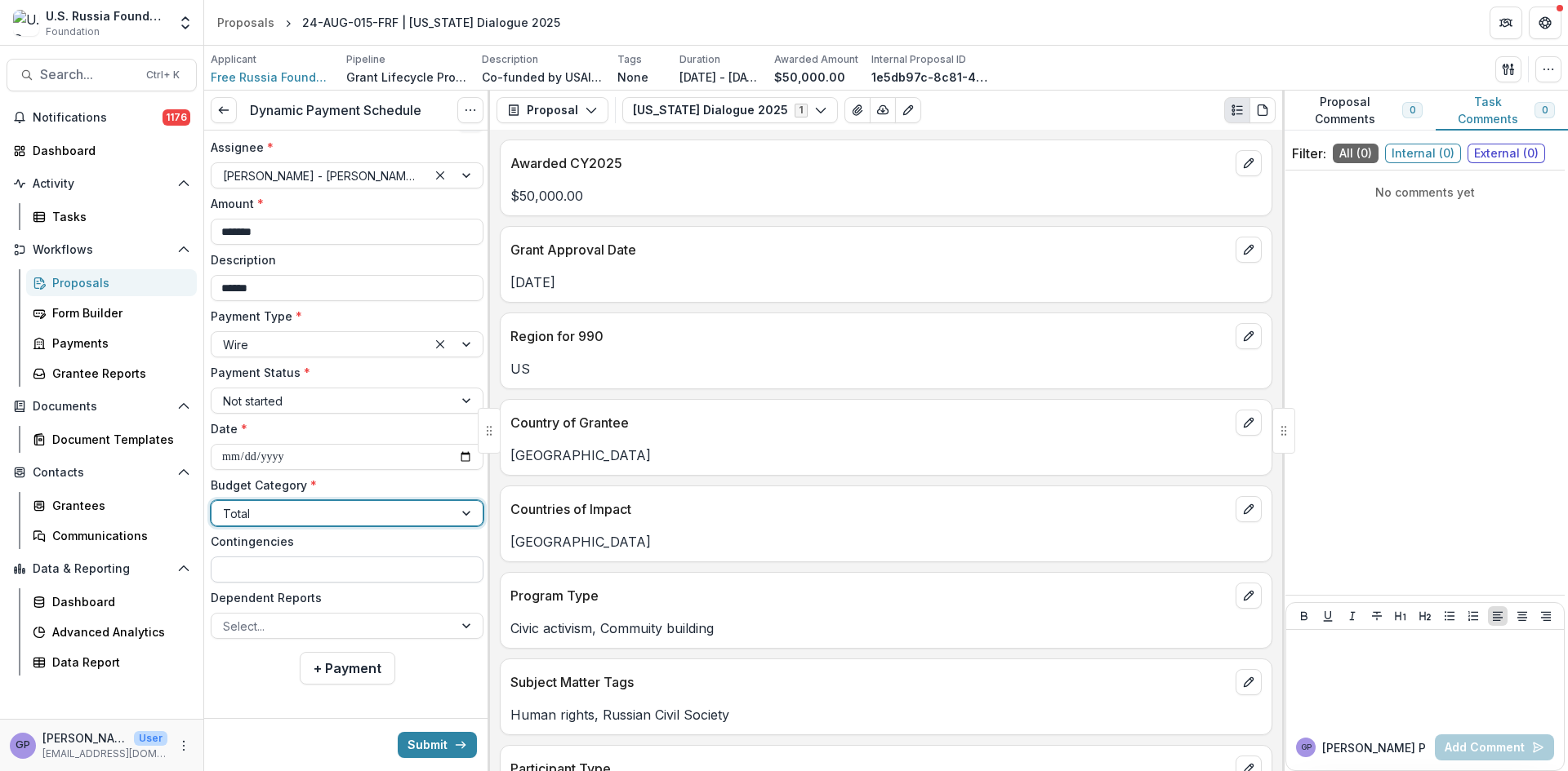
scroll to position [50, 0]
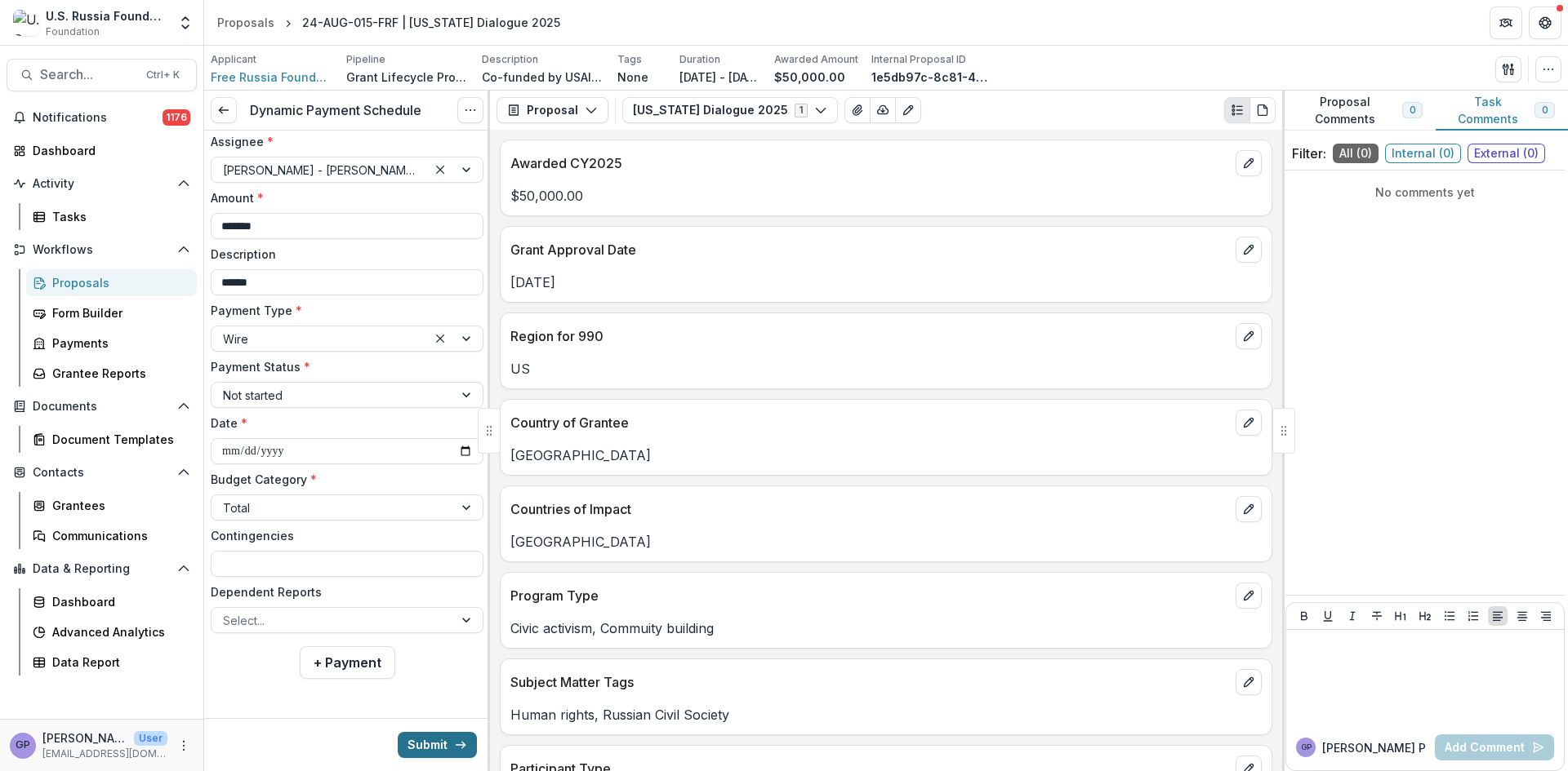
click at [439, 741] on button "Submit" at bounding box center [438, 745] width 80 height 26
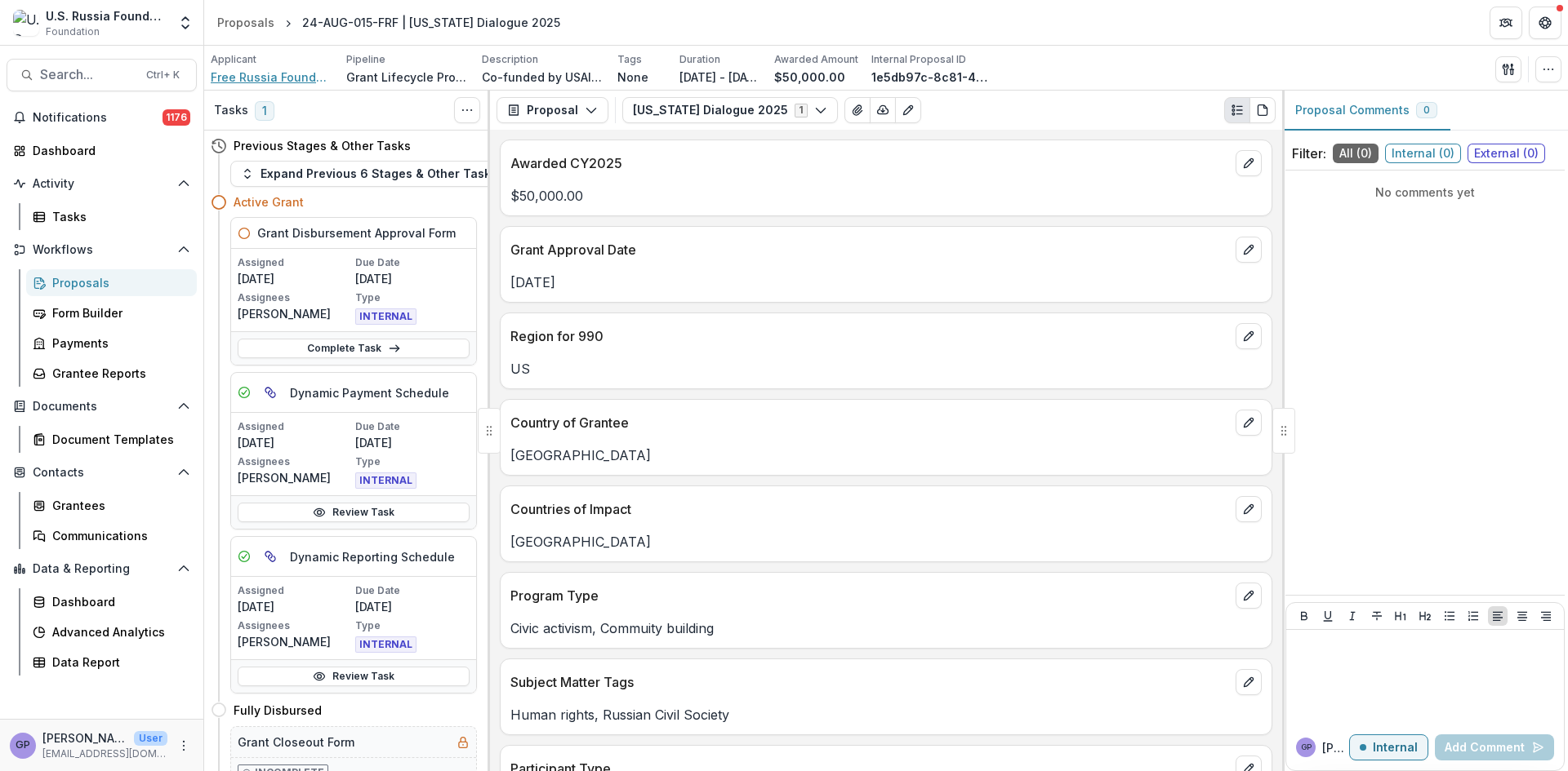
click at [260, 69] on span "Free Russia Foundation" at bounding box center [272, 77] width 123 height 17
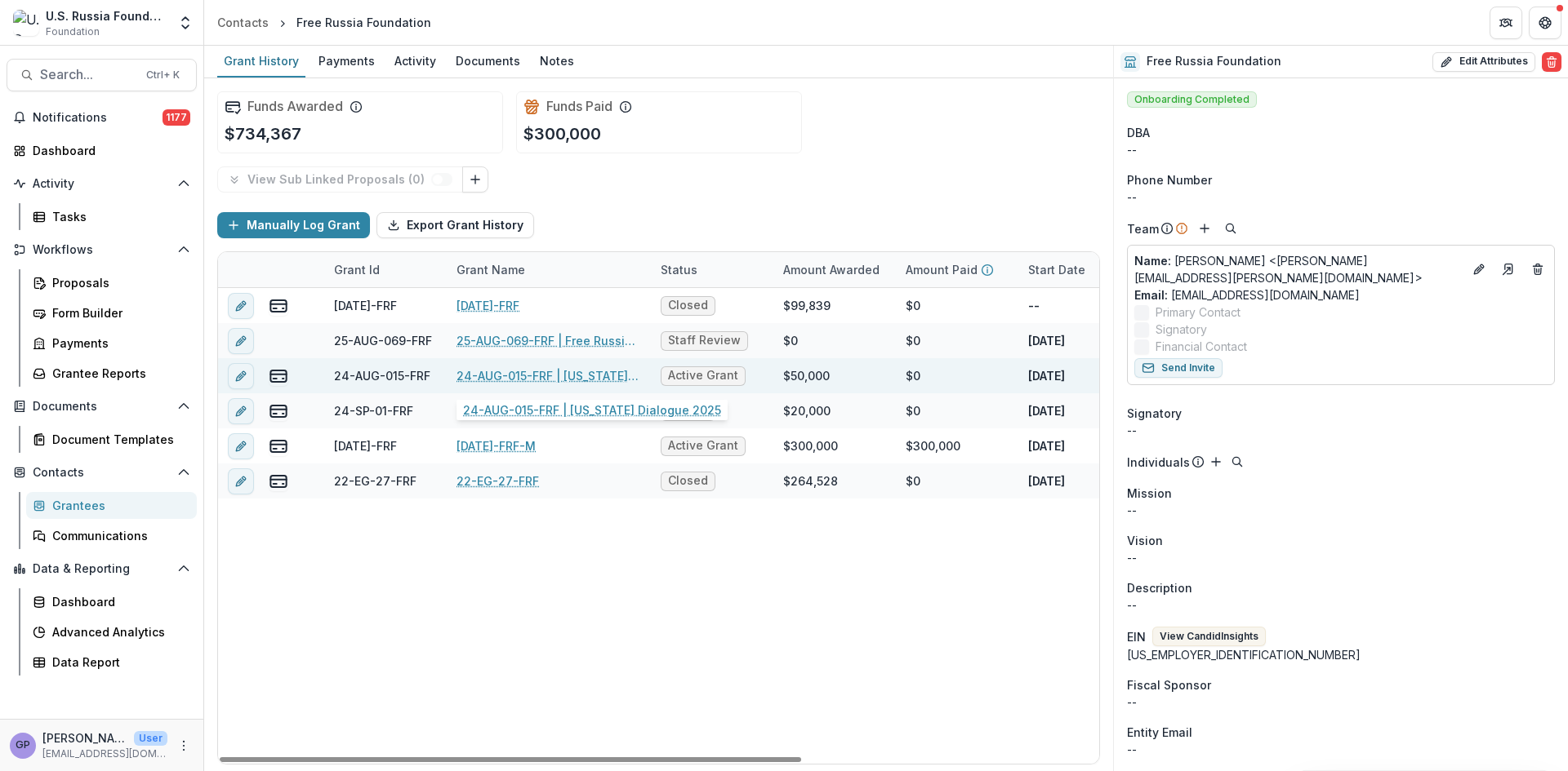
click at [507, 376] on link "24-AUG-015-FRF | [US_STATE] Dialogue 2025" at bounding box center [548, 376] width 184 height 17
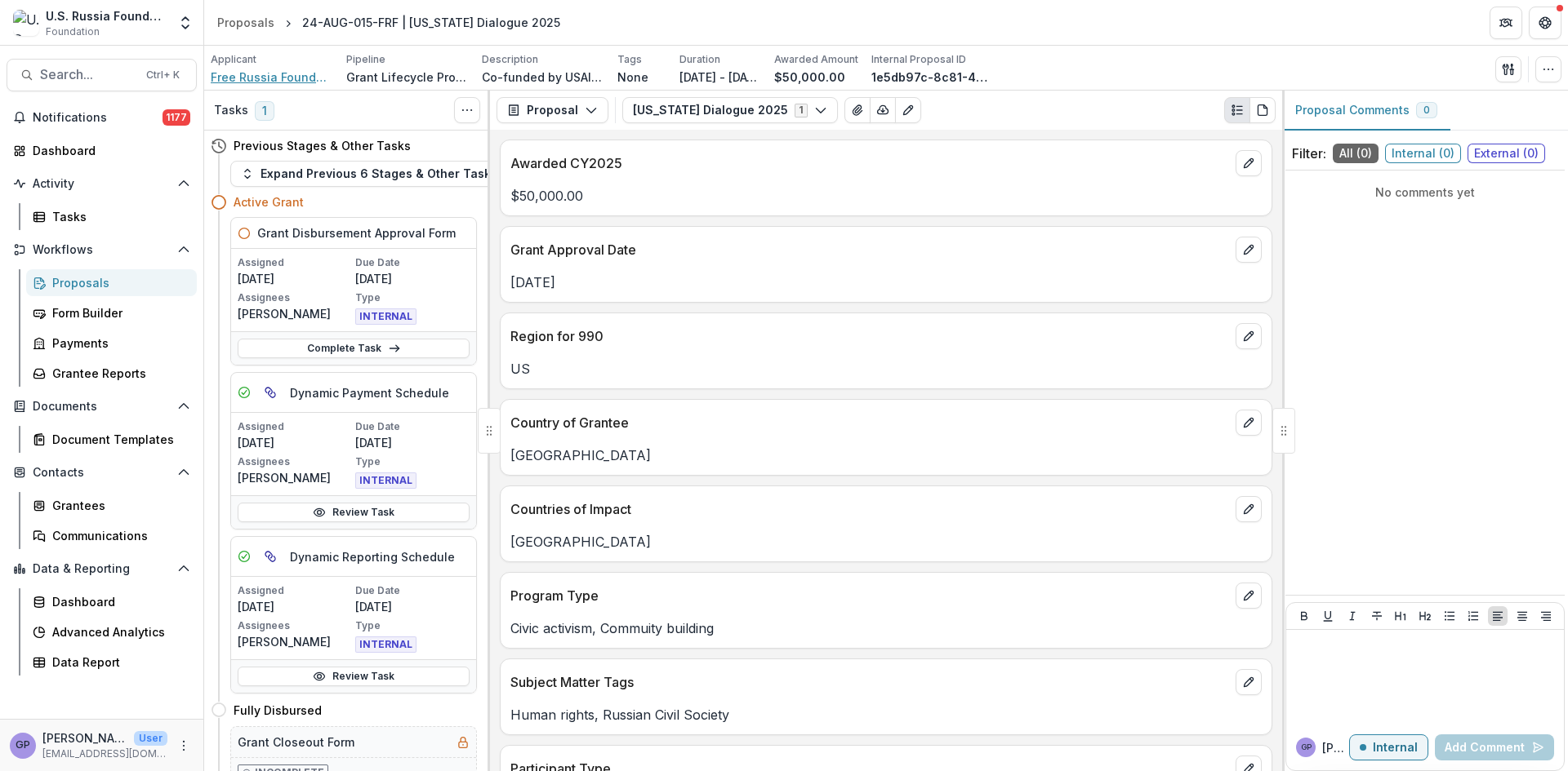
click at [258, 72] on span "Free Russia Foundation" at bounding box center [272, 77] width 123 height 17
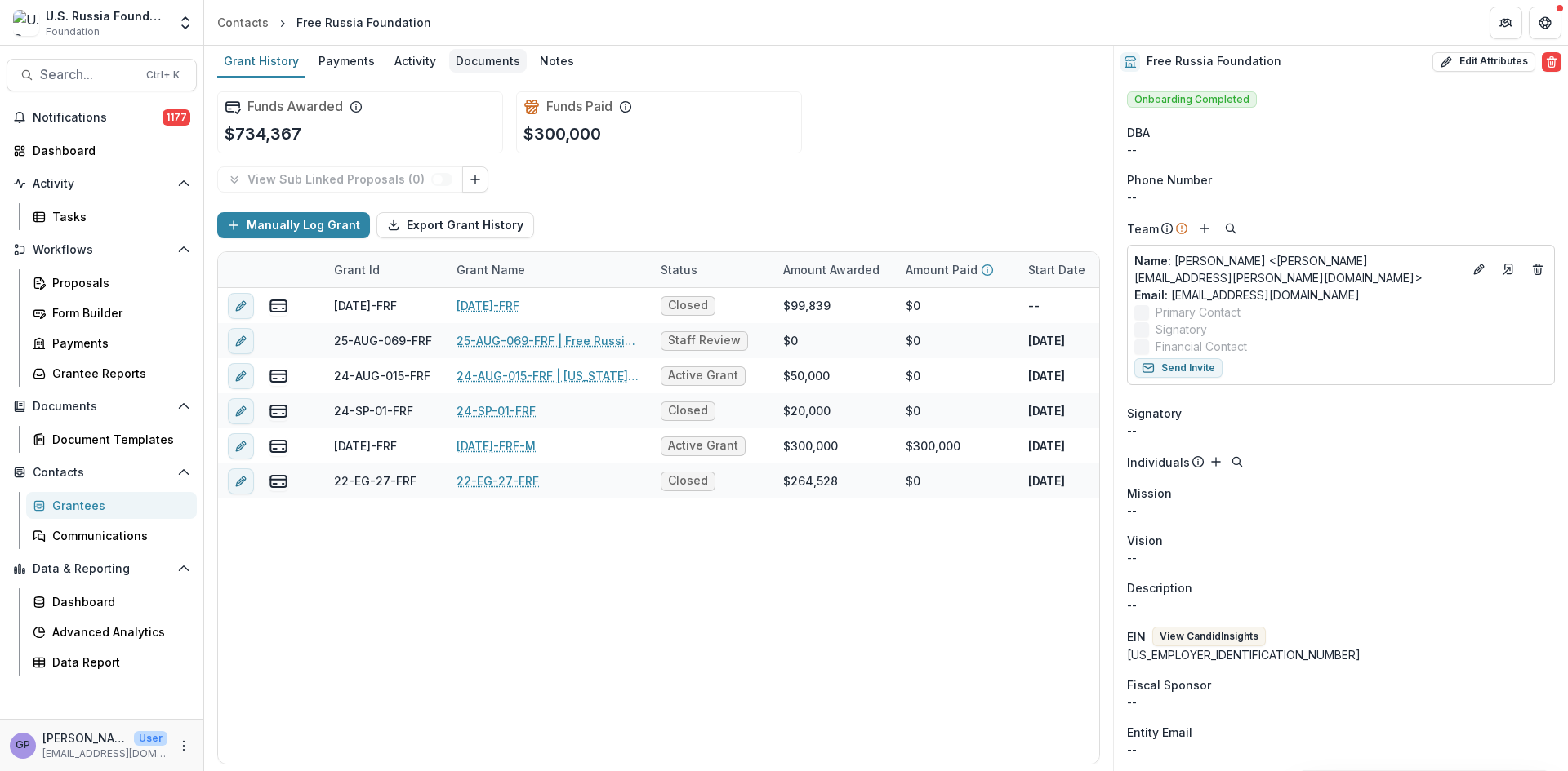
click at [497, 61] on div "Documents" at bounding box center [488, 61] width 78 height 23
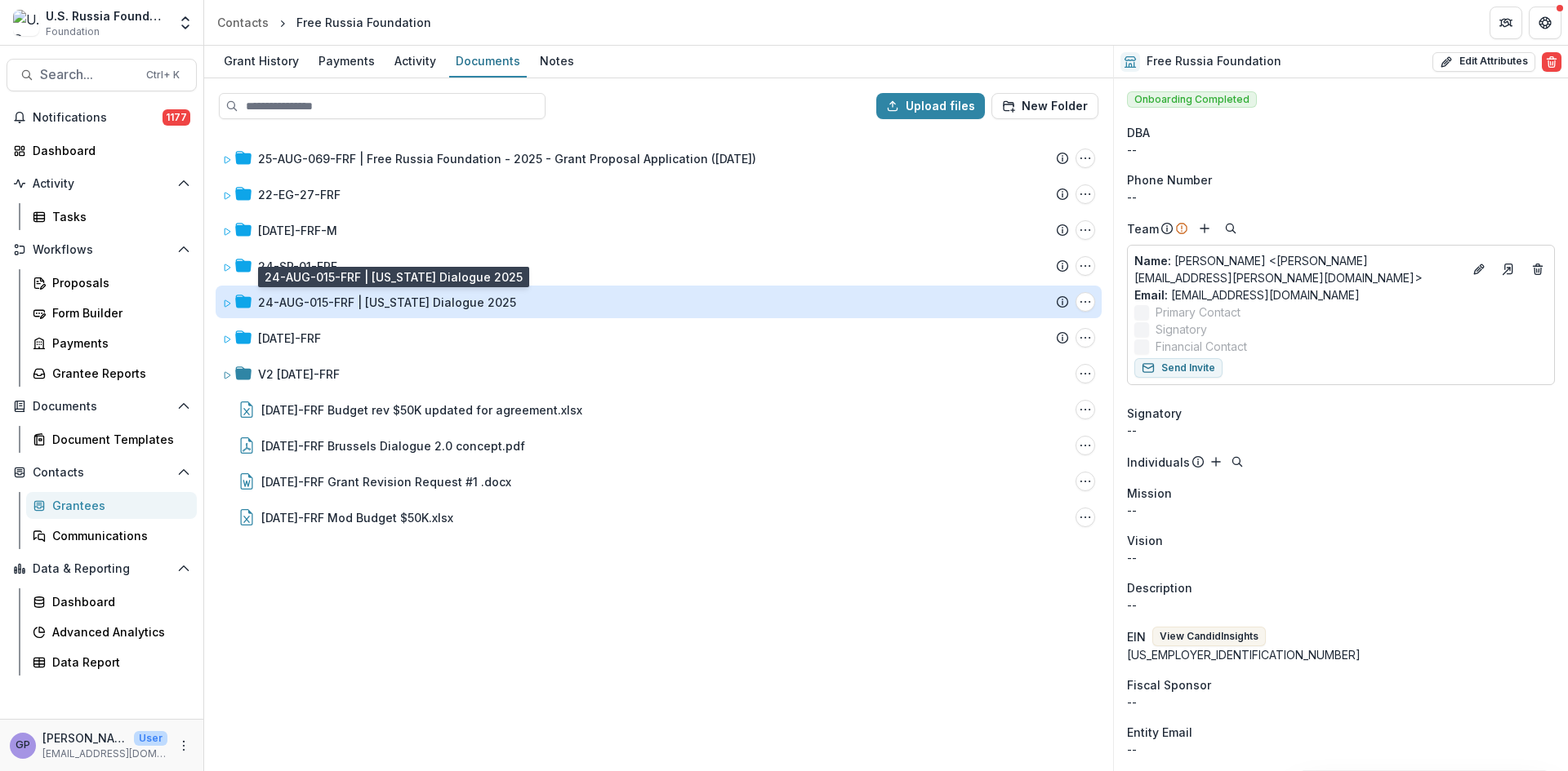
click at [335, 303] on div "24-AUG-015-FRF | [US_STATE] Dialogue 2025" at bounding box center [387, 303] width 258 height 17
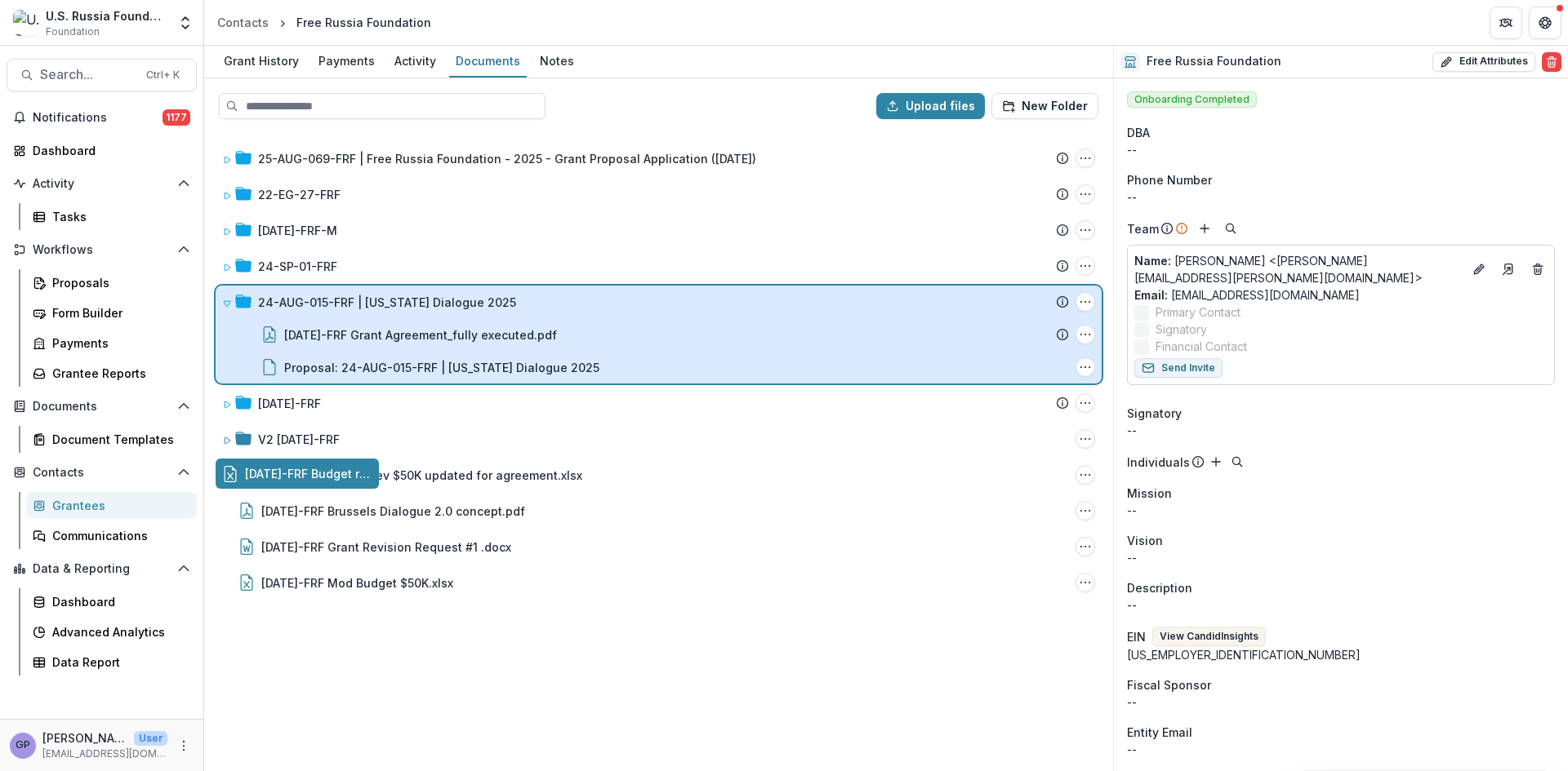
drag, startPoint x: 397, startPoint y: 477, endPoint x: 481, endPoint y: 308, distance: 188.7
click at [481, 308] on div "Upload files New Folder 25-AUG-069-FRF | Free Russia Foundation - 2025 - Grant …" at bounding box center [658, 425] width 909 height 693
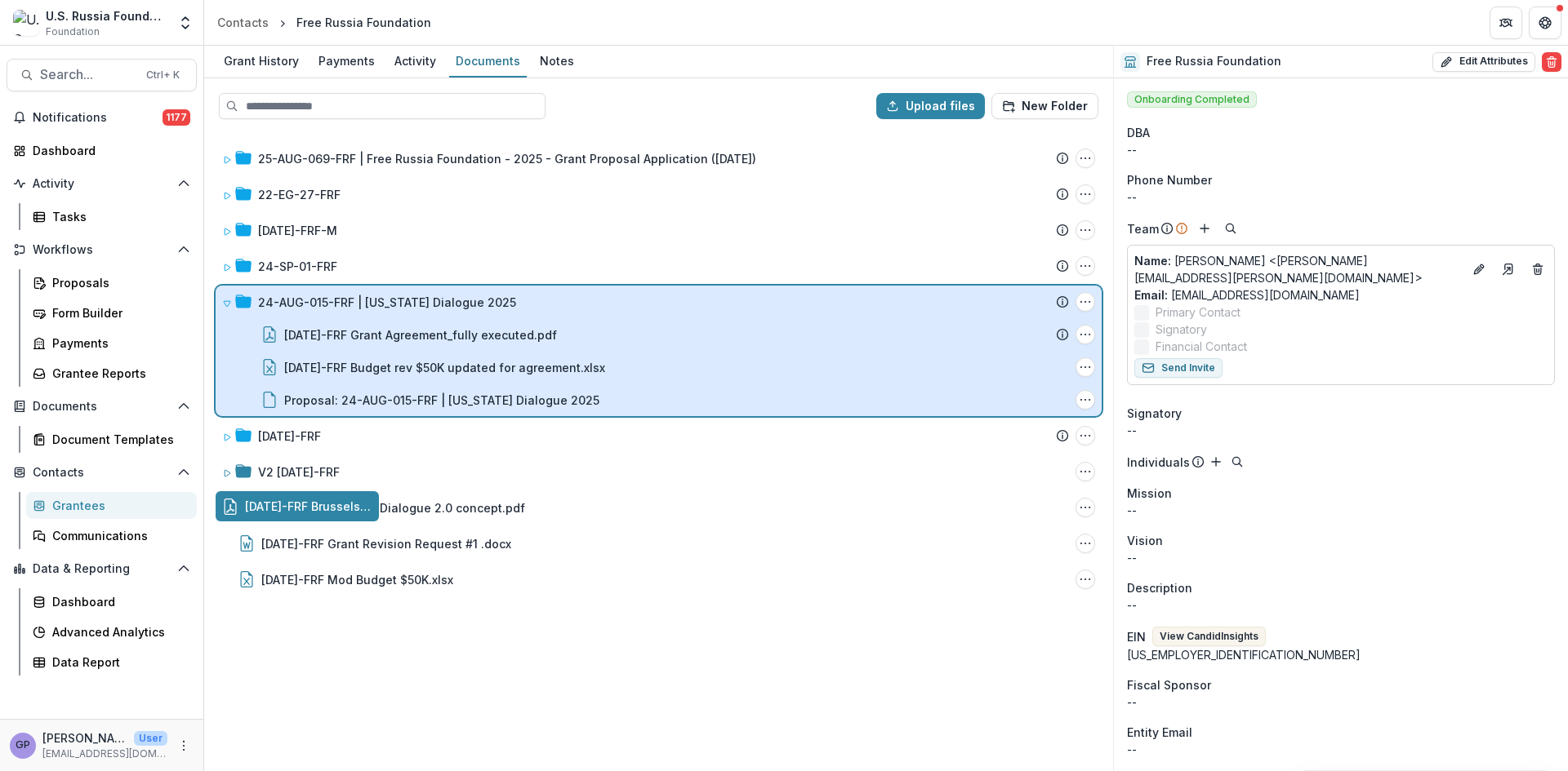
drag, startPoint x: 381, startPoint y: 507, endPoint x: 483, endPoint y: 309, distance: 222.7
click at [483, 309] on div "Upload files New Folder 25-AUG-069-FRF | Free Russia Foundation - 2025 - Grant …" at bounding box center [658, 425] width 909 height 693
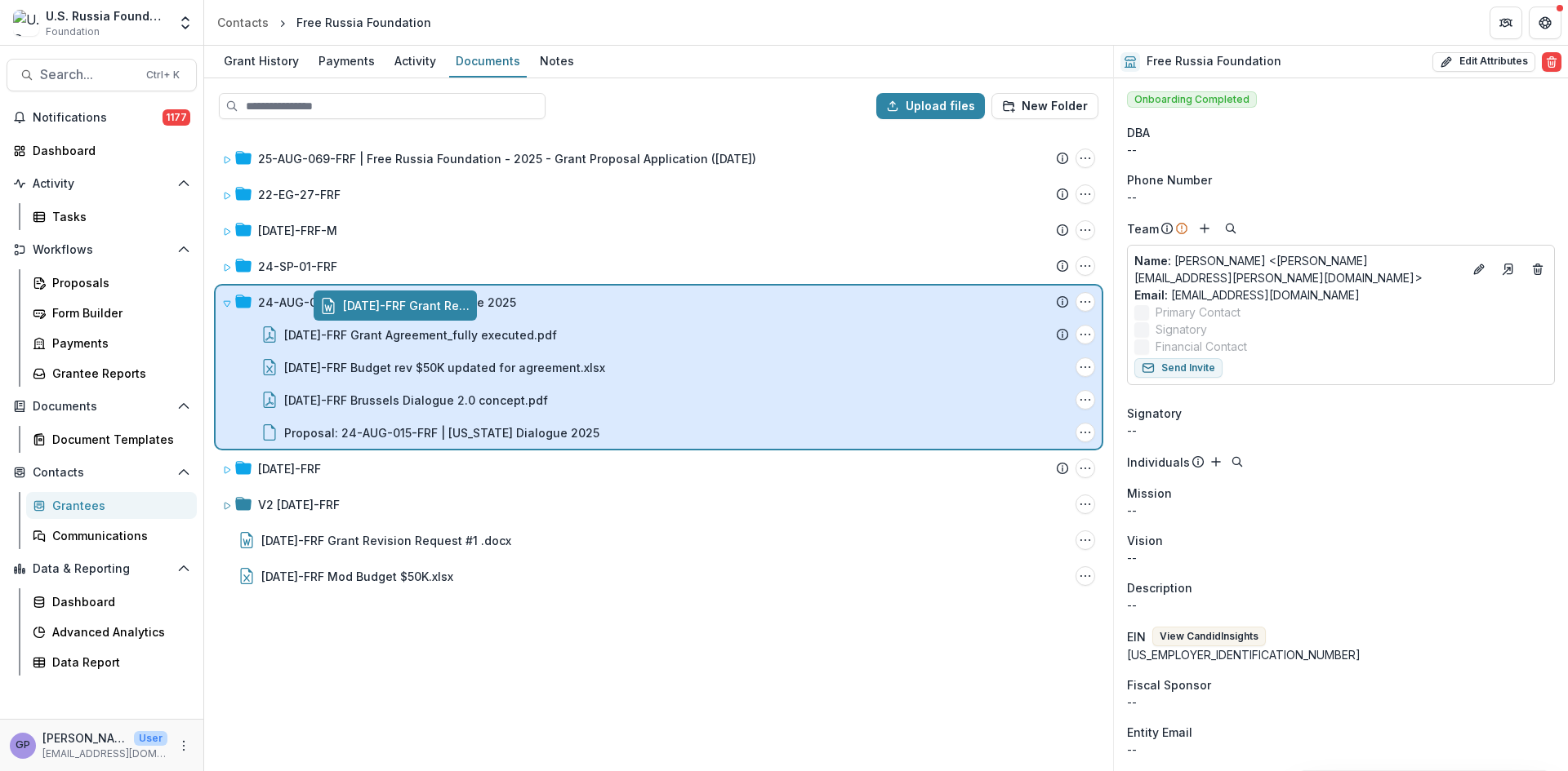
drag, startPoint x: 387, startPoint y: 533, endPoint x: 485, endPoint y: 300, distance: 252.8
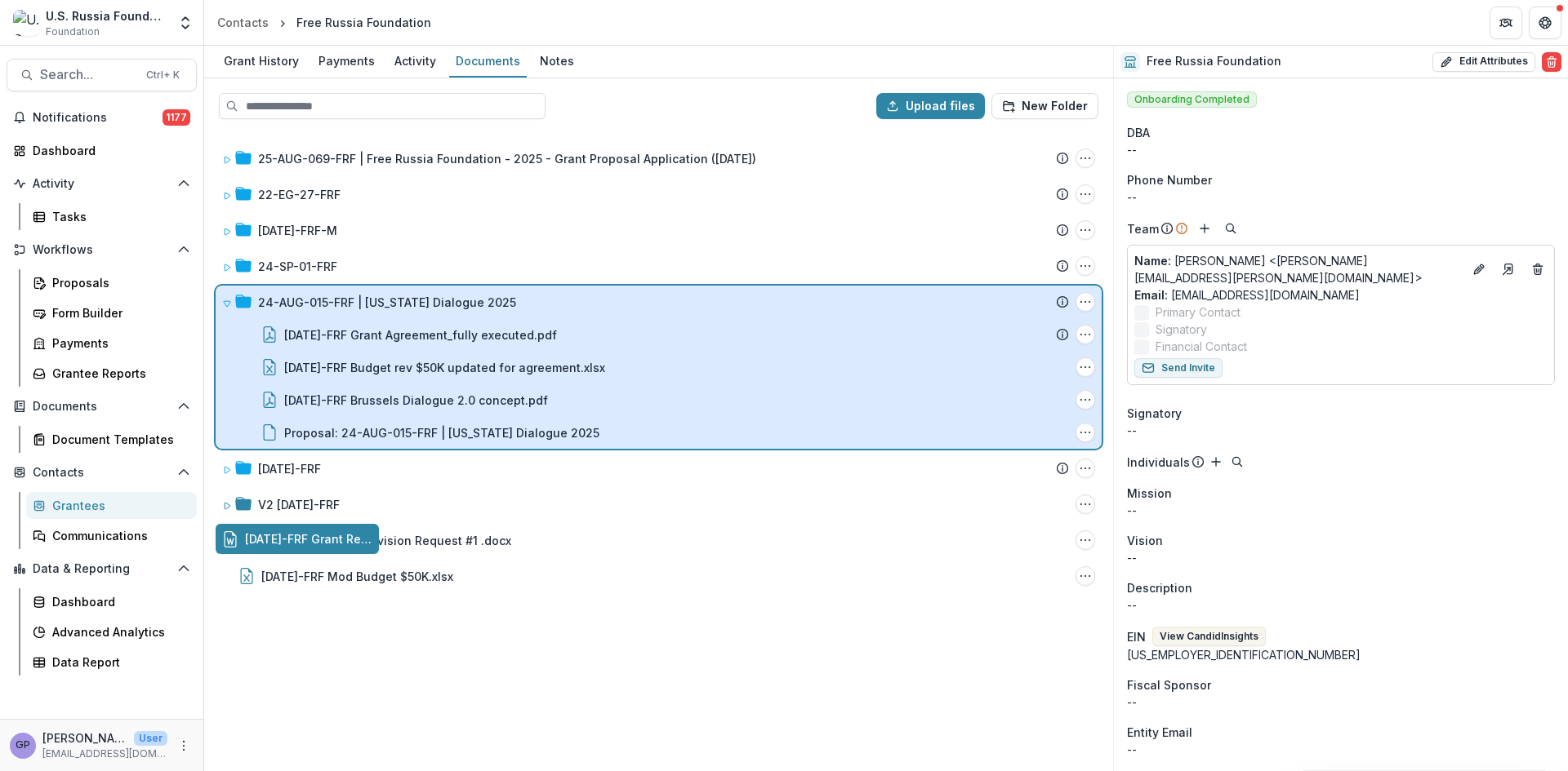
click at [485, 300] on div "Upload files New Folder 25-AUG-069-FRF | Free Russia Foundation - 2025 - Grant …" at bounding box center [658, 425] width 909 height 693
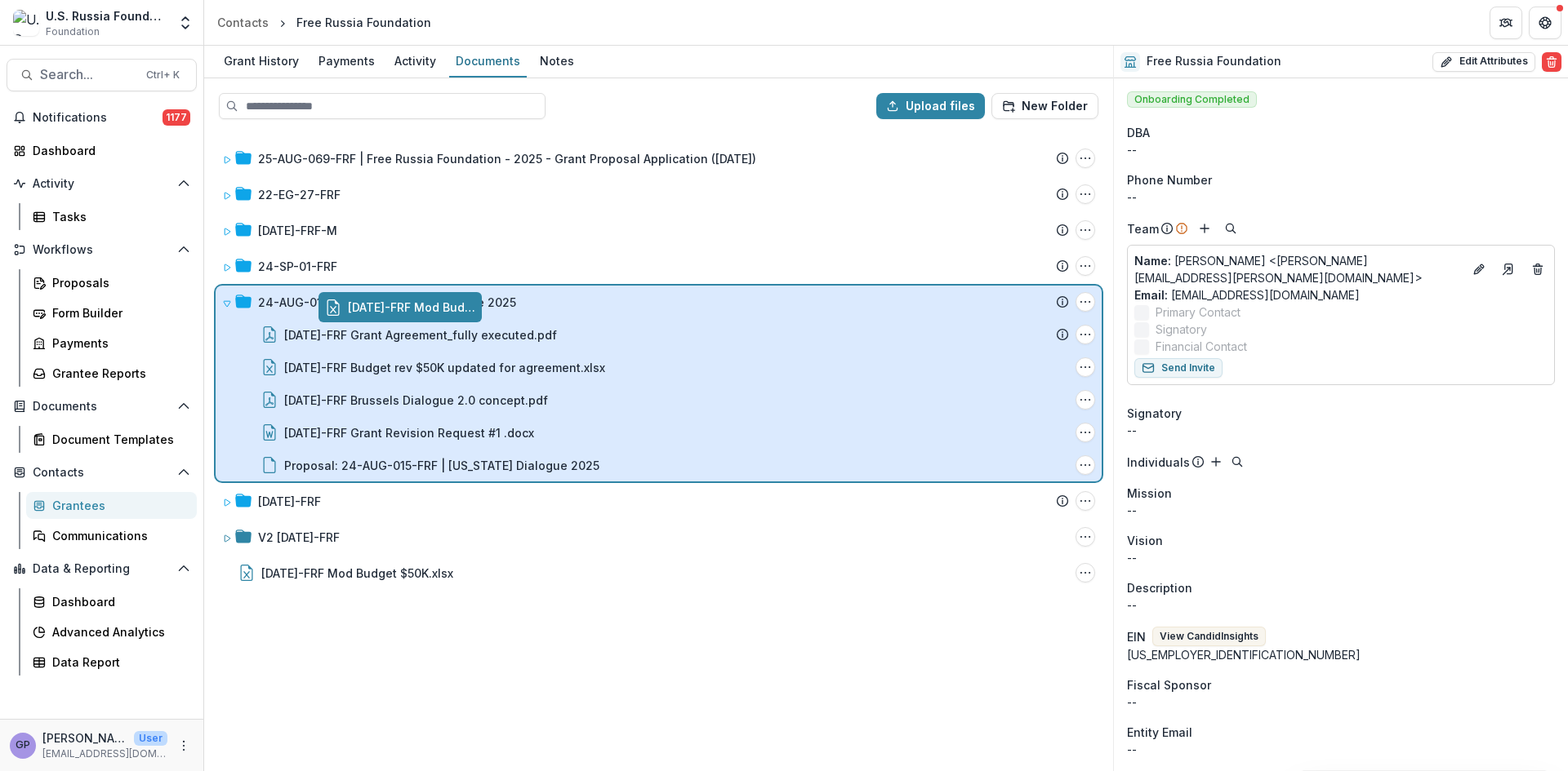
drag, startPoint x: 382, startPoint y: 570, endPoint x: 485, endPoint y: 306, distance: 283.4
click at [485, 306] on div "Upload files New Folder 25-AUG-069-FRF | Free Russia Foundation - 2025 - Grant …" at bounding box center [658, 425] width 909 height 693
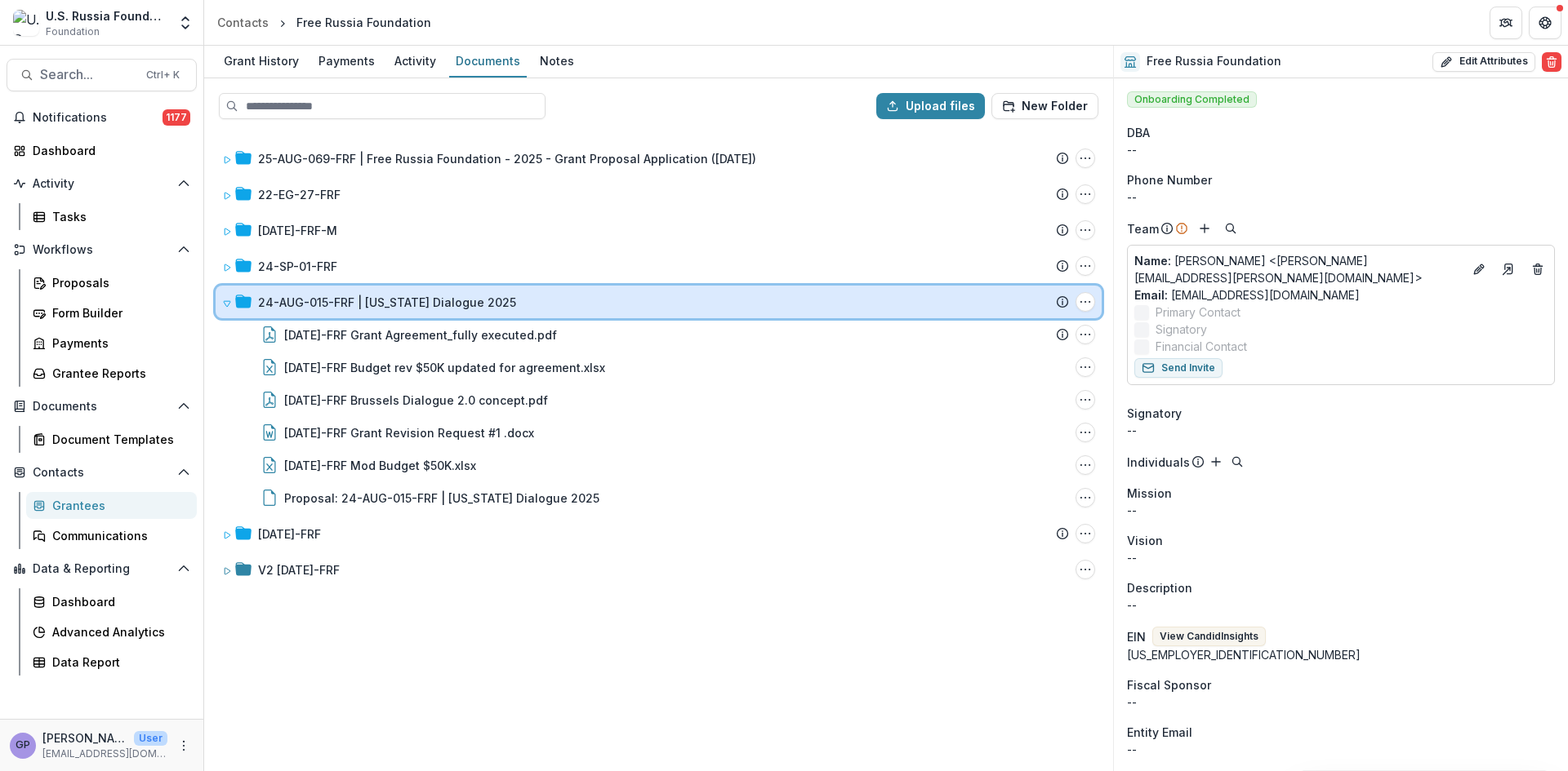
click at [227, 301] on icon at bounding box center [227, 303] width 10 height 10
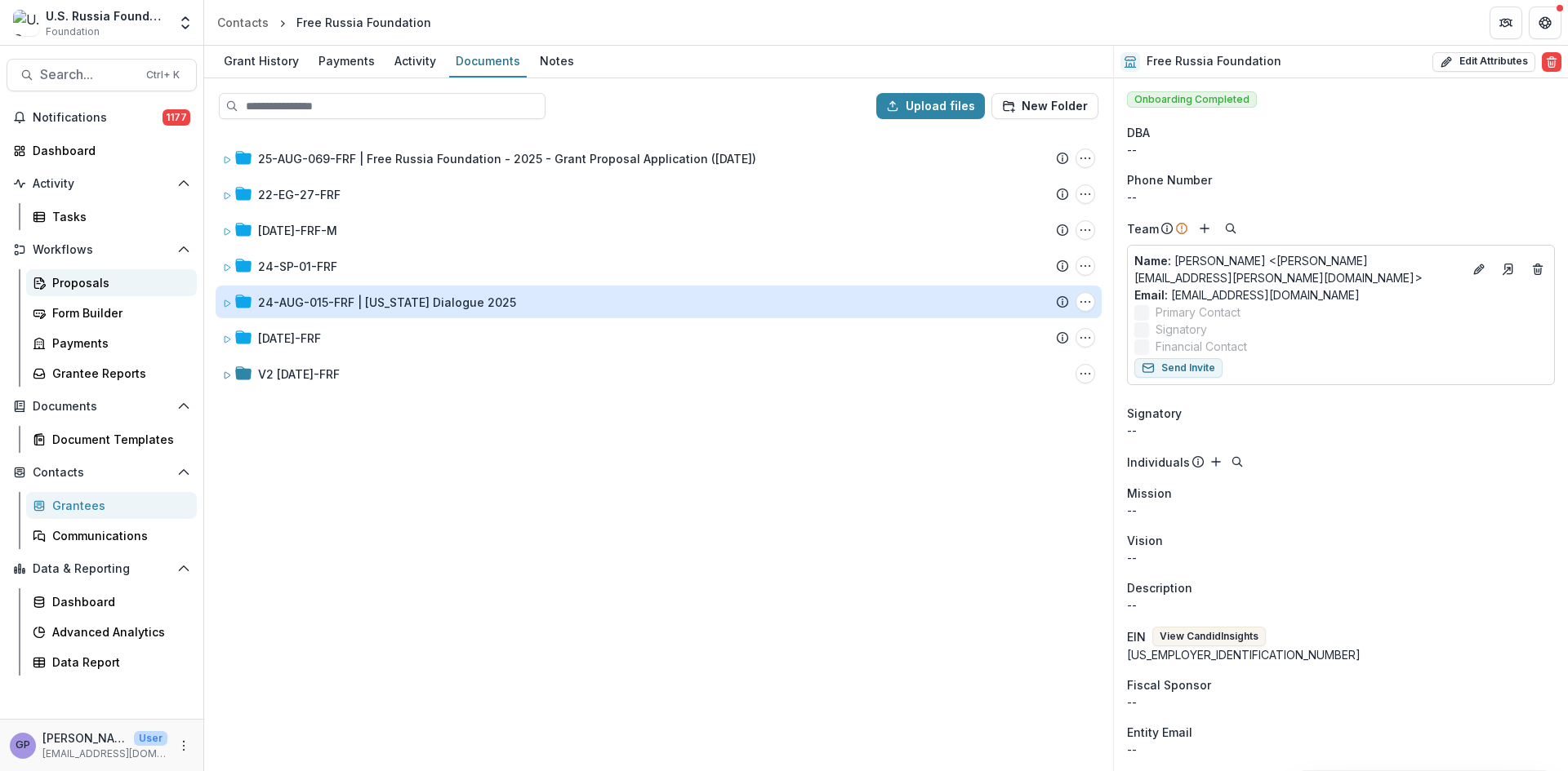
click at [76, 278] on div "Proposals" at bounding box center [118, 283] width 131 height 17
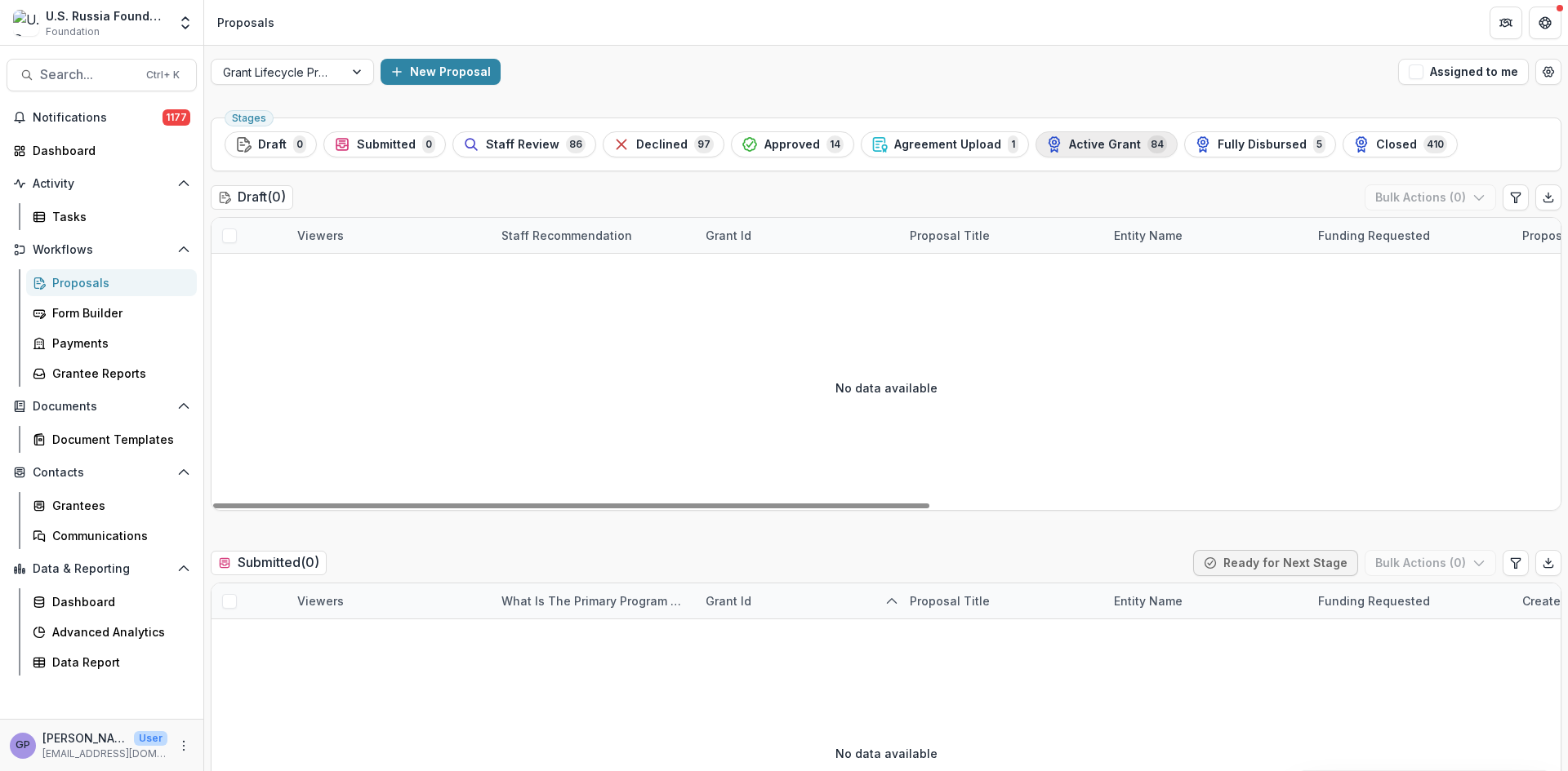
click at [1073, 137] on div "Active Grant 84" at bounding box center [1107, 144] width 121 height 18
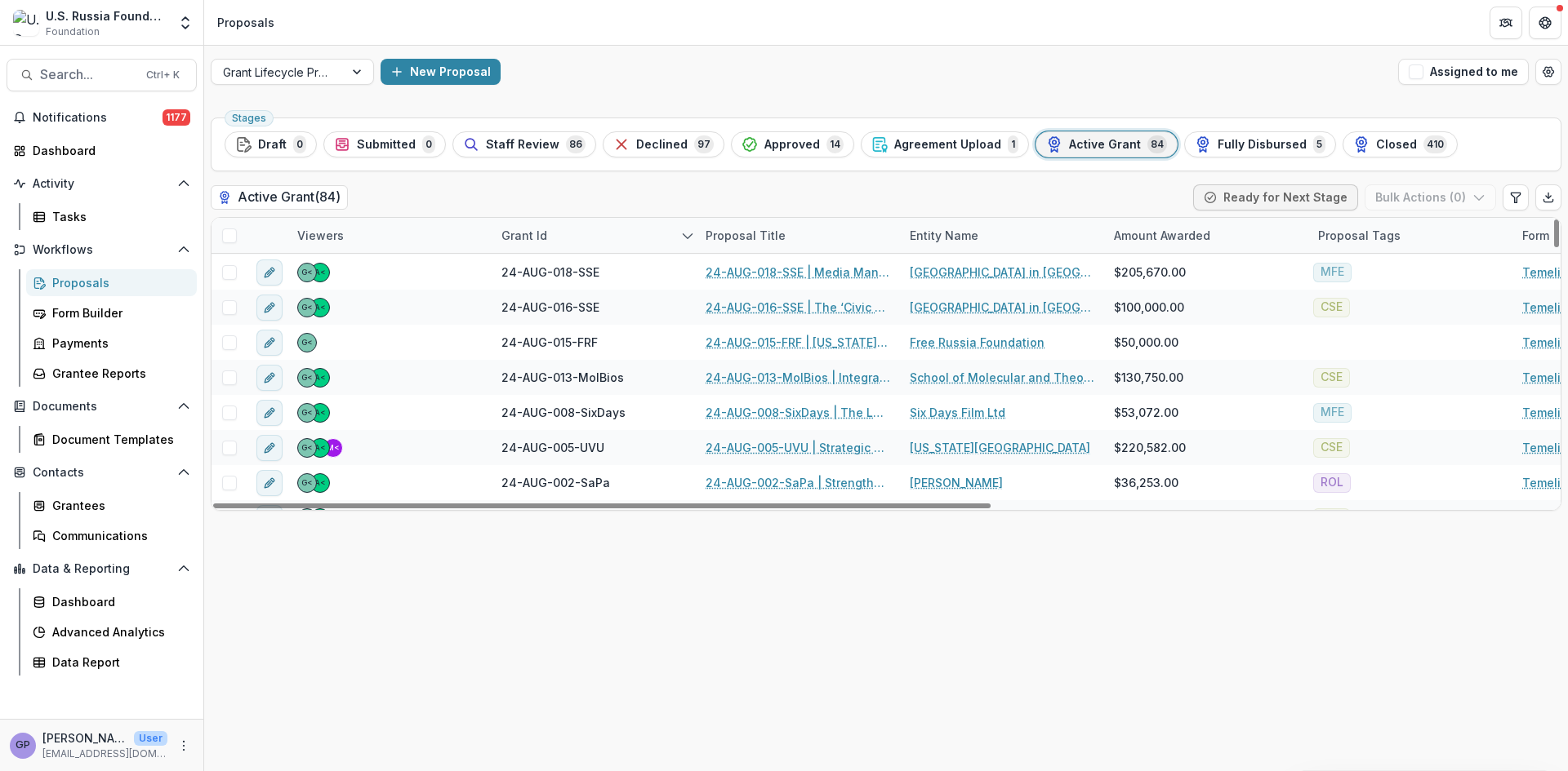
scroll to position [1225, 0]
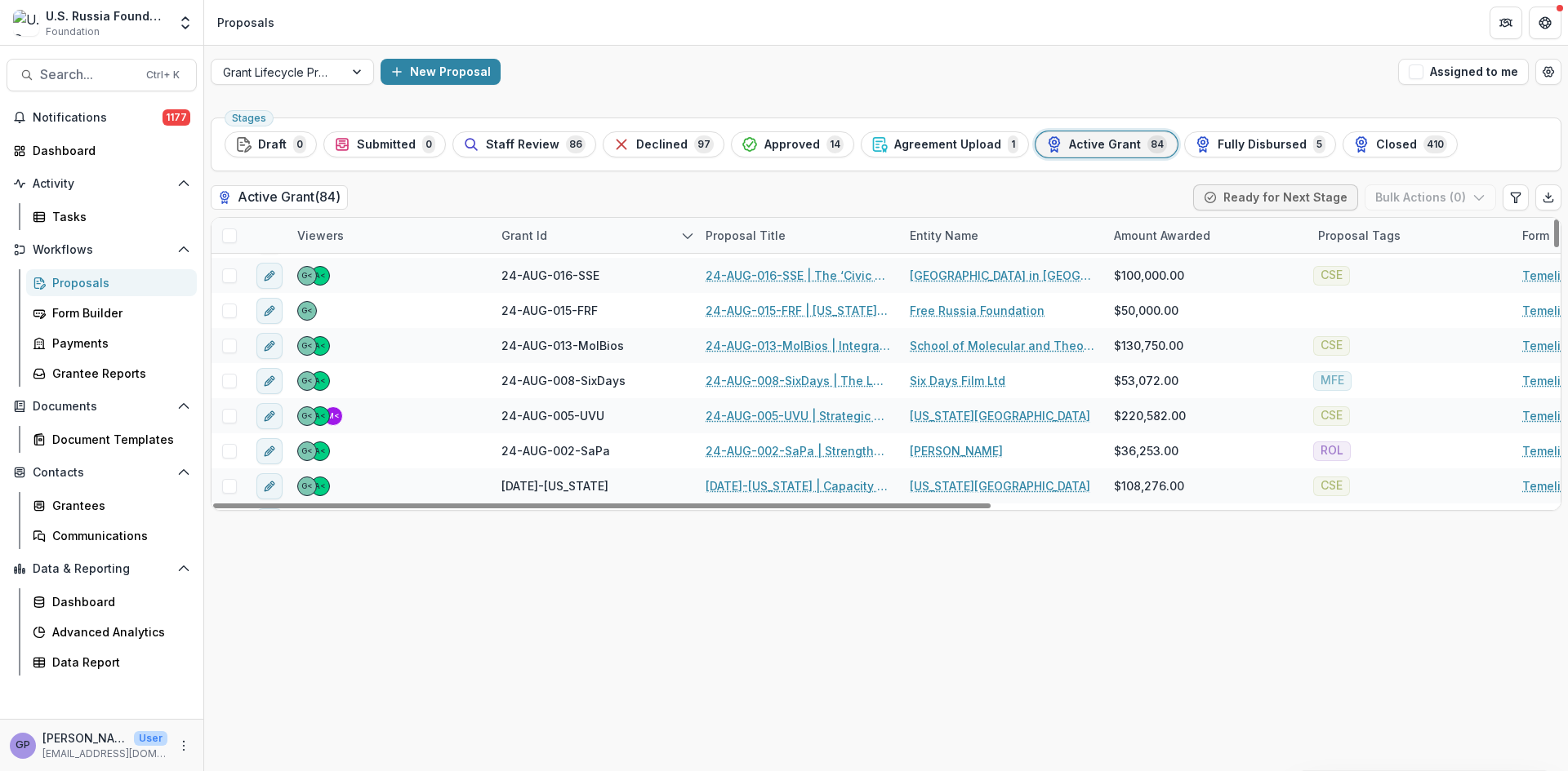
click at [554, 232] on div "Grant Id" at bounding box center [525, 236] width 66 height 17
click at [573, 300] on span "Sort Ascending" at bounding box center [567, 307] width 86 height 14
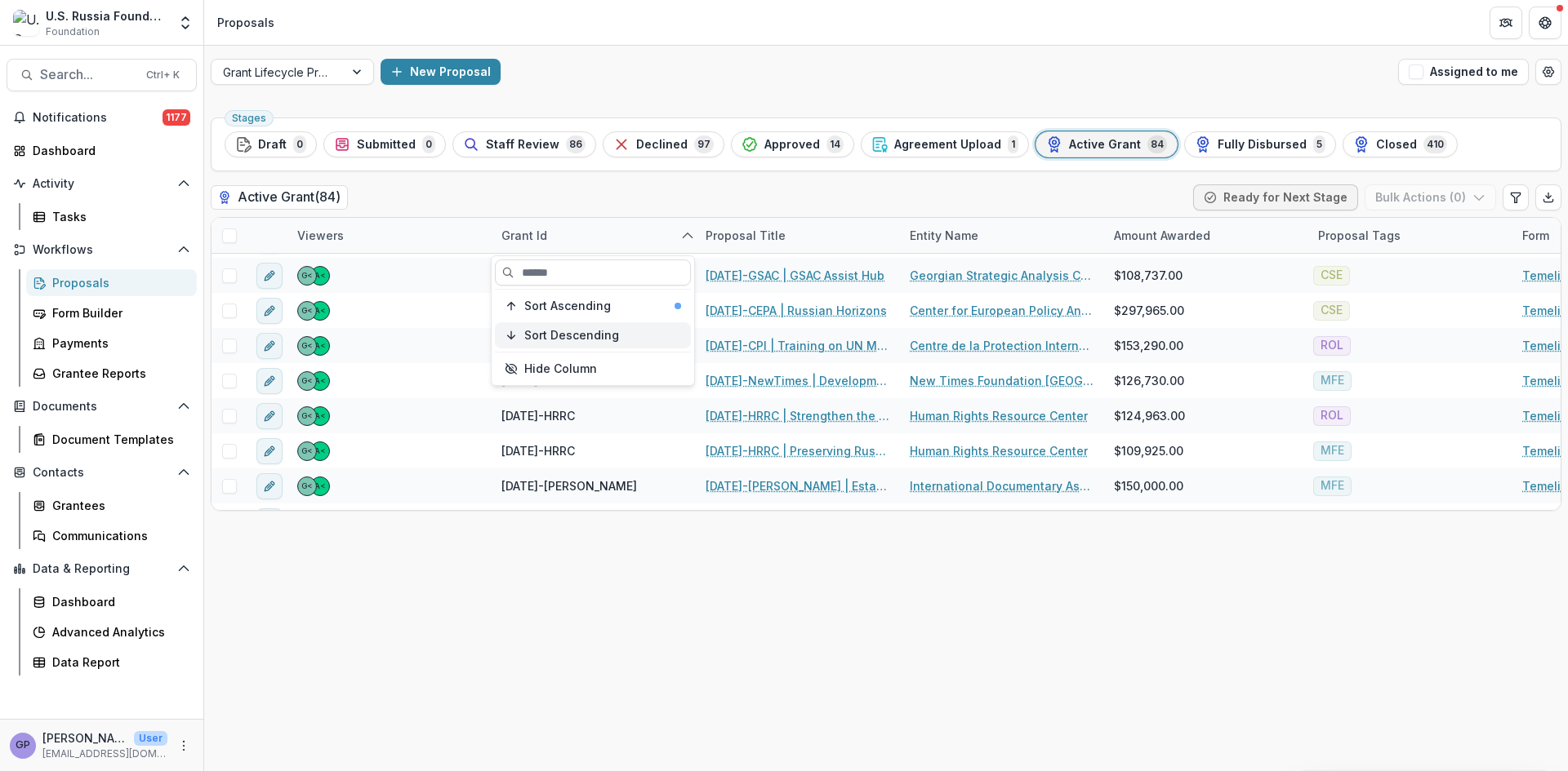
click at [570, 330] on span "Sort Descending" at bounding box center [572, 336] width 95 height 14
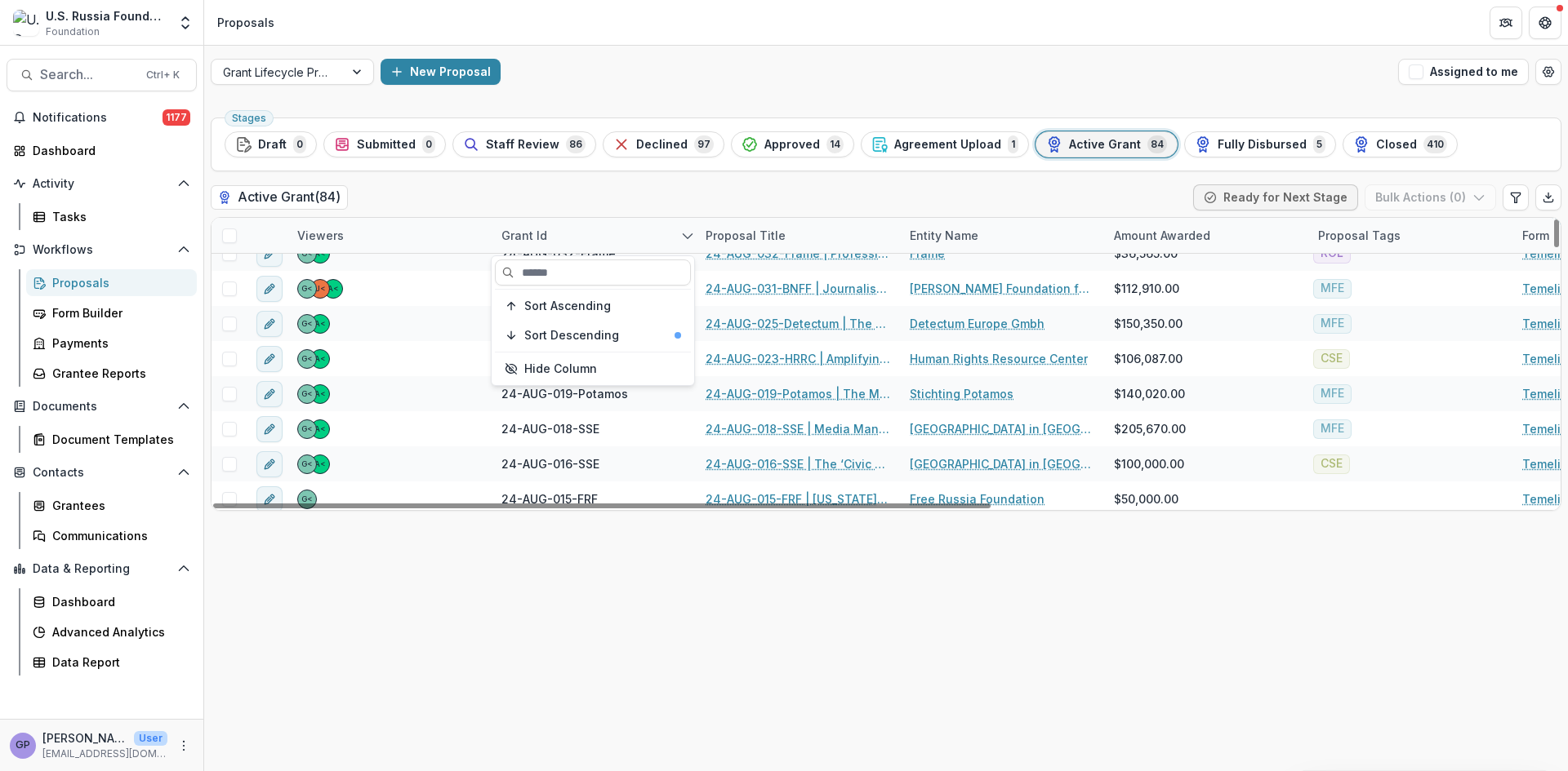
scroll to position [1035, 0]
click at [789, 233] on div "Proposal Title" at bounding box center [746, 236] width 99 height 17
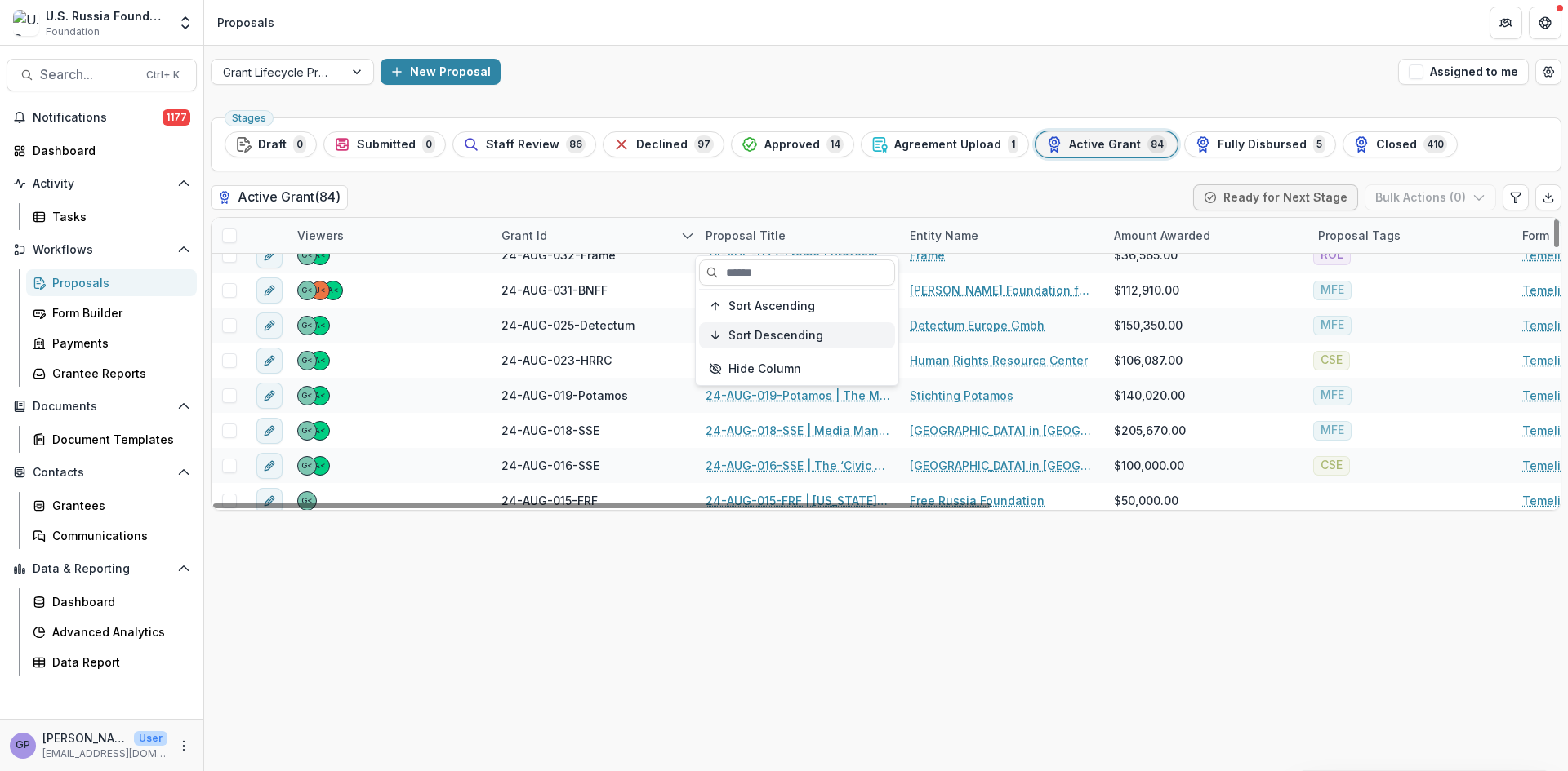
click at [754, 329] on span "Sort Descending" at bounding box center [776, 336] width 95 height 14
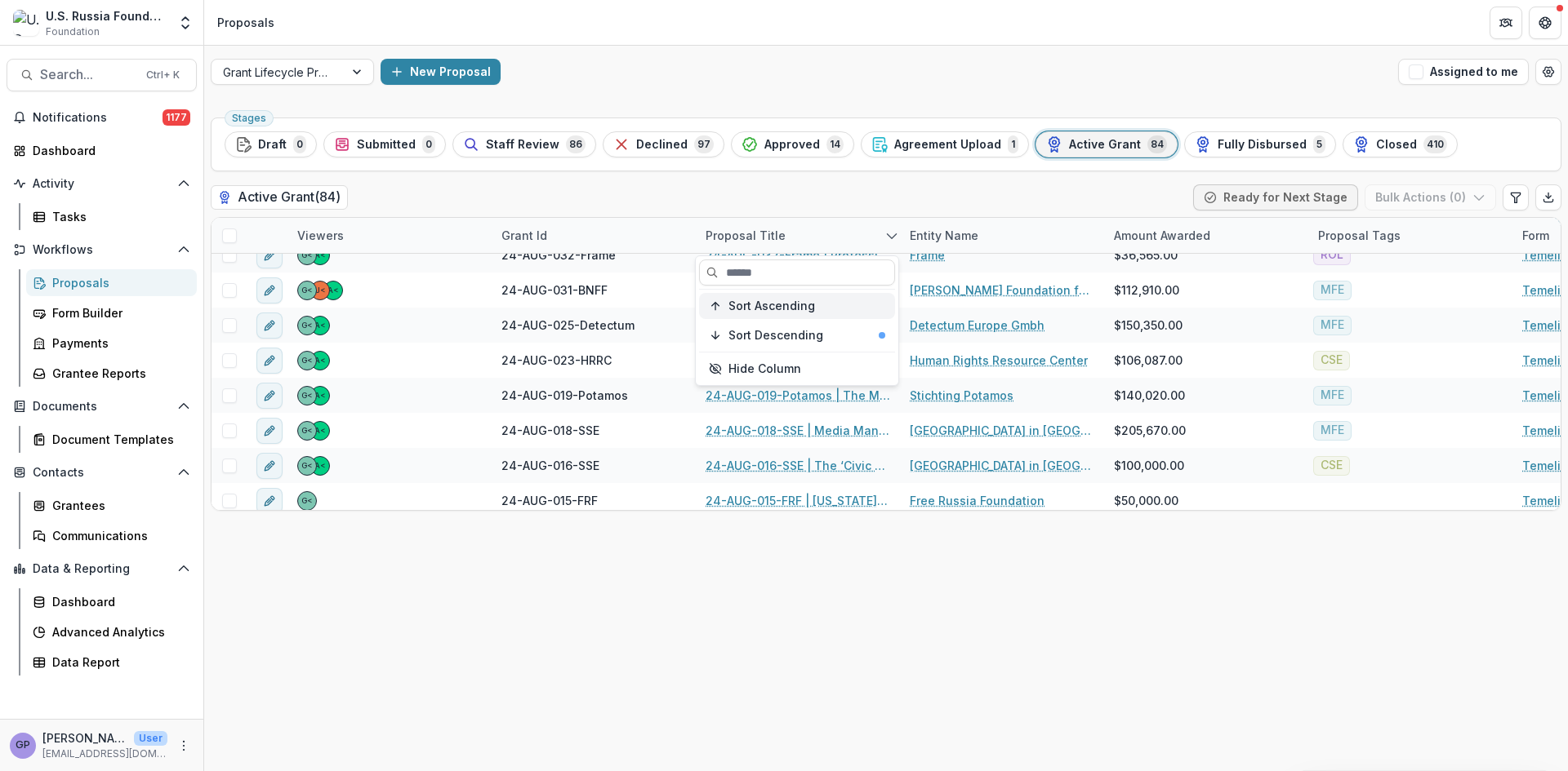
click at [771, 303] on span "Sort Ascending" at bounding box center [771, 307] width 86 height 14
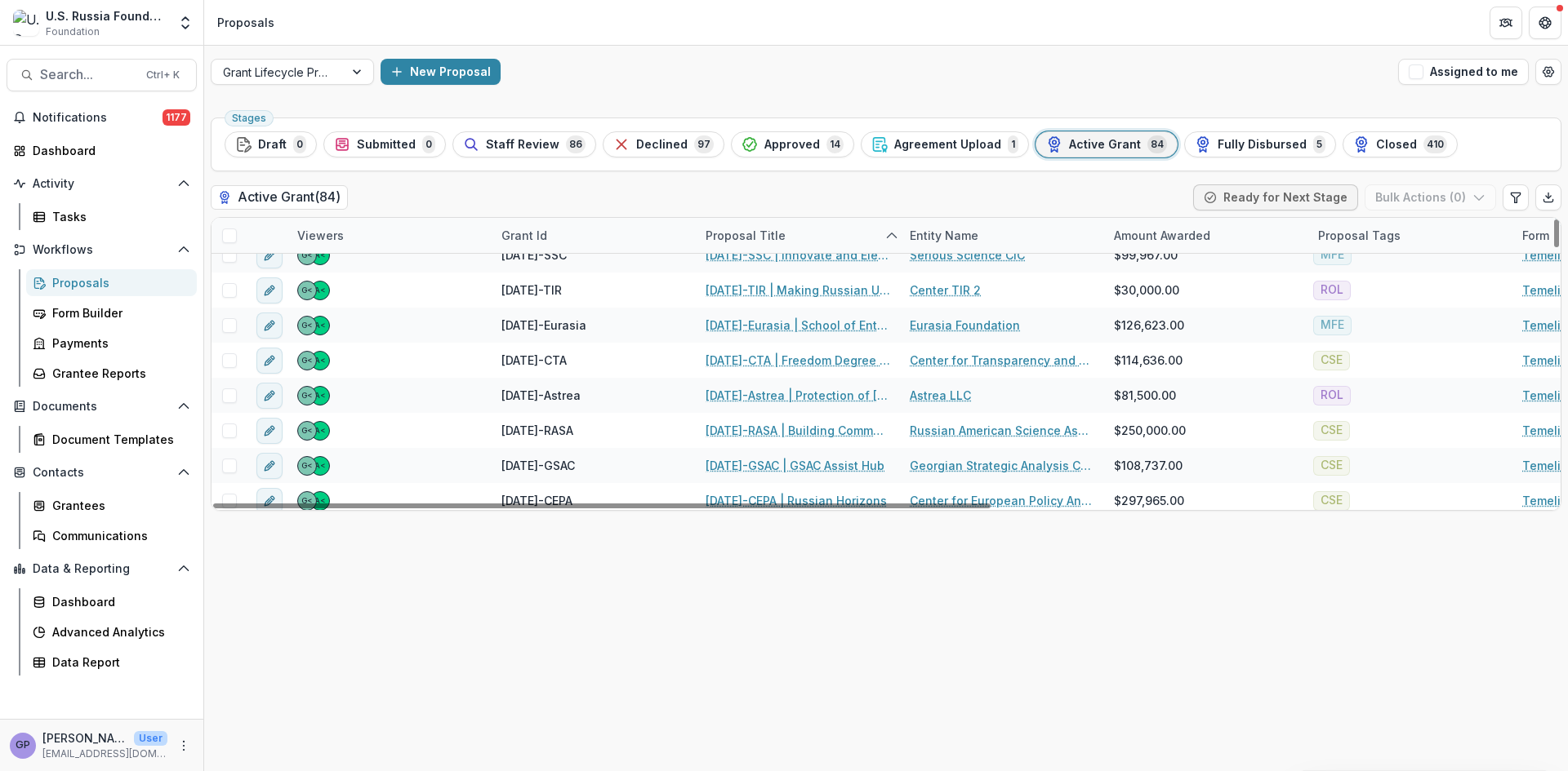
click at [859, 589] on div "Stages Draft 0 Submitted 0 Staff Review 86 Declined 97 Approved 14 Agreement Up…" at bounding box center [886, 441] width 1364 height 660
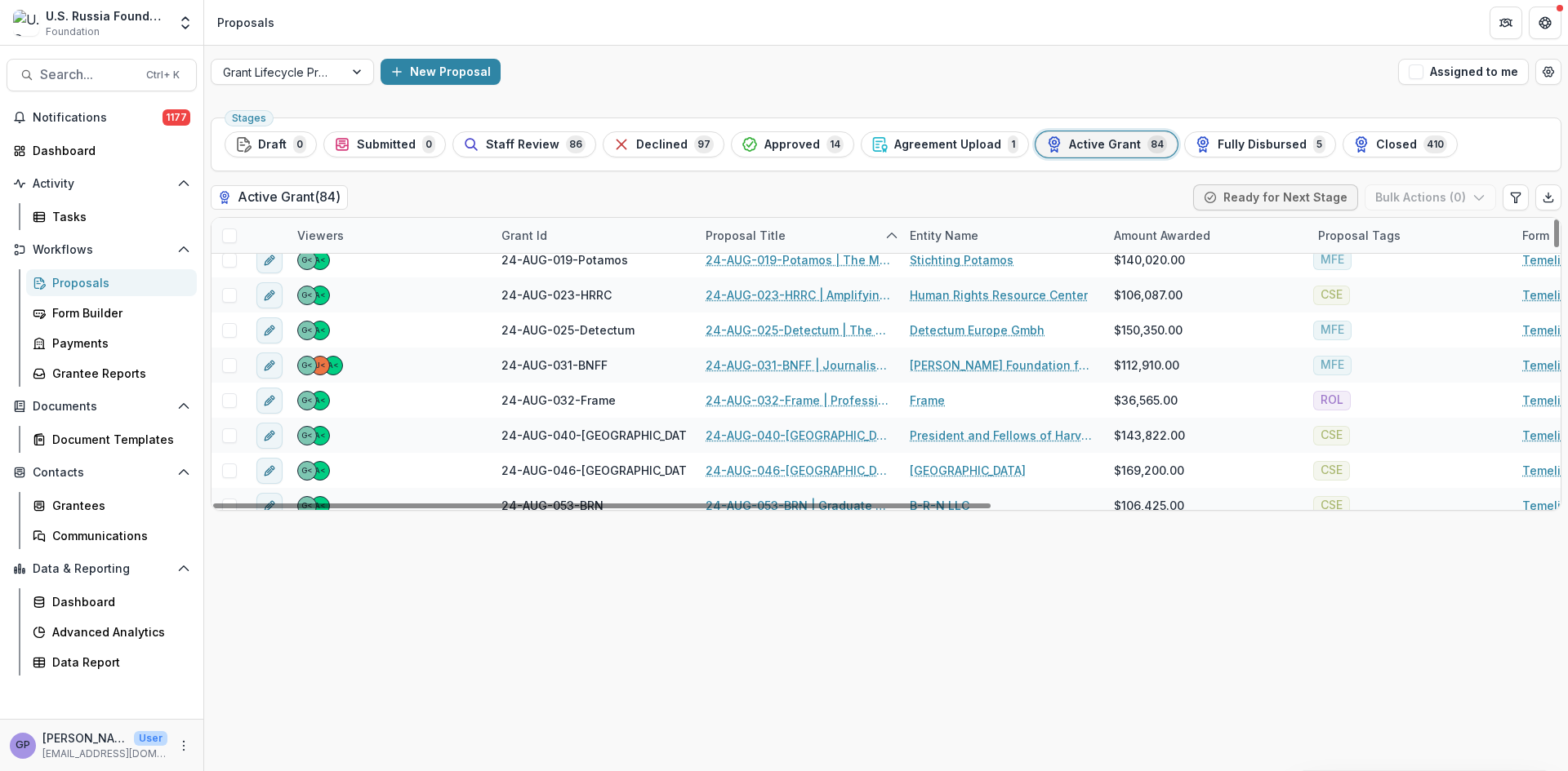
scroll to position [1768, 0]
click at [93, 77] on span "Search..." at bounding box center [87, 74] width 96 height 16
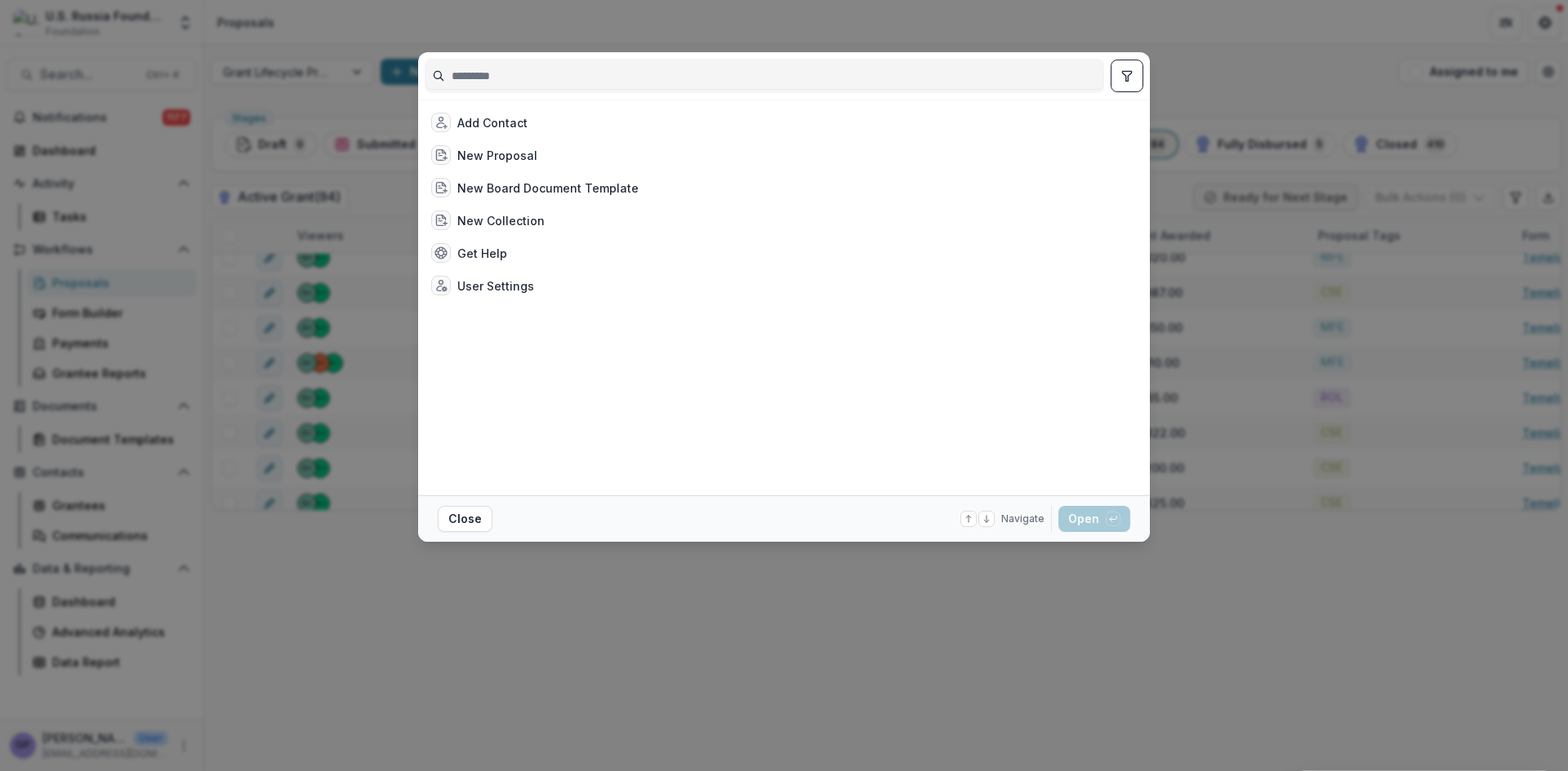
click at [515, 72] on input at bounding box center [765, 76] width 678 height 26
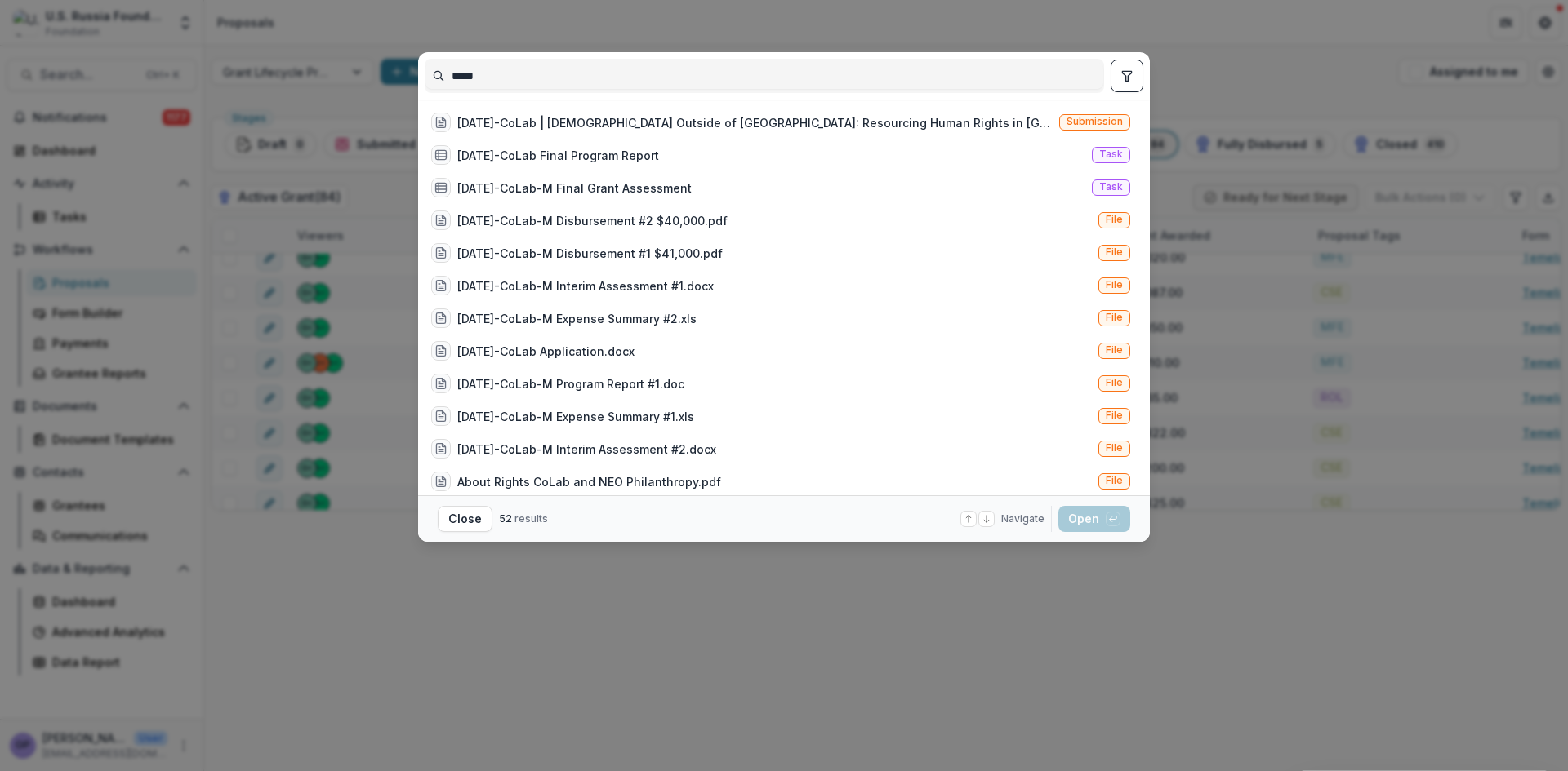
type input "*****"
drag, startPoint x: 1468, startPoint y: 520, endPoint x: 1432, endPoint y: 507, distance: 38.3
click at [1465, 519] on div "***** [DATE]-CoLab | [DEMOGRAPHIC_DATA] Outside of [GEOGRAPHIC_DATA]: Resourcin…" at bounding box center [784, 386] width 1568 height 771
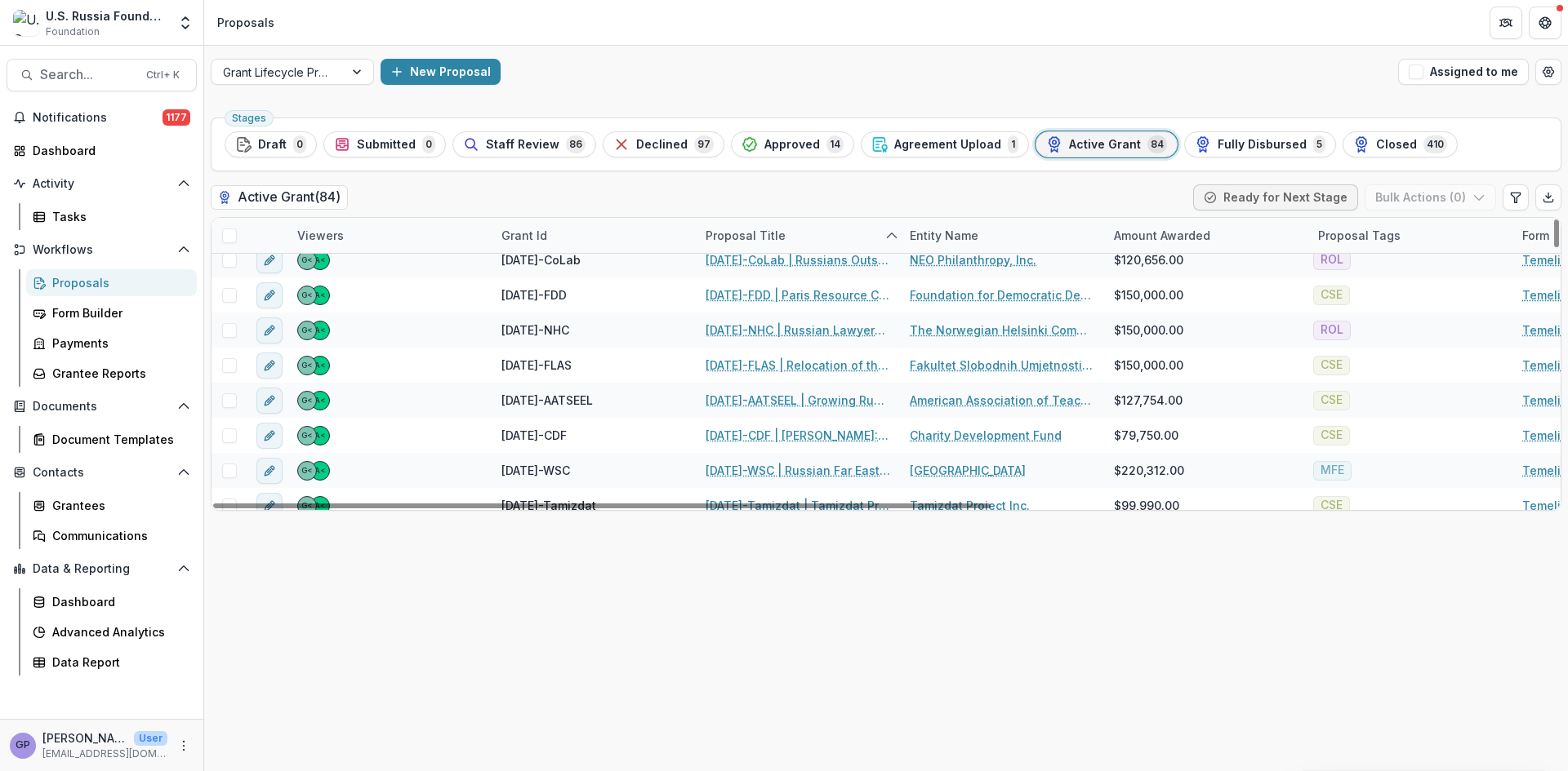
scroll to position [570, 0]
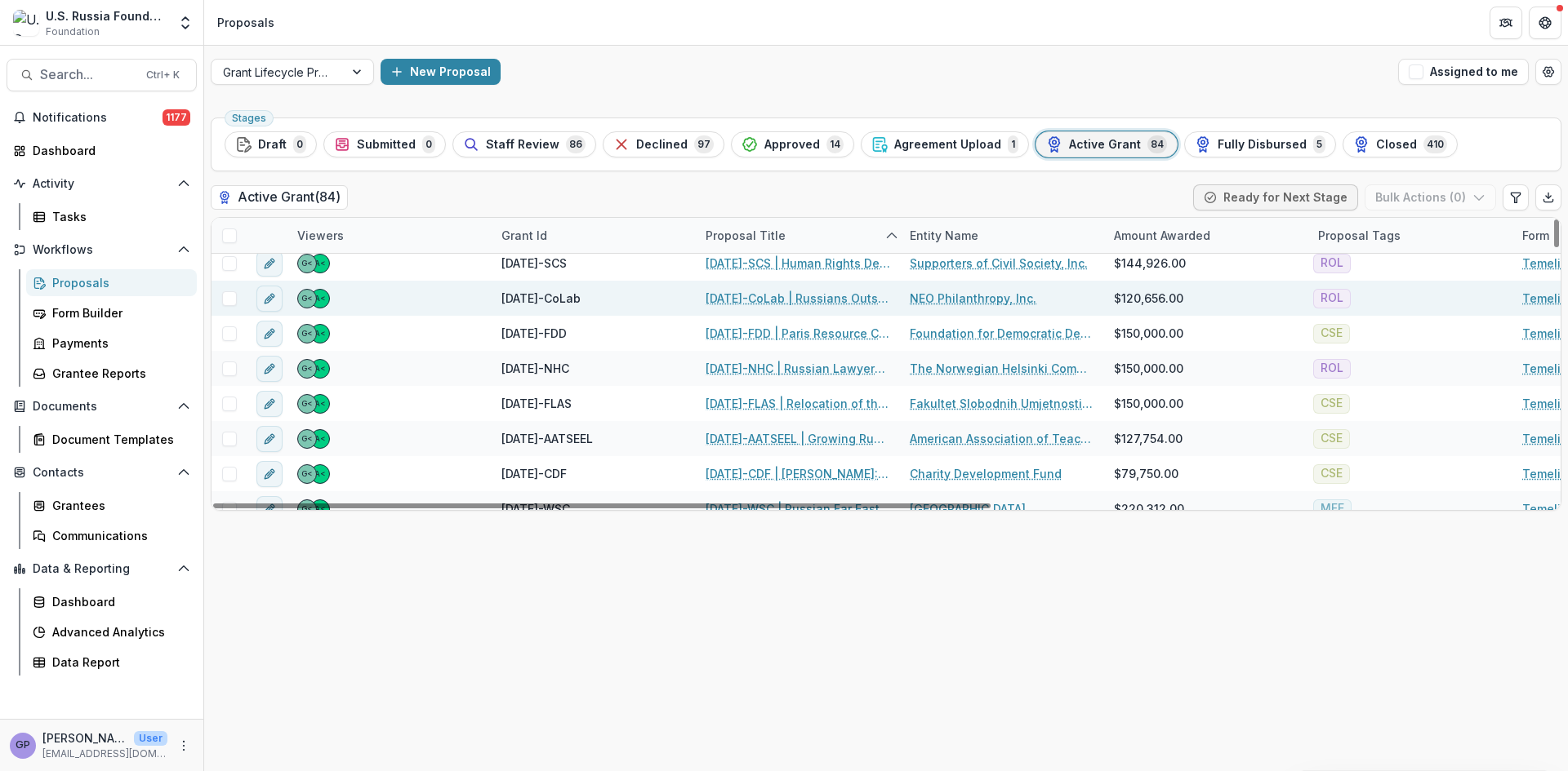
click at [754, 291] on link "[DATE]-CoLab | Russians Outside of [GEOGRAPHIC_DATA]: Resourcing Human Rights i…" at bounding box center [797, 298] width 184 height 17
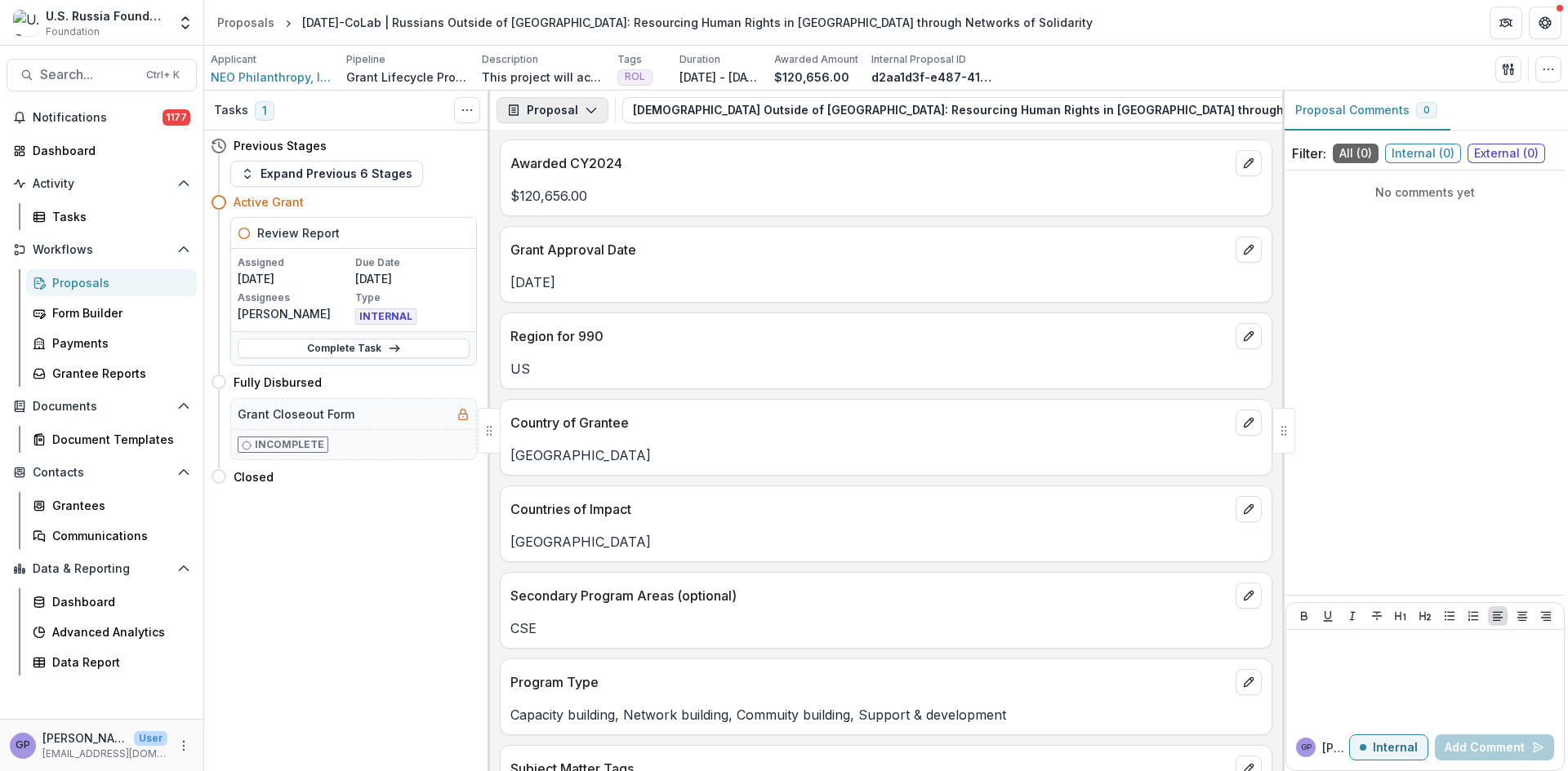
click at [588, 112] on icon "button" at bounding box center [591, 110] width 13 height 13
click at [560, 193] on div "Reports" at bounding box center [604, 201] width 150 height 17
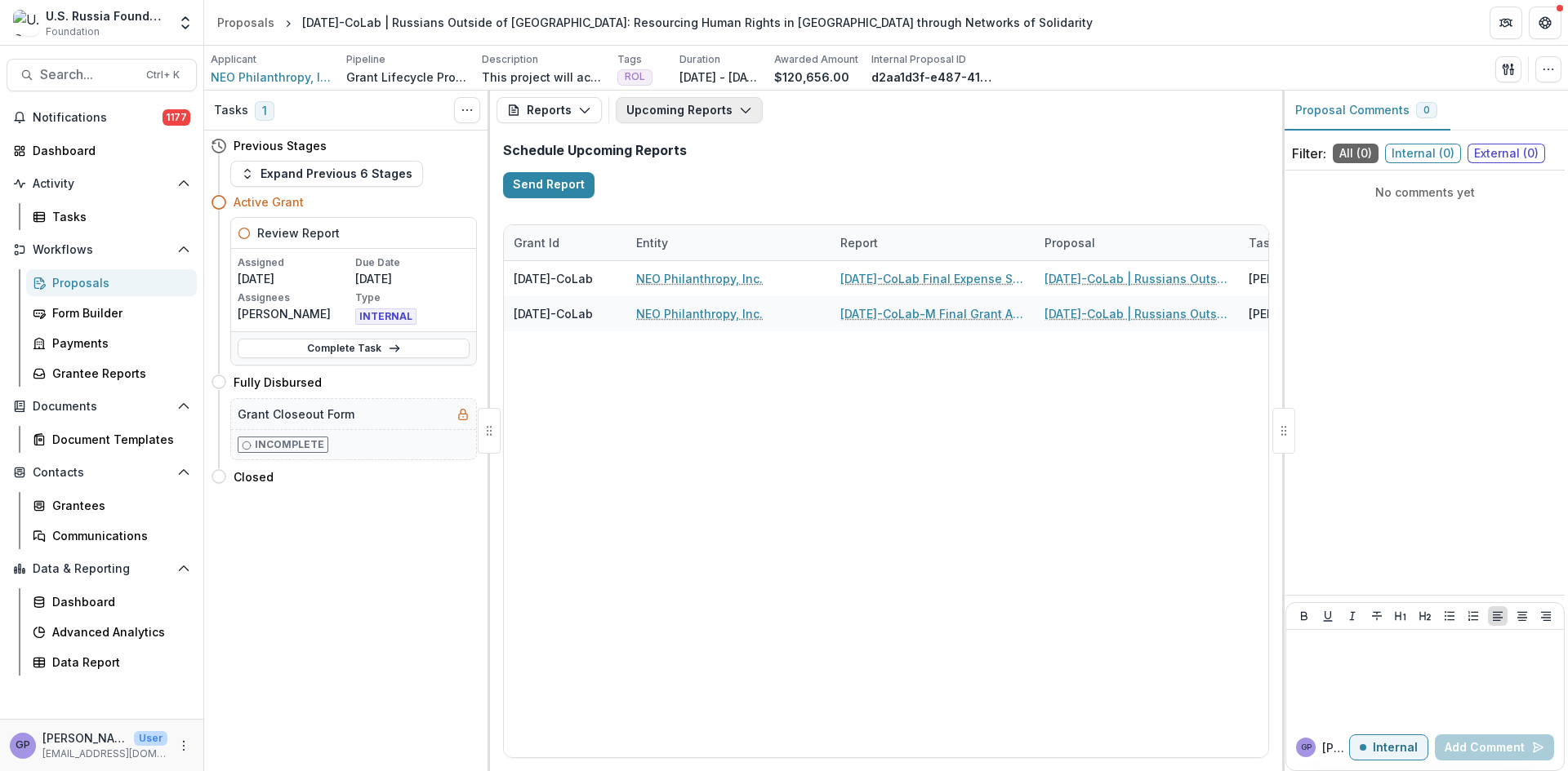
click at [739, 107] on icon "button" at bounding box center [746, 110] width 13 height 13
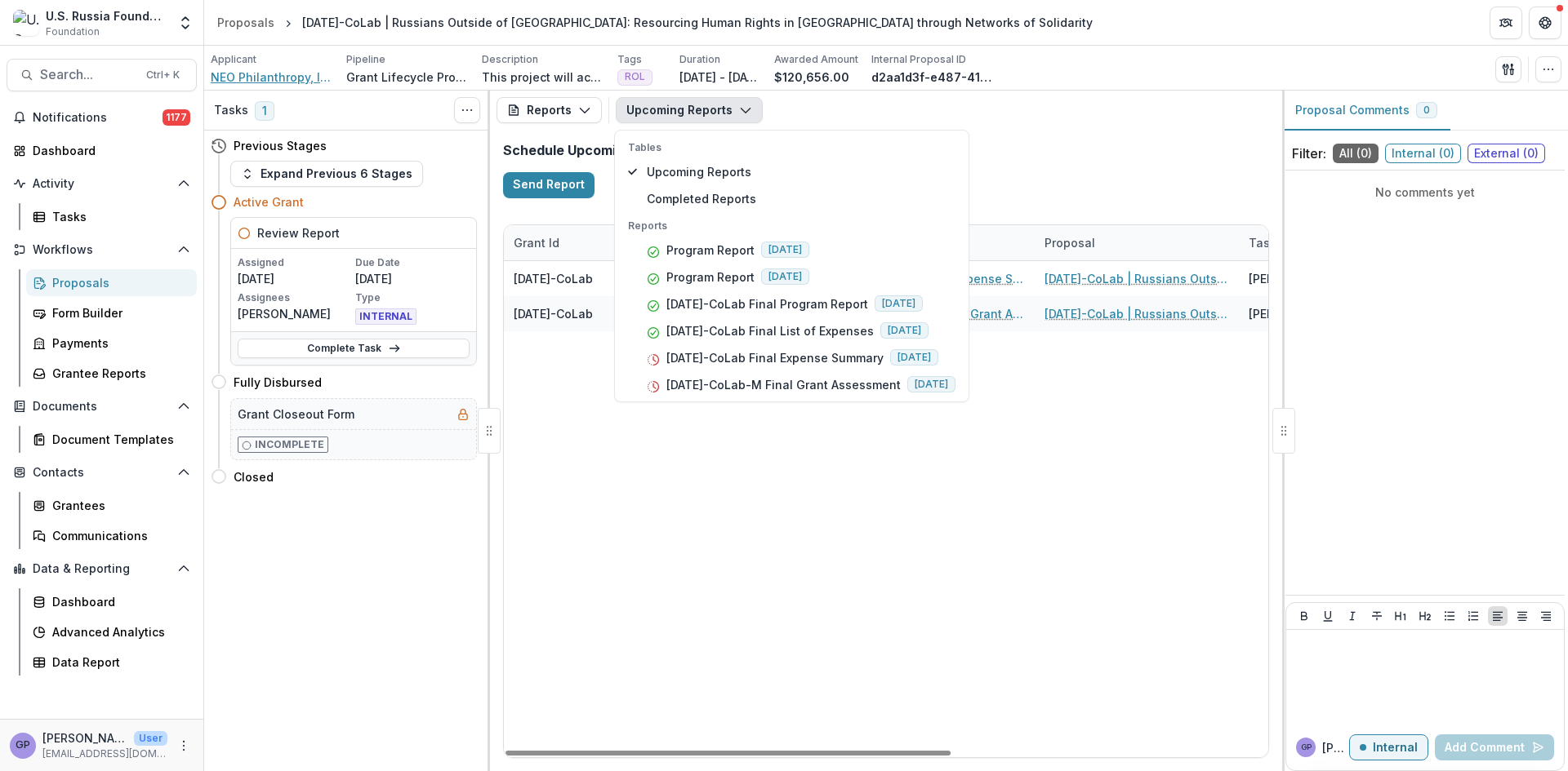
click at [286, 73] on span "NEO Philanthropy, Inc." at bounding box center [272, 77] width 123 height 17
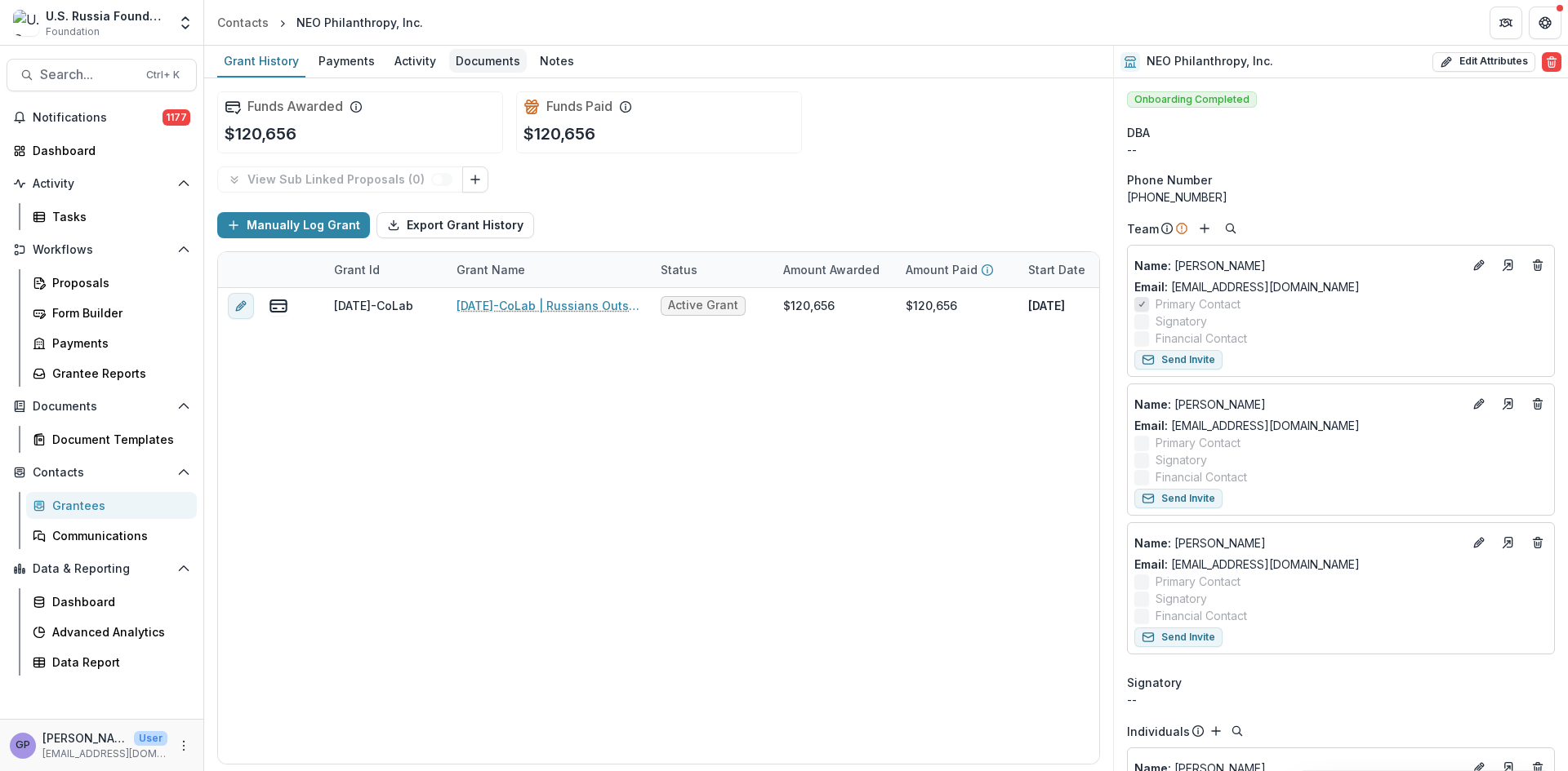
click at [505, 59] on div "Documents" at bounding box center [488, 61] width 78 height 23
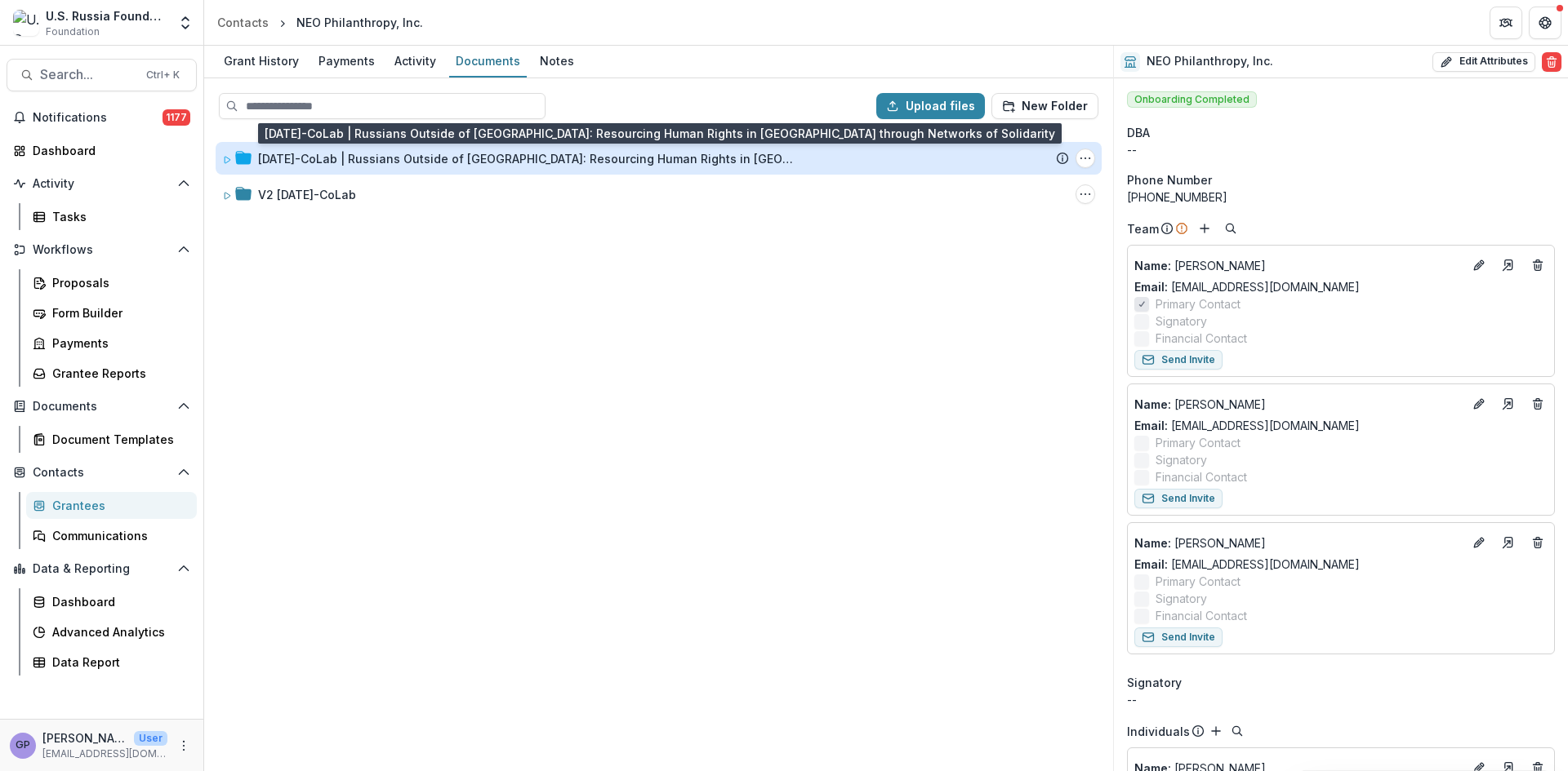
click at [509, 161] on div "[DATE]-CoLab | Russians Outside of [GEOGRAPHIC_DATA]: Resourcing Human Rights i…" at bounding box center [527, 159] width 539 height 17
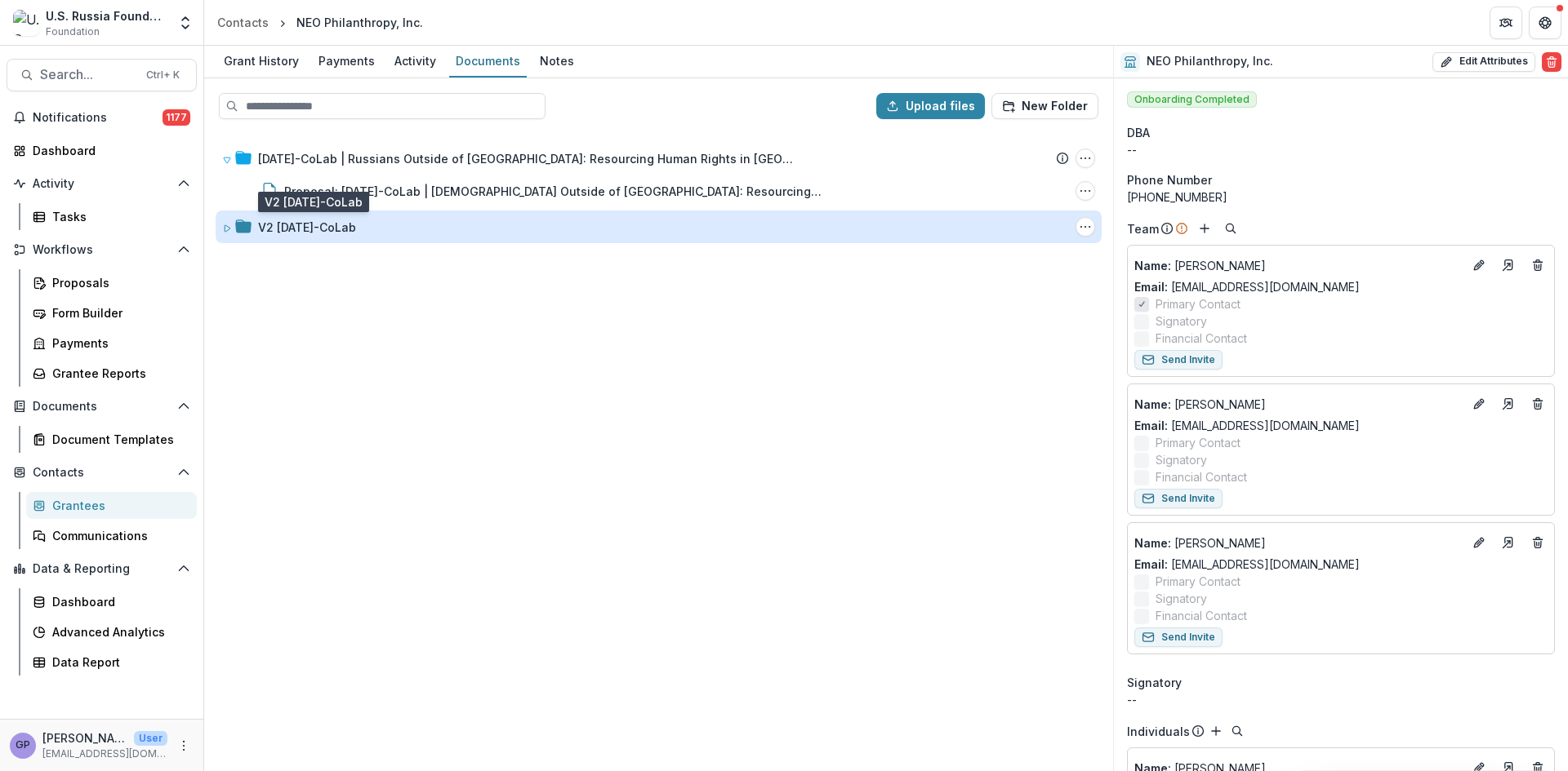
click at [347, 221] on div "V2 [DATE]-CoLab" at bounding box center [306, 227] width 98 height 17
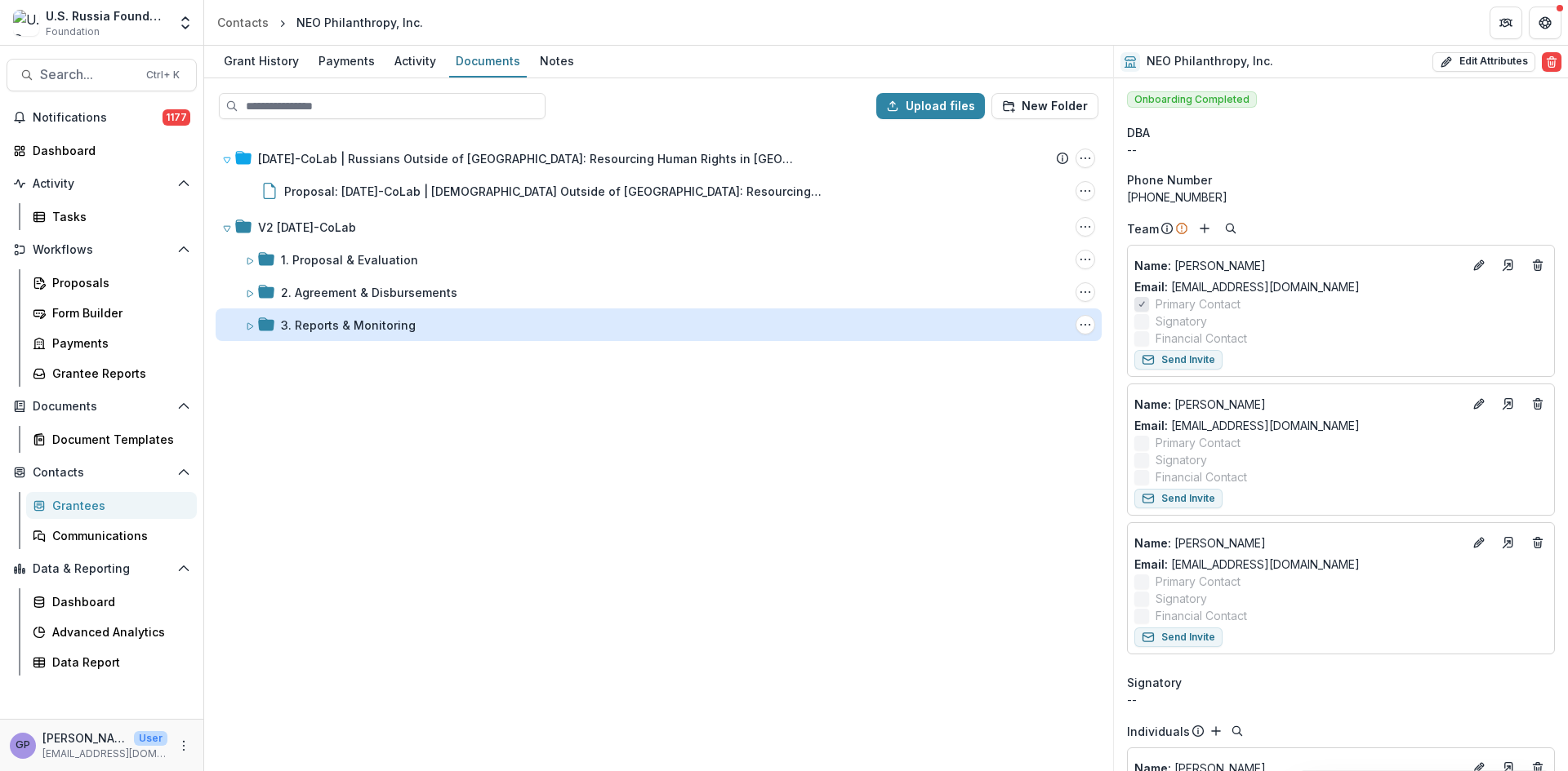
click at [369, 322] on div "3. Reports & Monitoring" at bounding box center [349, 325] width 135 height 17
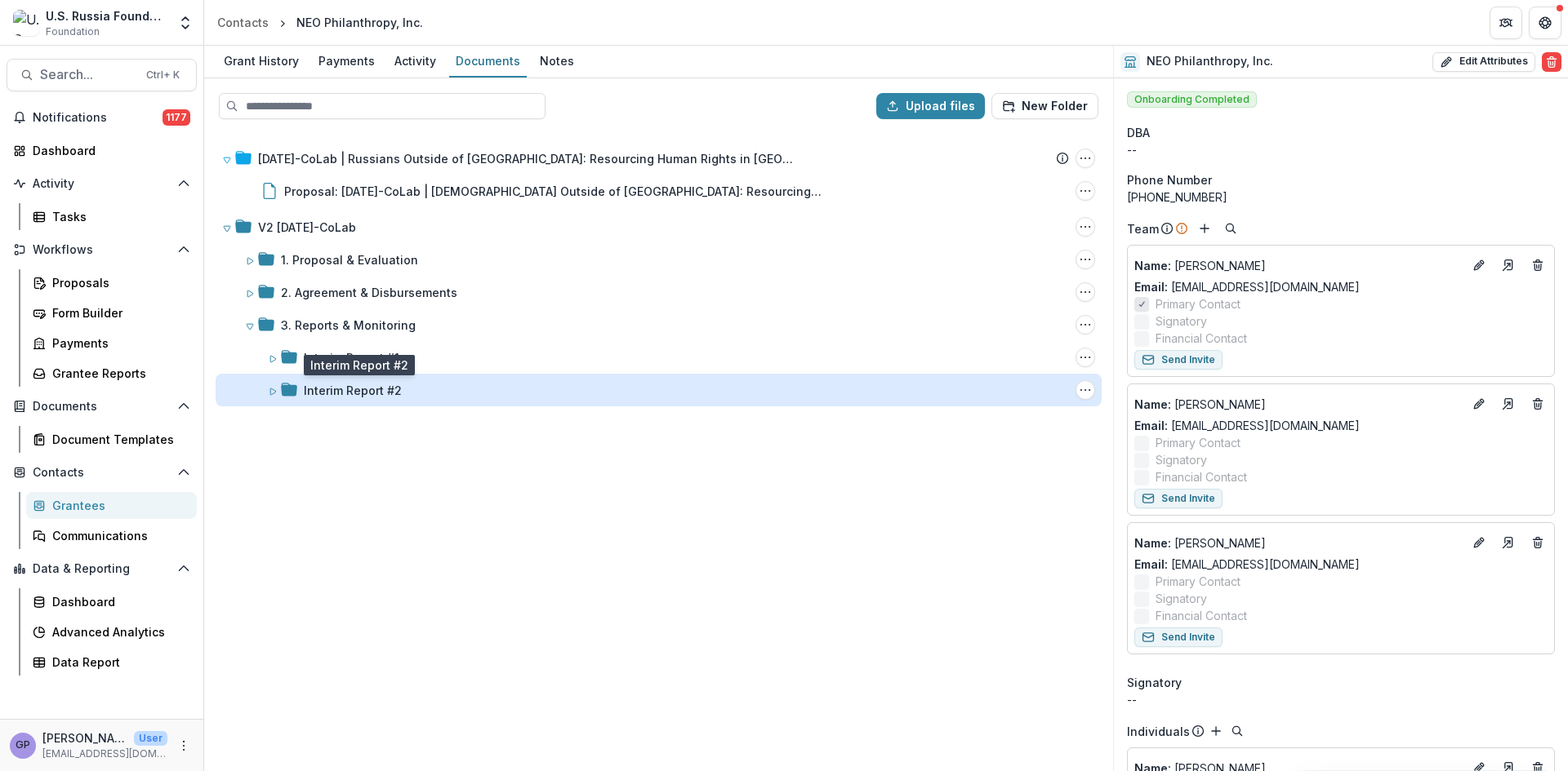
click at [380, 393] on div "Interim Report #2" at bounding box center [352, 391] width 98 height 17
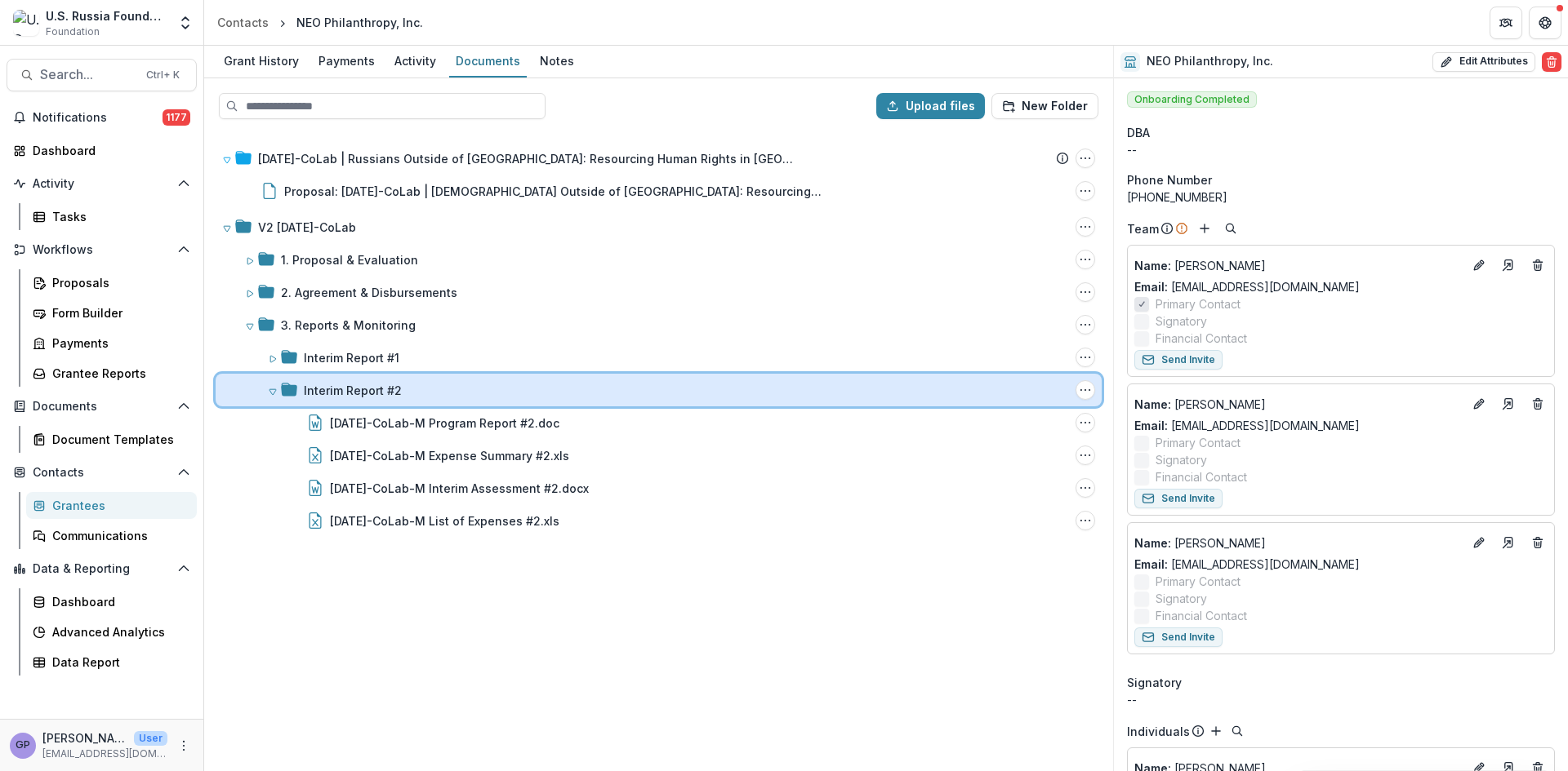
click at [284, 386] on icon at bounding box center [289, 389] width 16 height 13
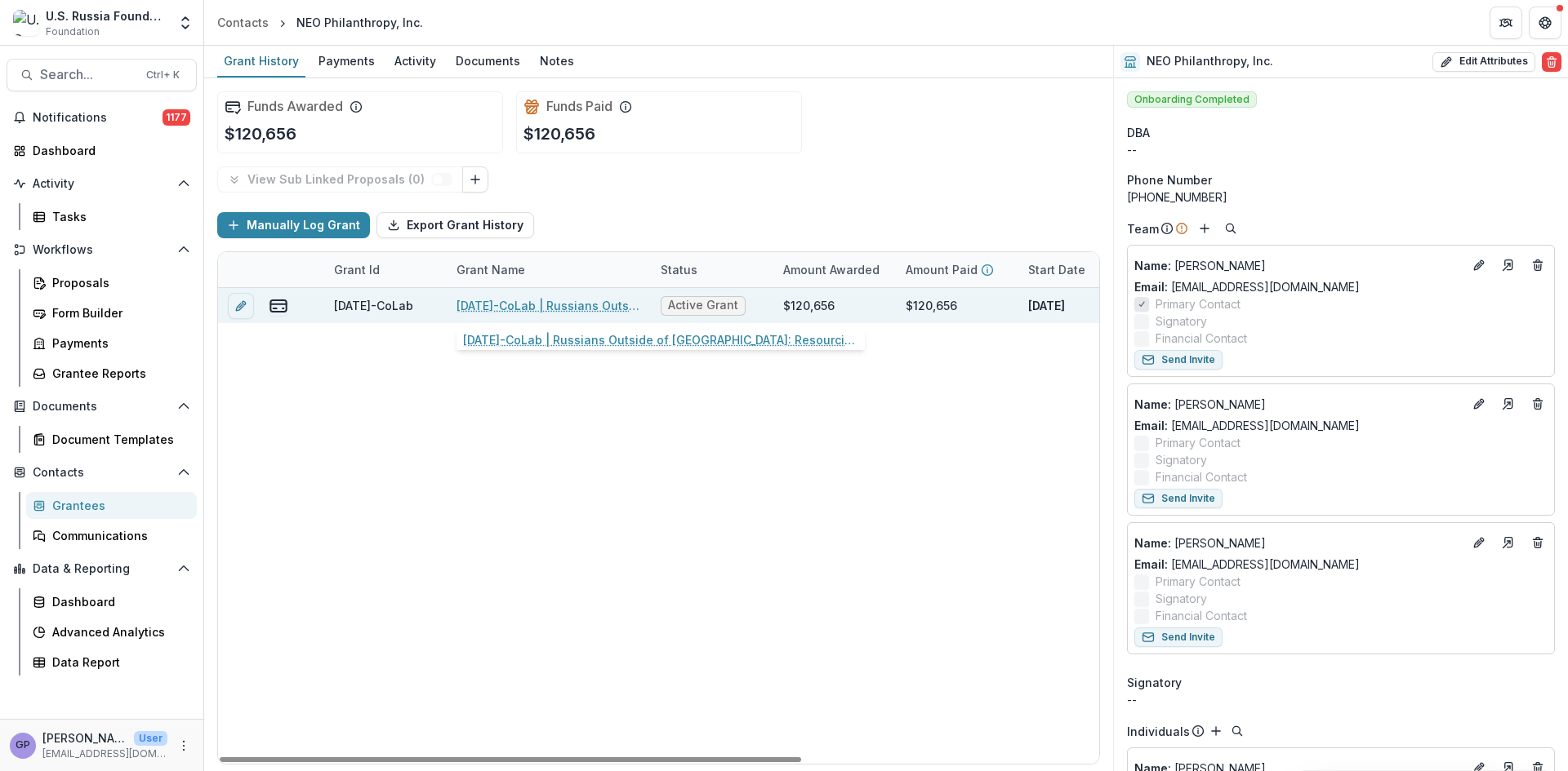
click at [532, 307] on link "[DATE]-CoLab | Russians Outside of [GEOGRAPHIC_DATA]: Resourcing Human Rights i…" at bounding box center [548, 306] width 184 height 17
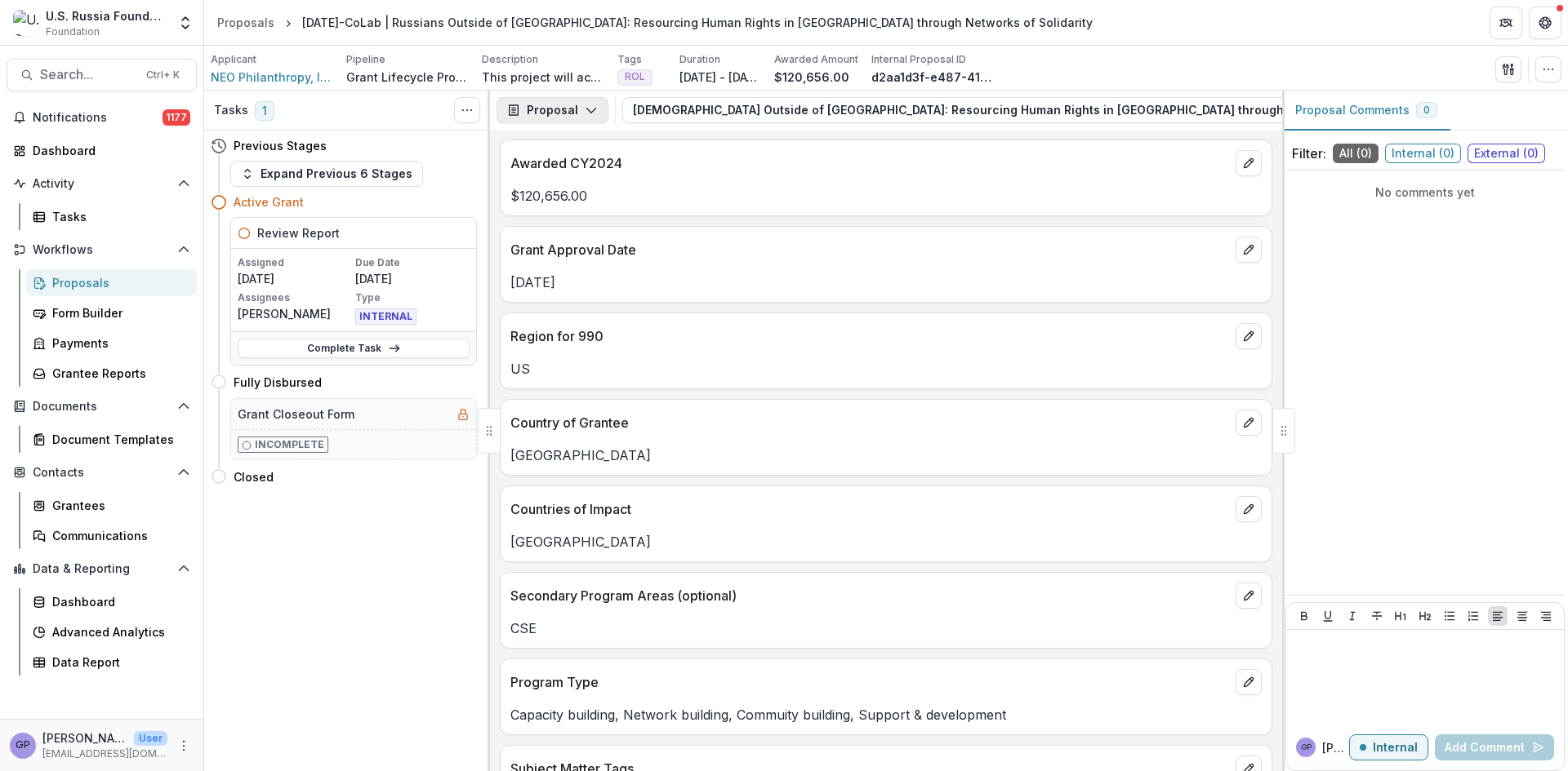
click at [585, 107] on icon "button" at bounding box center [591, 110] width 13 height 13
click at [583, 200] on div "Reports" at bounding box center [604, 201] width 150 height 17
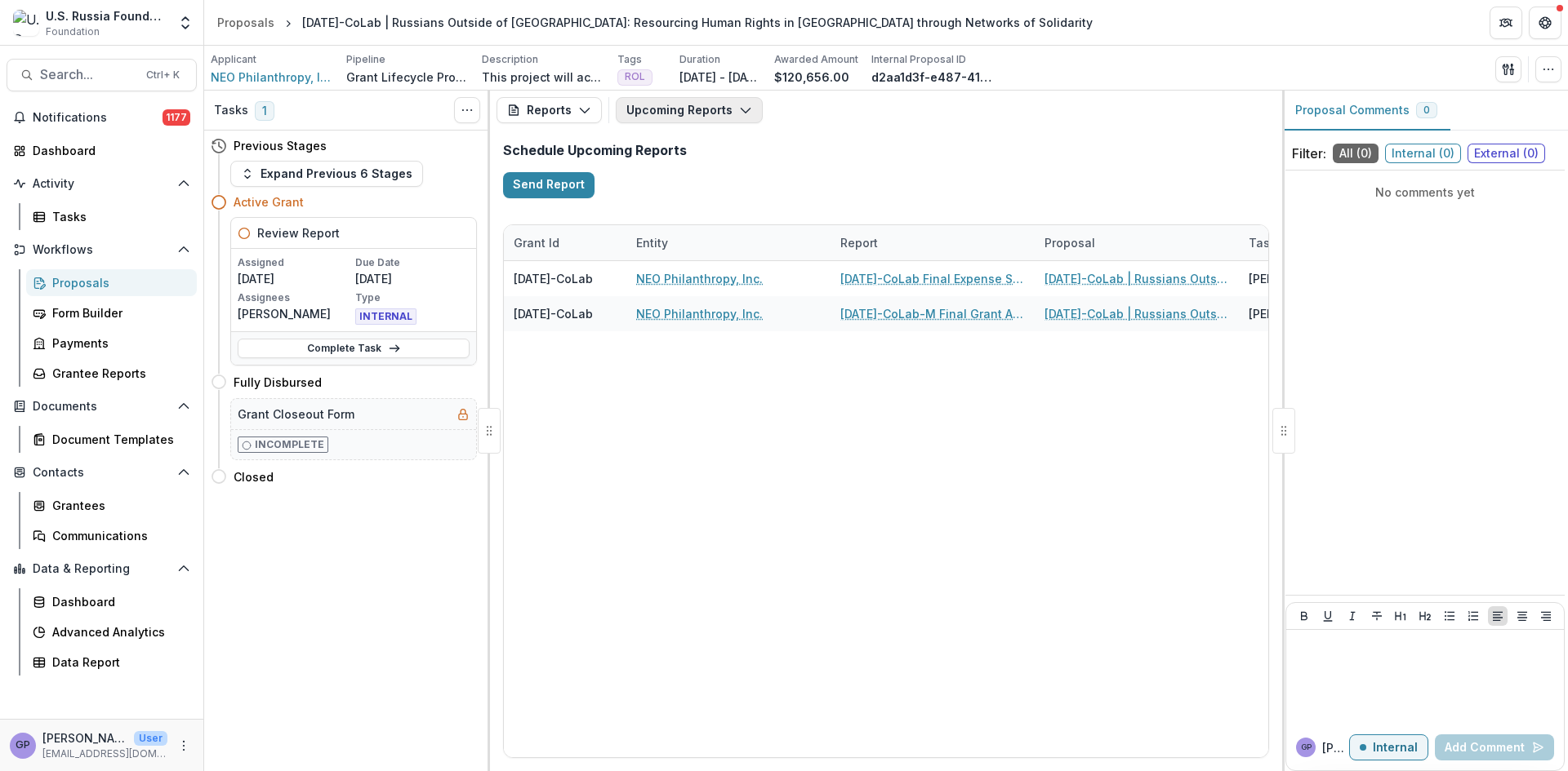
click at [740, 110] on icon "button" at bounding box center [746, 110] width 13 height 13
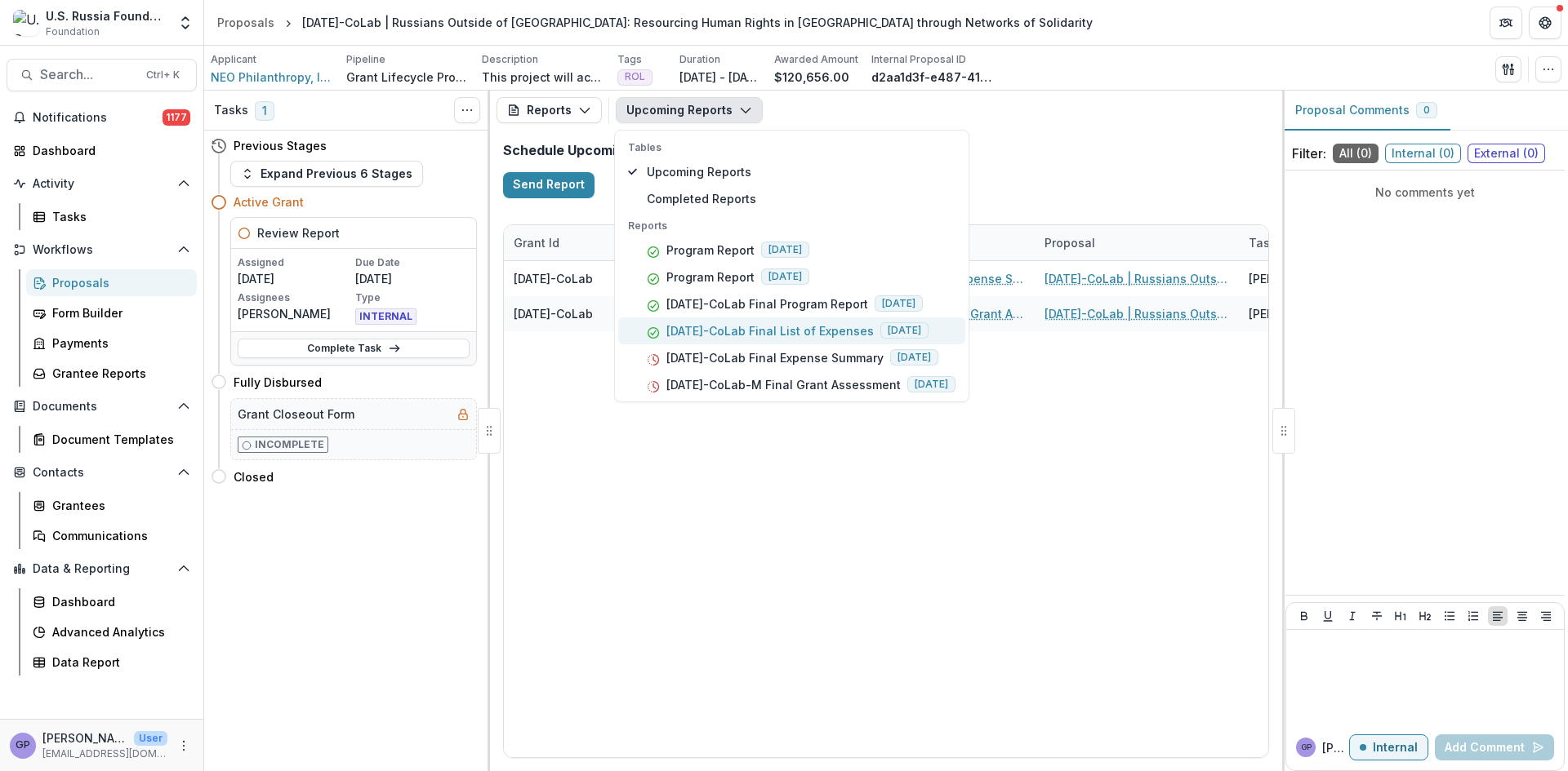
click at [746, 328] on p "[DATE]-CoLab Final List of Expenses" at bounding box center [771, 331] width 208 height 17
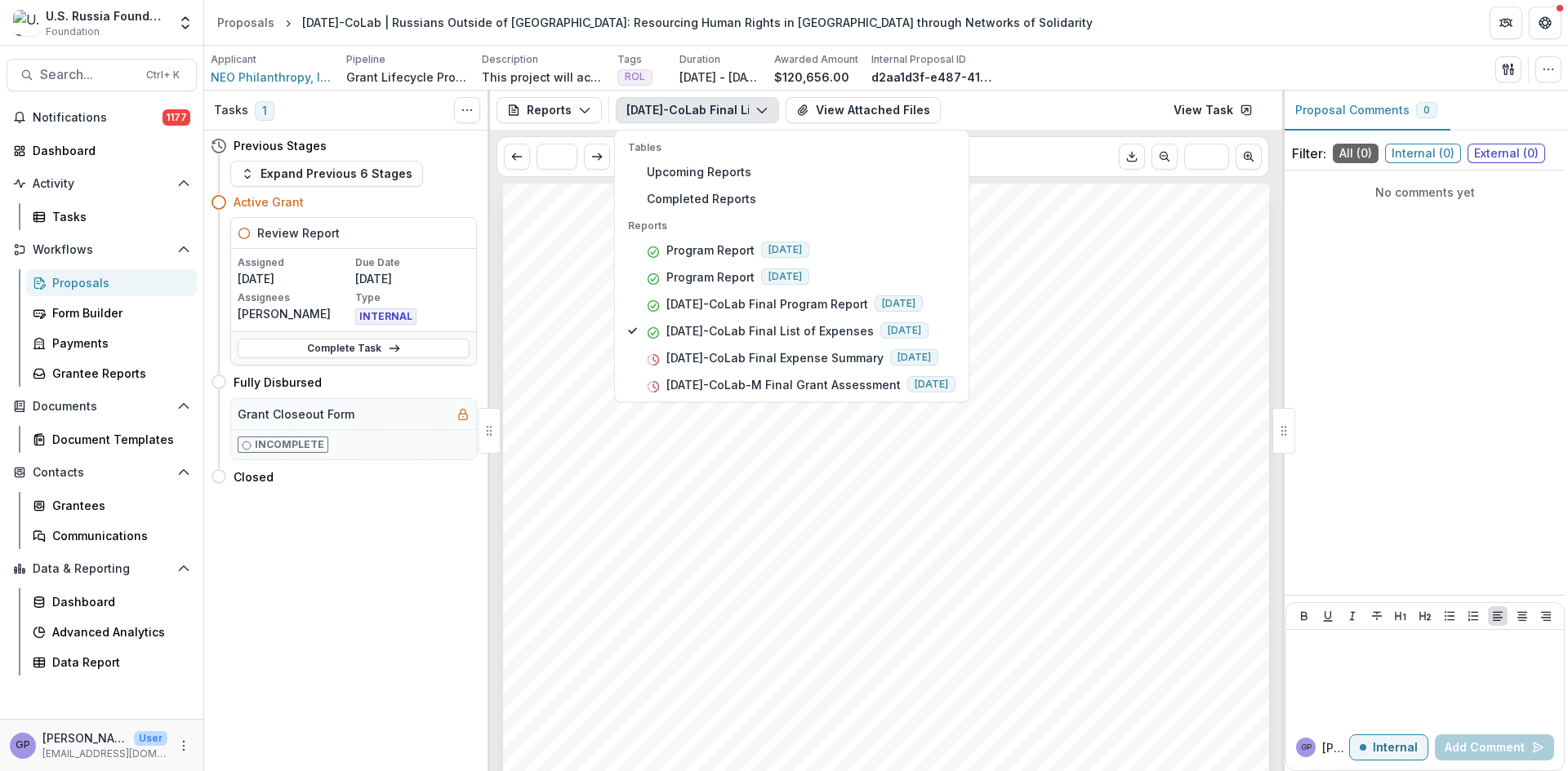
click at [1093, 370] on div "Submission Responses Financial Report Detailed List of Expenses Grant ID [DATE]…" at bounding box center [886, 724] width 766 height 1083
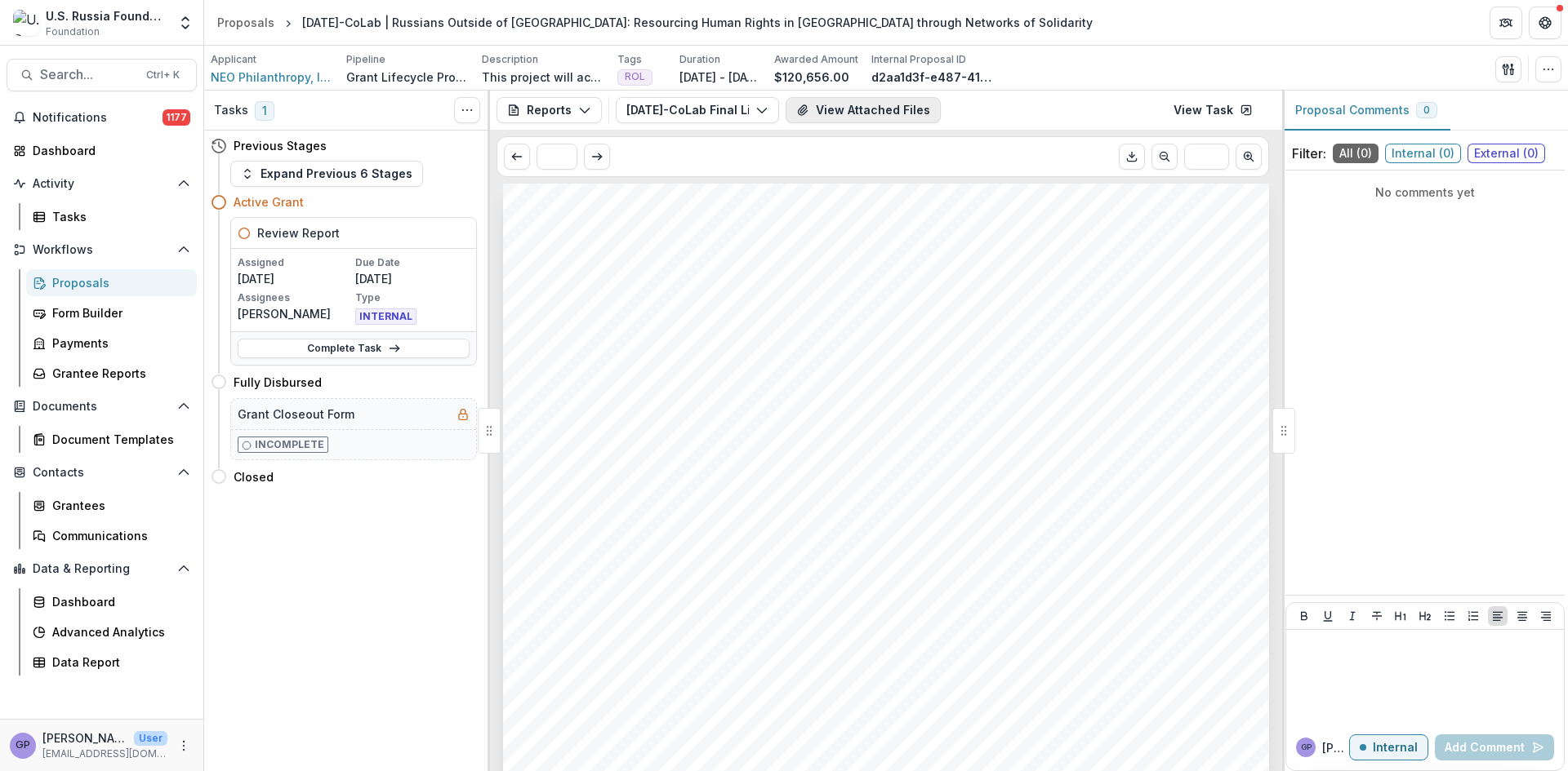
click at [903, 110] on button "View Attached Files" at bounding box center [862, 110] width 155 height 26
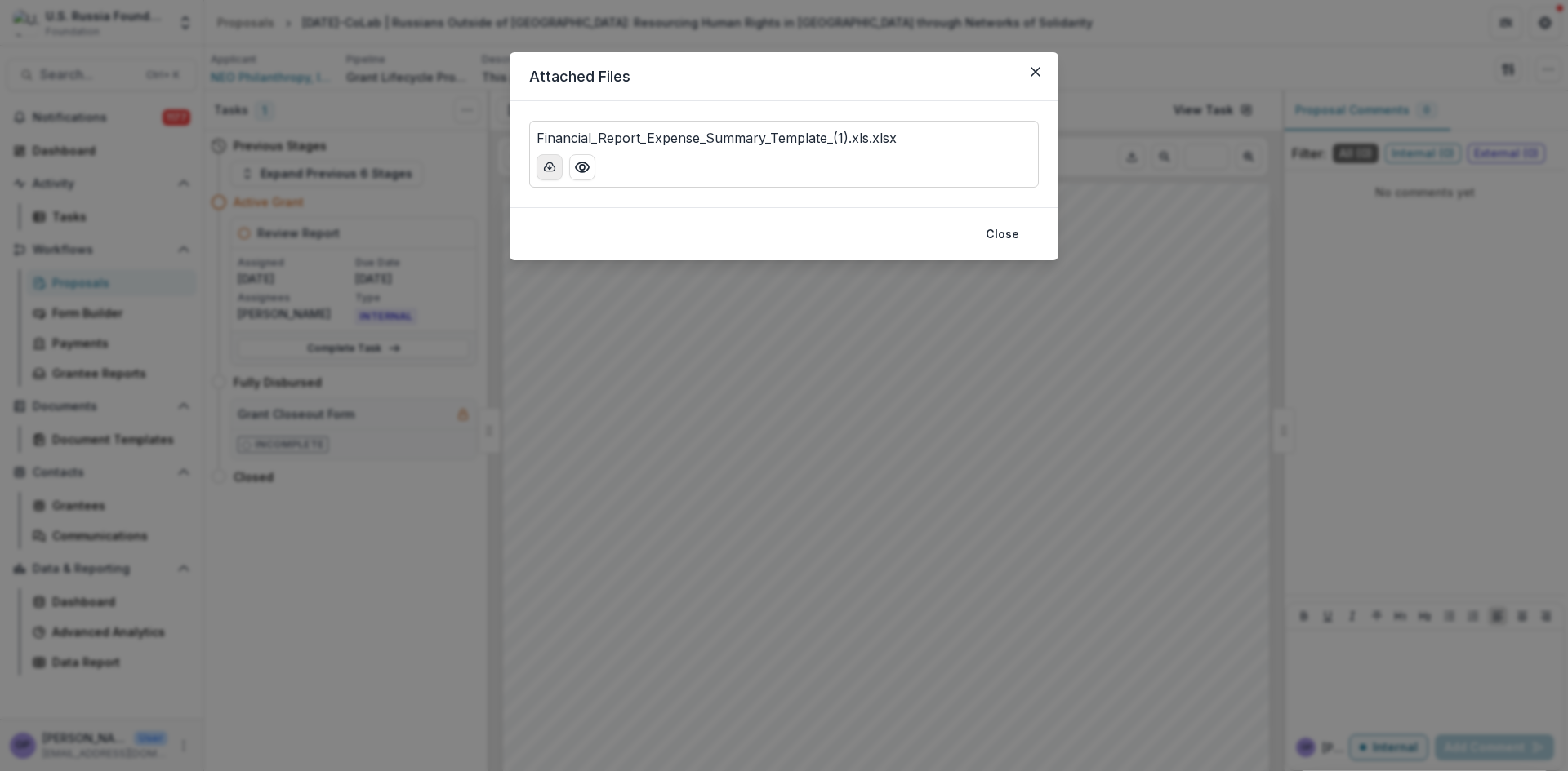
click at [551, 169] on polyline "download-button" at bounding box center [550, 169] width 3 height 2
click at [545, 162] on icon "download-button" at bounding box center [549, 167] width 13 height 13
click at [579, 166] on icon "Preview Financial_Report_Expense_Summary_Template_(1).xls.xlsx" at bounding box center [582, 167] width 16 height 16
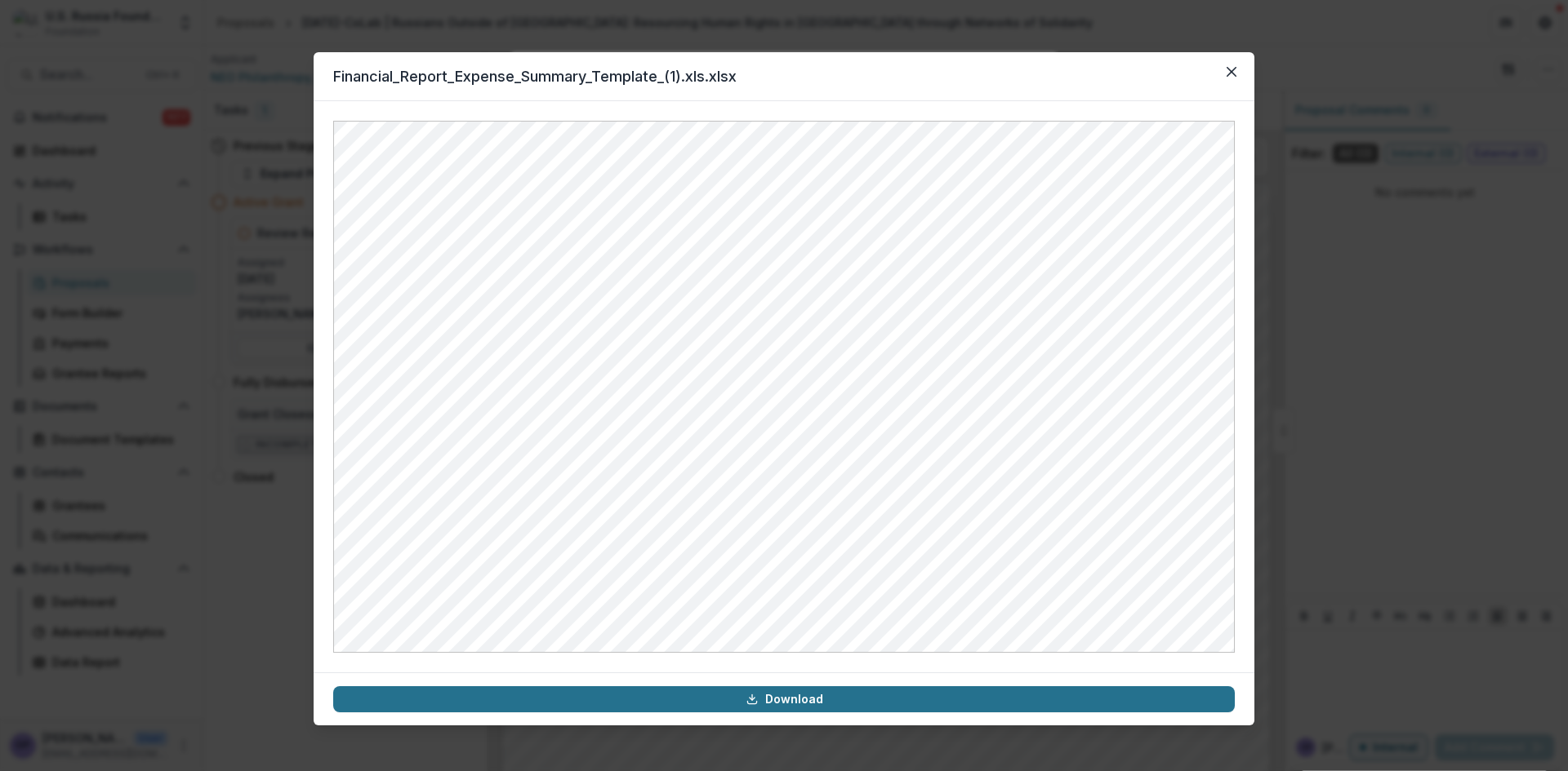
click at [840, 697] on link "Download" at bounding box center [784, 699] width 902 height 26
click at [764, 696] on link "Download" at bounding box center [784, 699] width 902 height 26
click at [760, 695] on link "Download" at bounding box center [784, 699] width 902 height 26
click at [790, 704] on link "Download" at bounding box center [784, 699] width 902 height 26
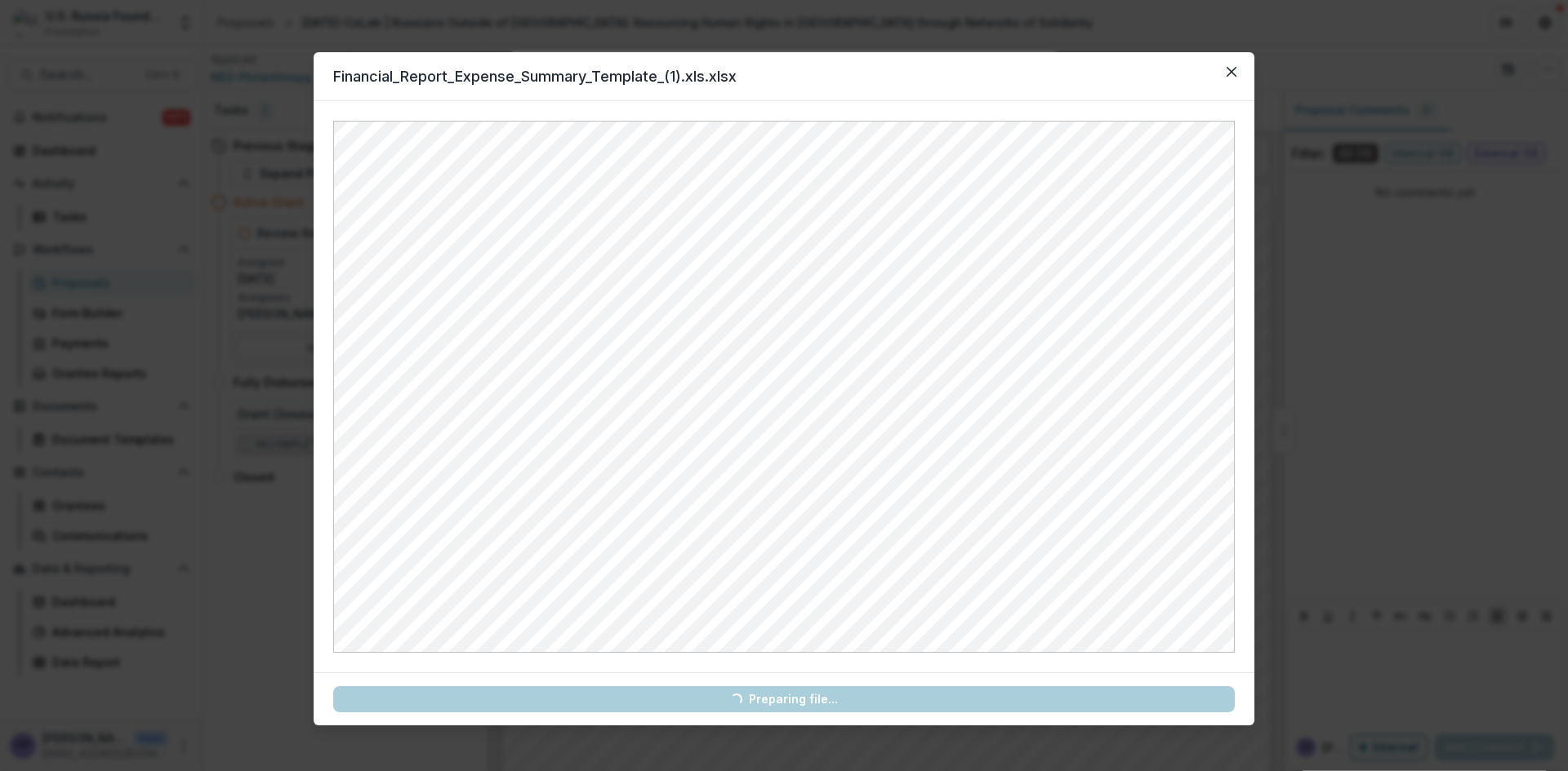
click at [790, 704] on link "Loading... Preparing file..." at bounding box center [784, 699] width 902 height 26
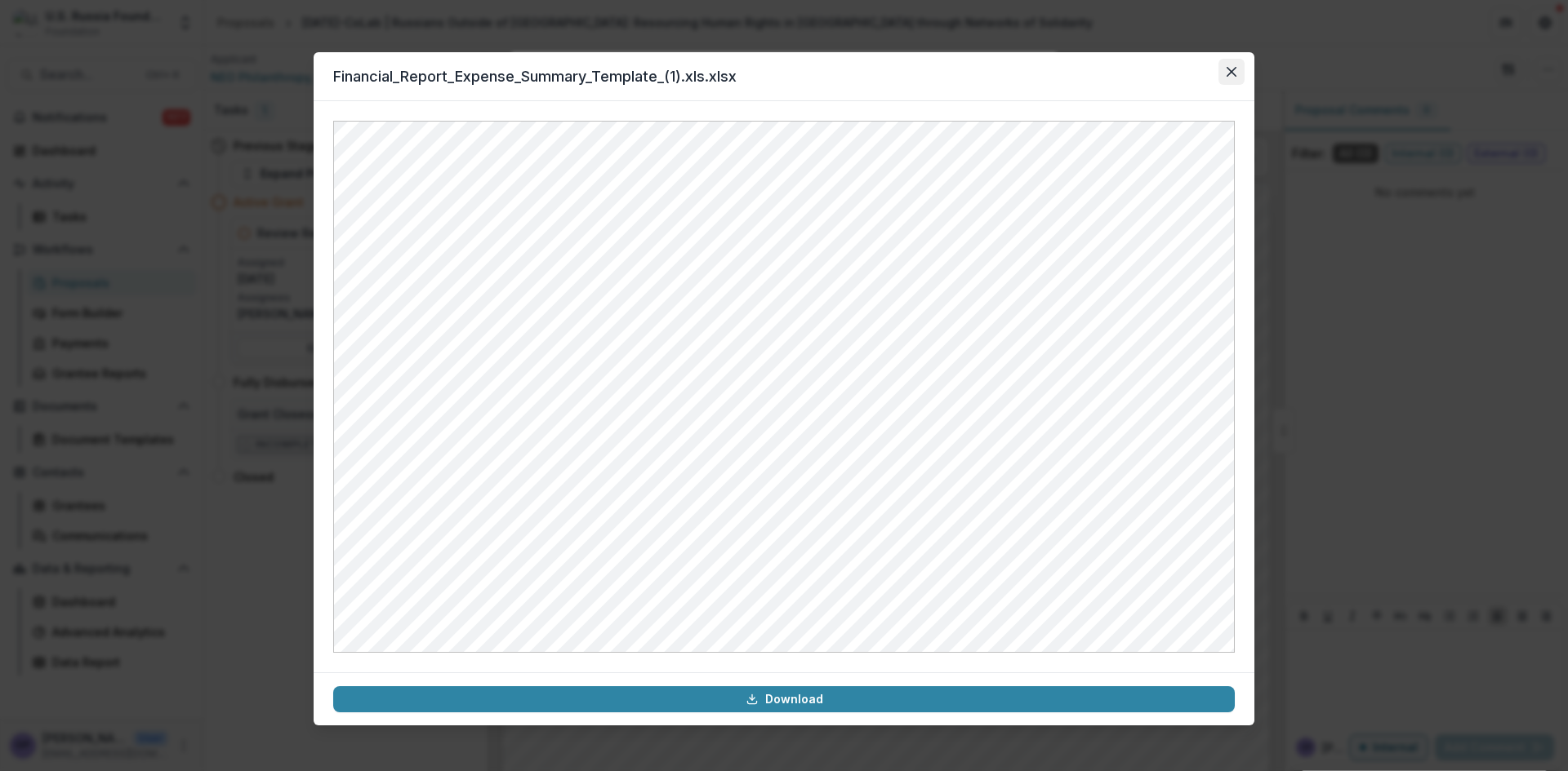
click at [1232, 72] on icon "Close" at bounding box center [1231, 71] width 10 height 10
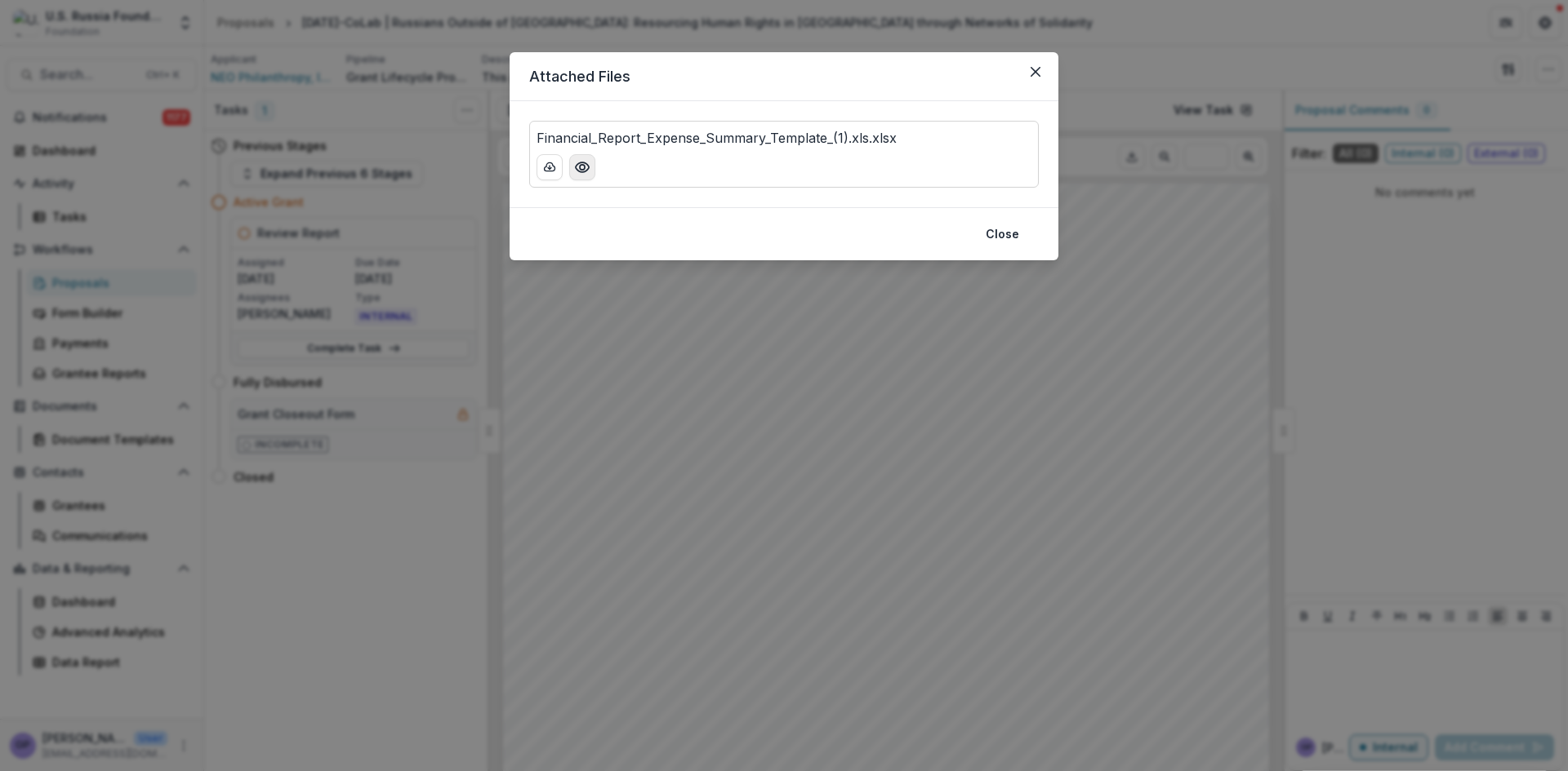
click at [579, 167] on icon "Preview Financial_Report_Expense_Summary_Template_(1).xls.xlsx" at bounding box center [582, 167] width 16 height 16
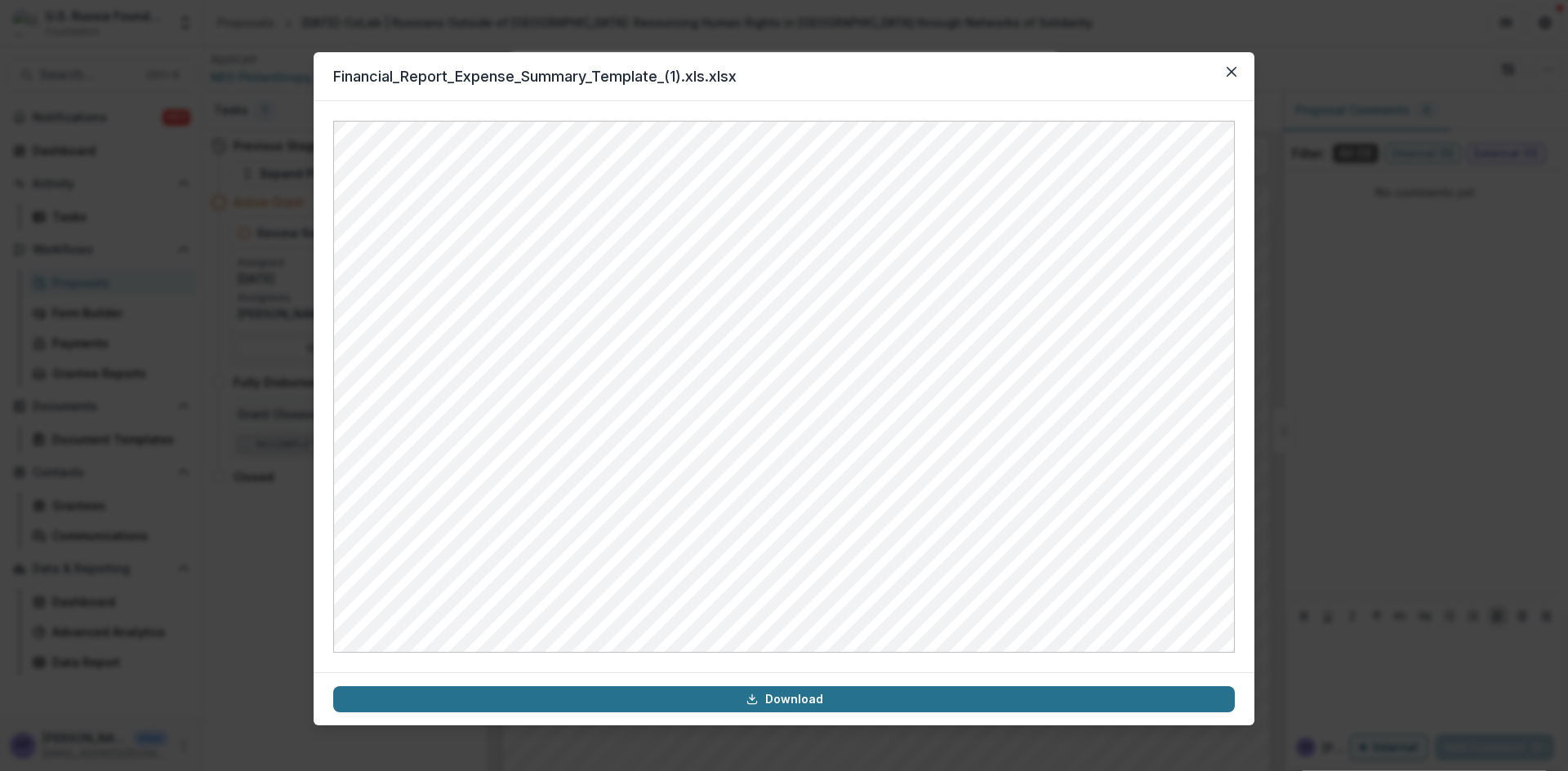
click at [796, 705] on link "Download" at bounding box center [784, 699] width 902 height 26
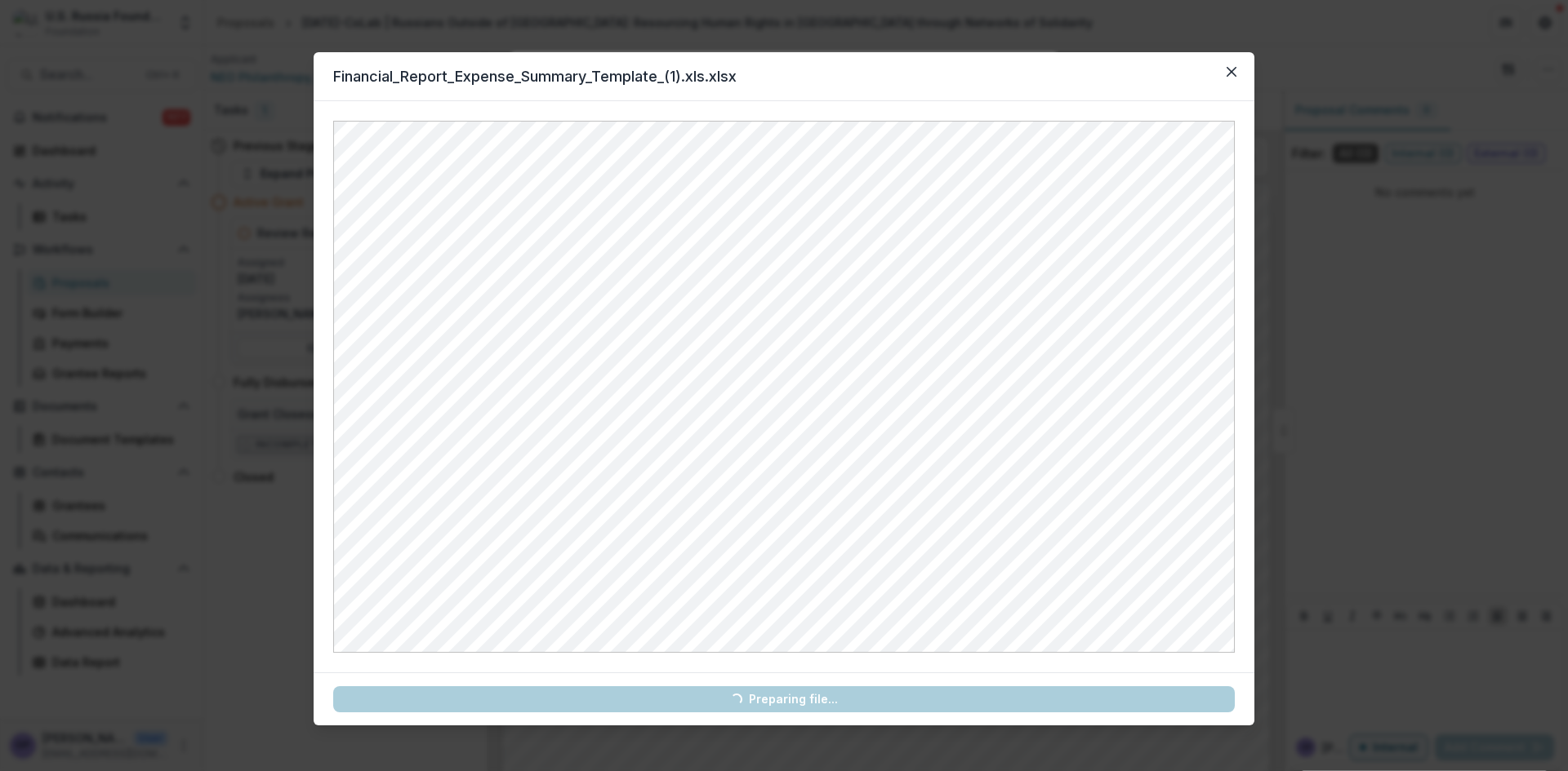
click at [796, 705] on link "Loading... Preparing file..." at bounding box center [784, 699] width 902 height 26
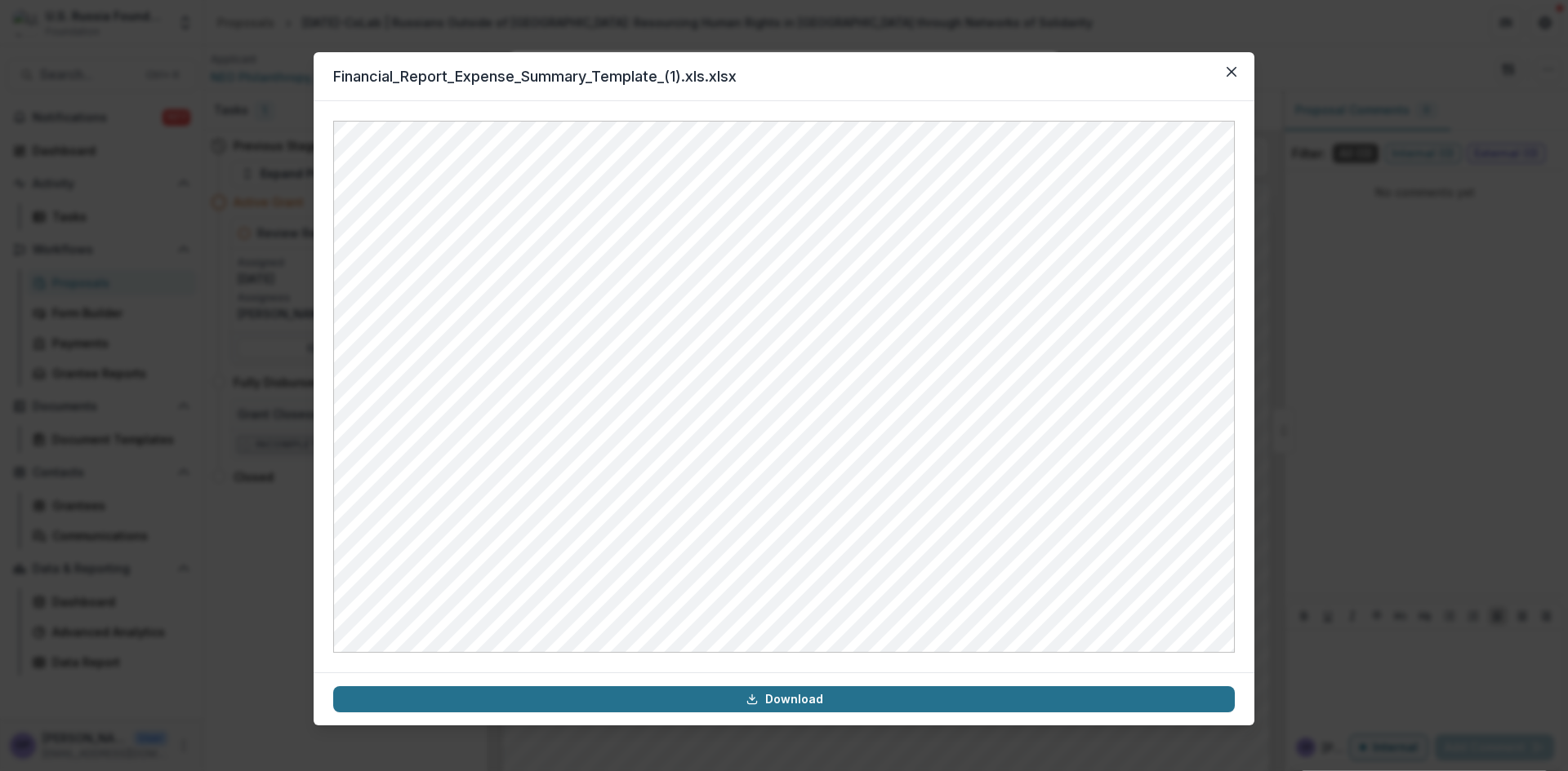
click at [771, 699] on link "Download" at bounding box center [784, 699] width 902 height 26
click at [754, 702] on icon at bounding box center [752, 699] width 13 height 13
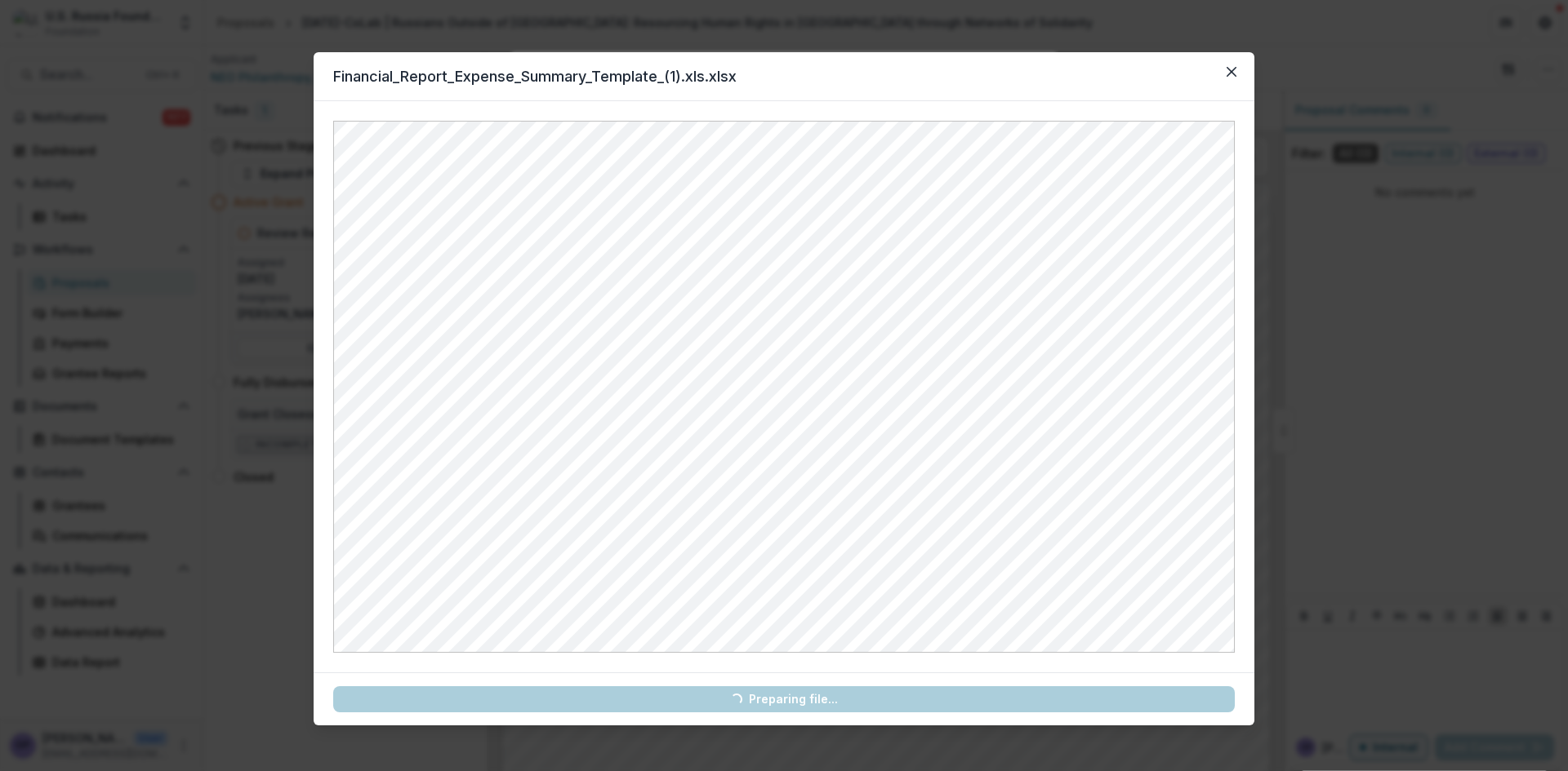
click at [754, 702] on link "Loading... Preparing file..." at bounding box center [784, 699] width 902 height 26
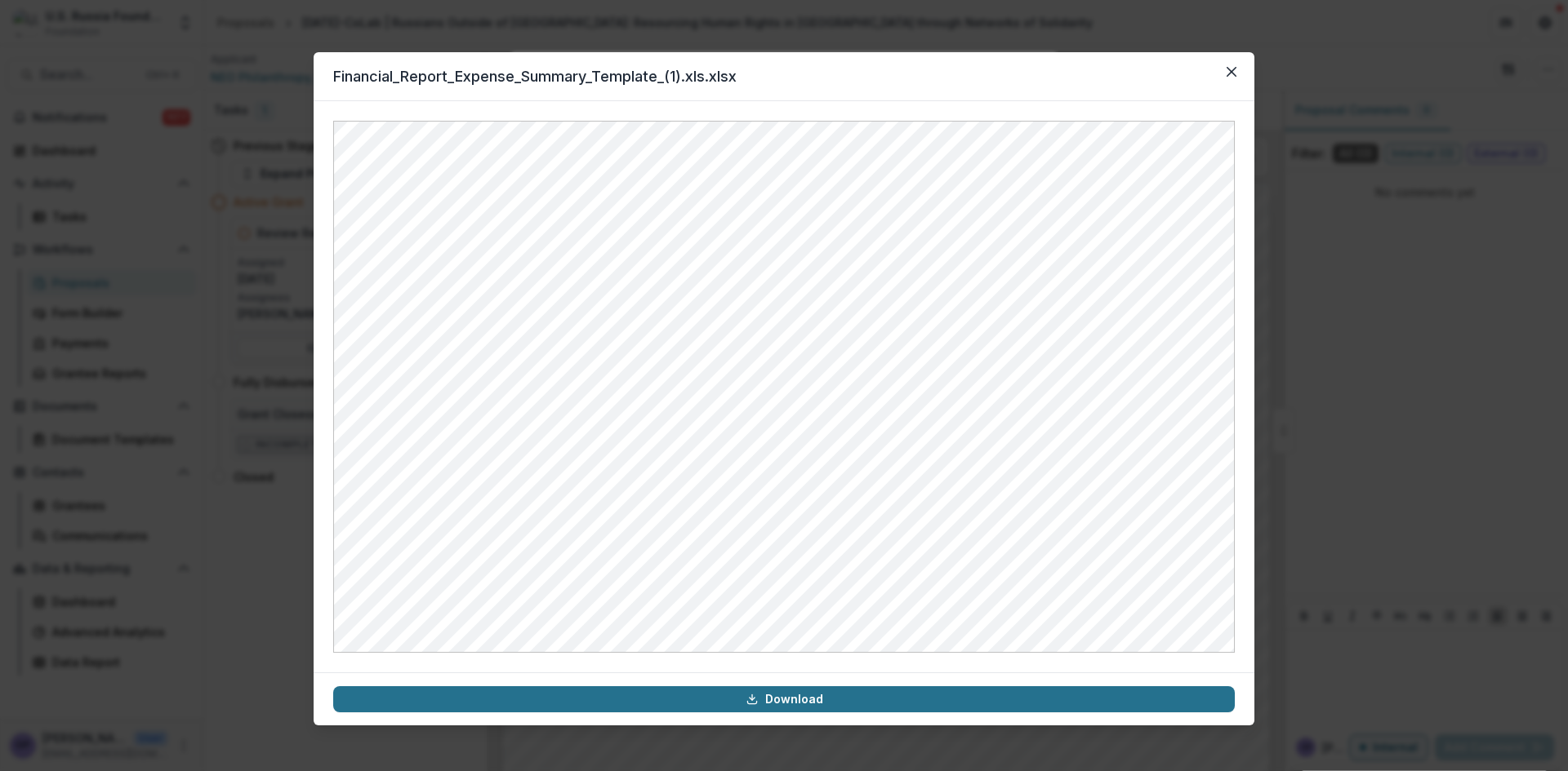
click at [754, 694] on icon at bounding box center [752, 699] width 13 height 13
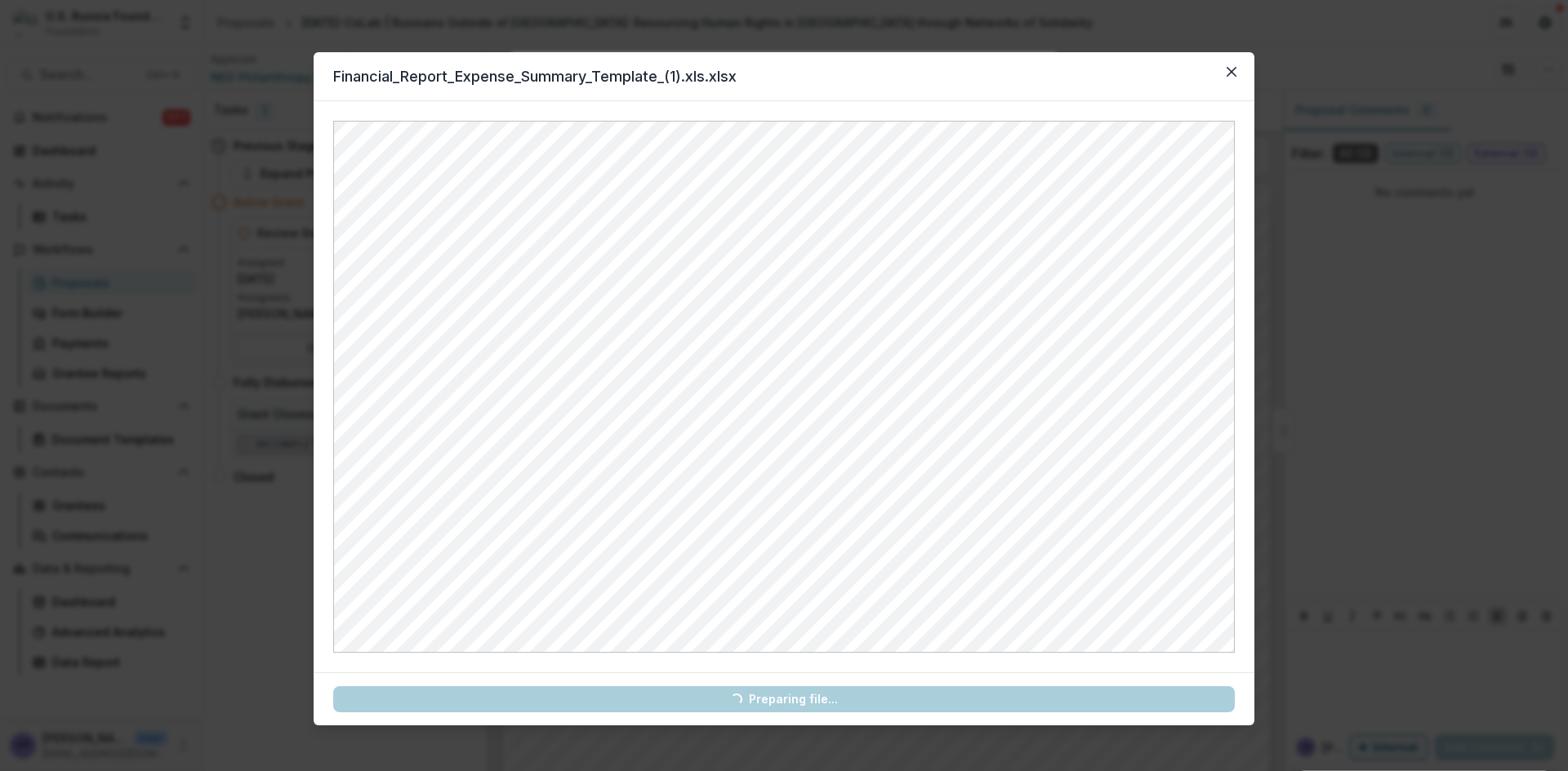
click at [754, 694] on link "Loading... Preparing file..." at bounding box center [784, 699] width 902 height 26
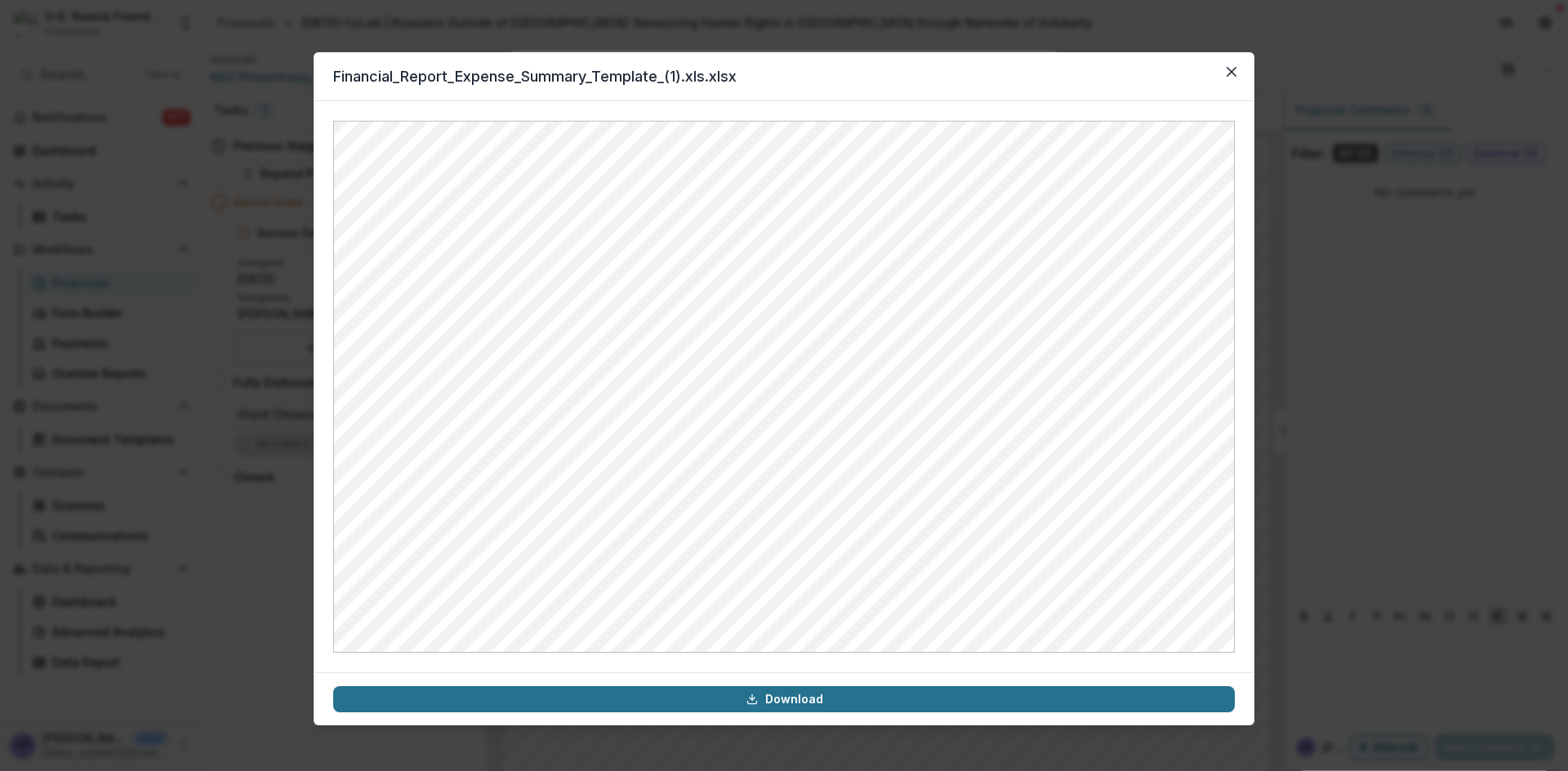
click at [754, 694] on link "Download" at bounding box center [784, 699] width 902 height 26
click at [754, 694] on icon at bounding box center [752, 699] width 13 height 13
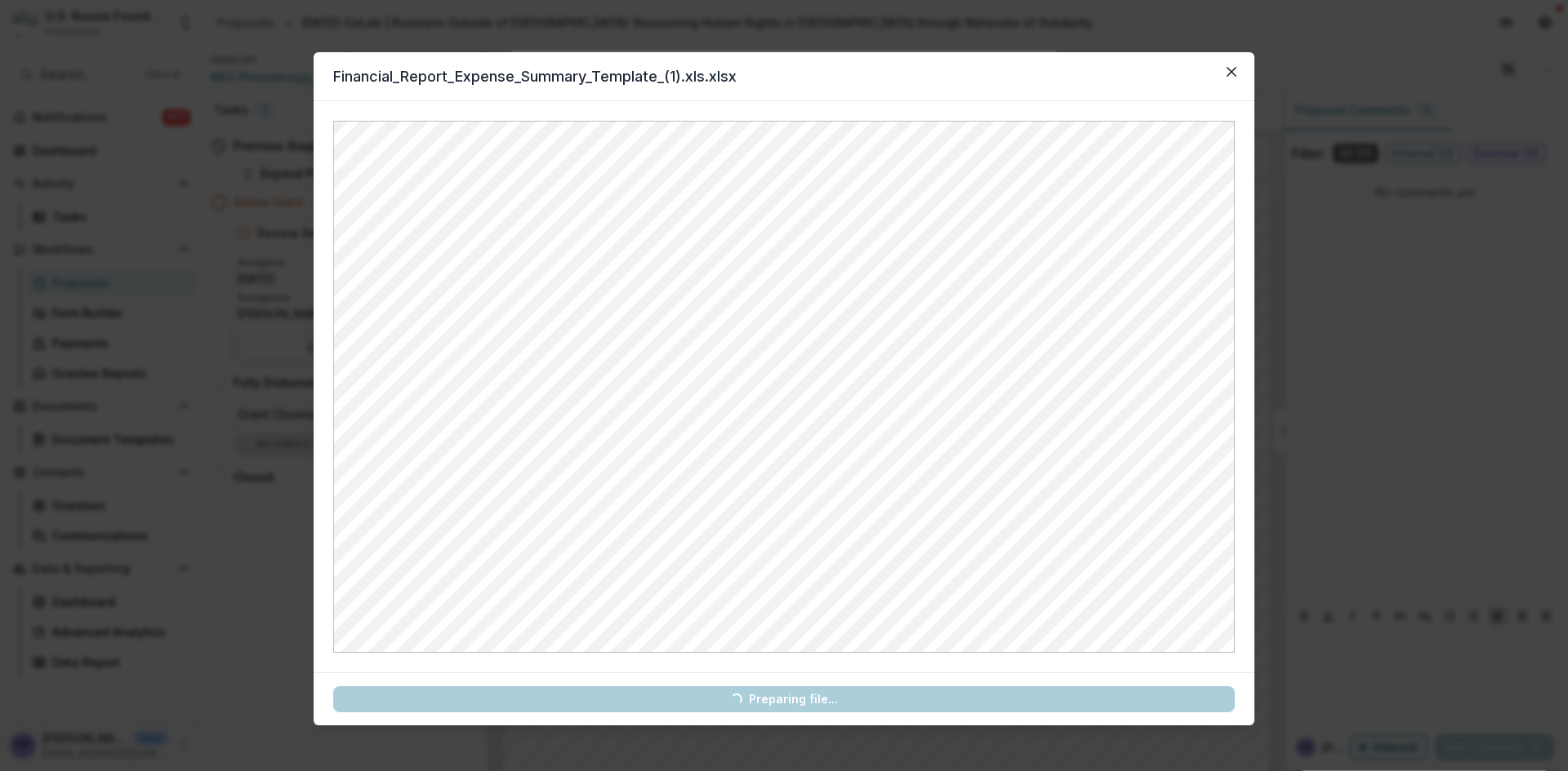
click at [754, 694] on link "Loading... Preparing file..." at bounding box center [784, 699] width 902 height 26
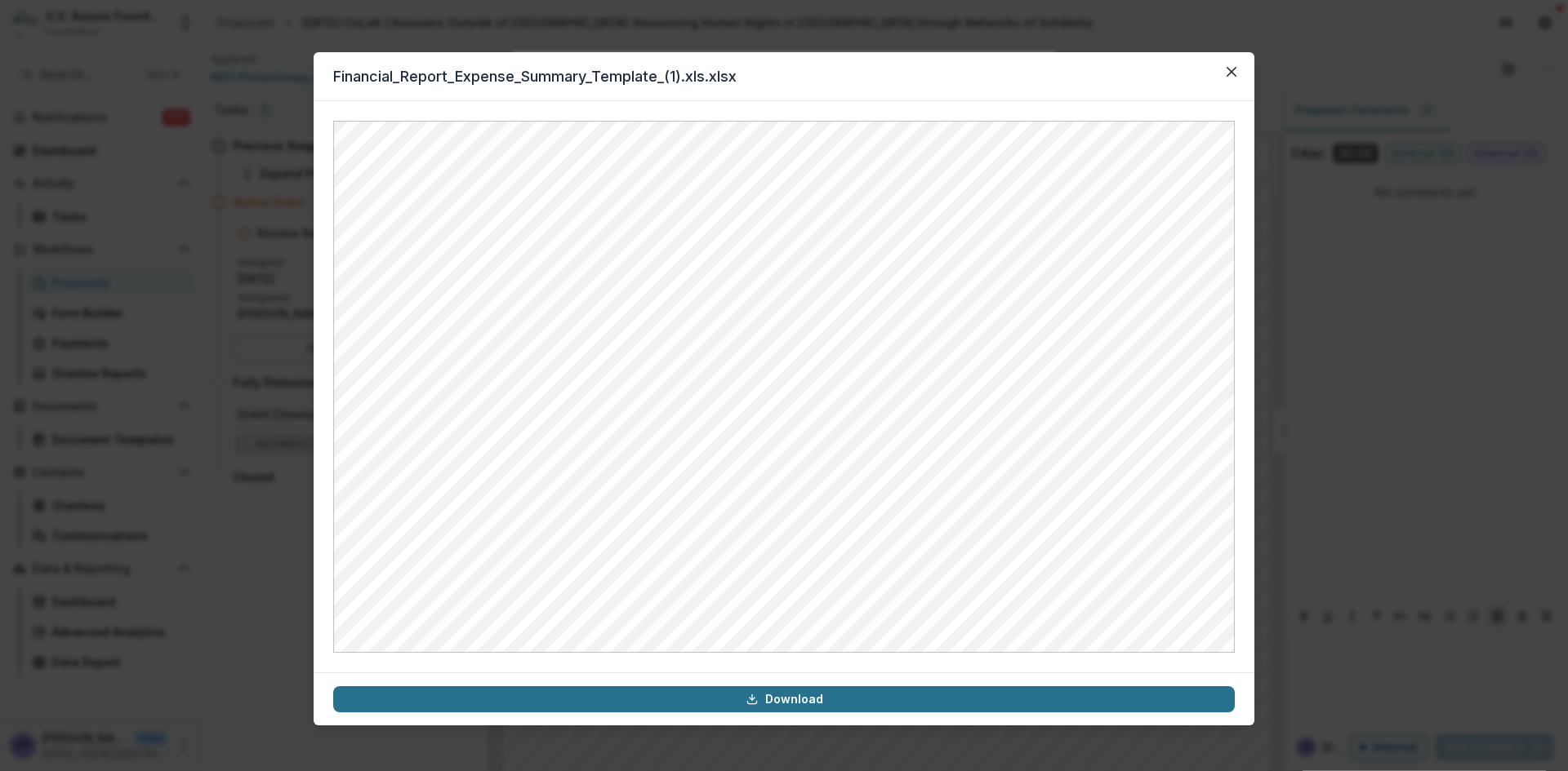
click at [754, 694] on link "Download" at bounding box center [784, 699] width 902 height 26
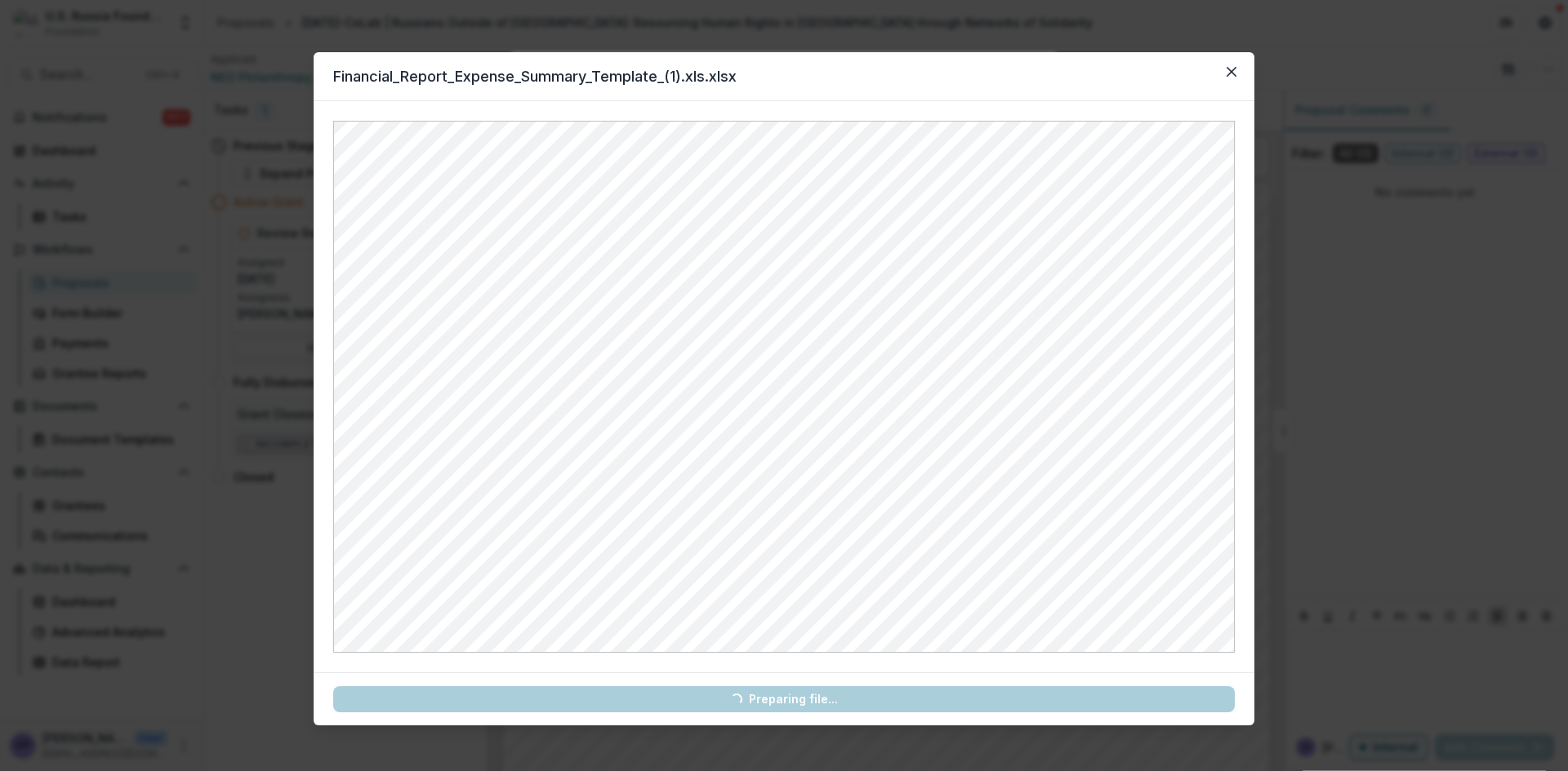
click at [754, 694] on link "Loading... Preparing file..." at bounding box center [784, 699] width 902 height 26
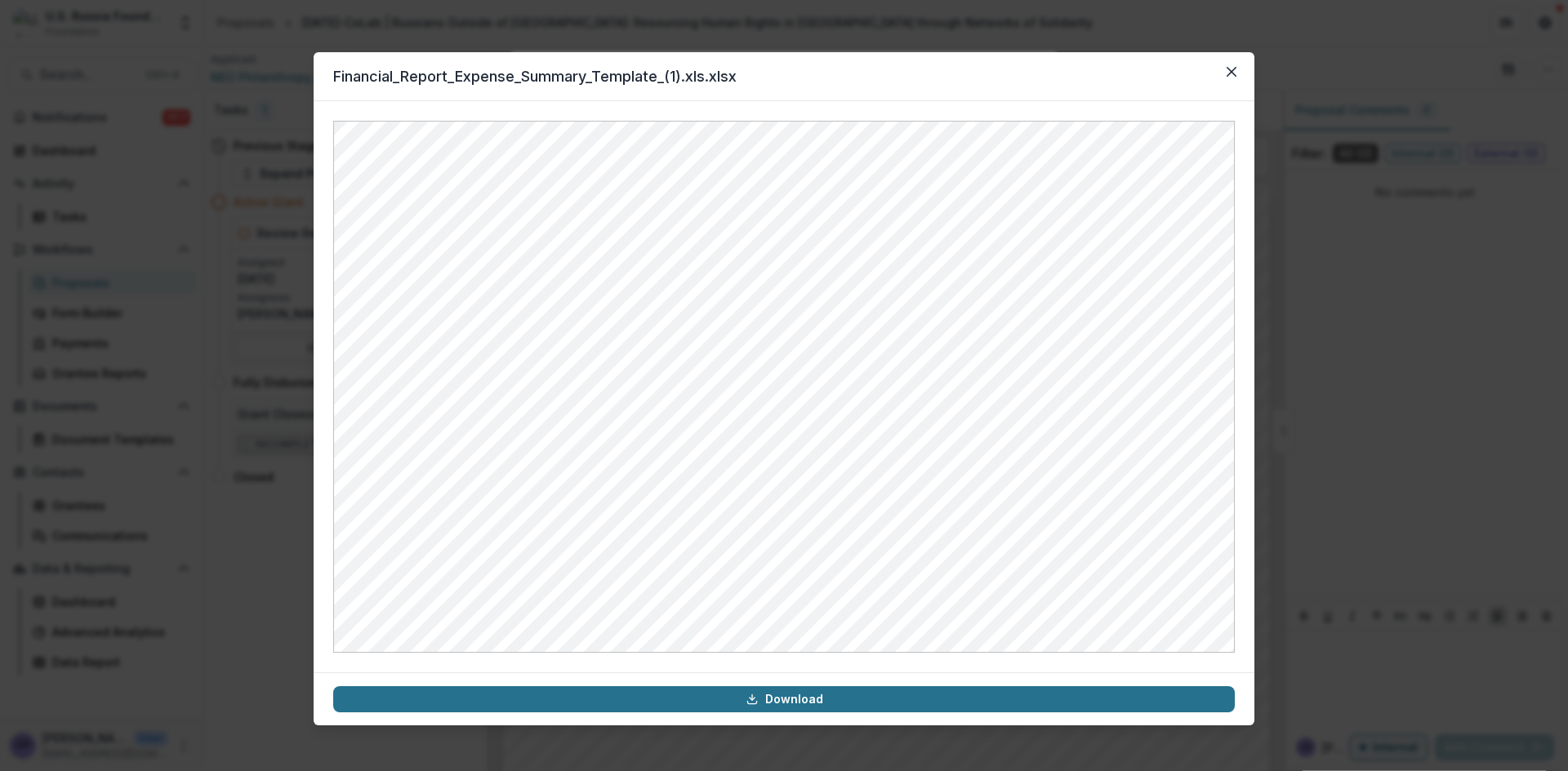
click at [754, 694] on link "Download" at bounding box center [784, 699] width 902 height 26
click at [754, 694] on icon at bounding box center [752, 699] width 13 height 13
click at [1230, 71] on icon "Close" at bounding box center [1231, 71] width 10 height 10
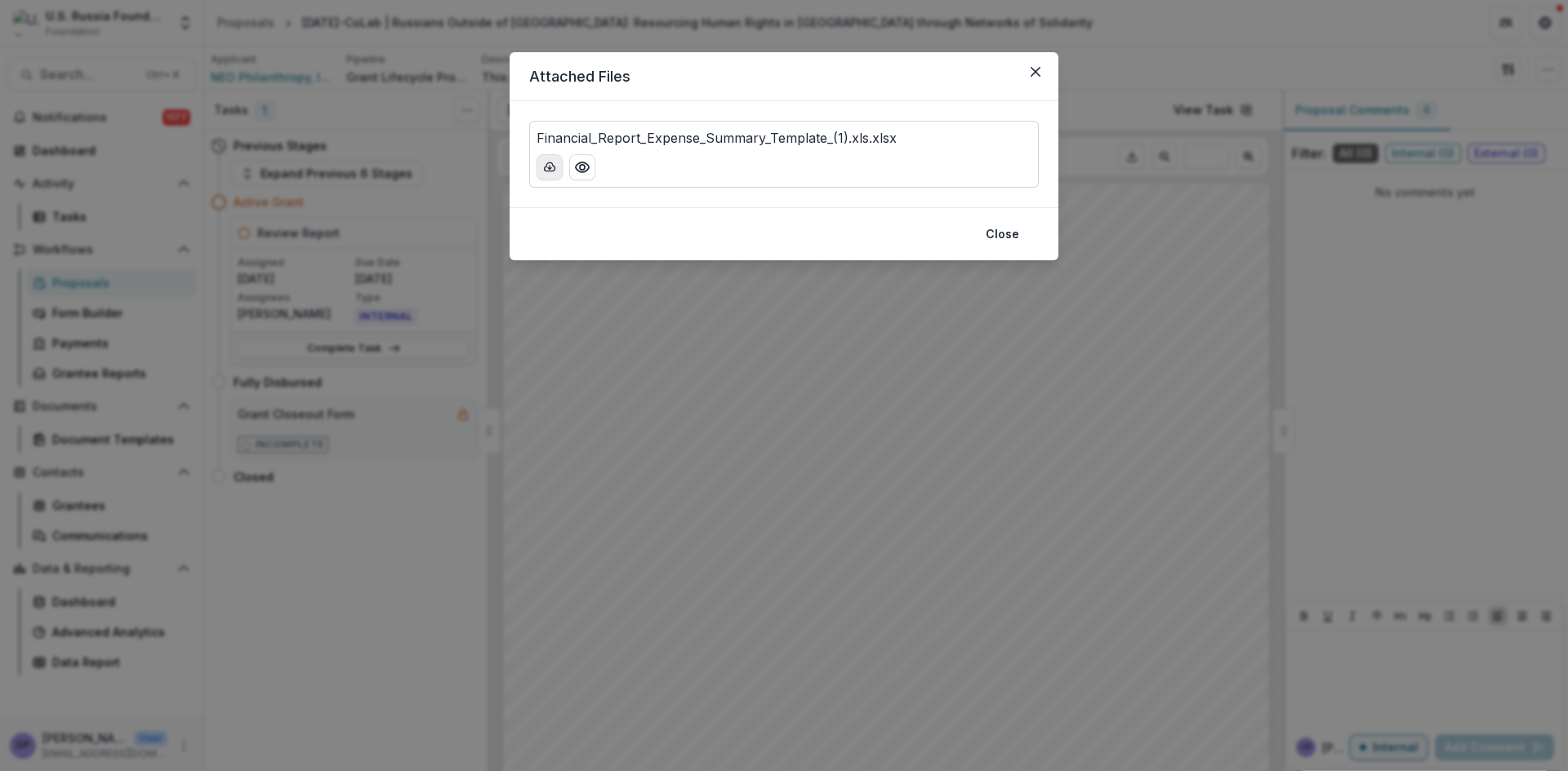
click at [547, 164] on icon "download-button" at bounding box center [550, 166] width 10 height 8
click at [640, 137] on p "Financial_Report_Expense_Summary_Template_(1).xls.xlsx" at bounding box center [716, 137] width 360 height 20
click at [1004, 240] on button "Close" at bounding box center [1002, 234] width 53 height 26
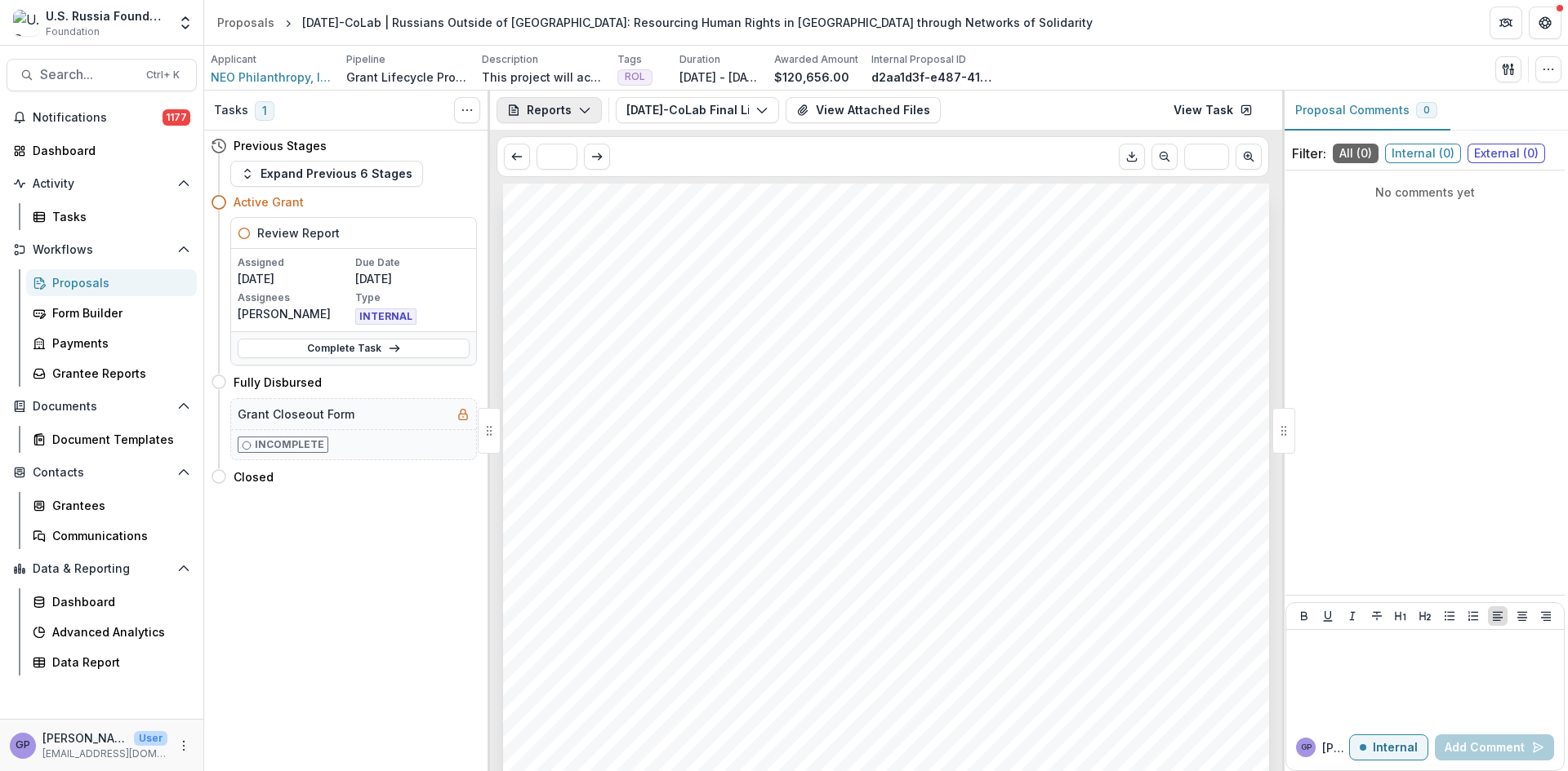
click at [586, 110] on polyline "button" at bounding box center [585, 112] width 9 height 5
click at [888, 109] on button "View Attached Files" at bounding box center [862, 110] width 155 height 26
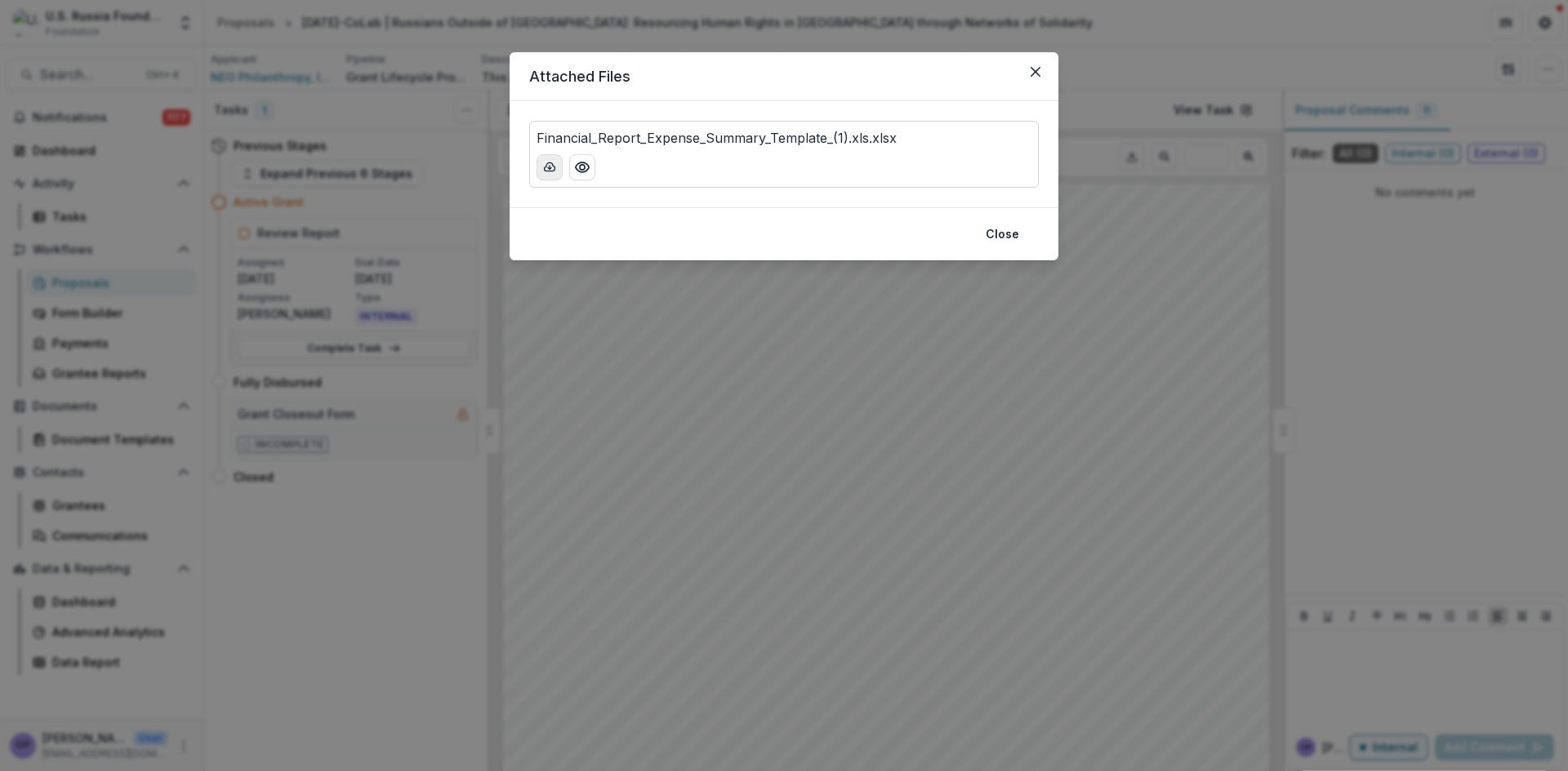
click at [547, 167] on icon "download-button" at bounding box center [550, 166] width 10 height 8
click at [1036, 67] on icon "Close" at bounding box center [1035, 71] width 10 height 10
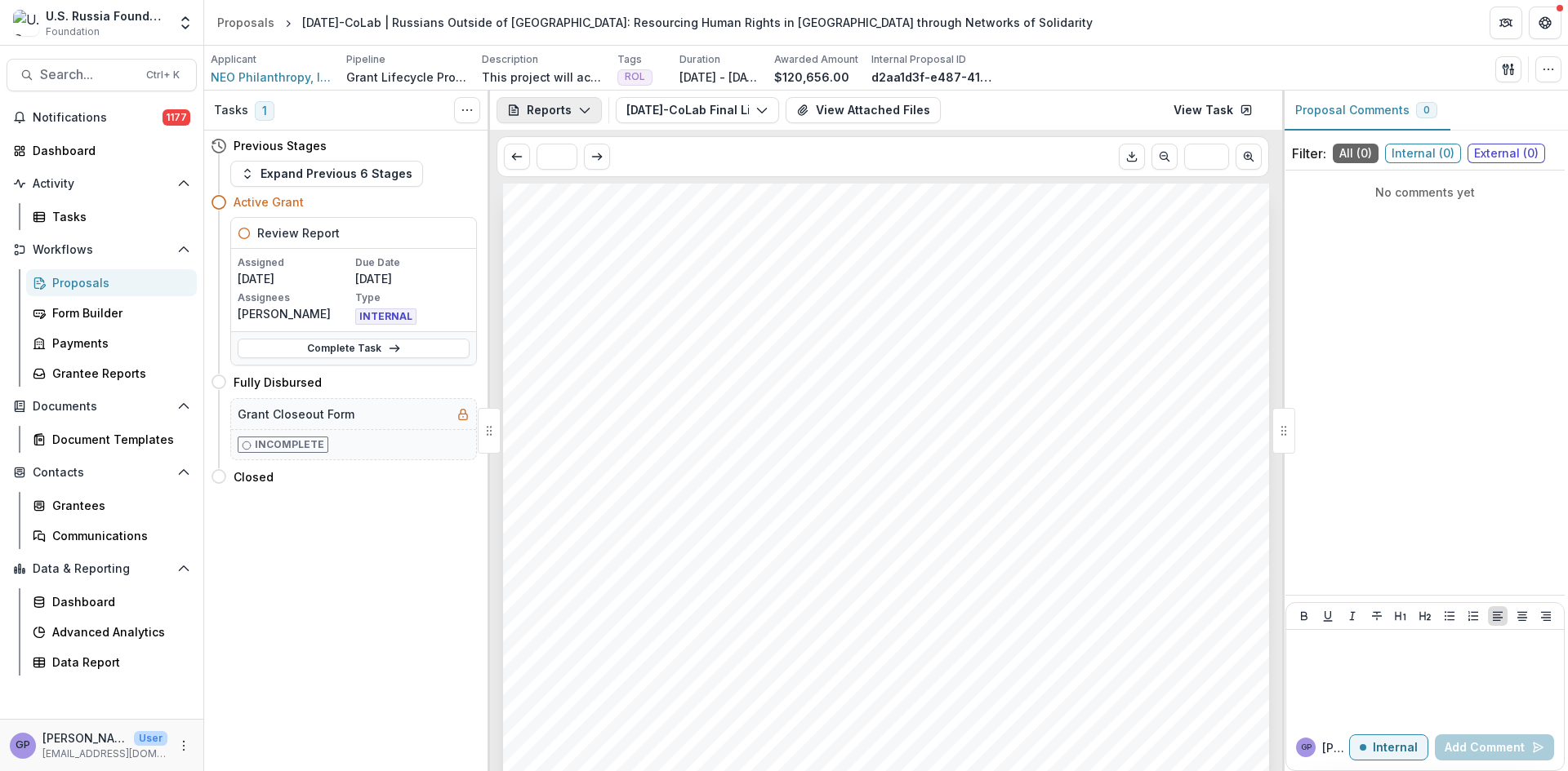
click at [587, 104] on icon "button" at bounding box center [585, 110] width 13 height 13
click at [237, 74] on span "NEO Philanthropy, Inc." at bounding box center [272, 77] width 123 height 17
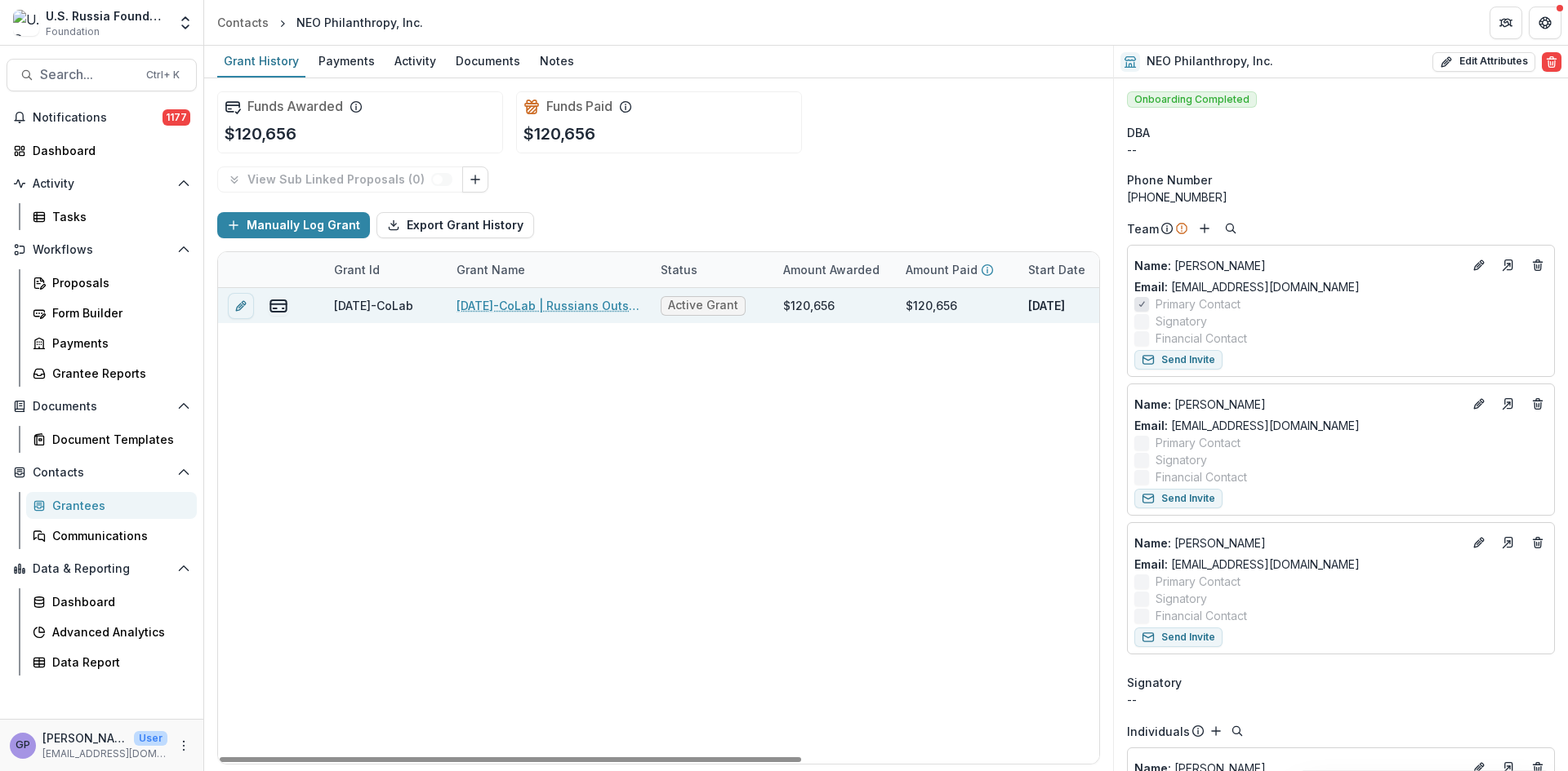
click at [496, 305] on link "[DATE]-CoLab | Russians Outside of [GEOGRAPHIC_DATA]: Resourcing Human Rights i…" at bounding box center [548, 306] width 184 height 17
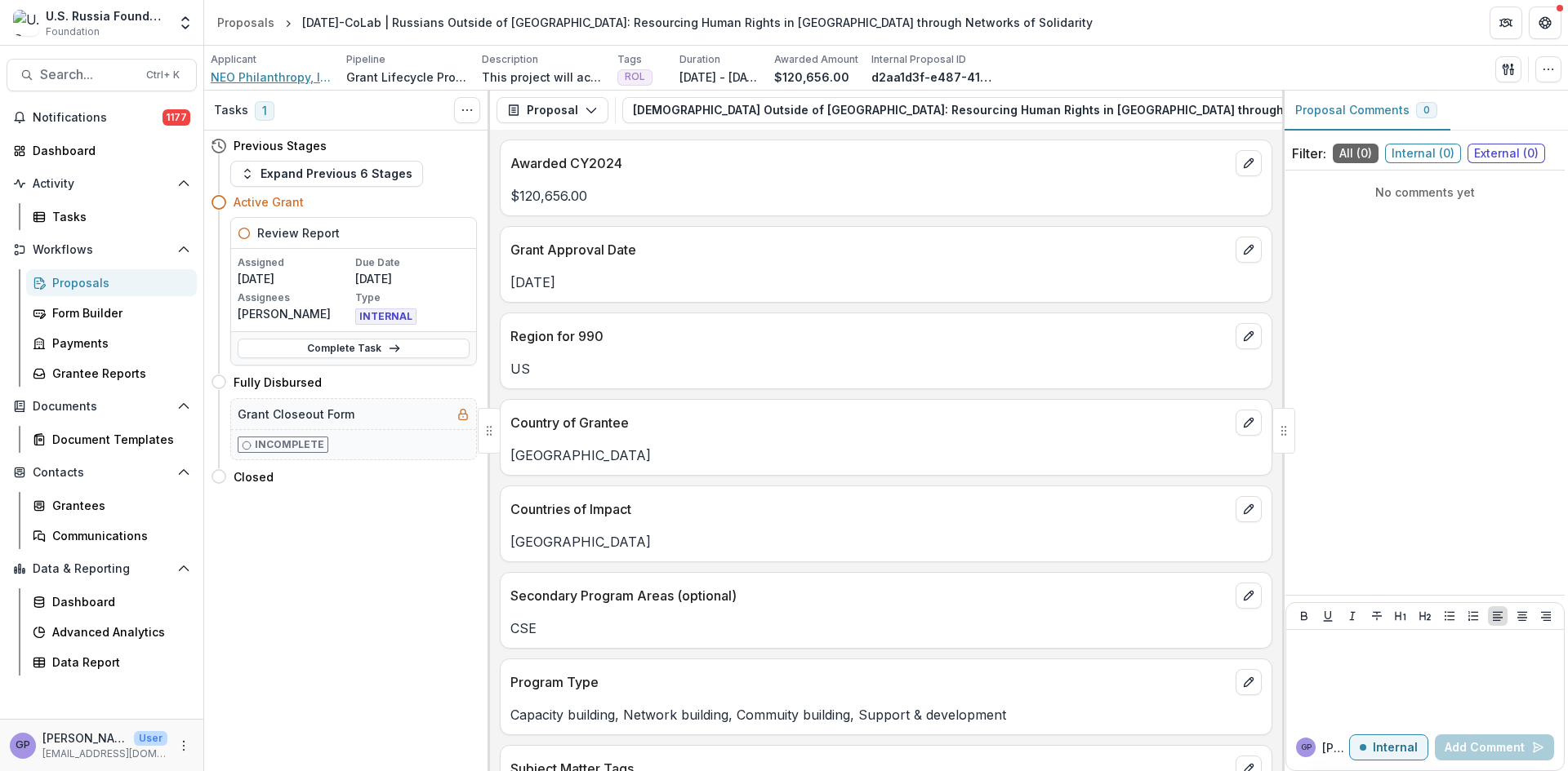
click at [273, 77] on span "NEO Philanthropy, Inc." at bounding box center [272, 77] width 123 height 17
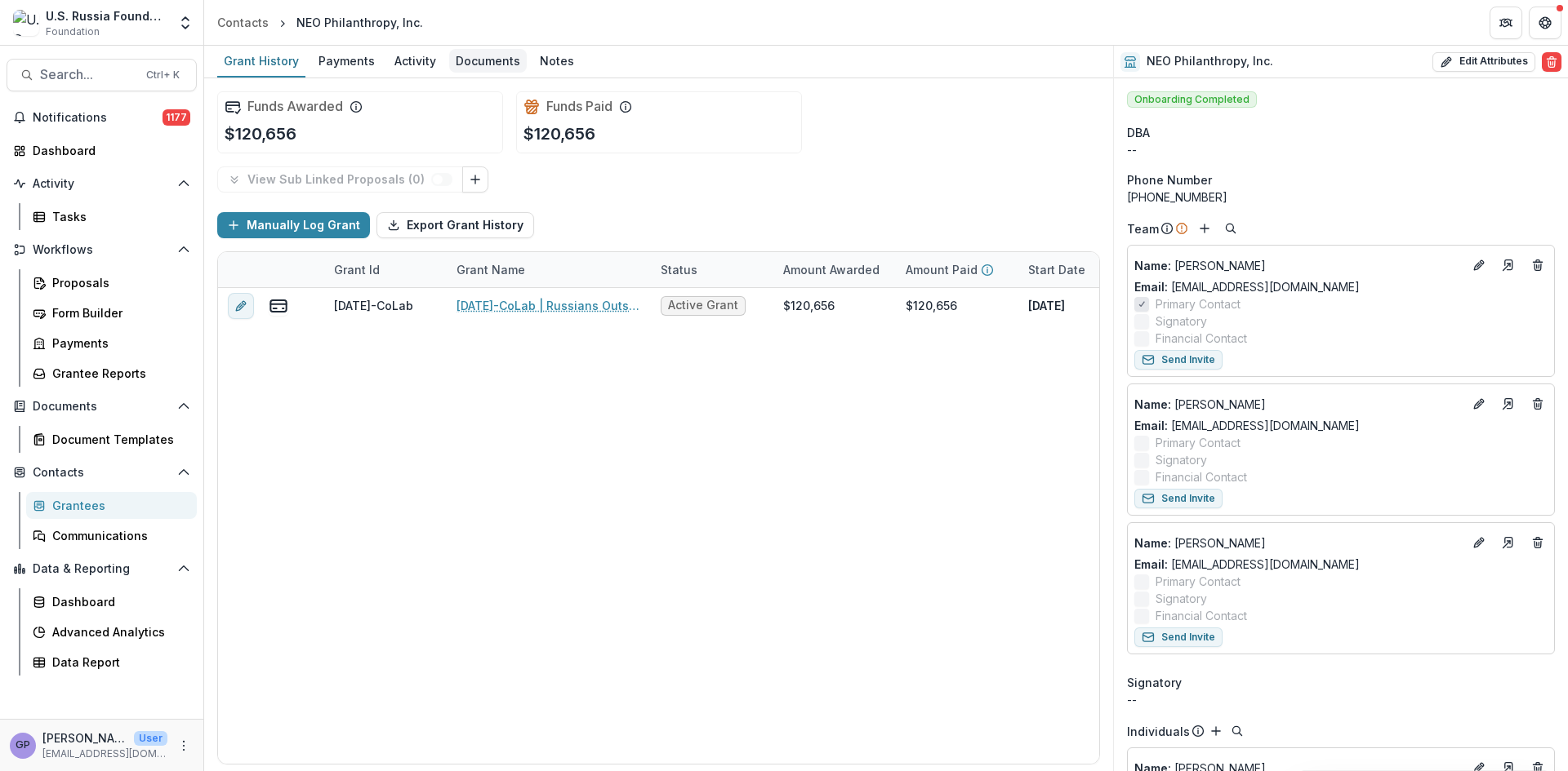
click at [477, 57] on div "Documents" at bounding box center [488, 61] width 78 height 23
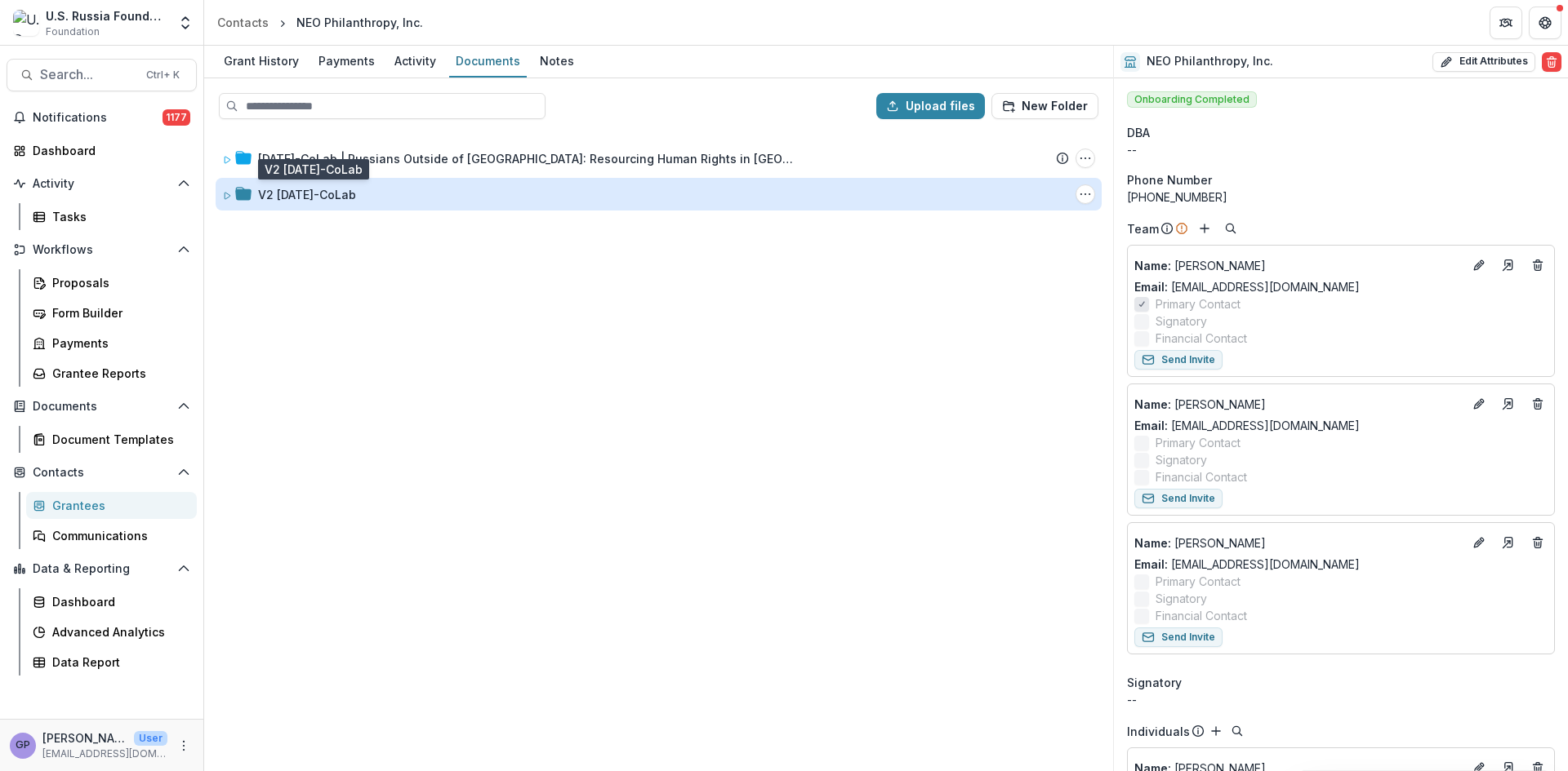
click at [314, 188] on div "V2 [DATE]-CoLab" at bounding box center [306, 194] width 98 height 17
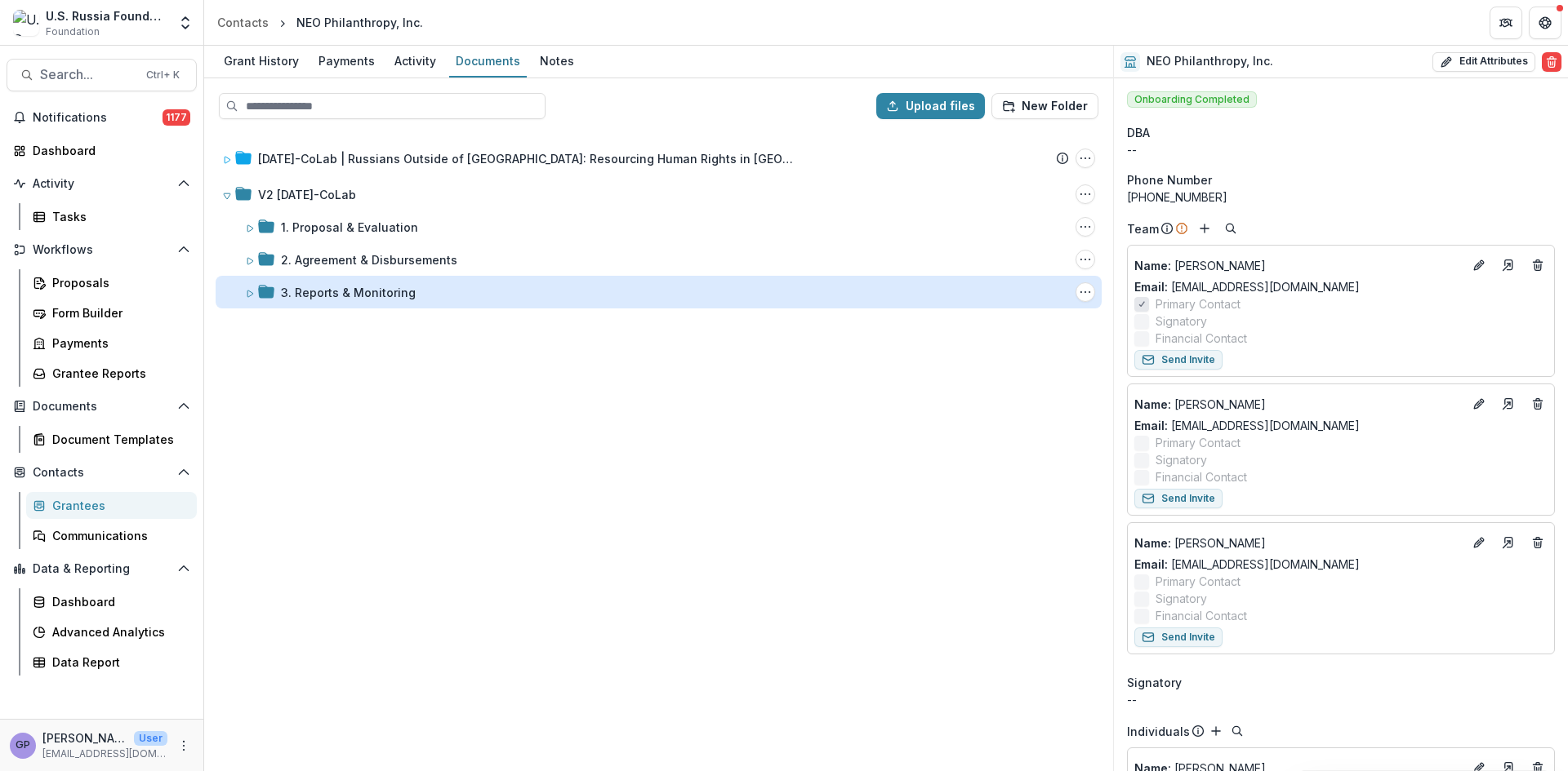
click at [319, 287] on div "3. Reports & Monitoring" at bounding box center [349, 293] width 135 height 17
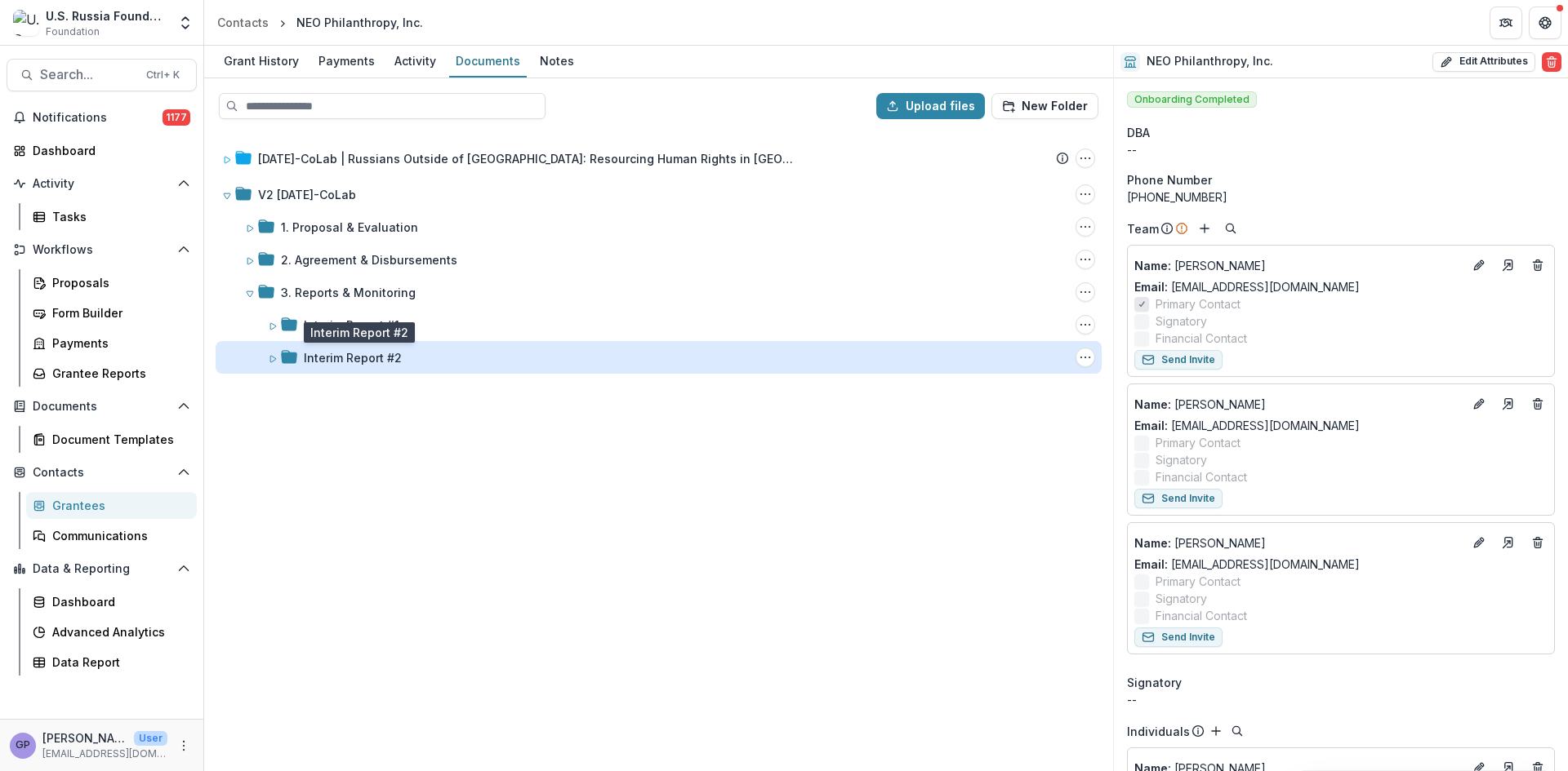
click at [332, 360] on div "Interim Report #2" at bounding box center [352, 358] width 98 height 17
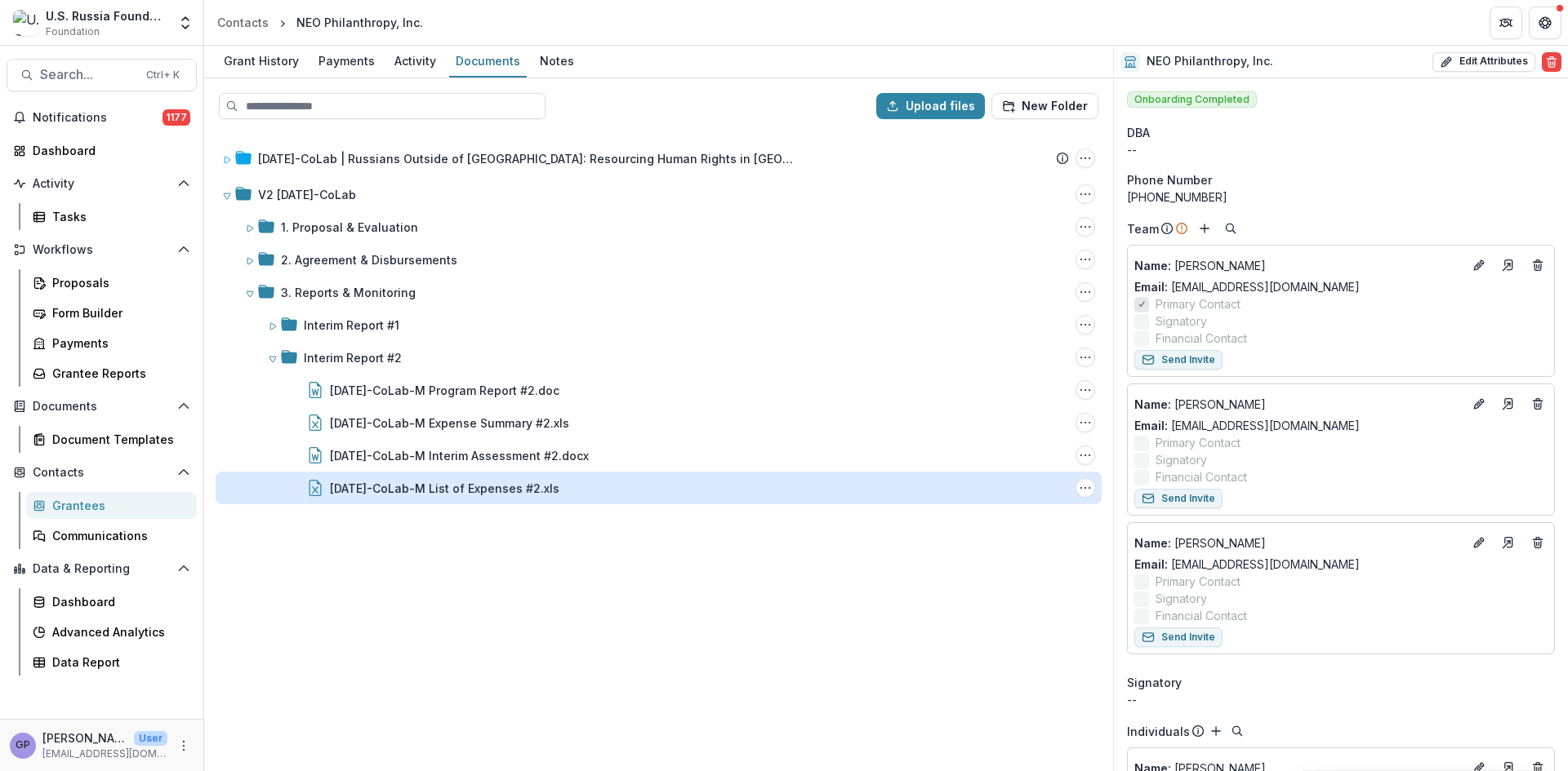
click at [507, 485] on div "[DATE]-CoLab-M List of Expenses #2.xls" at bounding box center [445, 488] width 229 height 17
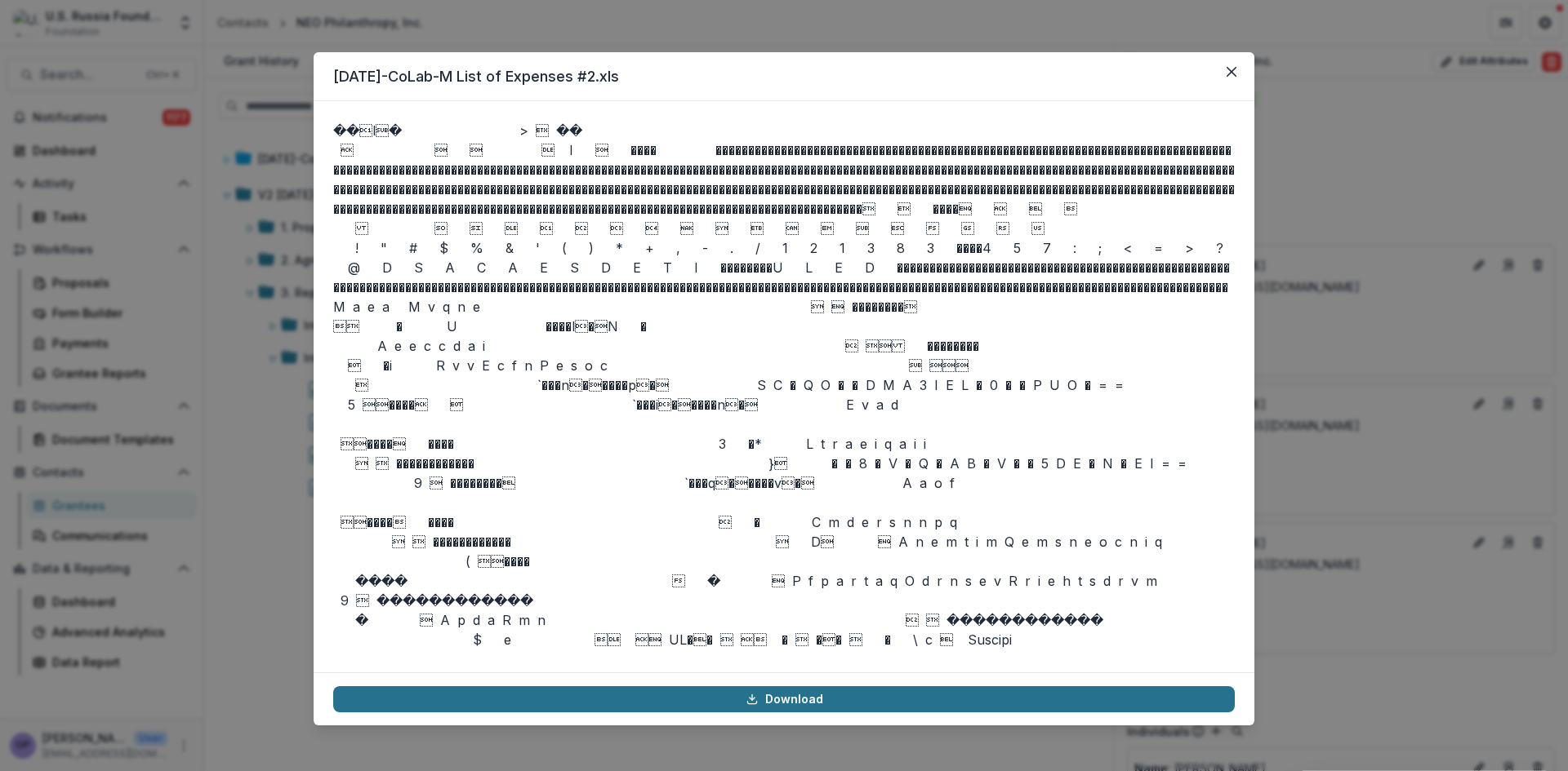
click at [785, 704] on link "Download" at bounding box center [784, 699] width 902 height 26
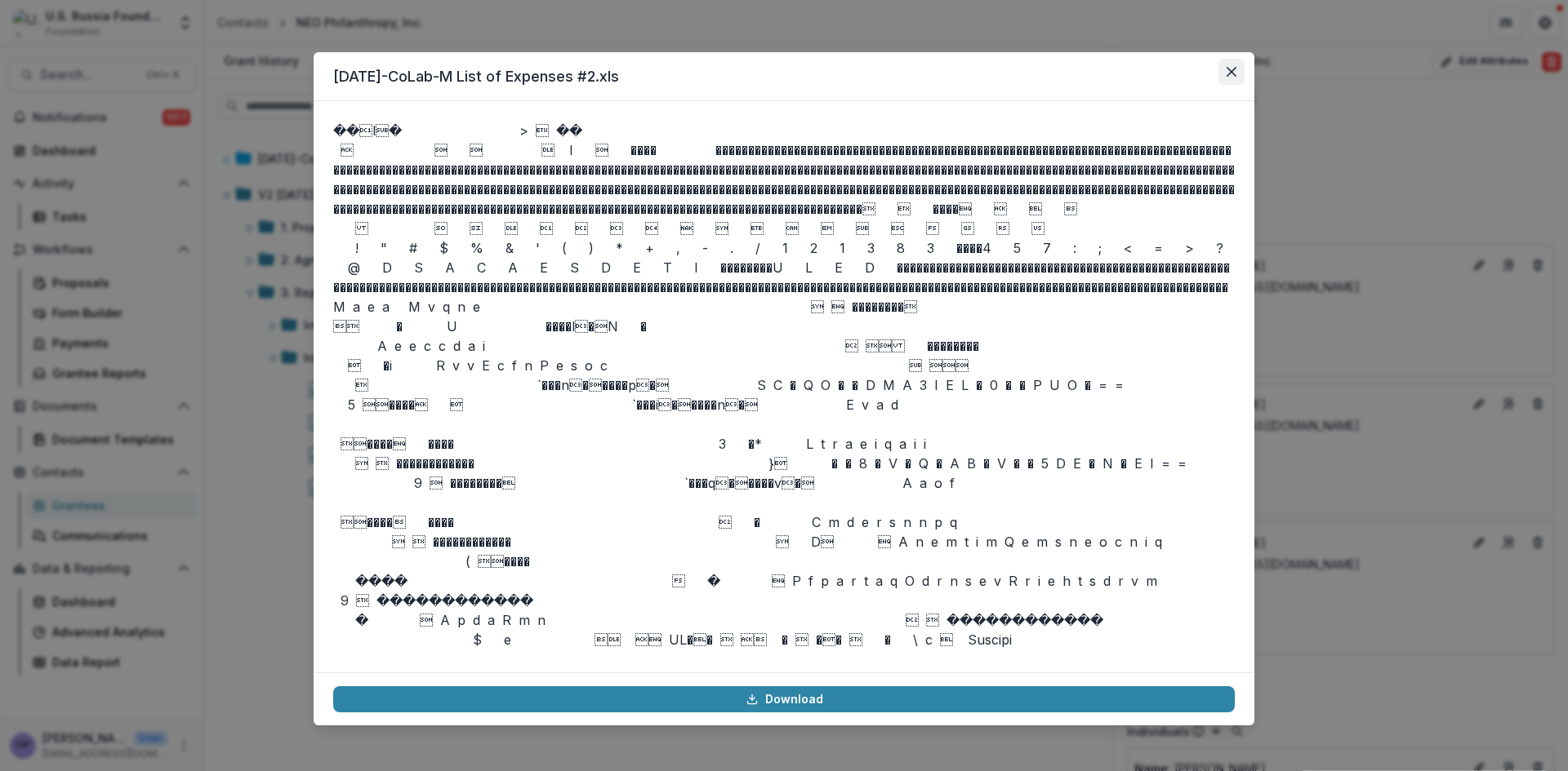
click at [1228, 66] on button "Close" at bounding box center [1232, 72] width 26 height 26
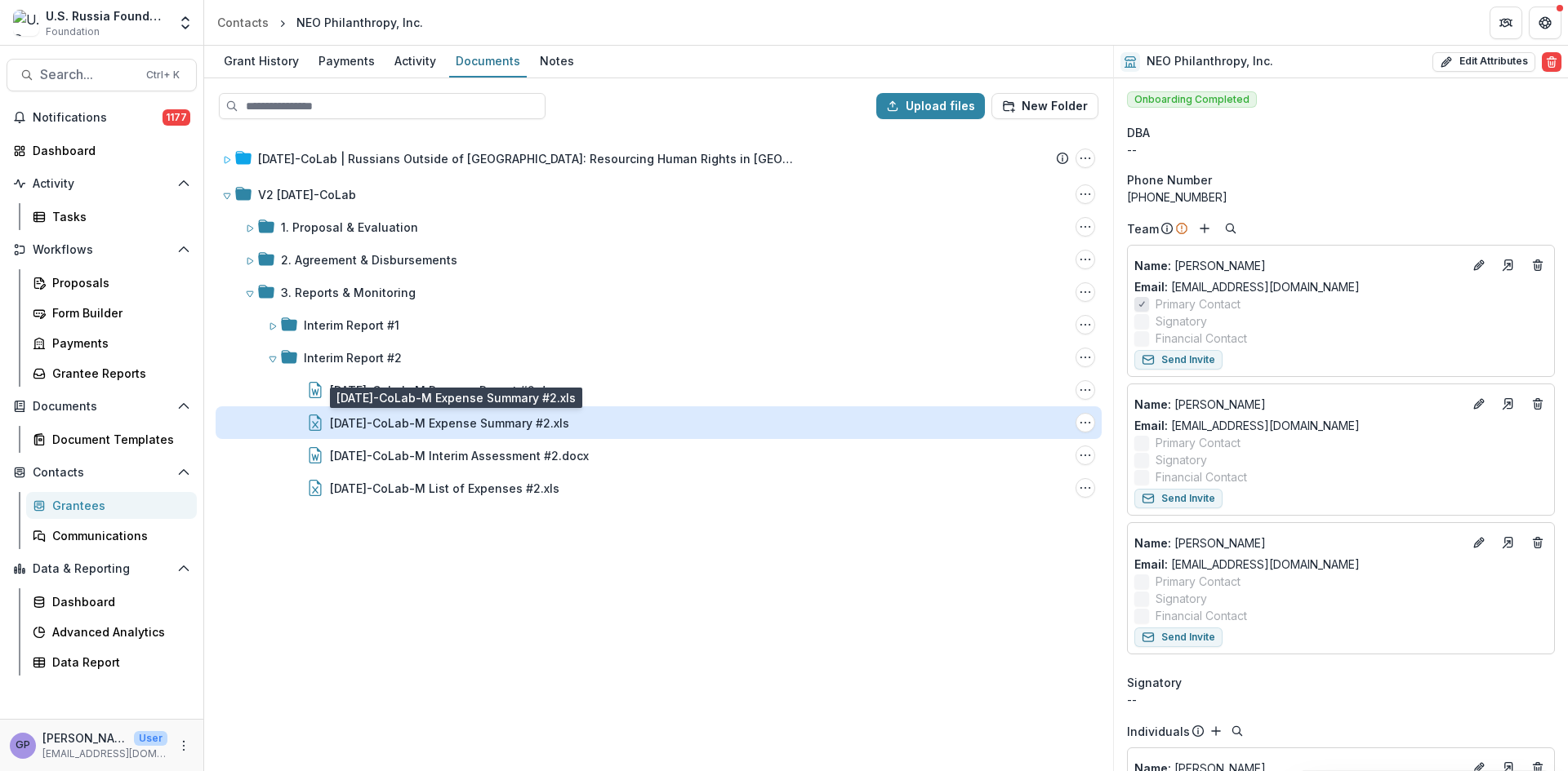
click at [445, 423] on div "[DATE]-CoLab-M Expense Summary #2.xls" at bounding box center [450, 424] width 240 height 17
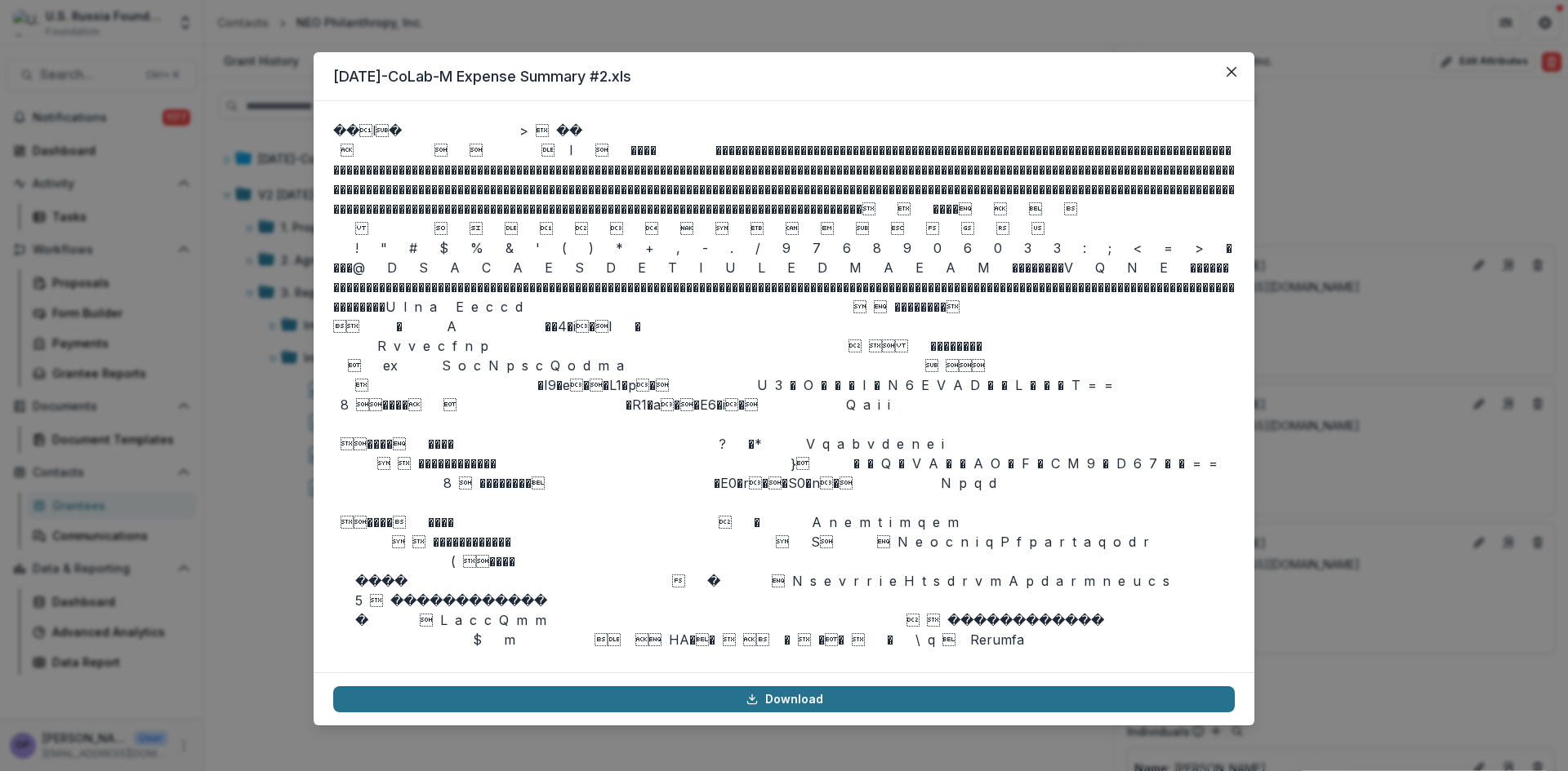
click at [778, 698] on link "Download" at bounding box center [784, 699] width 902 height 26
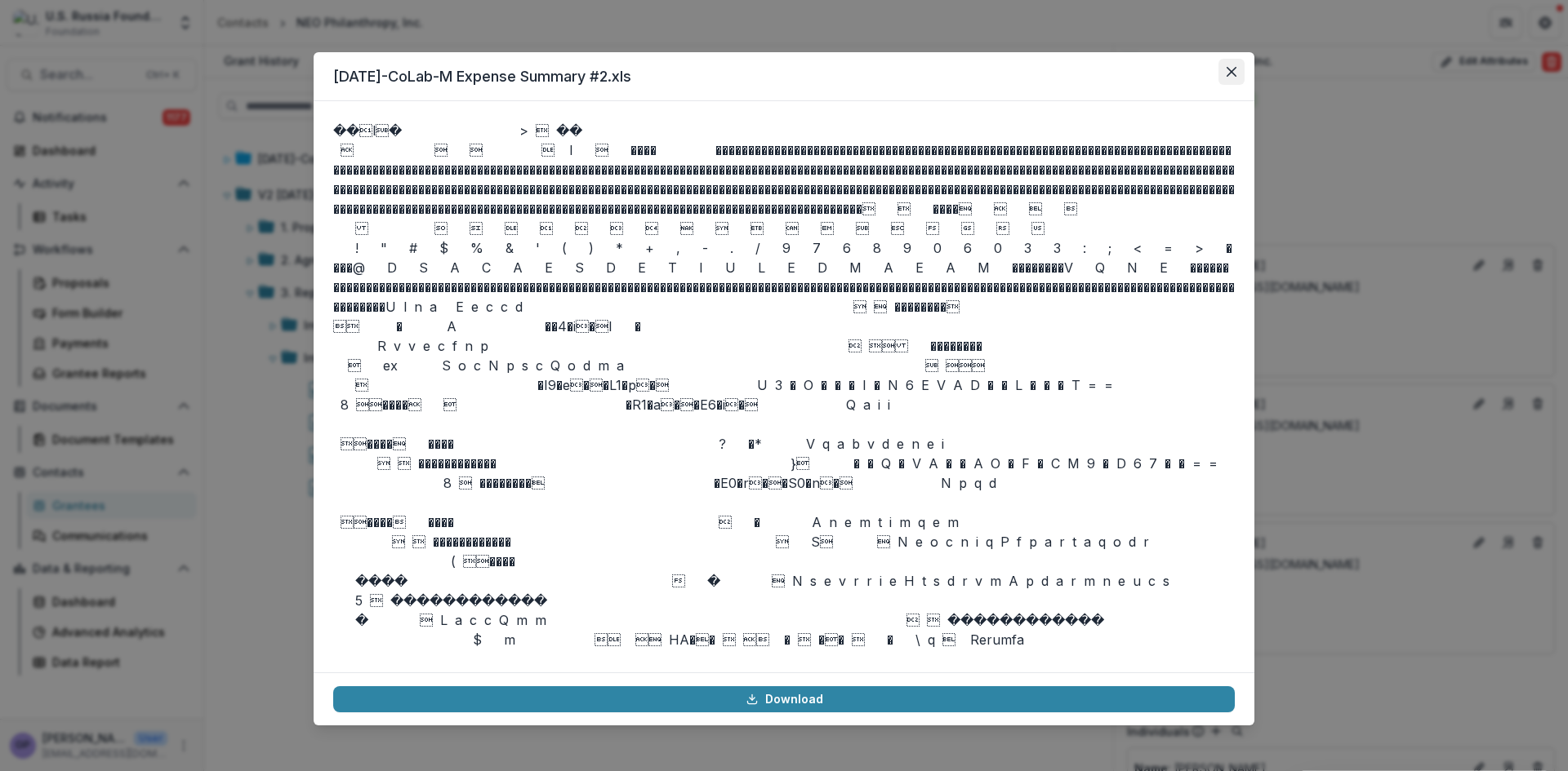
click at [1238, 67] on button "Close" at bounding box center [1232, 72] width 26 height 26
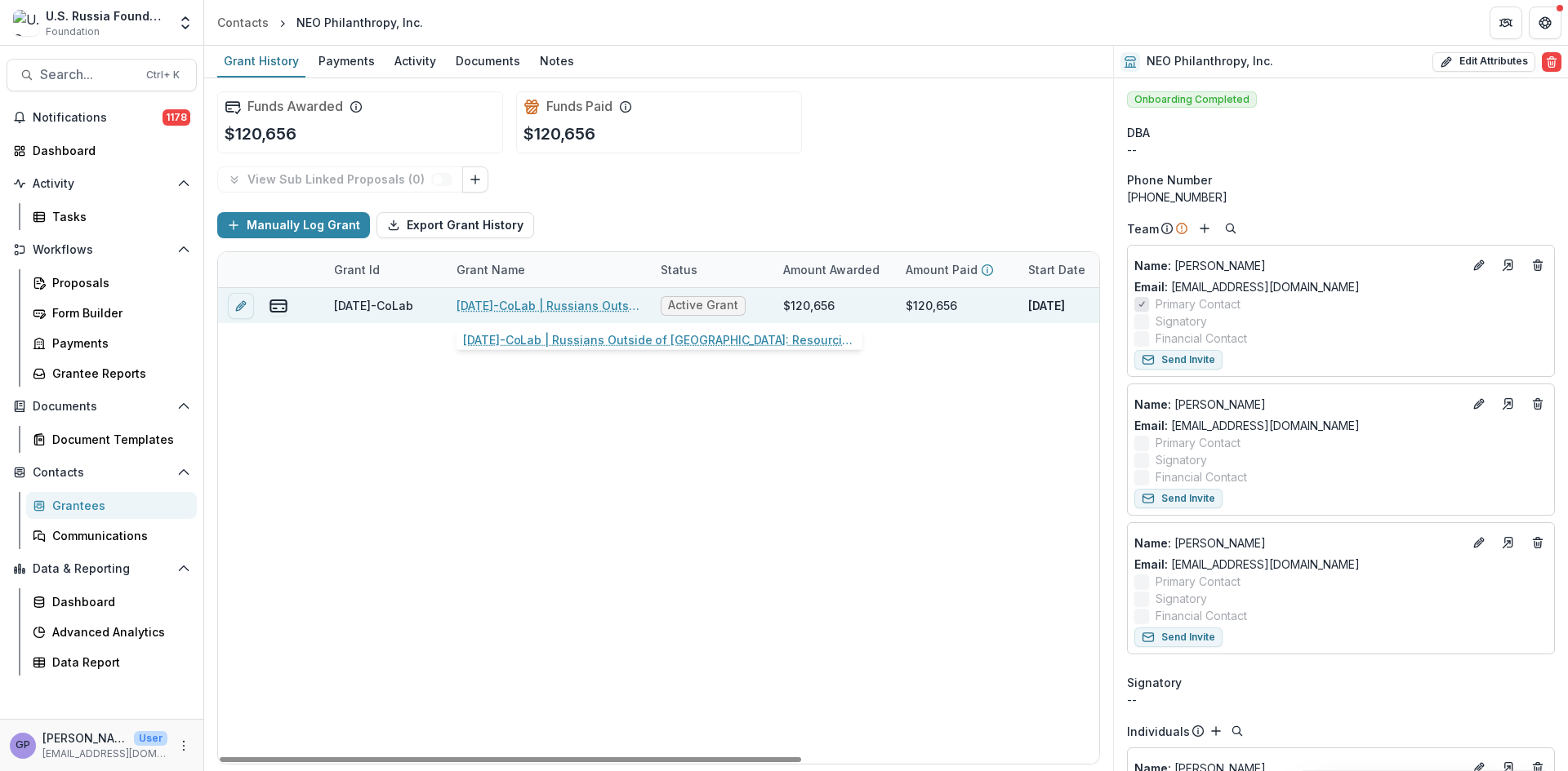
click at [504, 302] on link "[DATE]-CoLab | Russians Outside of [GEOGRAPHIC_DATA]: Resourcing Human Rights i…" at bounding box center [548, 306] width 184 height 17
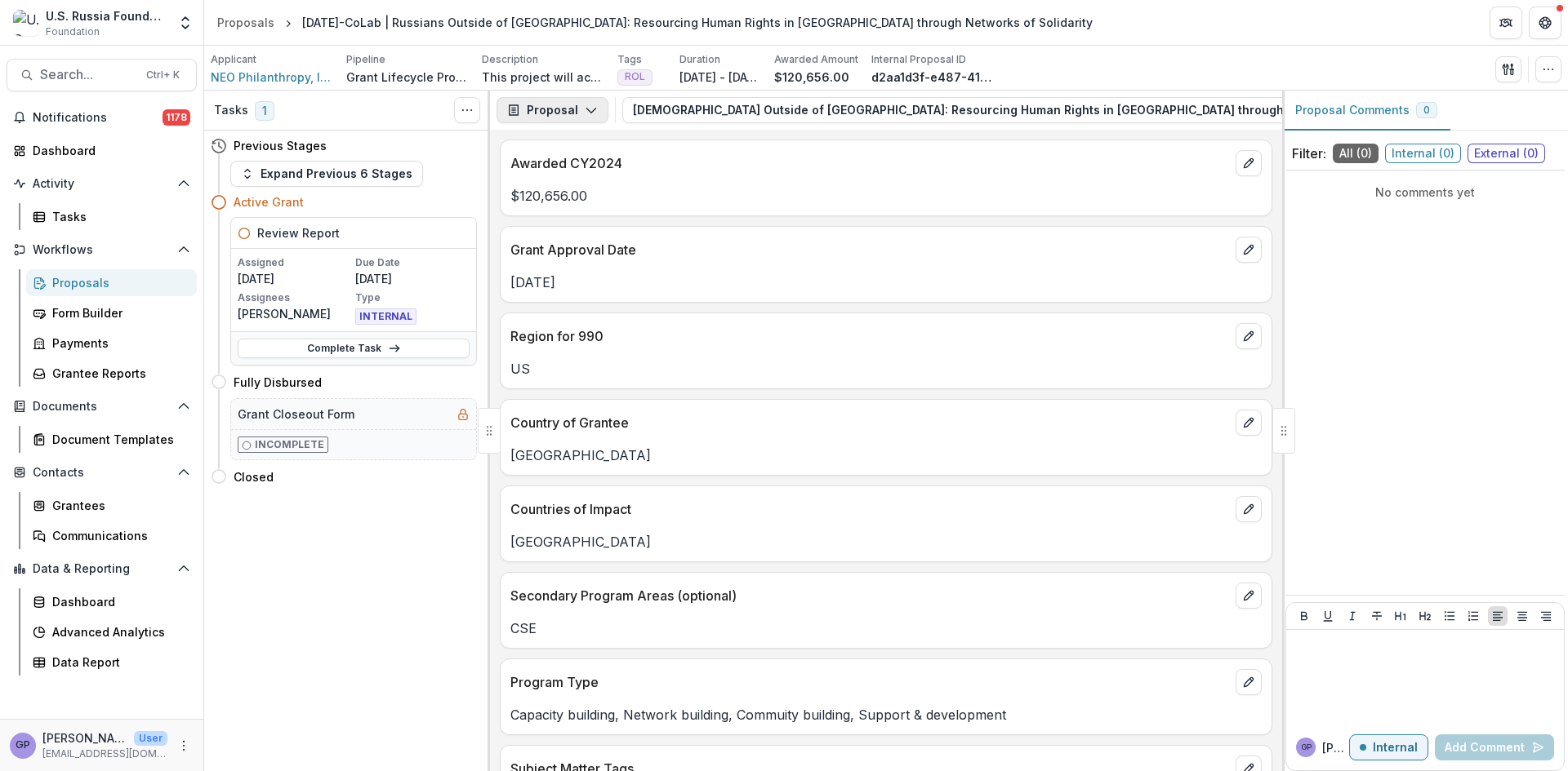
click at [592, 104] on icon "button" at bounding box center [591, 110] width 13 height 13
click at [579, 198] on div "Reports" at bounding box center [604, 201] width 150 height 17
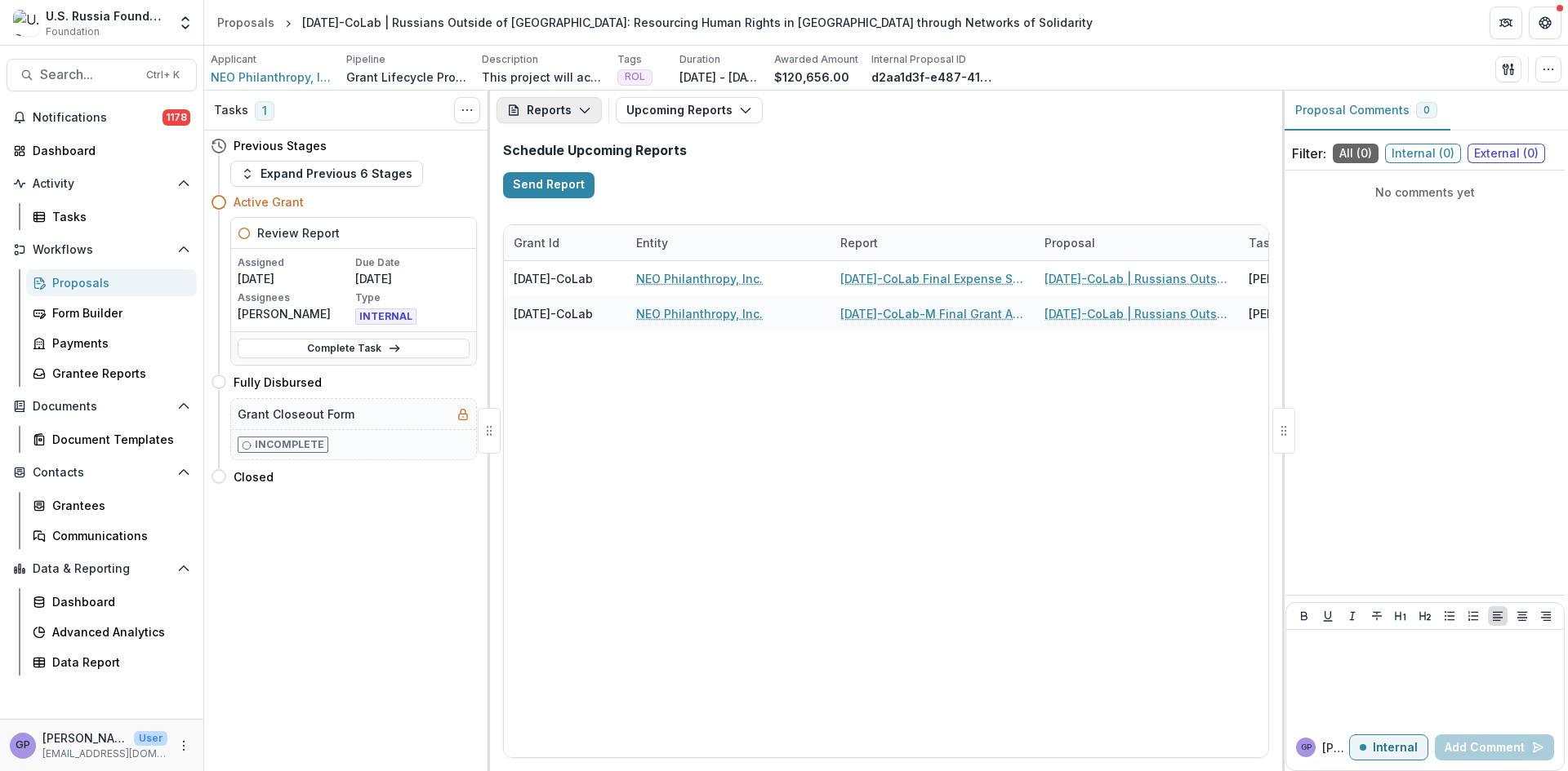
click at [588, 112] on icon "button" at bounding box center [585, 110] width 13 height 13
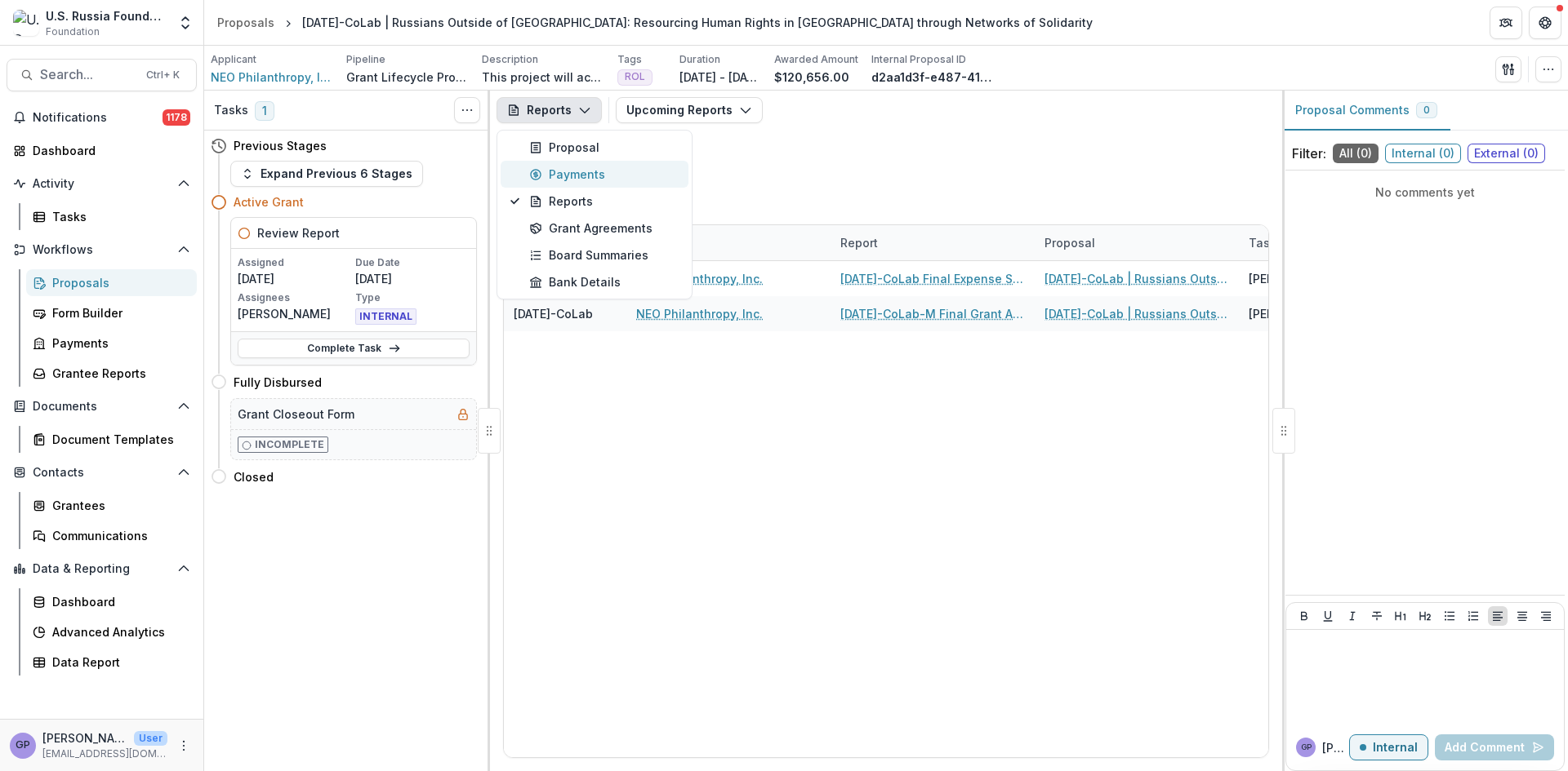
click at [590, 175] on div "Payments" at bounding box center [604, 175] width 150 height 17
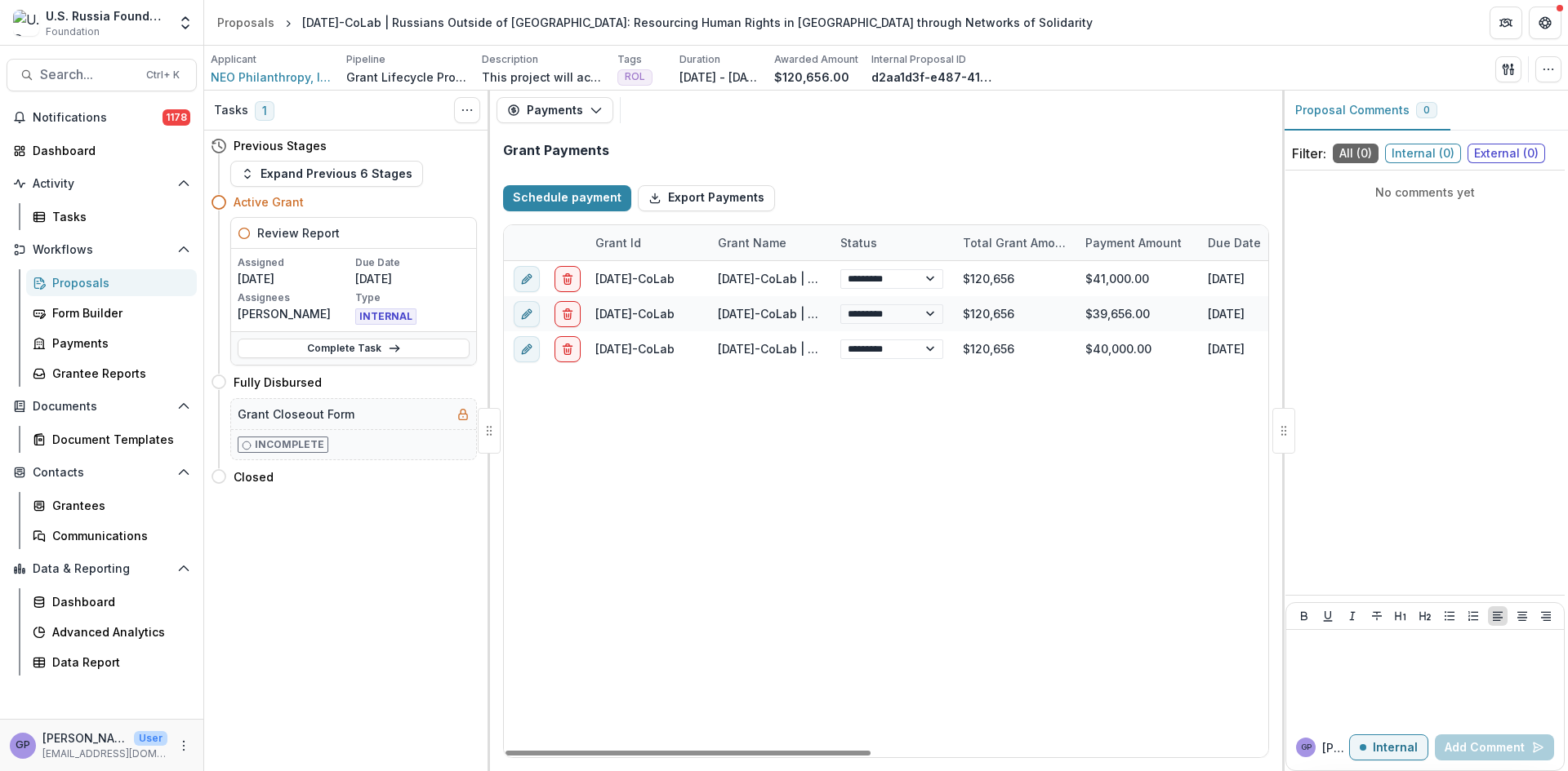
select select "****"
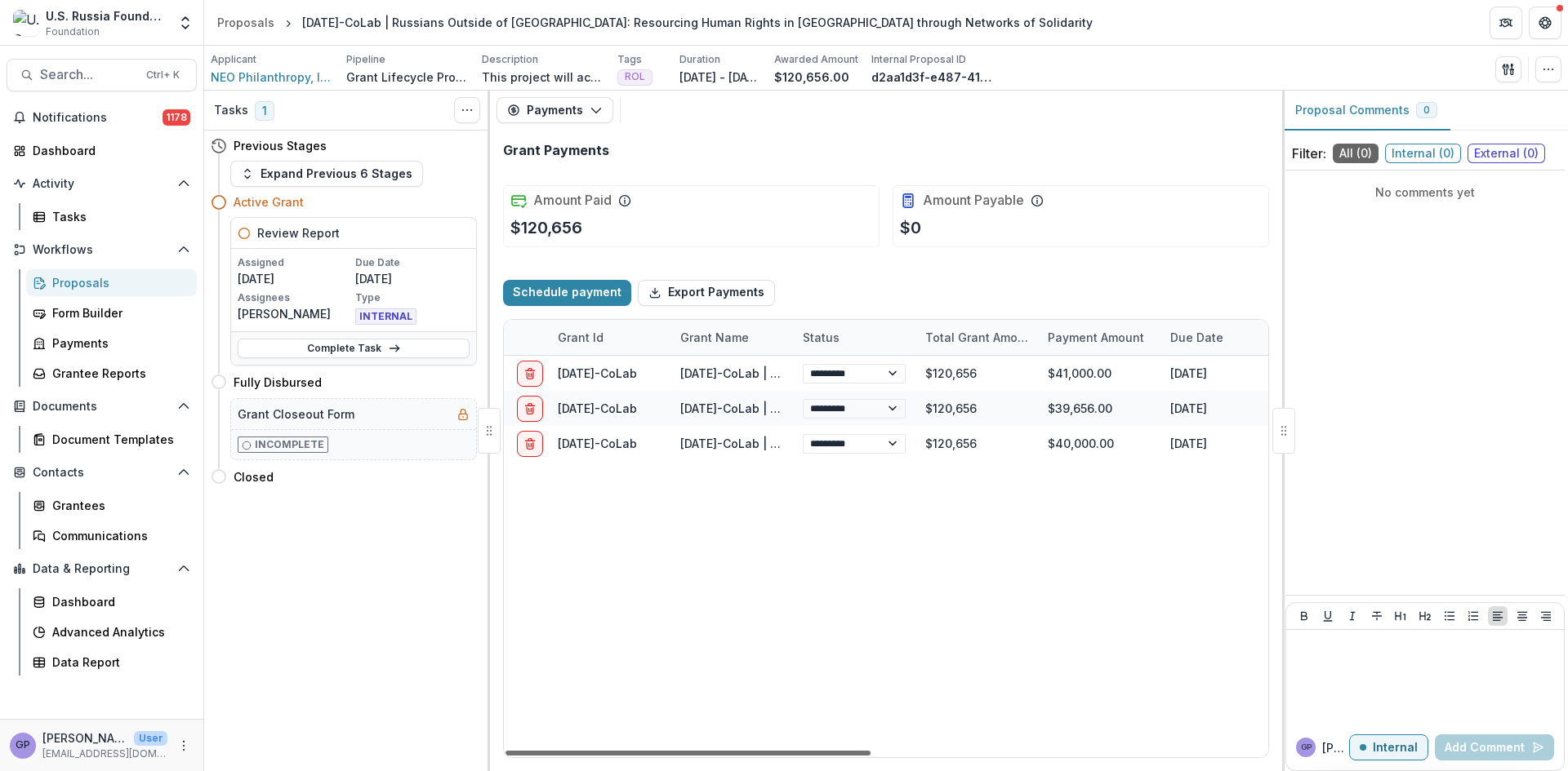
scroll to position [0, 36]
drag, startPoint x: 783, startPoint y: 752, endPoint x: 800, endPoint y: 761, distance: 19.2
click at [800, 755] on div at bounding box center [688, 754] width 365 height 5
select select "****"
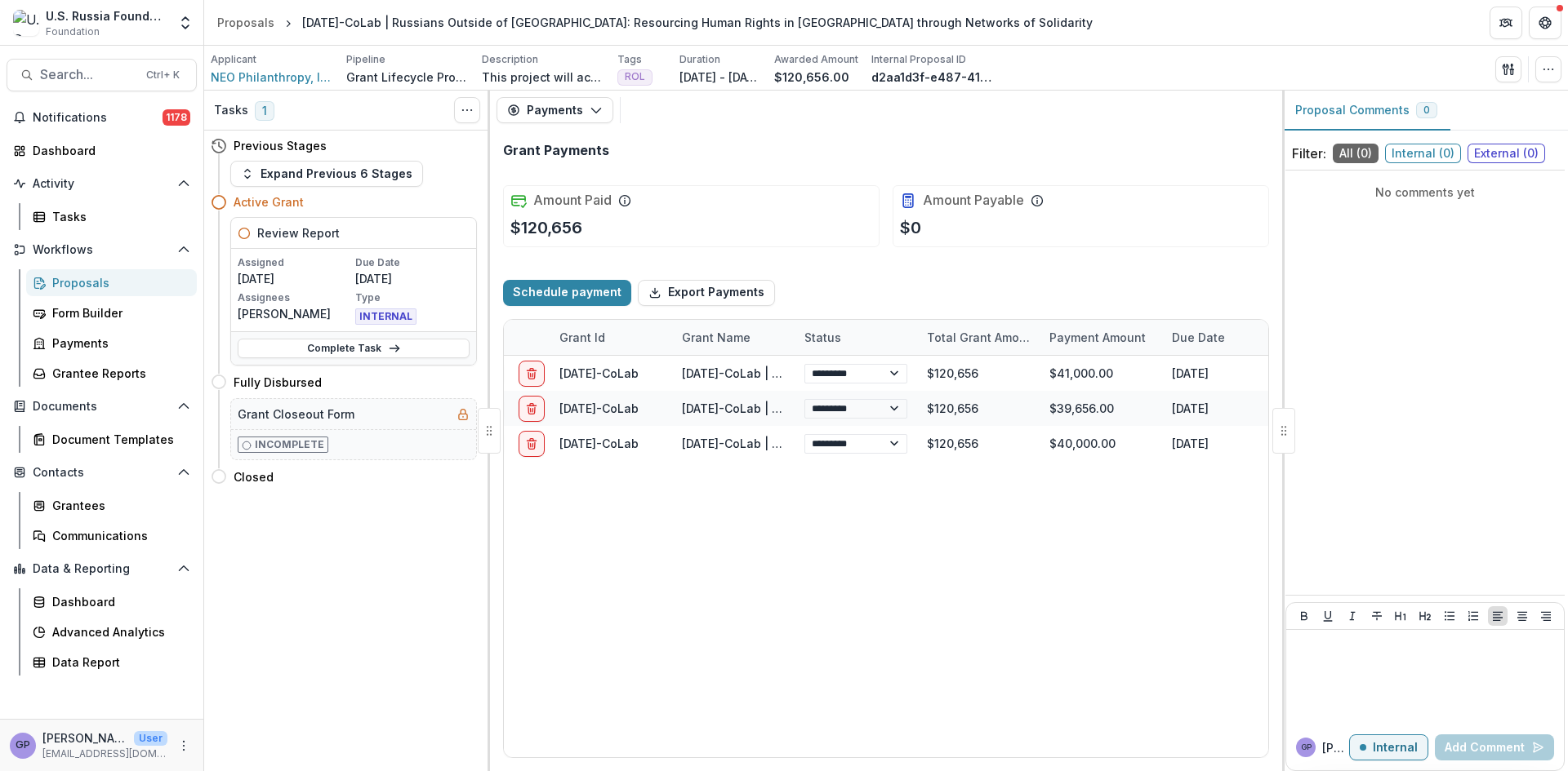
select select "****"
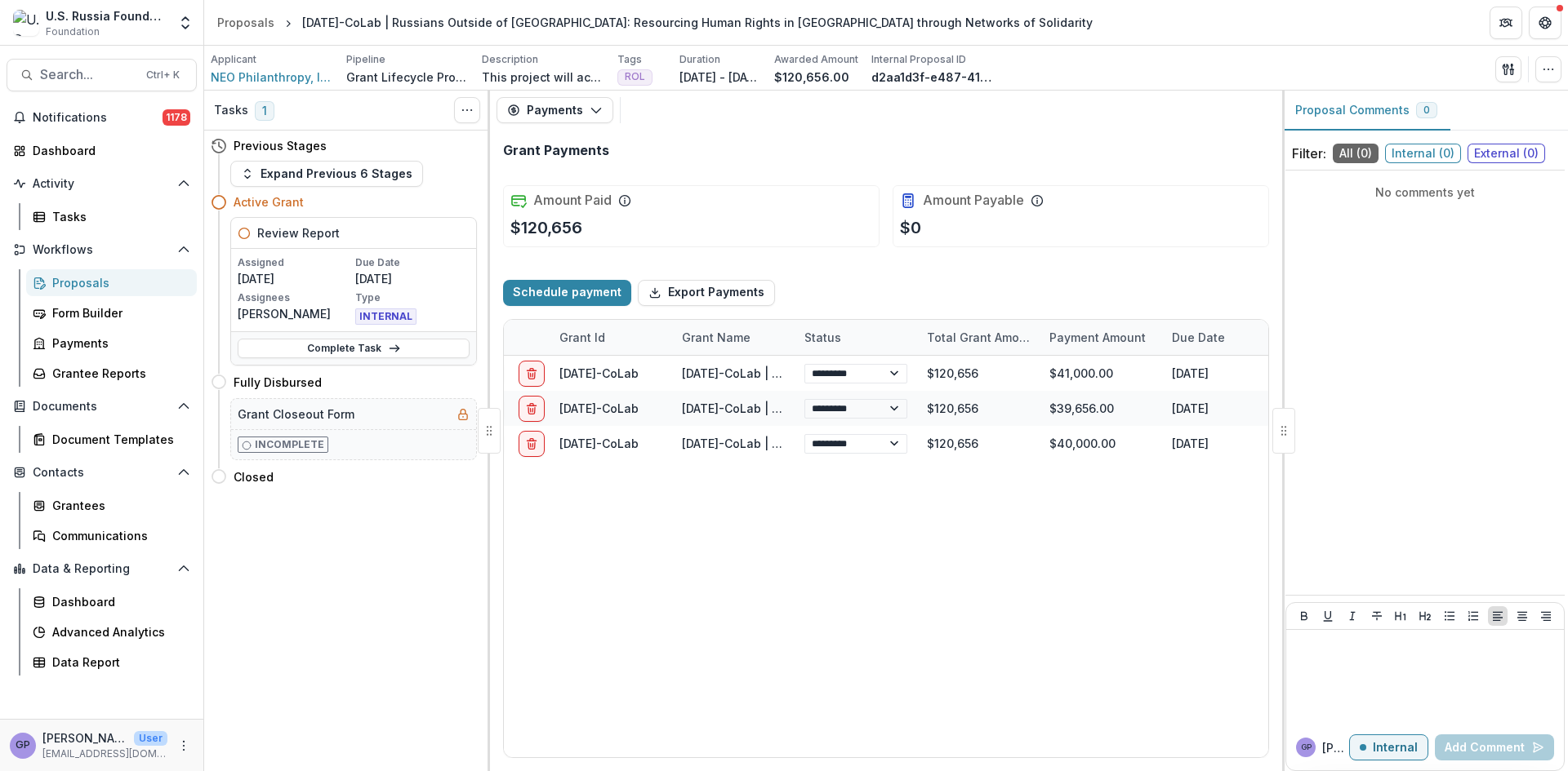
select select "****"
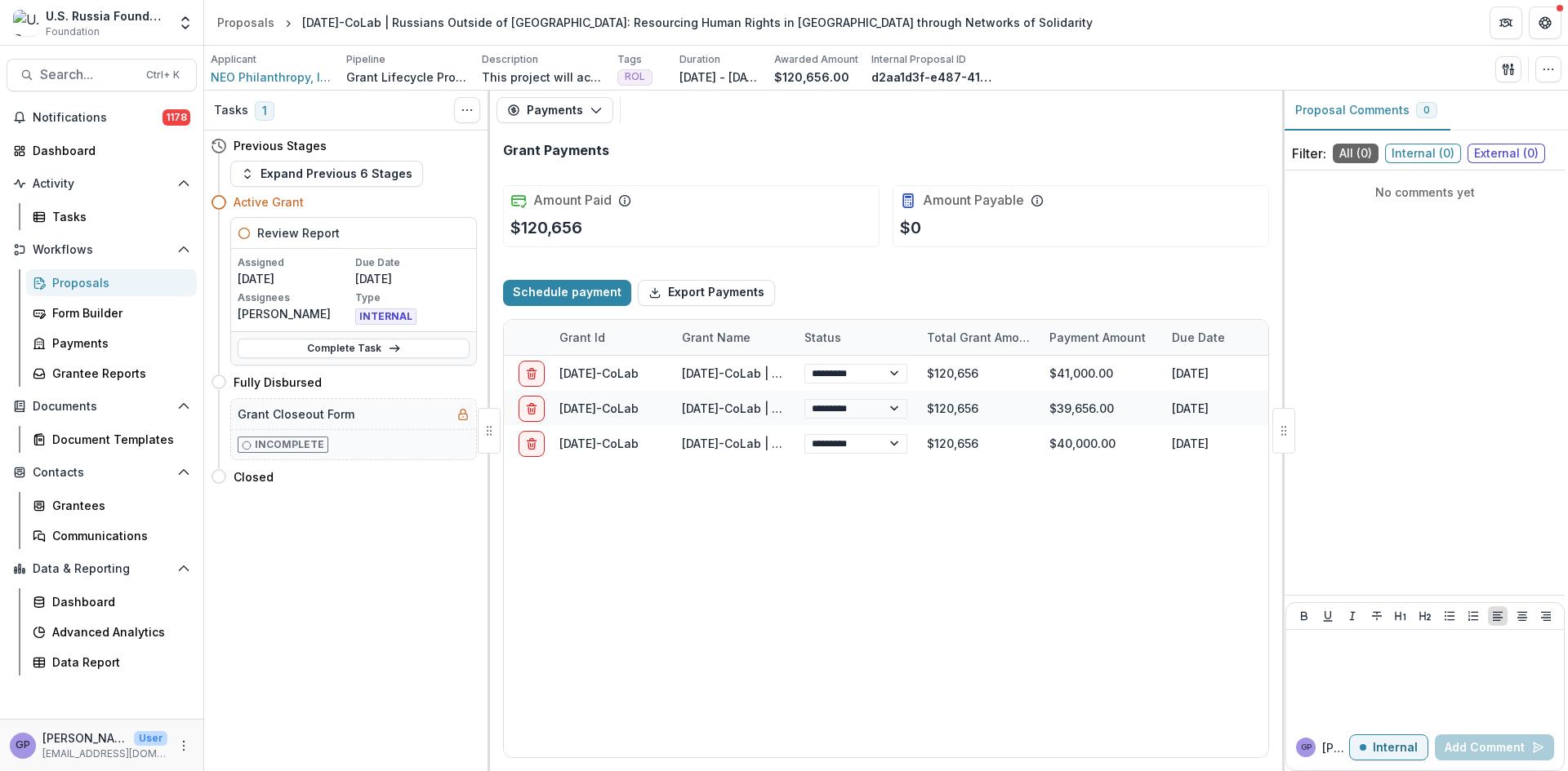
select select "****"
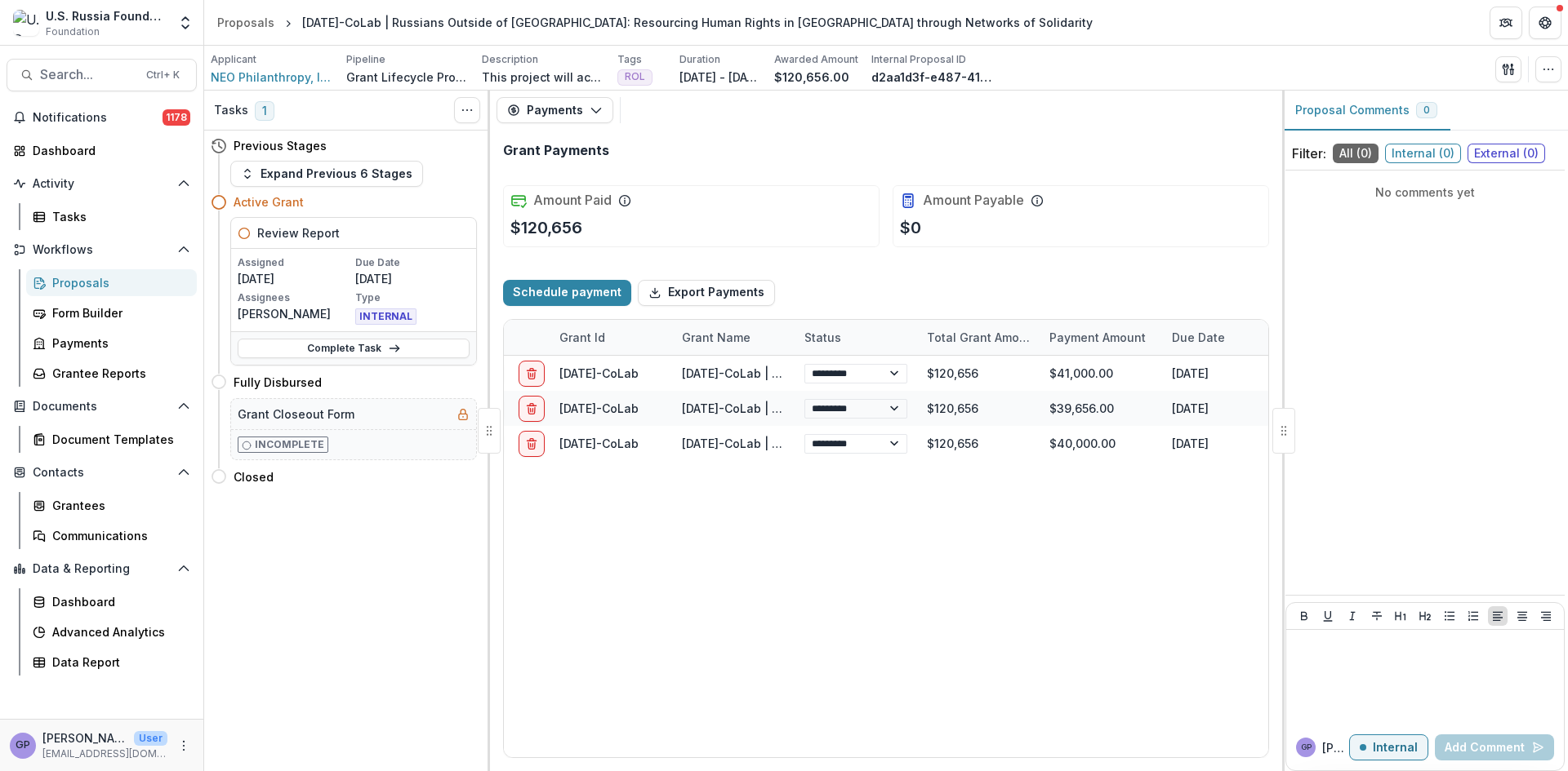
select select "****"
